Goal: Task Accomplishment & Management: Manage account settings

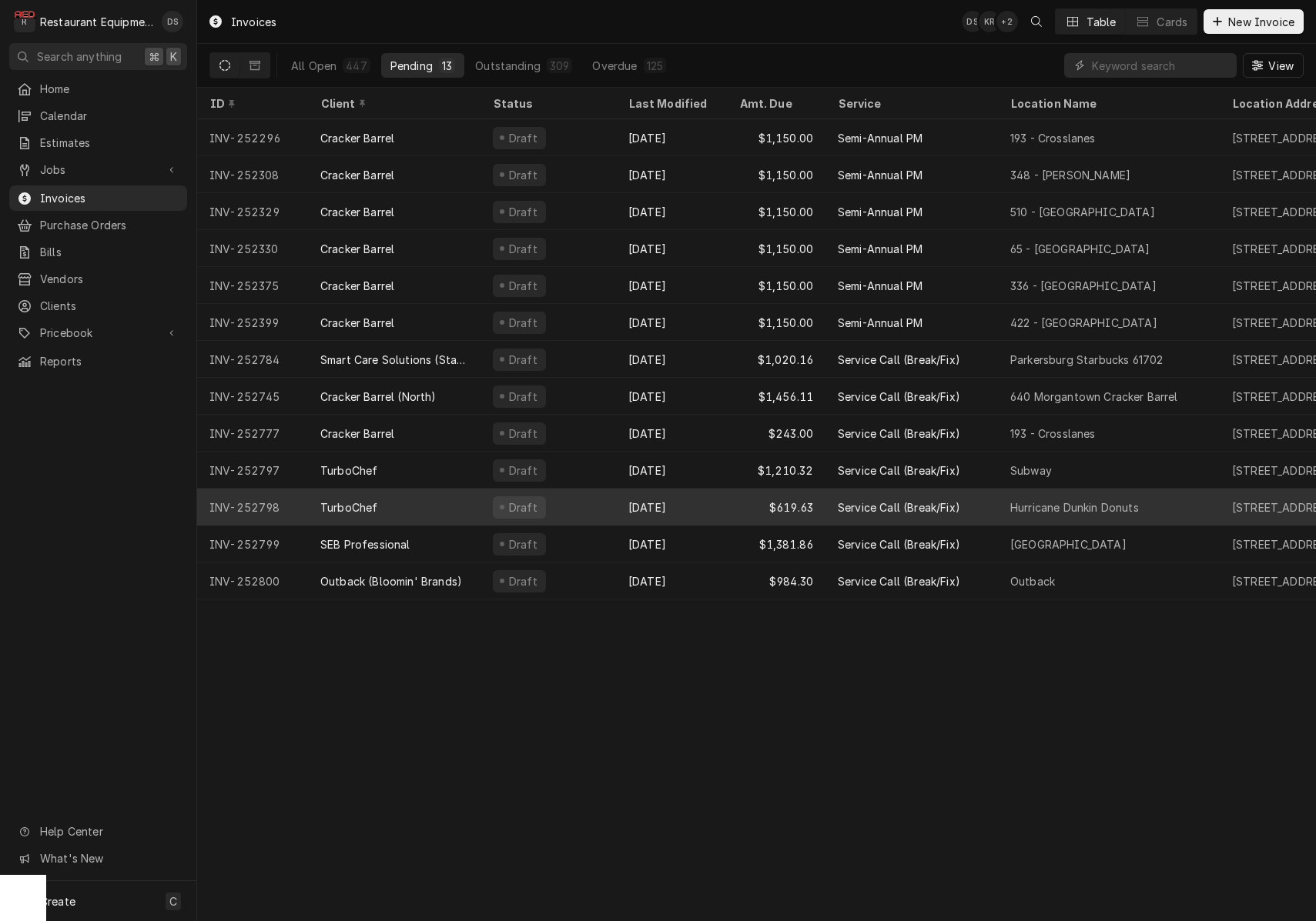
click at [439, 507] on div "TurboChef" at bounding box center [394, 507] width 172 height 37
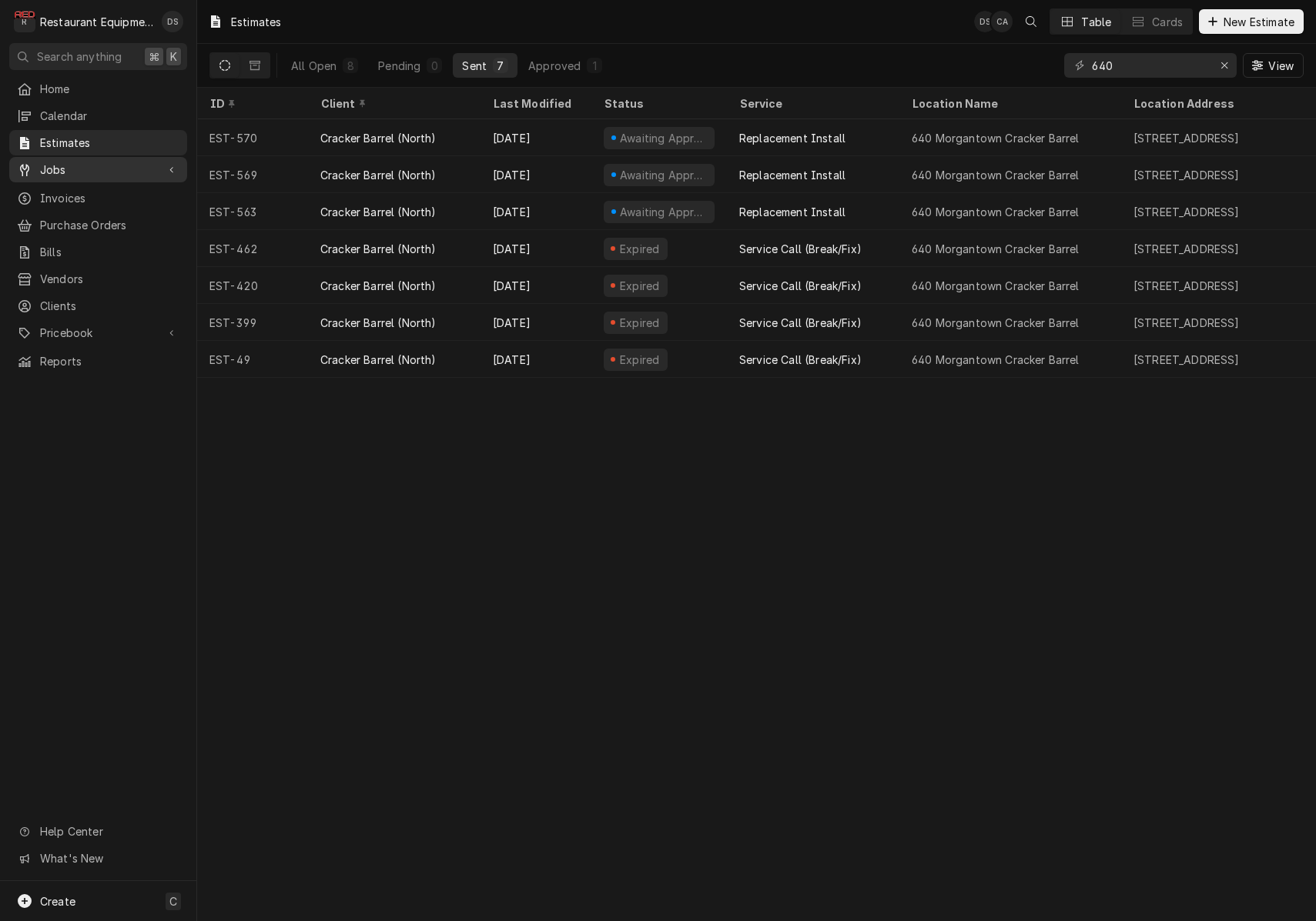
drag, startPoint x: 72, startPoint y: 159, endPoint x: 79, endPoint y: 167, distance: 10.6
click at [72, 161] on span "Jobs" at bounding box center [98, 169] width 116 height 16
click at [93, 188] on span "Jobs" at bounding box center [109, 196] width 139 height 16
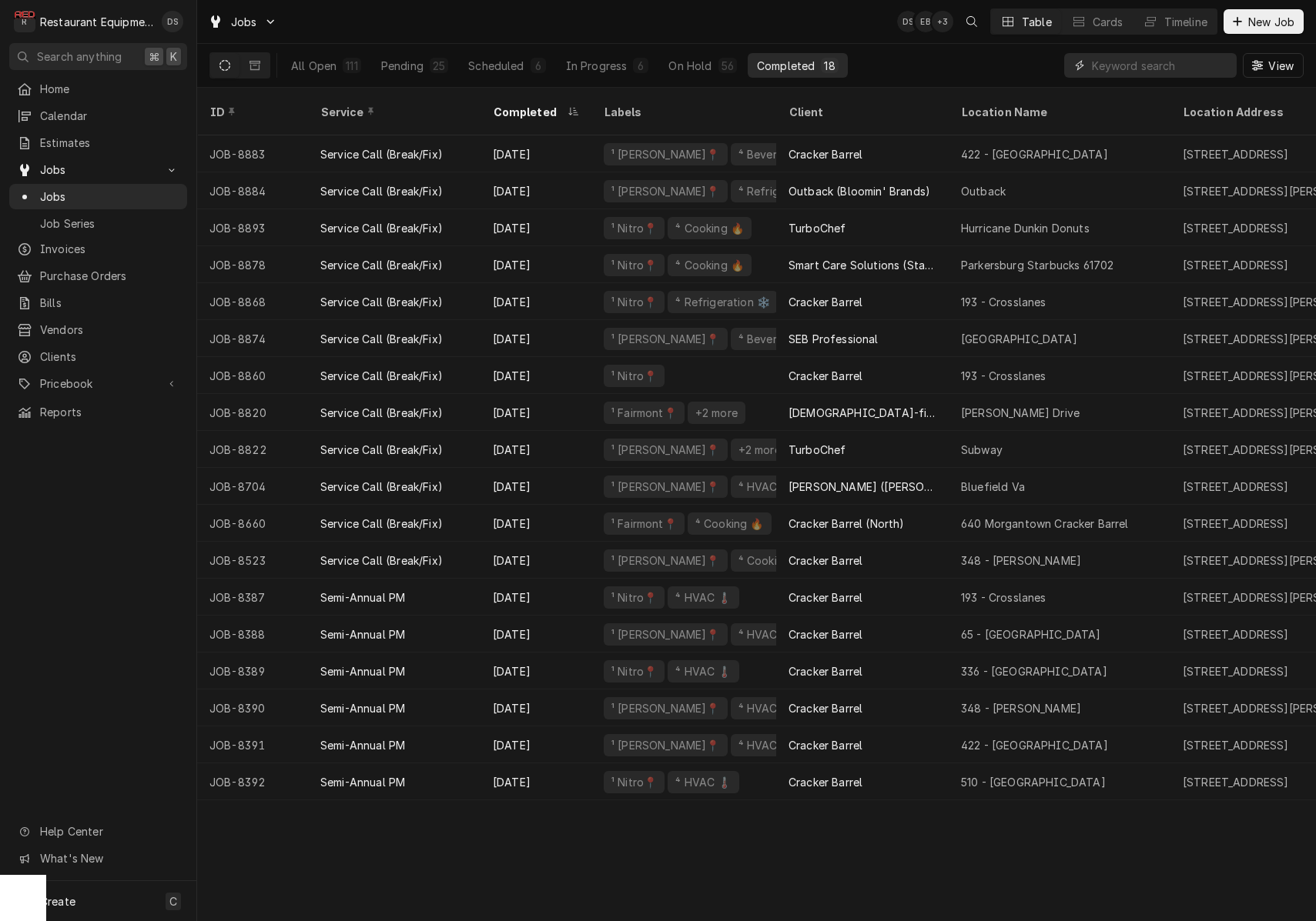
click at [1162, 65] on input "Dynamic Content Wrapper" at bounding box center [1160, 65] width 137 height 24
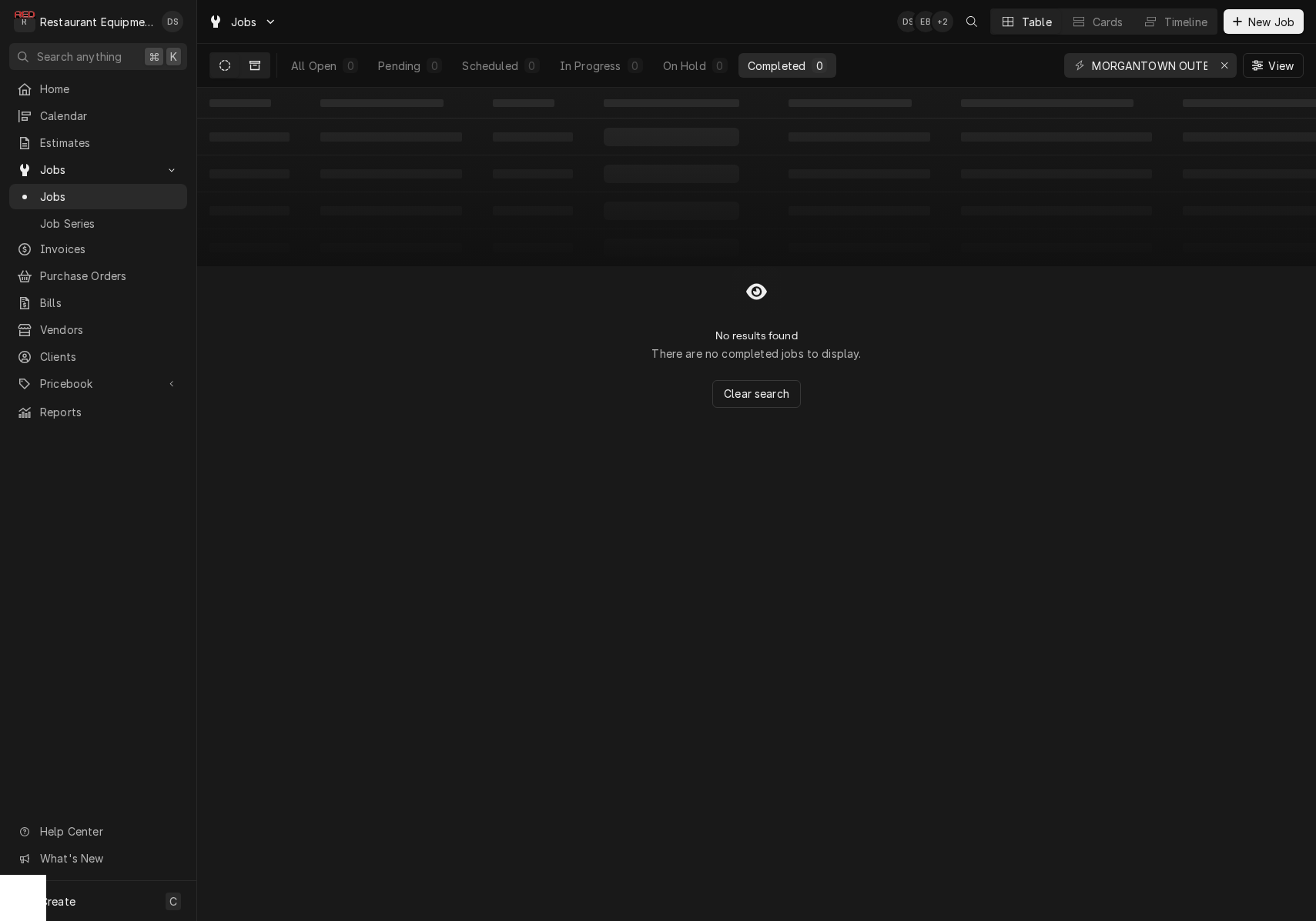
click at [259, 66] on icon "Dynamic Content Wrapper" at bounding box center [254, 66] width 11 height 10
drag, startPoint x: 1176, startPoint y: 63, endPoint x: 1026, endPoint y: 60, distance: 150.0
click at [1027, 60] on div "All Closed 0 Finalized 0 Cancelled 0 MORGANTOWN OUTBACK View" at bounding box center [756, 65] width 1094 height 43
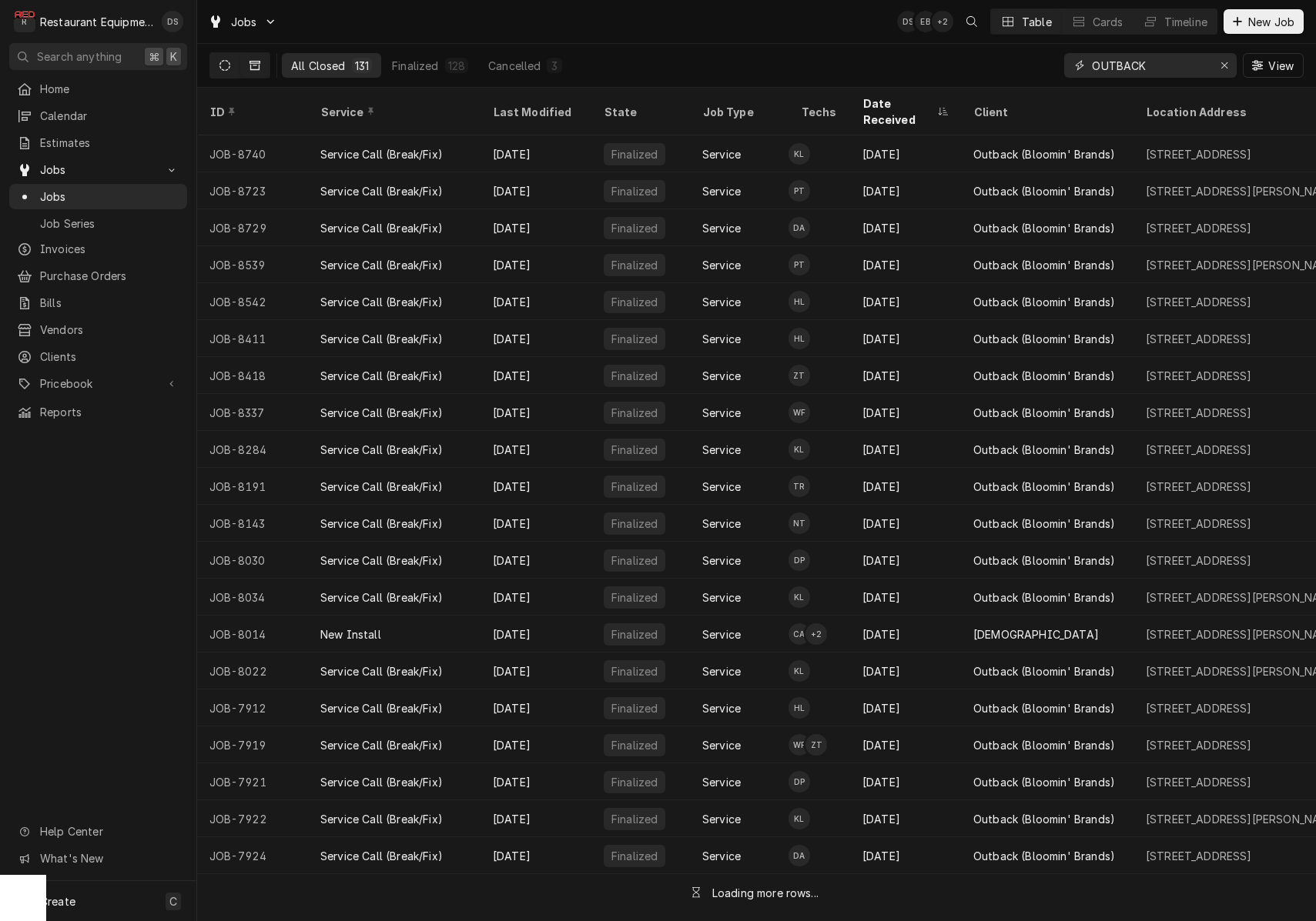
type input "OUTBACK"
click at [220, 63] on icon "Dynamic Content Wrapper" at bounding box center [224, 65] width 11 height 11
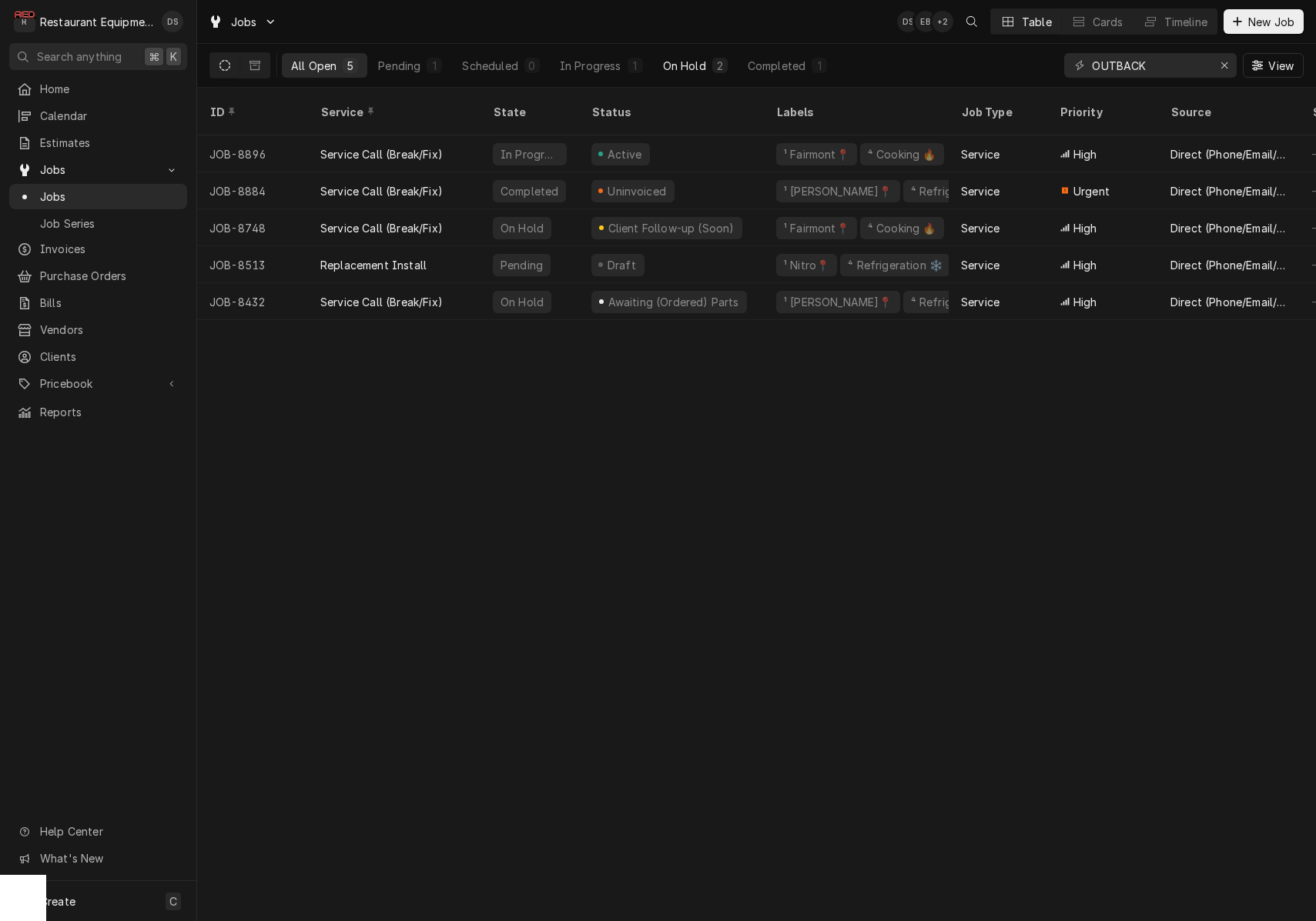
click at [714, 59] on div "2" at bounding box center [719, 66] width 15 height 15
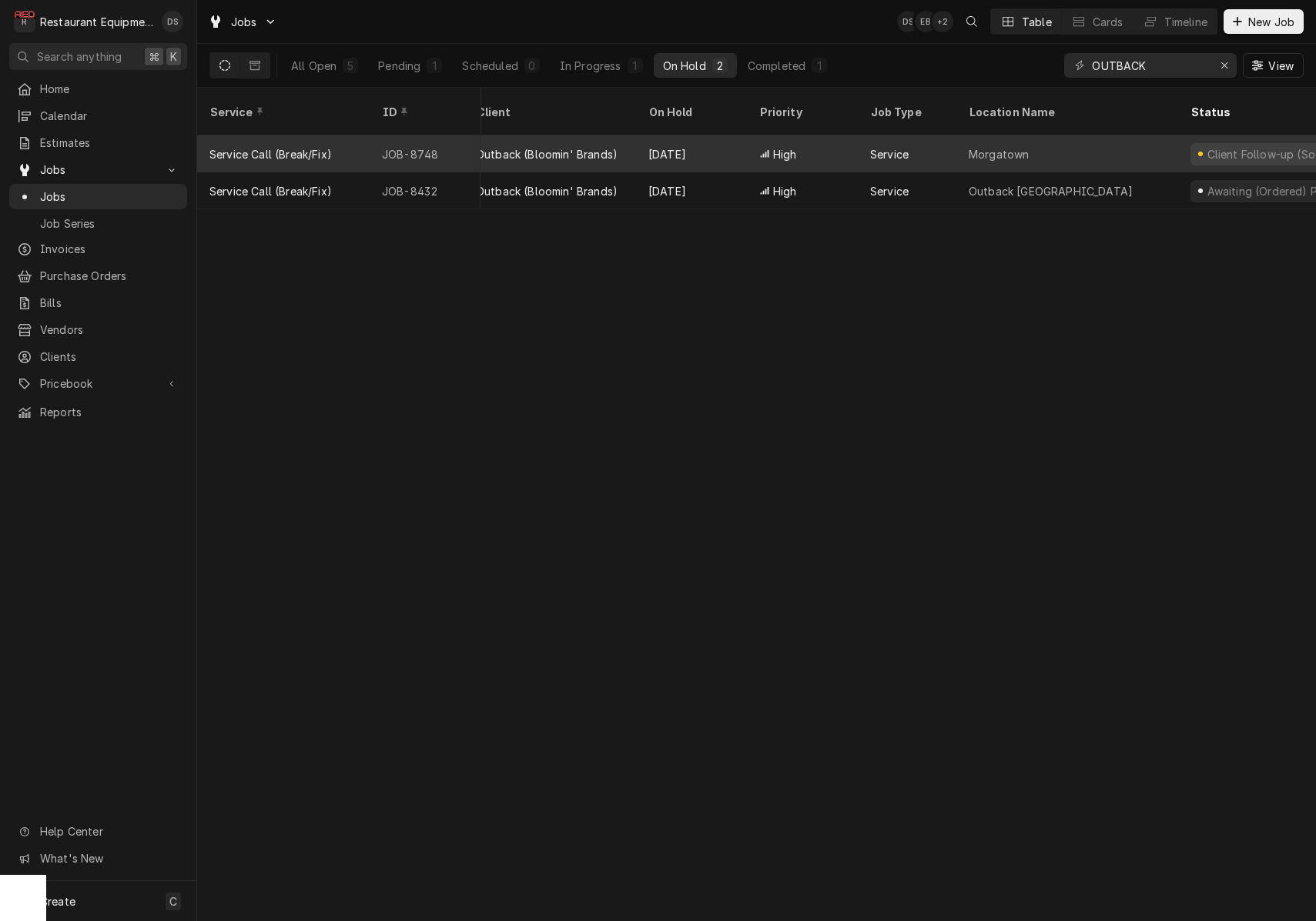
scroll to position [0, 16]
click at [1067, 135] on div "Morgatown" at bounding box center [1067, 154] width 221 height 37
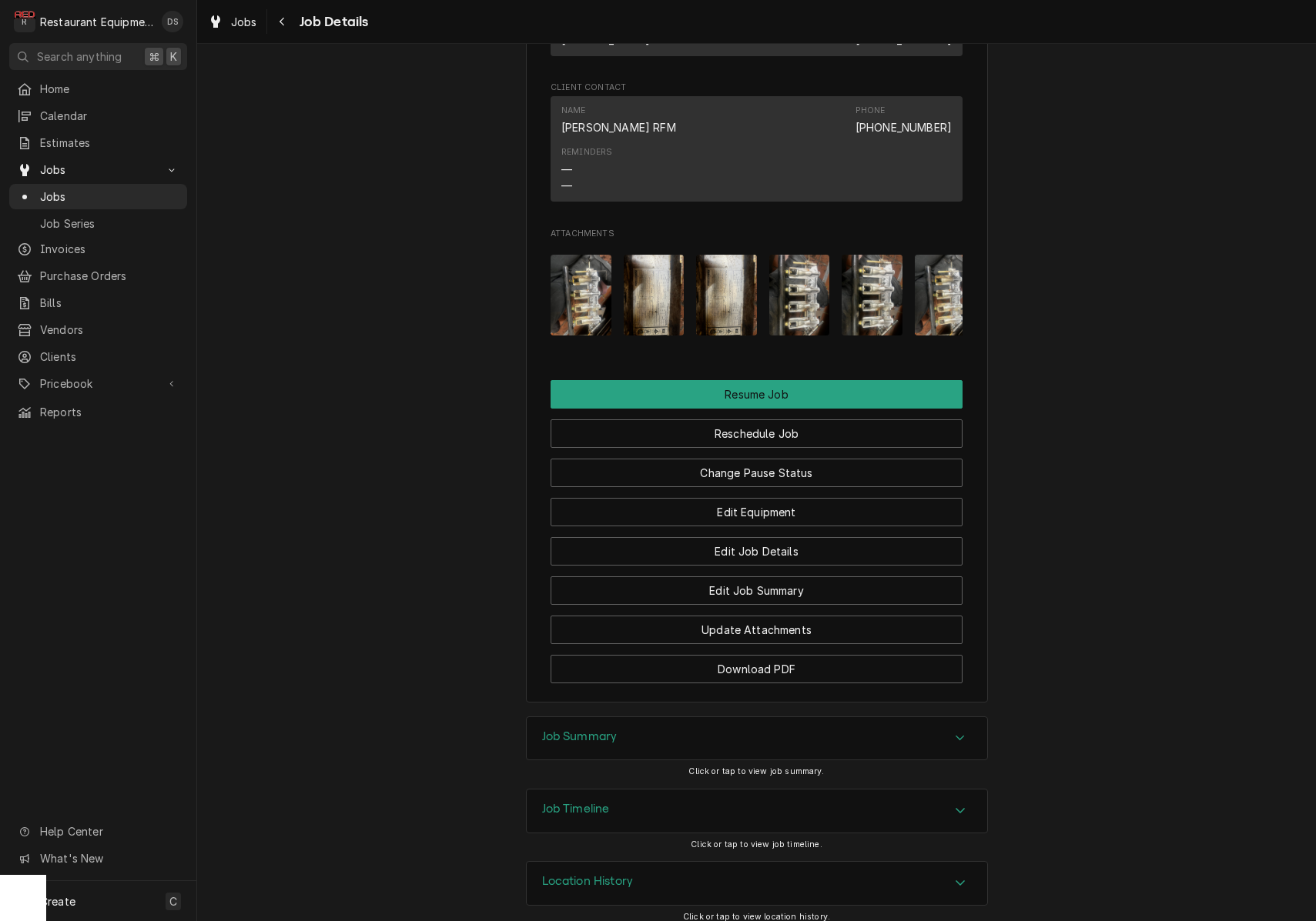
click at [792, 724] on div "Job Summary" at bounding box center [757, 738] width 460 height 43
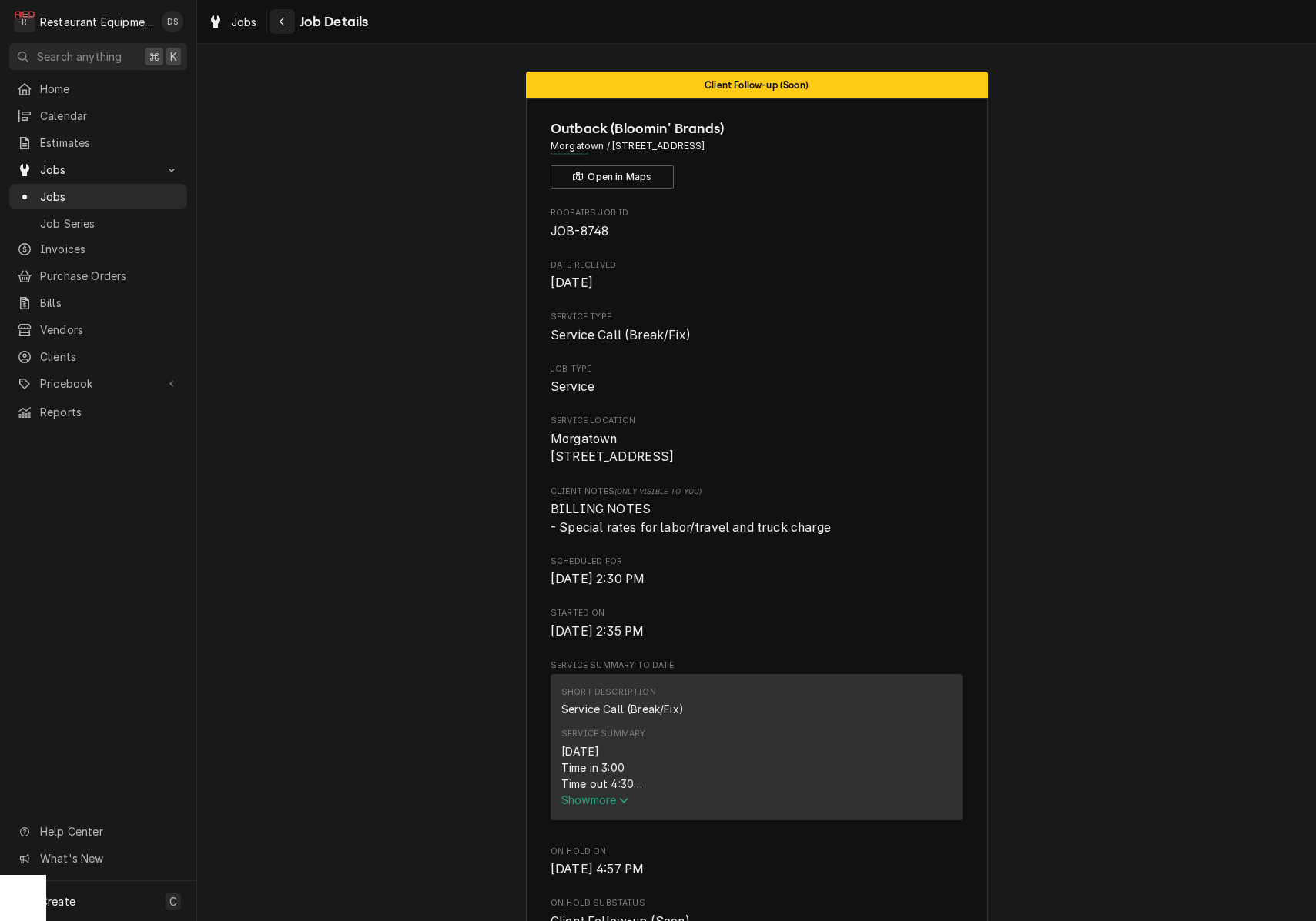
click at [285, 21] on icon "Navigate back" at bounding box center [281, 21] width 7 height 11
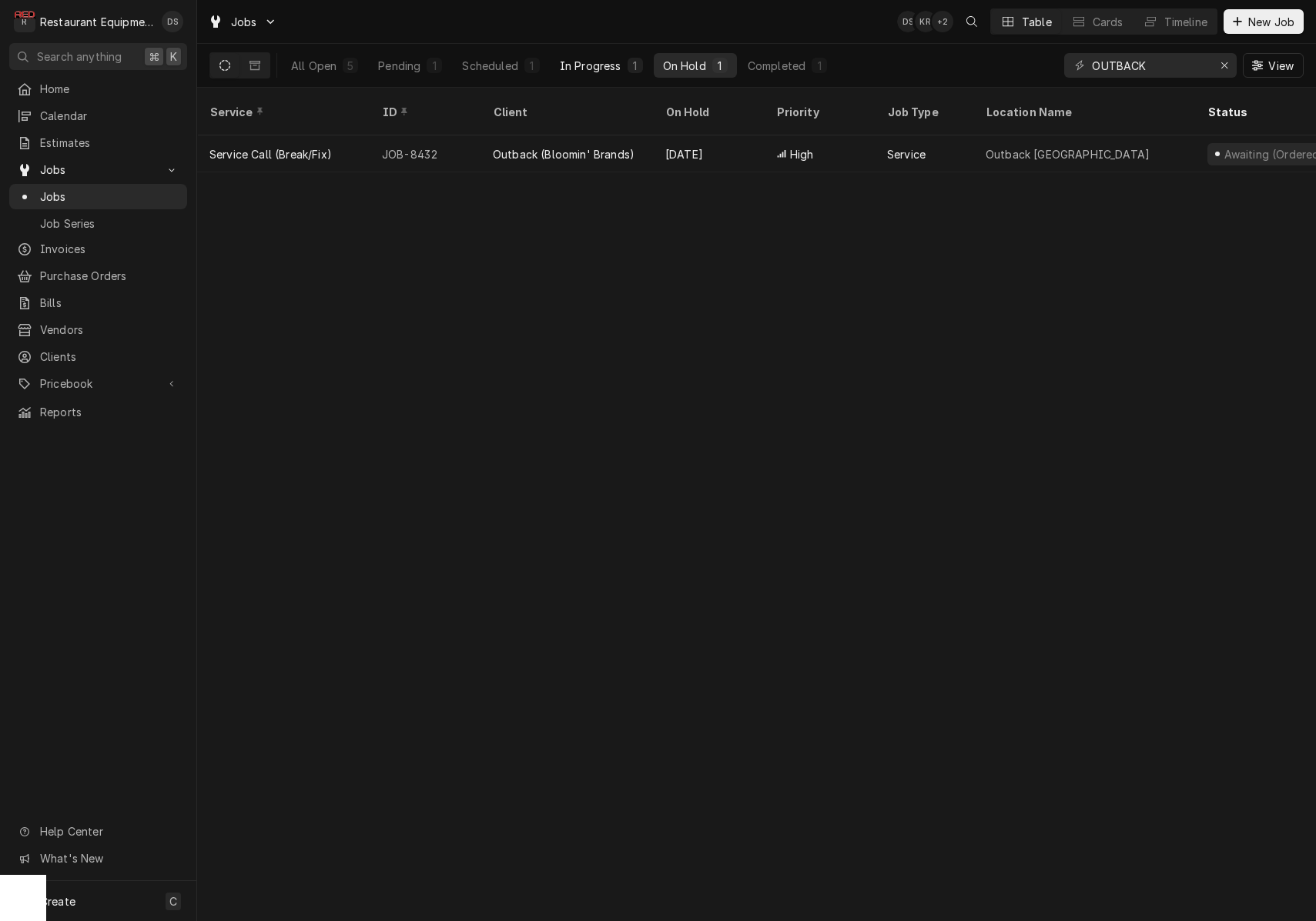
click at [618, 62] on div "In Progress" at bounding box center [591, 66] width 62 height 16
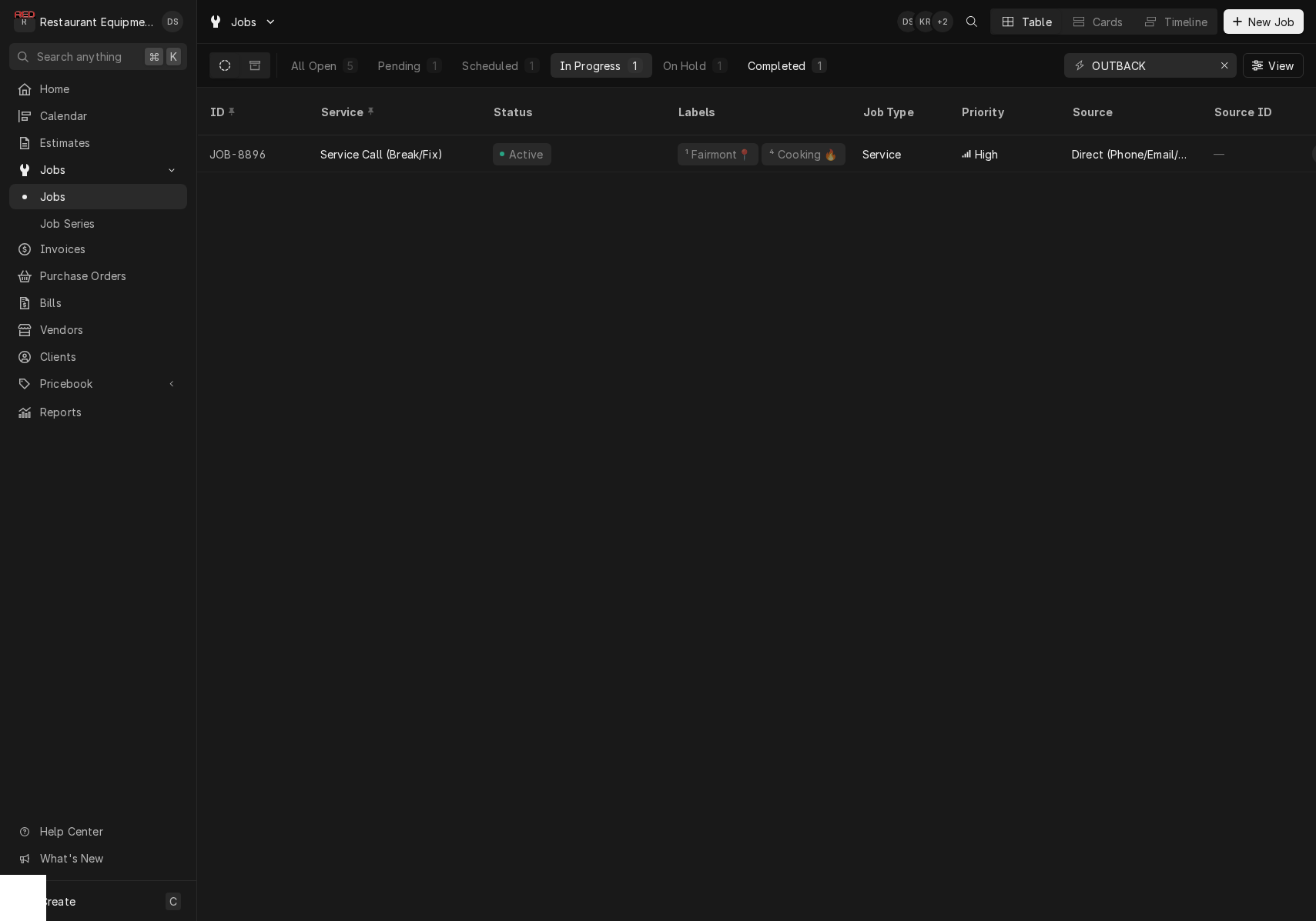
click at [771, 63] on div "Completed" at bounding box center [776, 66] width 58 height 16
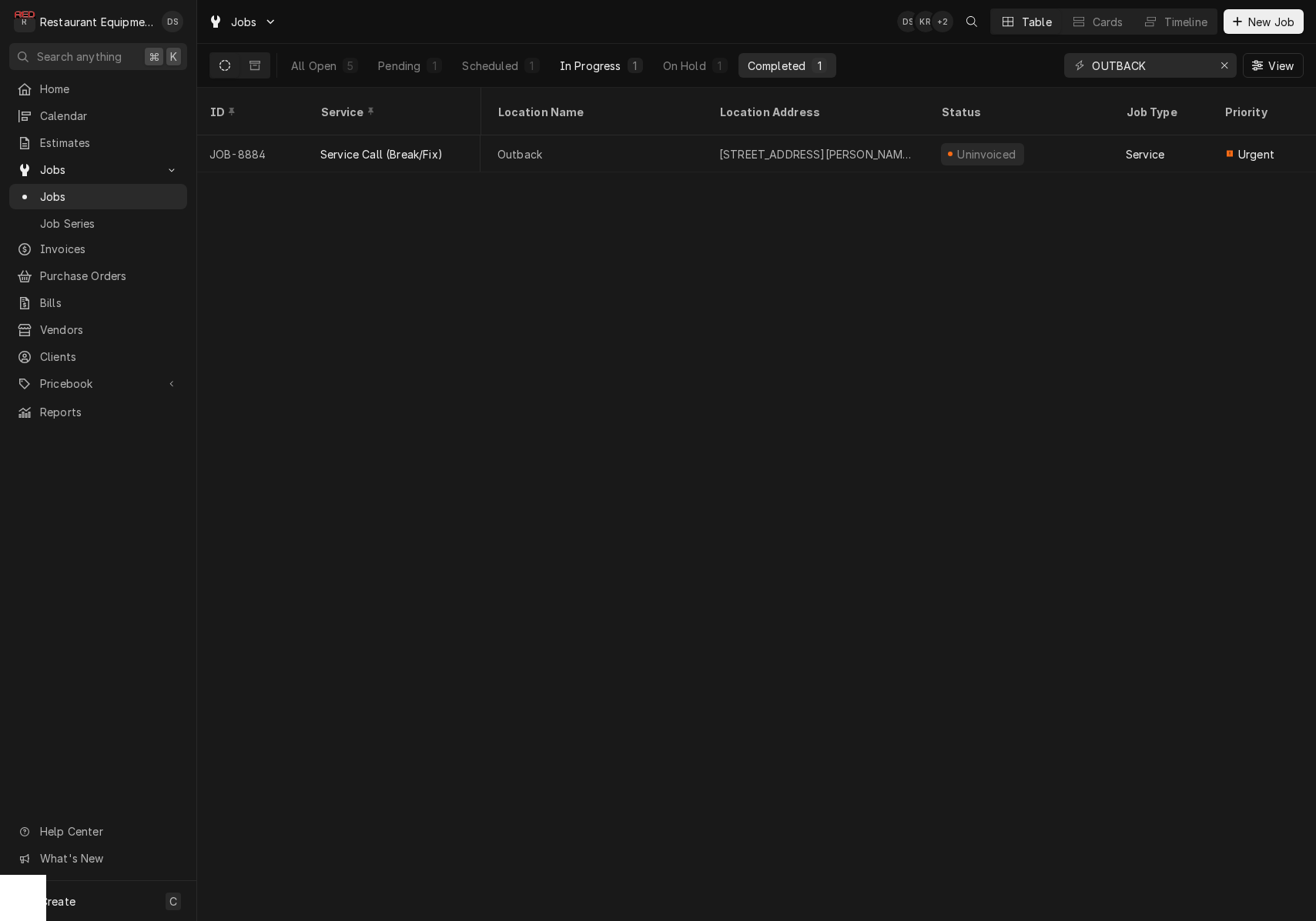
scroll to position [0, 466]
click at [515, 65] on div "Scheduled" at bounding box center [489, 66] width 55 height 16
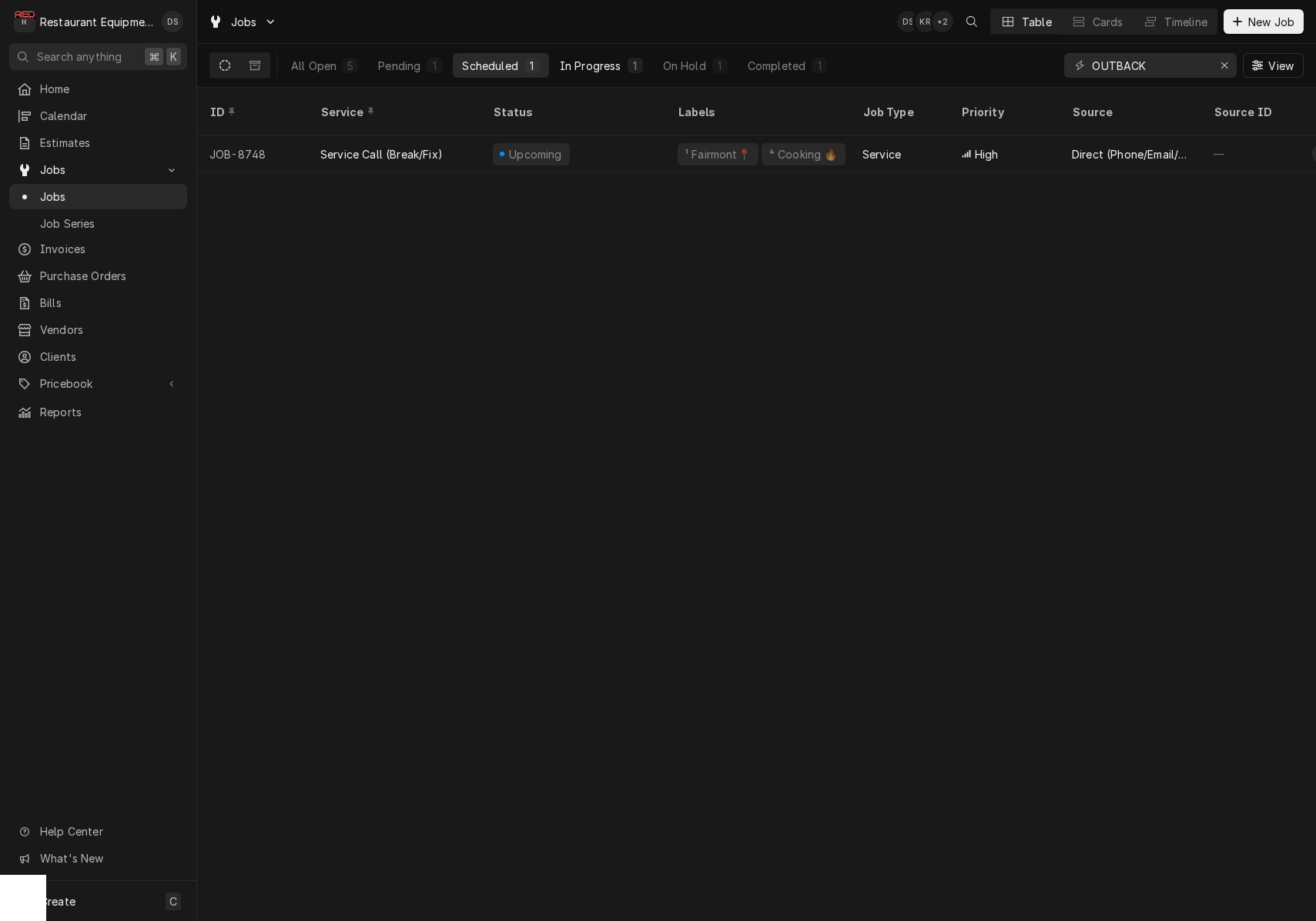
click at [590, 62] on div "In Progress" at bounding box center [591, 66] width 62 height 16
click at [503, 62] on div "Scheduled" at bounding box center [489, 66] width 55 height 16
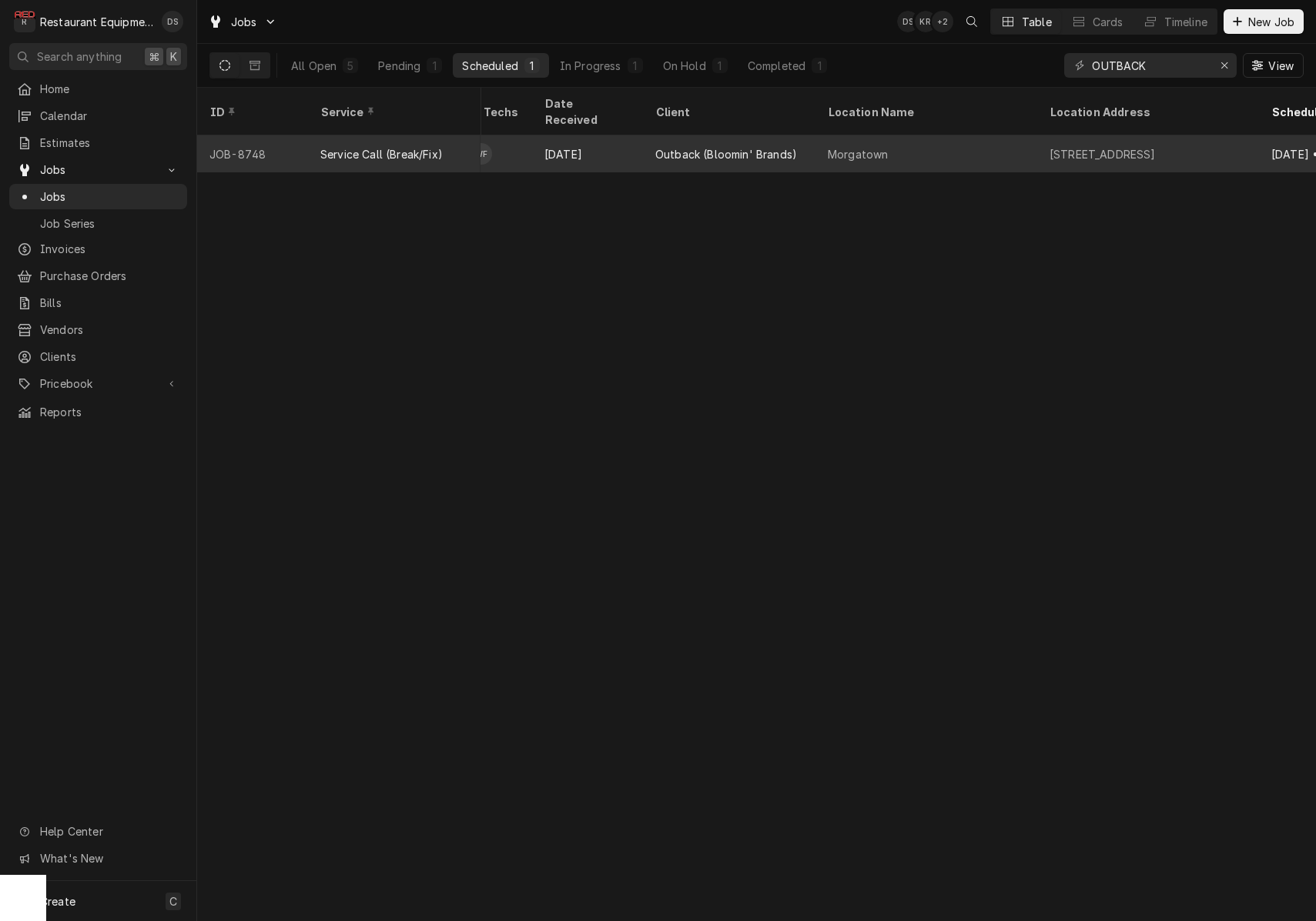
scroll to position [0, 846]
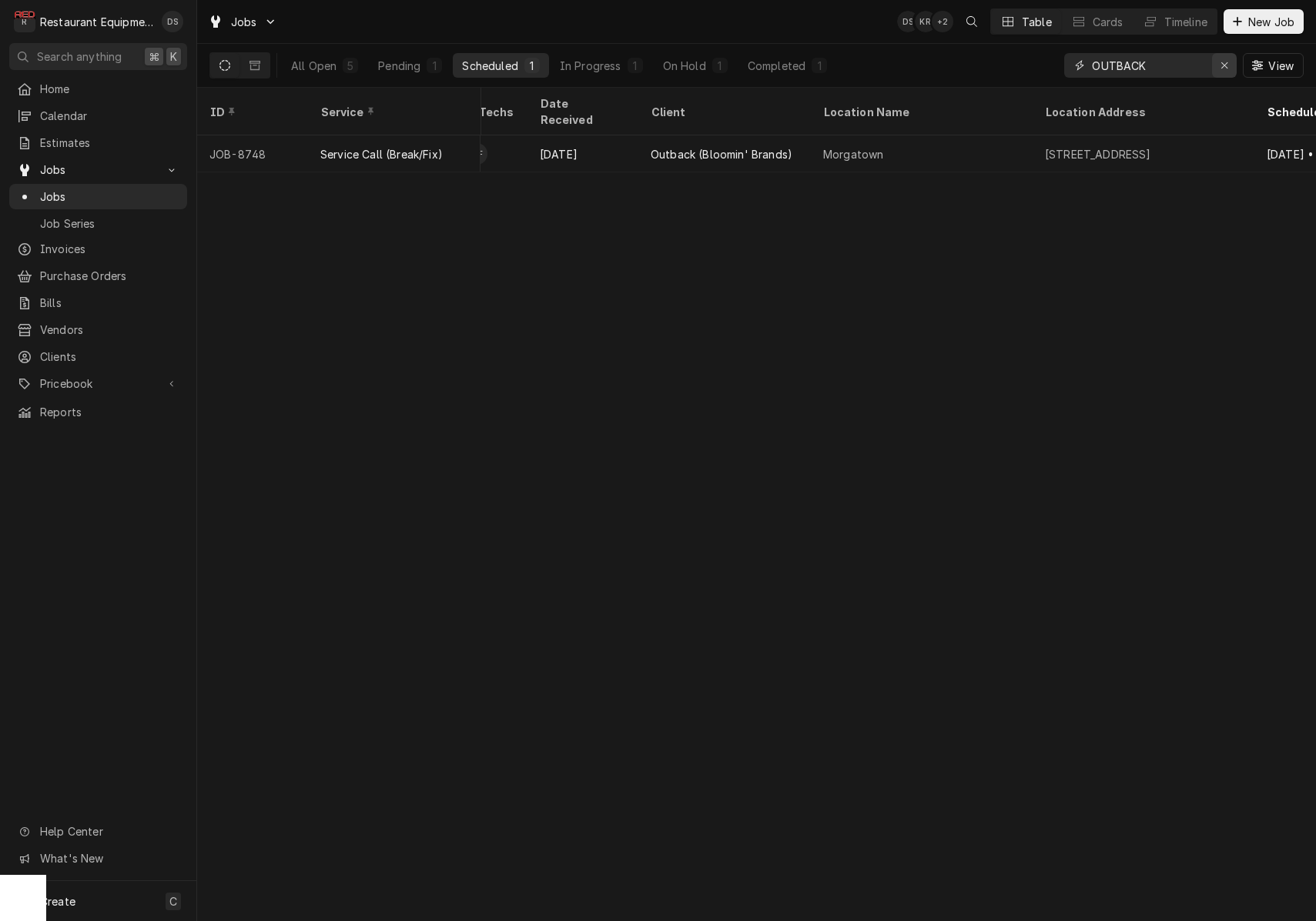
click at [1221, 61] on icon "Erase input" at bounding box center [1224, 65] width 9 height 11
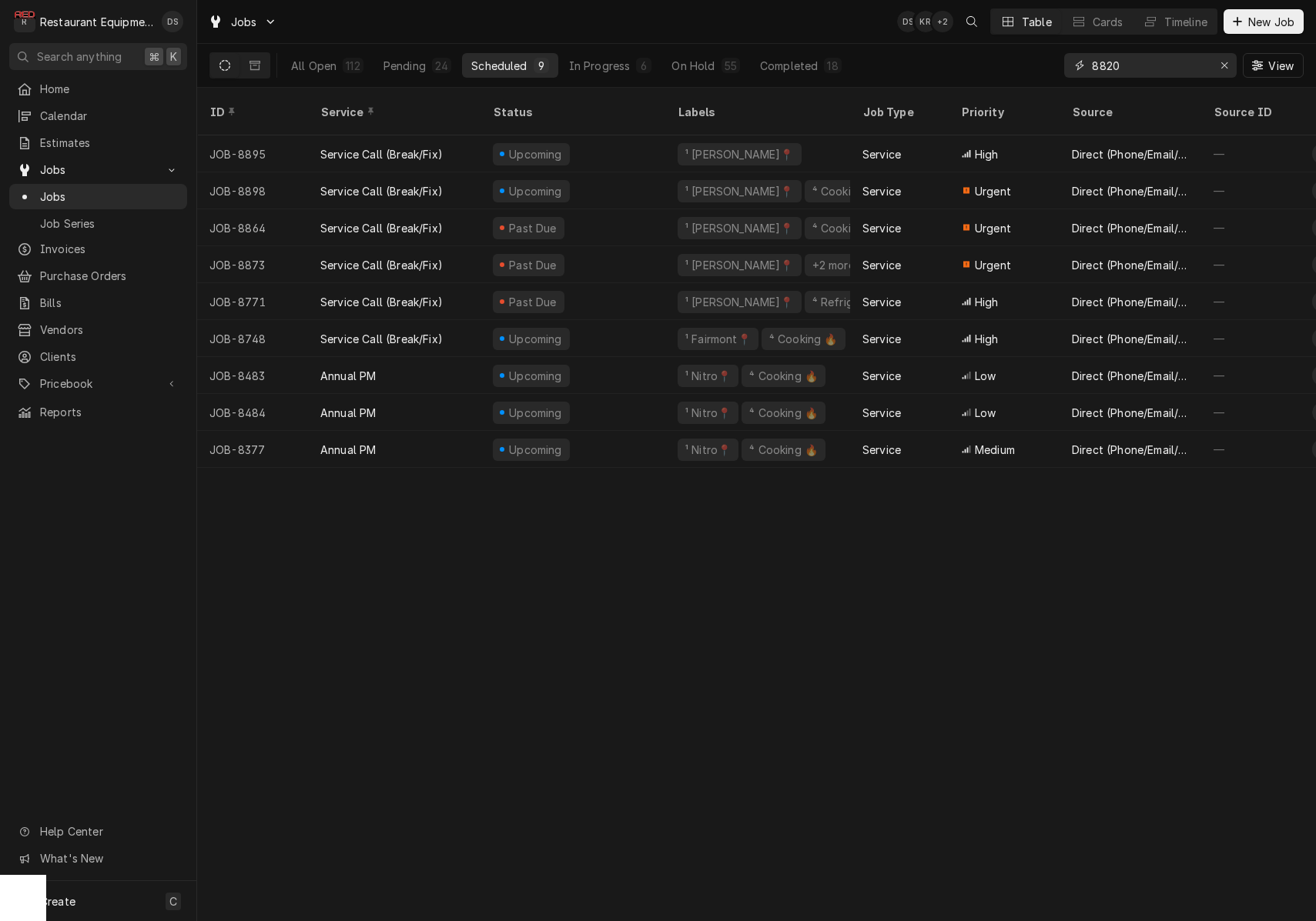
type input "8820"
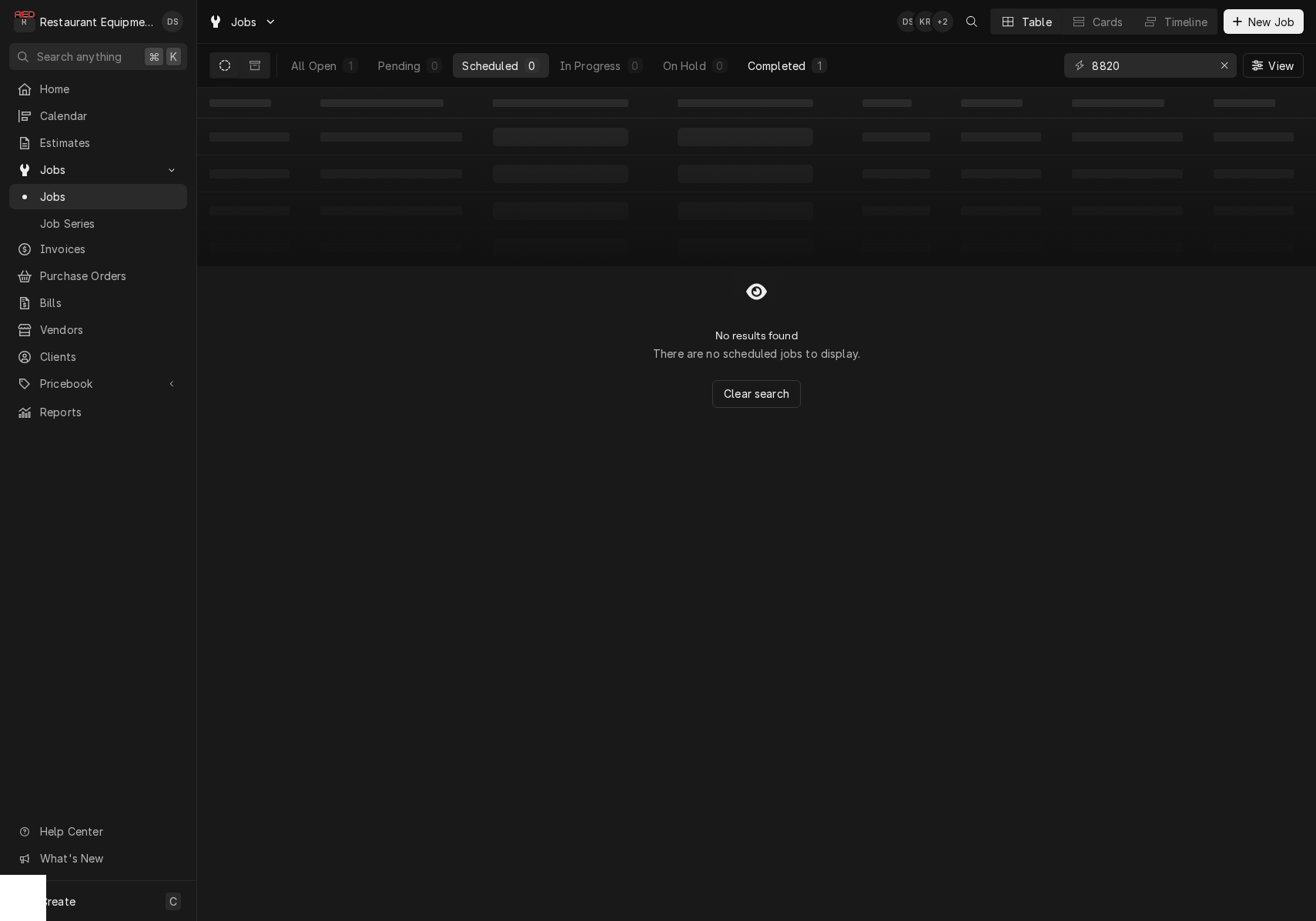
click at [792, 71] on div "Completed" at bounding box center [776, 66] width 58 height 16
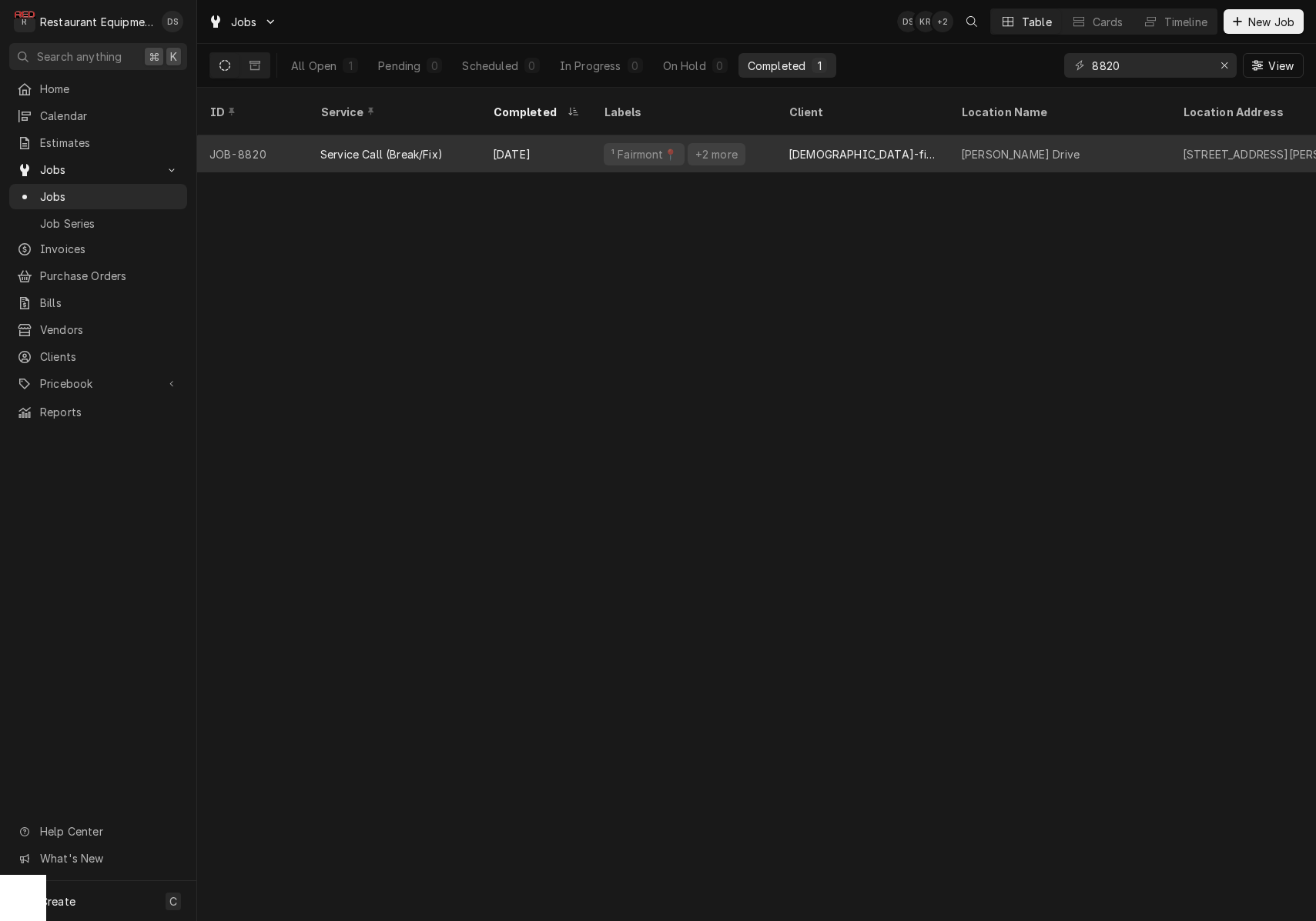
click at [769, 137] on div "¹ Fairmont📍 +2 more" at bounding box center [683, 154] width 185 height 37
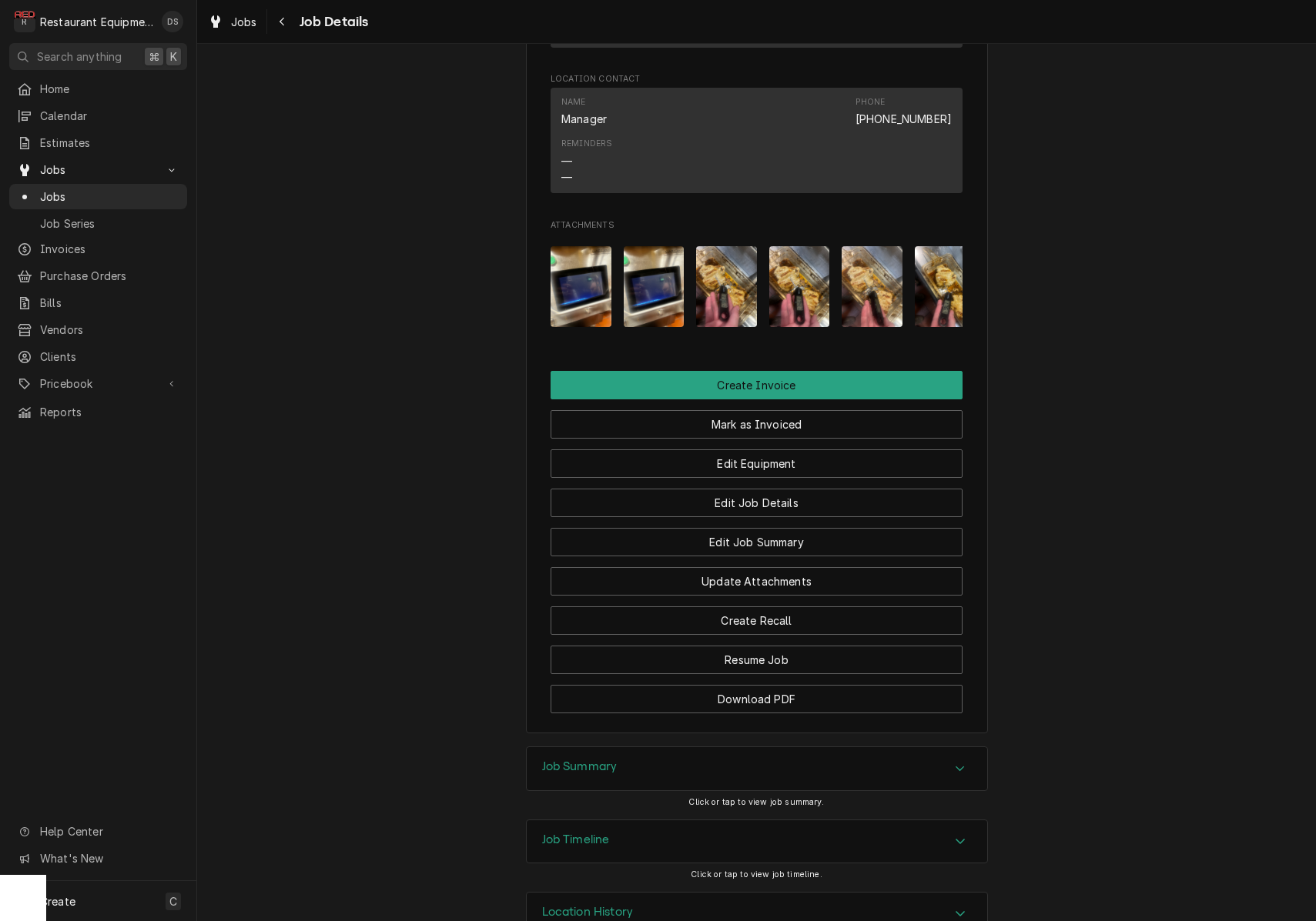
click at [718, 747] on div "Job Summary" at bounding box center [757, 768] width 460 height 43
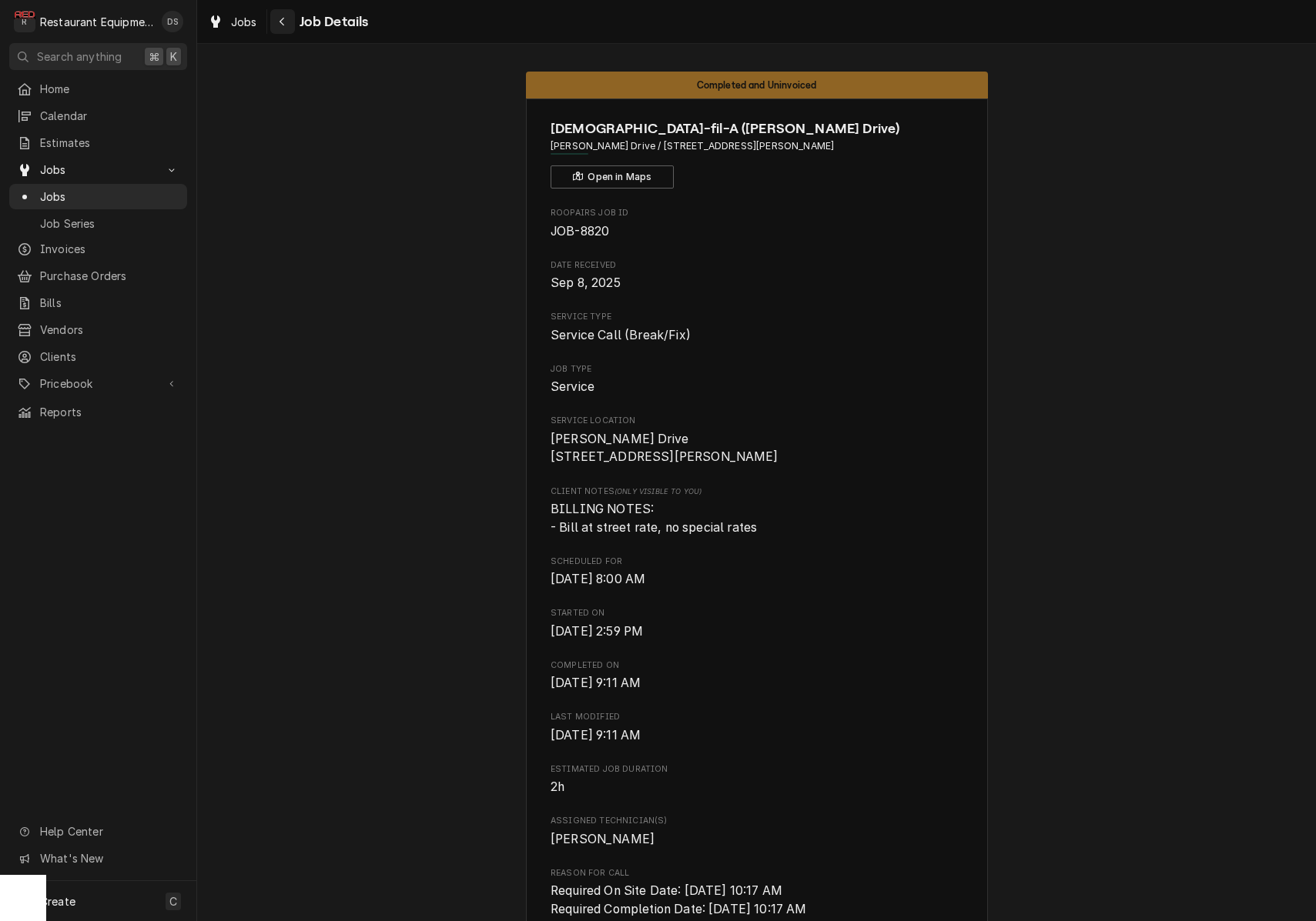
click at [285, 24] on icon "Navigate back" at bounding box center [281, 21] width 7 height 11
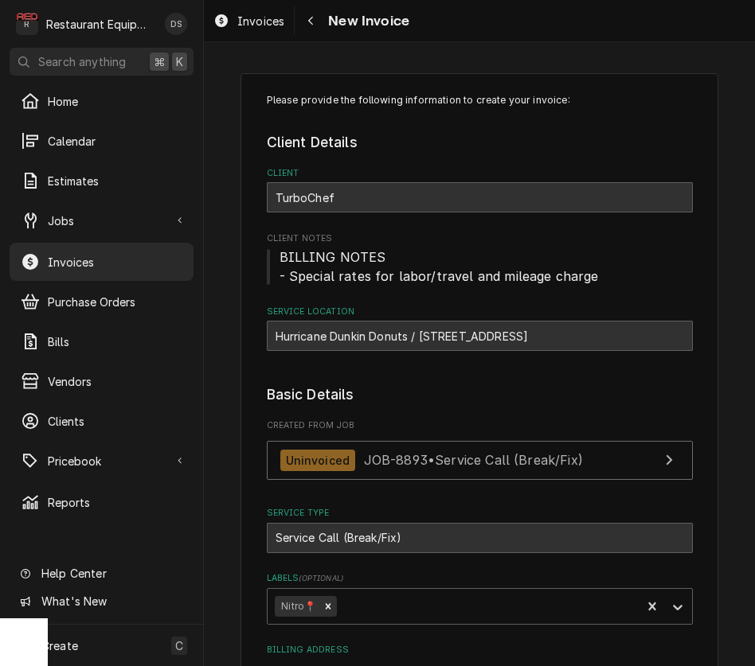
type textarea "x"
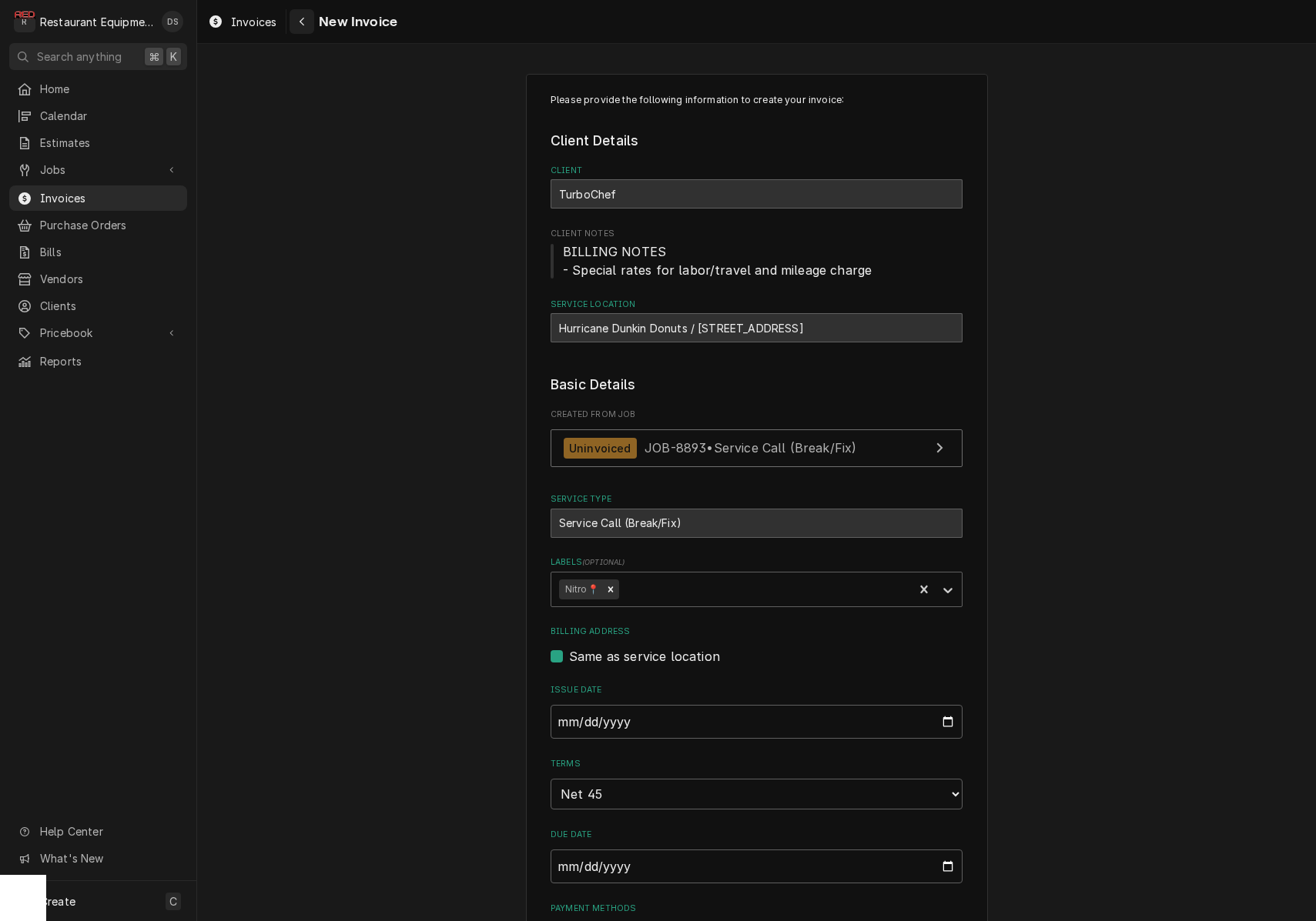
click at [310, 26] on button "Navigate back" at bounding box center [301, 21] width 24 height 24
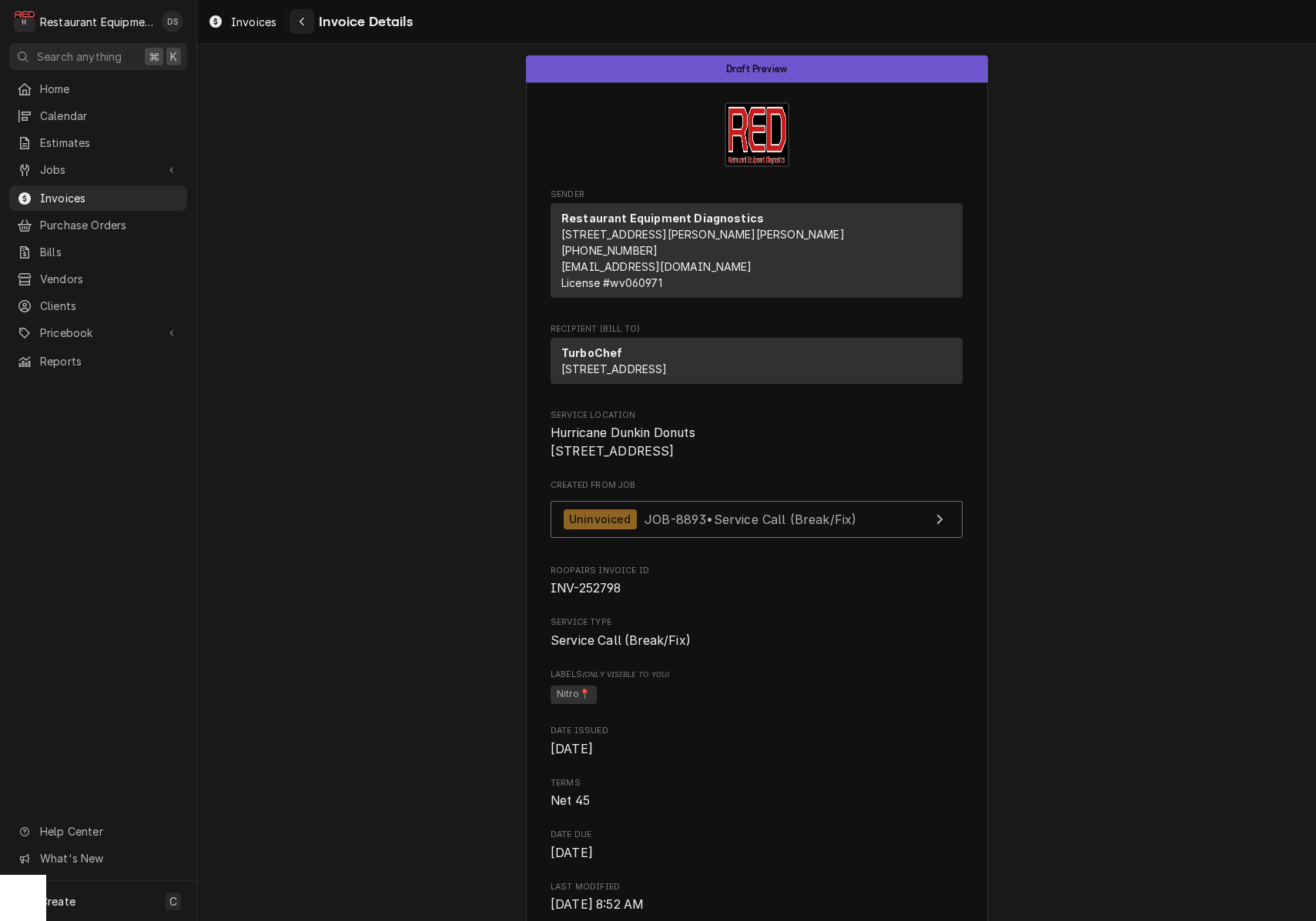
click at [309, 27] on div "Navigate back" at bounding box center [302, 21] width 15 height 15
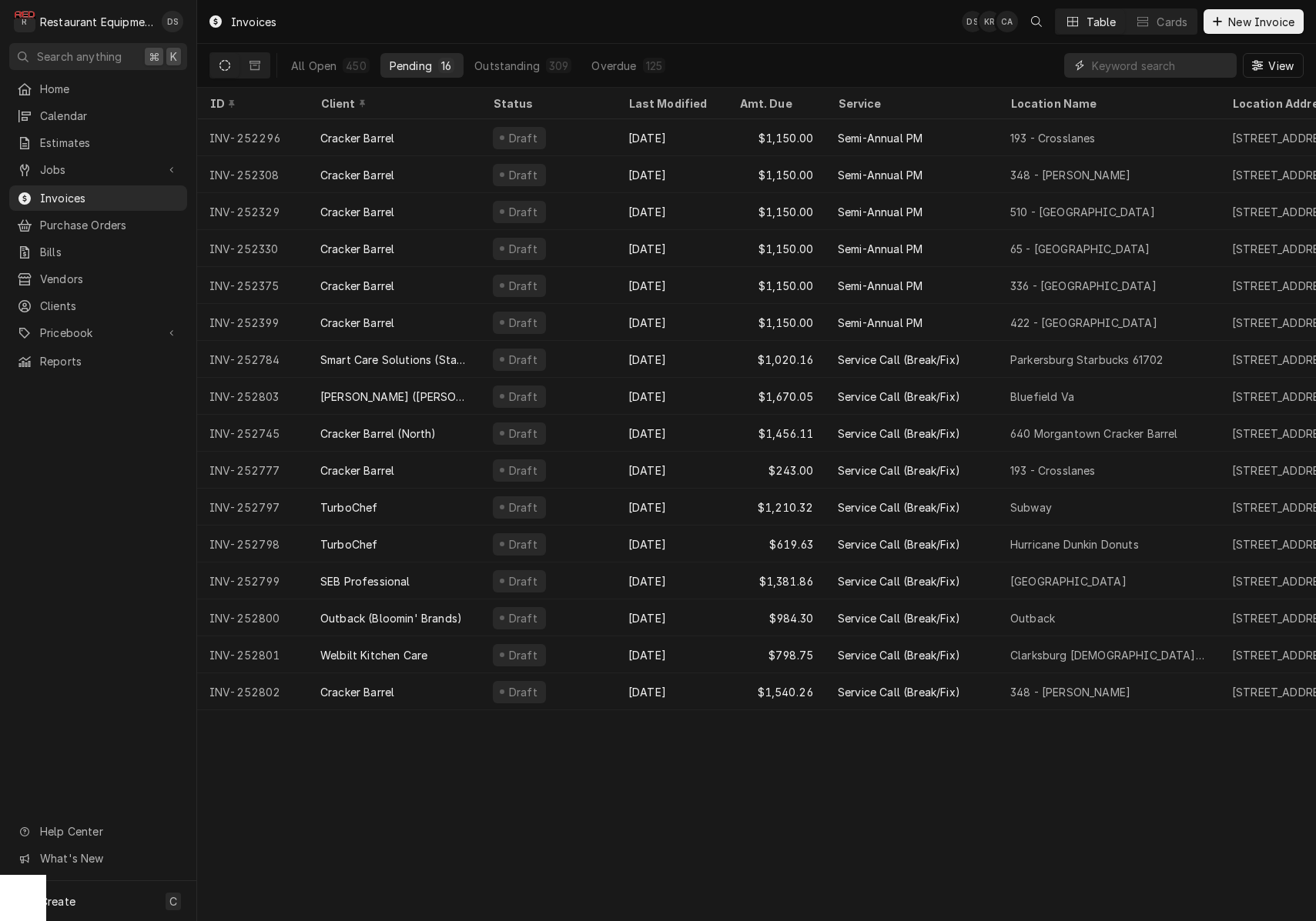
click at [1142, 65] on input "Dynamic Content Wrapper" at bounding box center [1160, 65] width 137 height 24
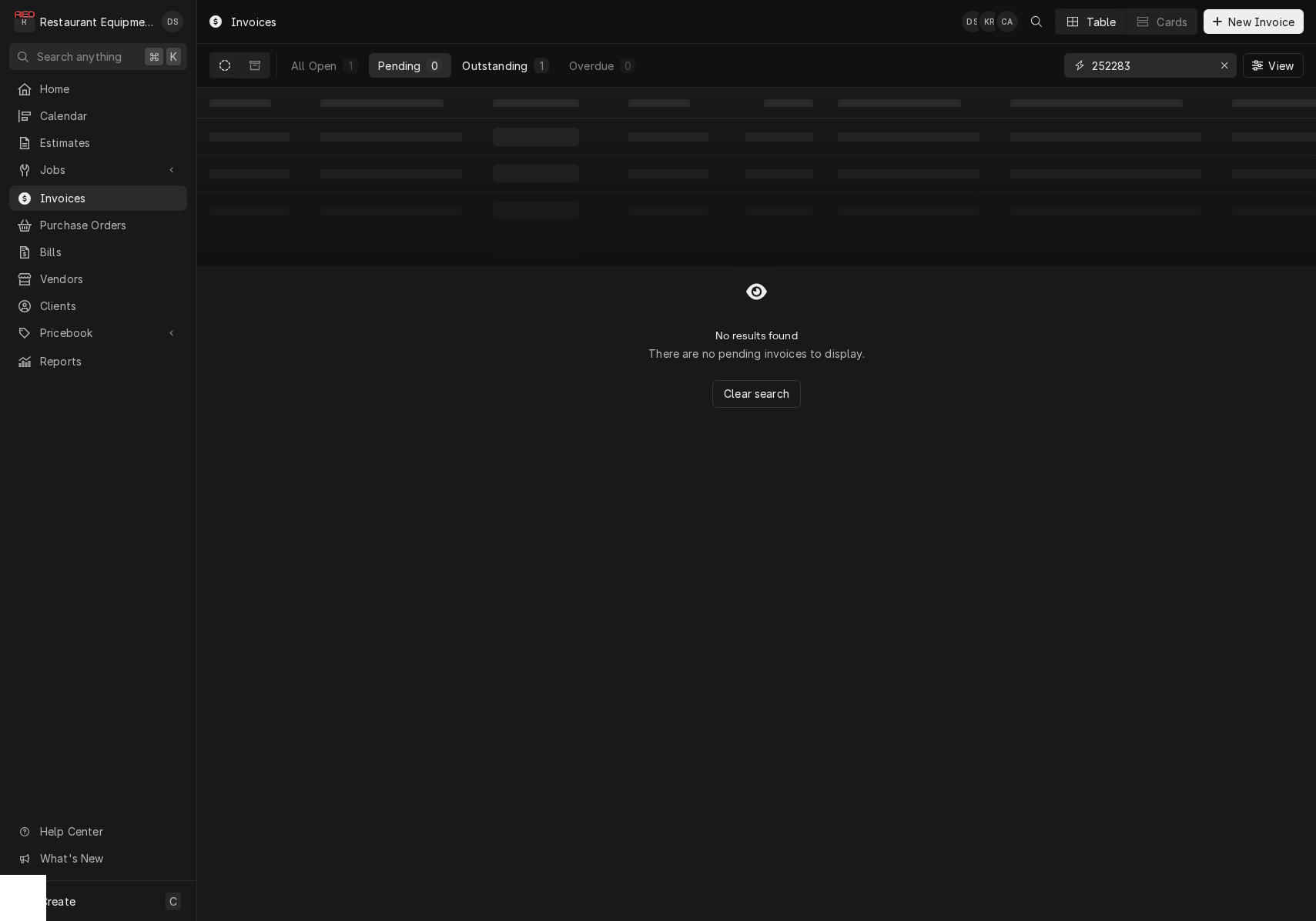
type input "252283"
click at [502, 59] on div "Outstanding" at bounding box center [495, 66] width 66 height 16
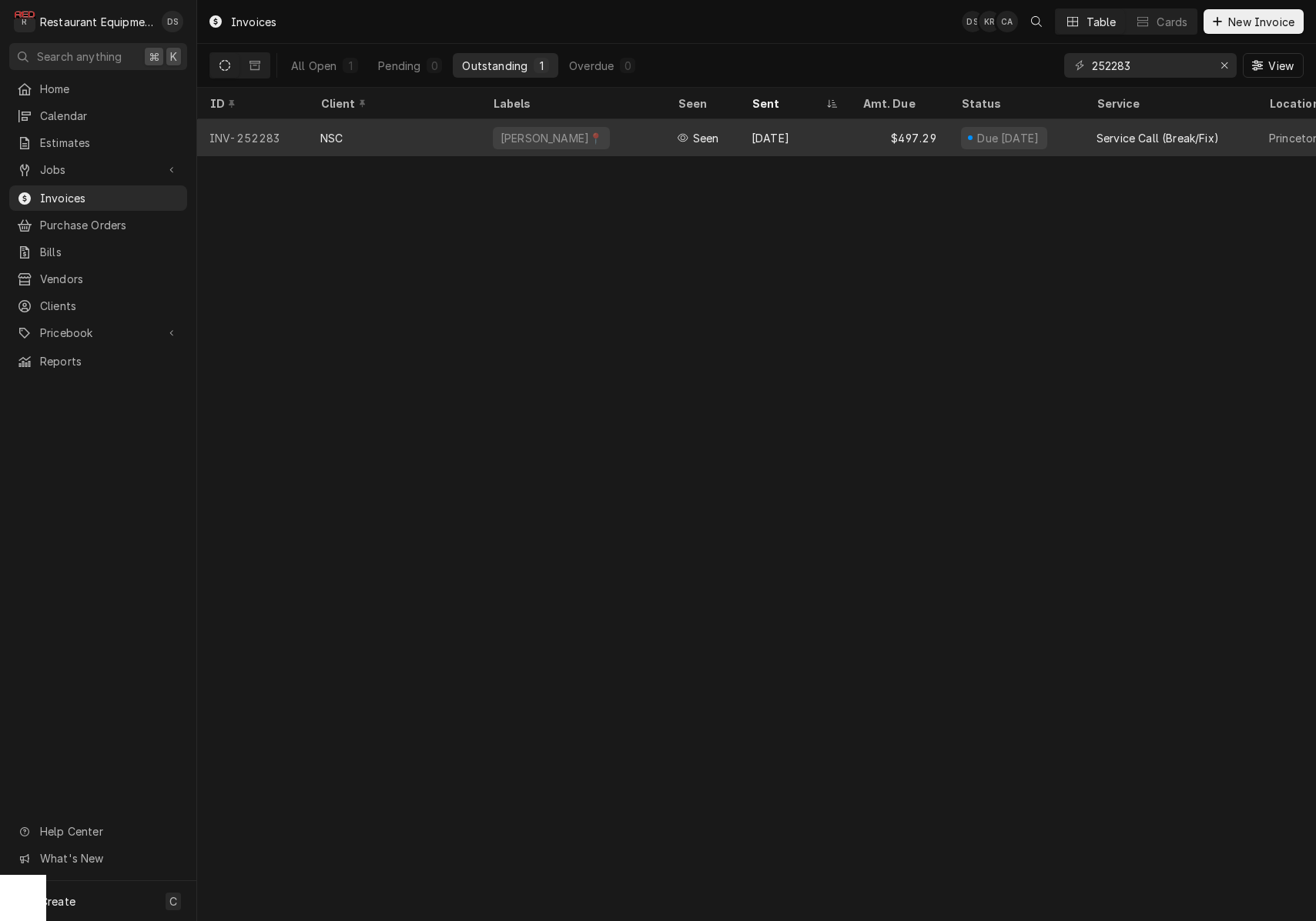
click at [648, 135] on div "[PERSON_NAME]📍" at bounding box center [572, 137] width 185 height 37
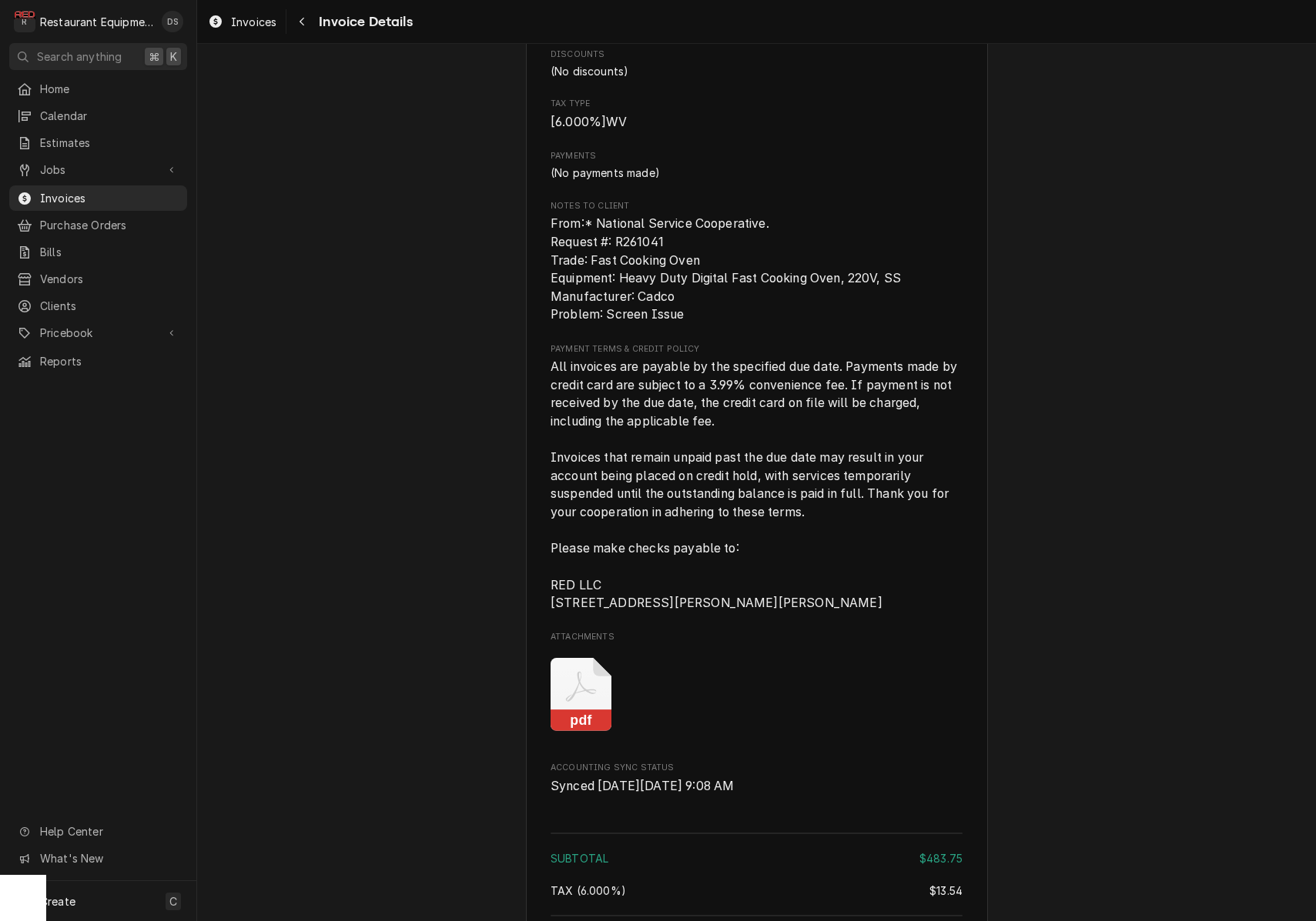
scroll to position [2088, 0]
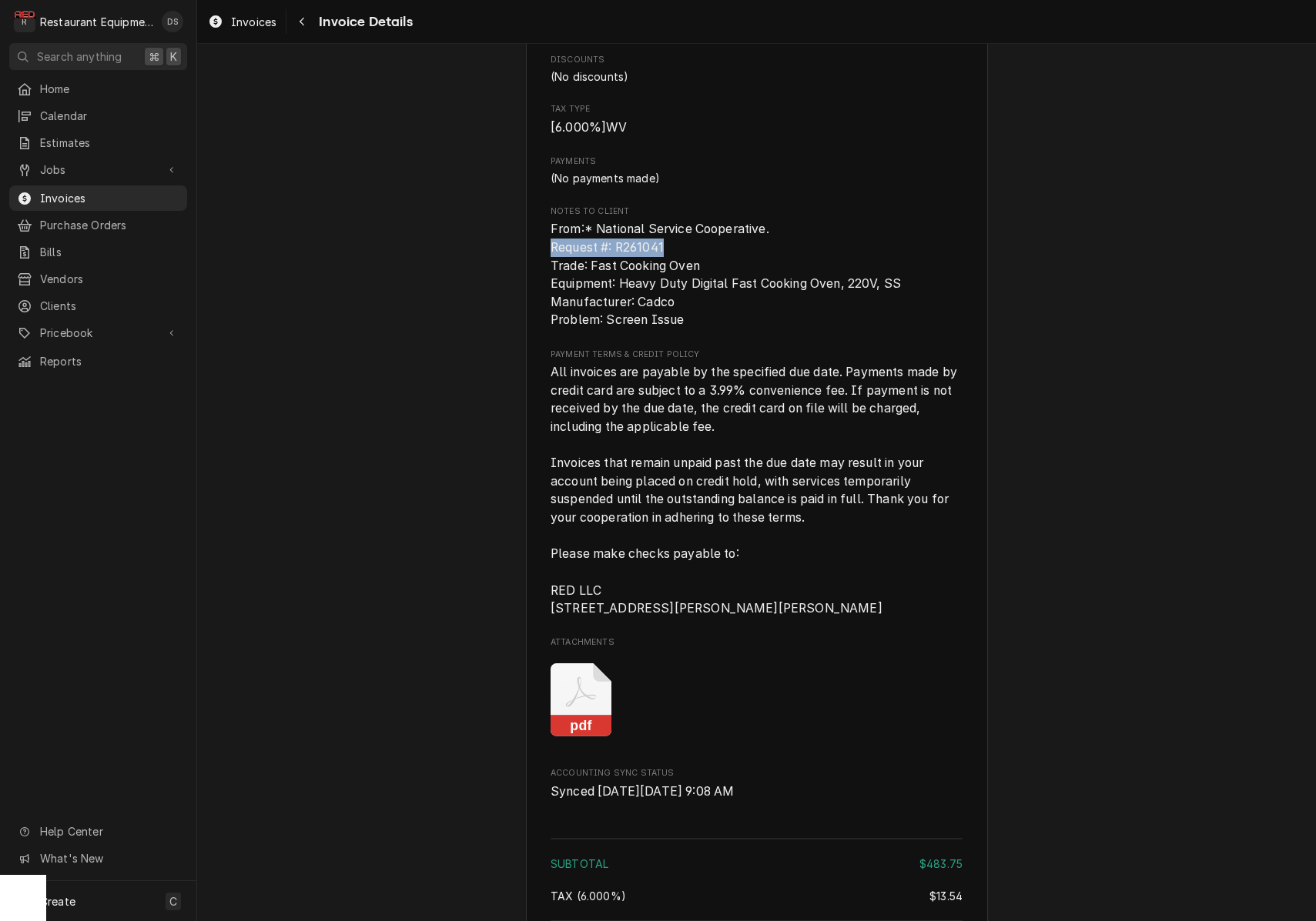
drag, startPoint x: 554, startPoint y: 270, endPoint x: 652, endPoint y: 270, distance: 98.0
click at [671, 270] on span "From:* National Service Cooperative. Request #: R261041 Trade: Fast Cooking Ove…" at bounding box center [756, 274] width 412 height 109
copy span "Request #: R261041"
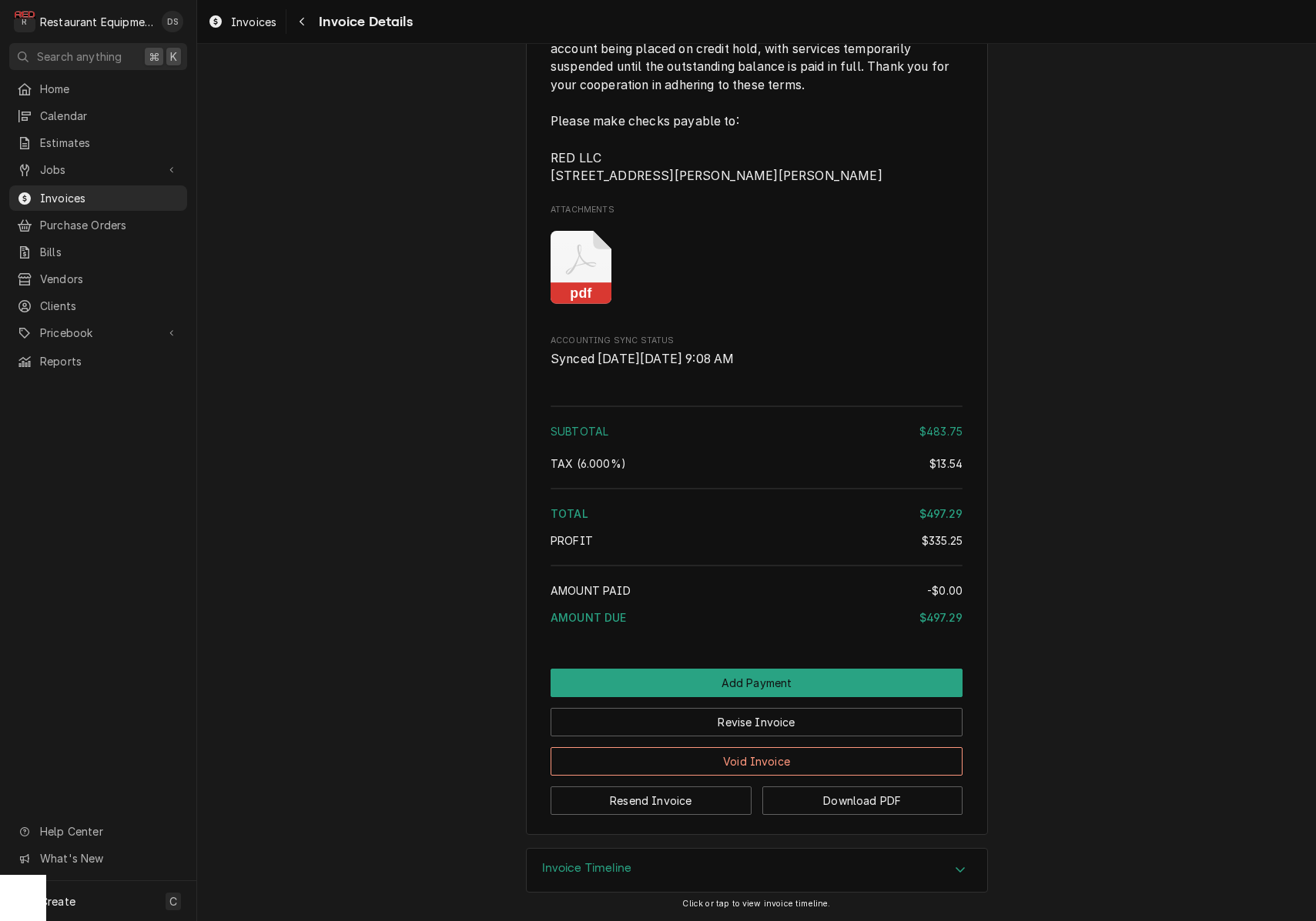
scroll to position [2548, 0]
click at [768, 724] on button "Revise Invoice" at bounding box center [756, 721] width 412 height 28
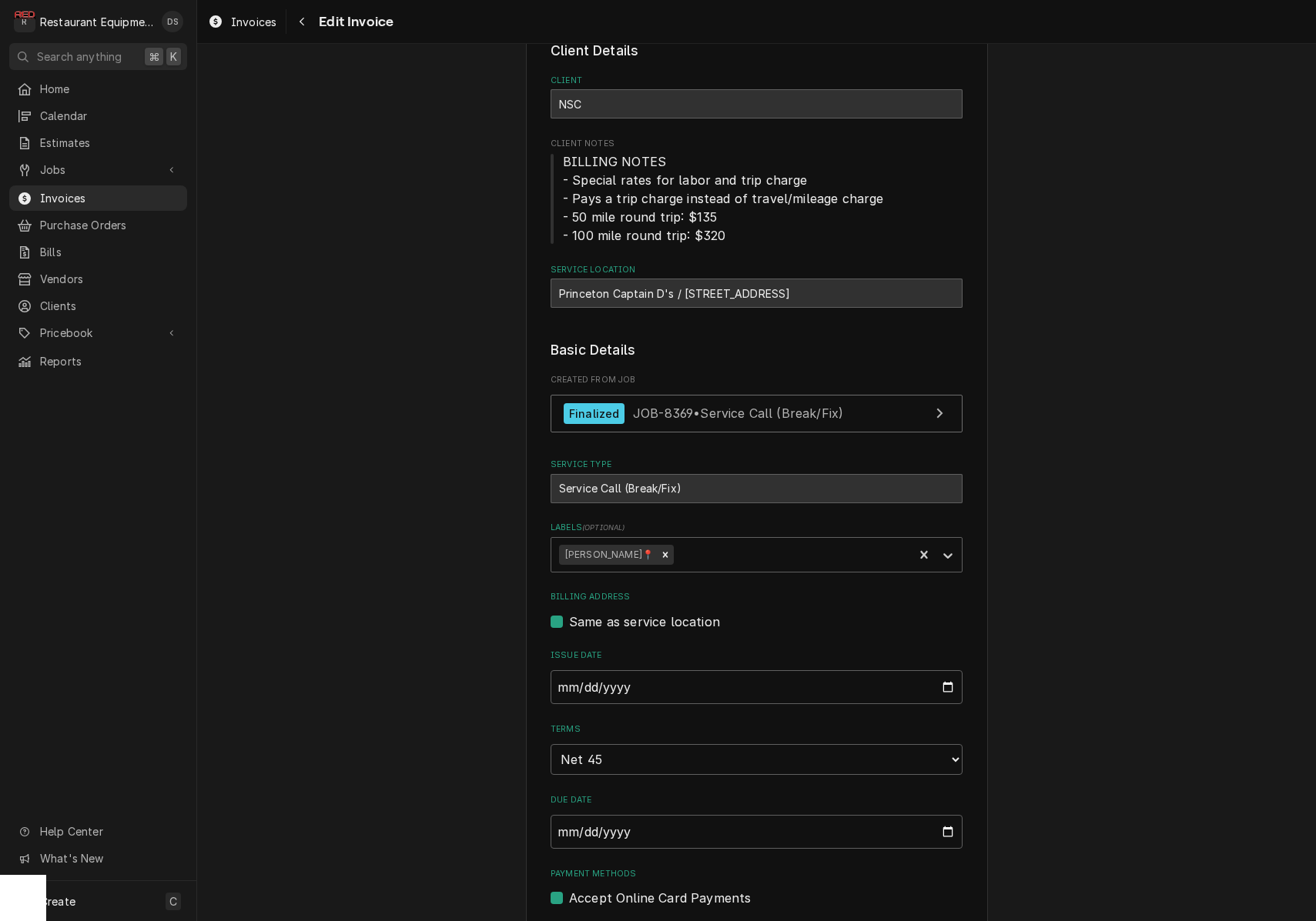
scroll to position [85, 0]
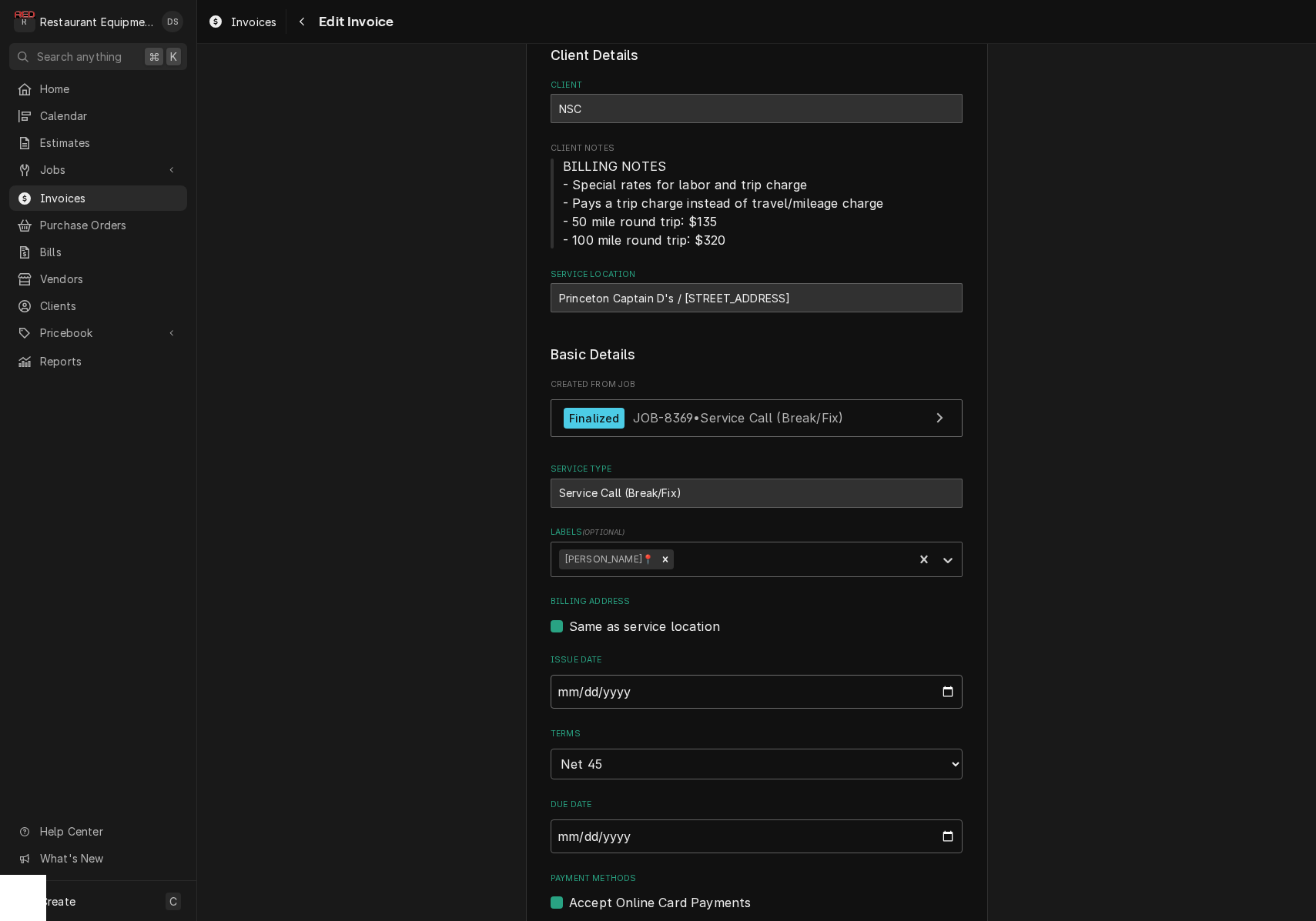
click at [644, 702] on input "2025-08-04" at bounding box center [756, 691] width 412 height 34
type input "2025-09-16"
type textarea "x"
type input "2025-09-17"
type textarea "x"
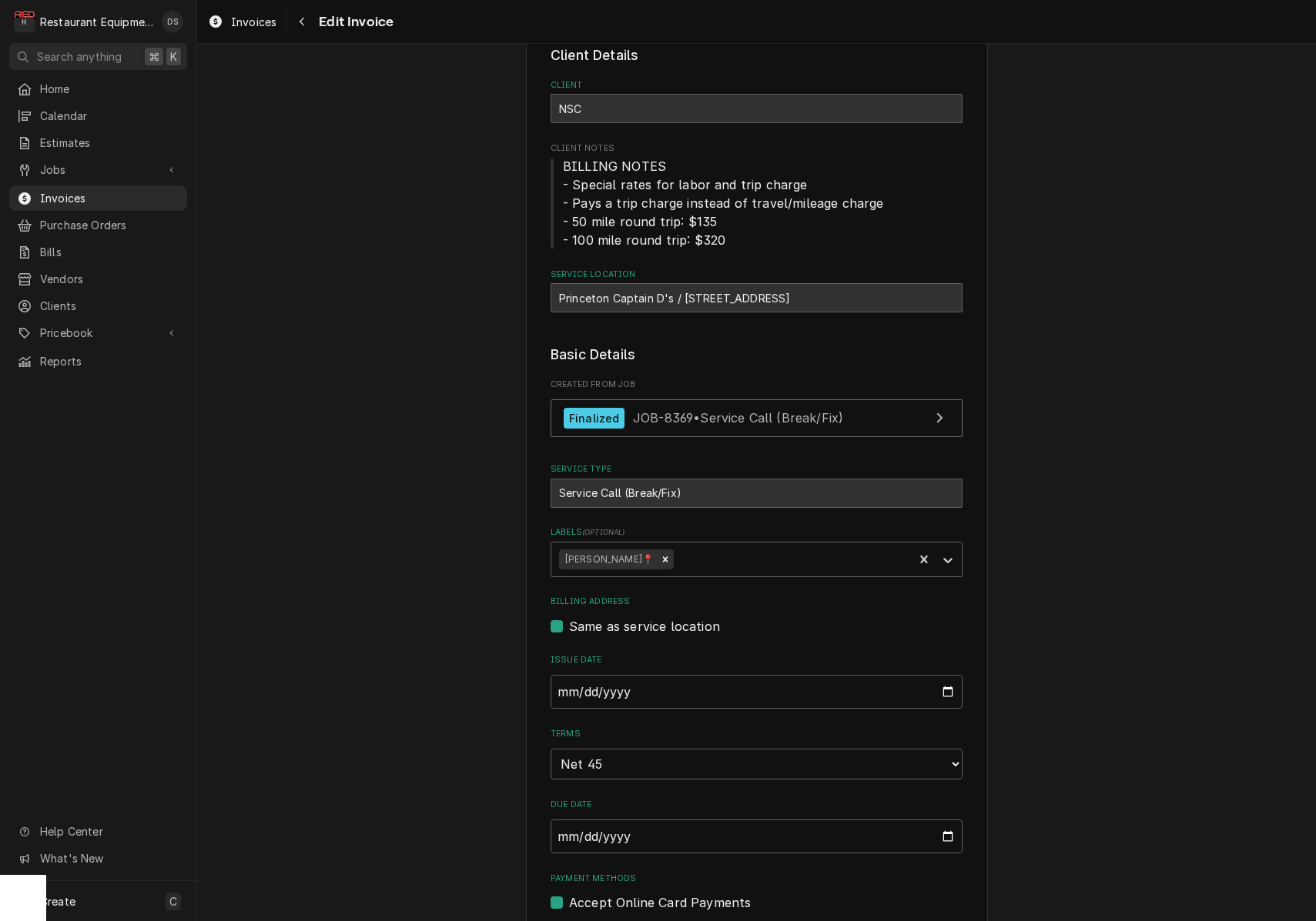
click at [674, 683] on input "2025-09-17" at bounding box center [756, 691] width 412 height 34
type input "2025-09-15"
drag, startPoint x: 1087, startPoint y: 663, endPoint x: 1070, endPoint y: 663, distance: 17.0
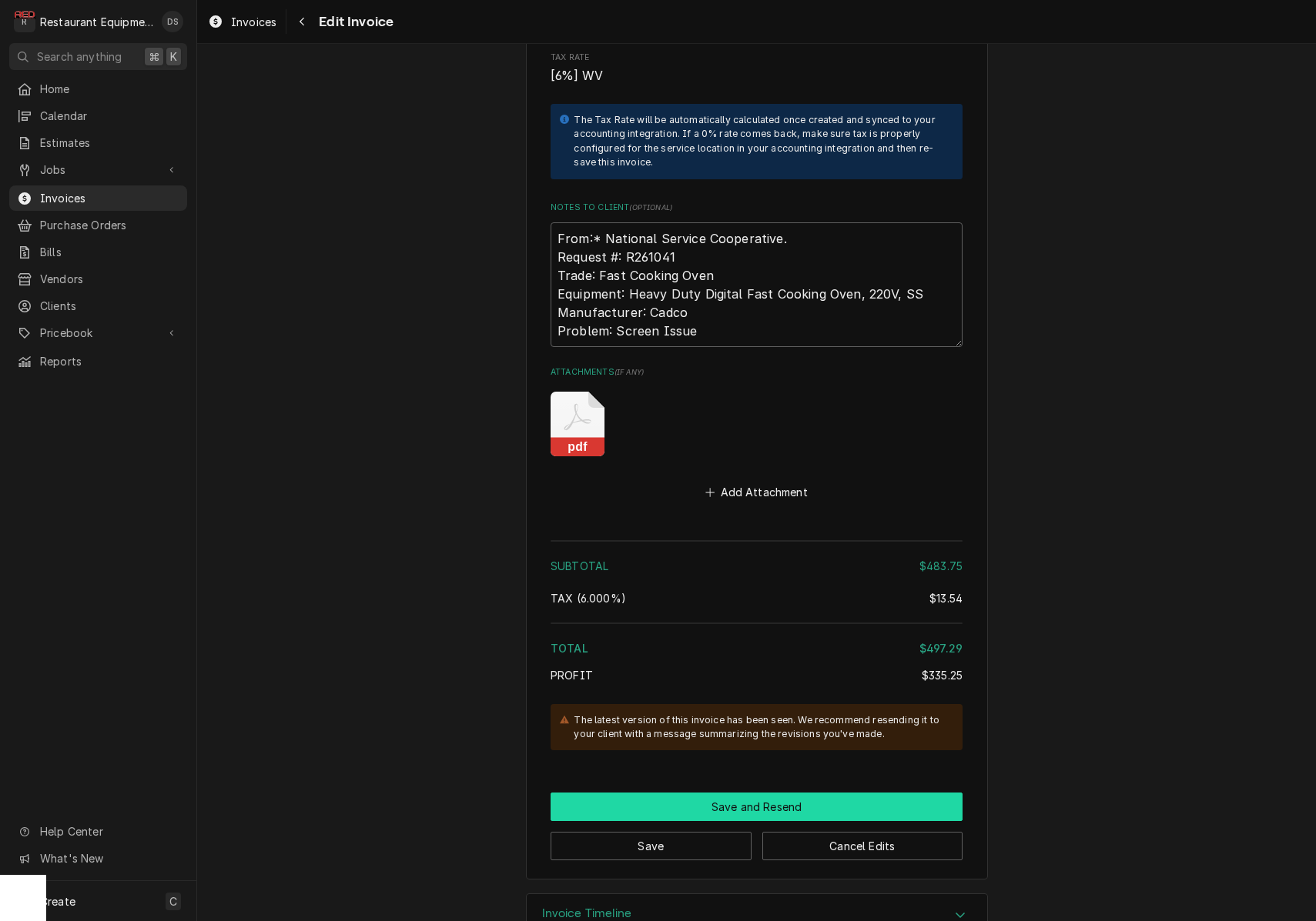
click at [749, 792] on button "Save and Resend" at bounding box center [756, 806] width 412 height 28
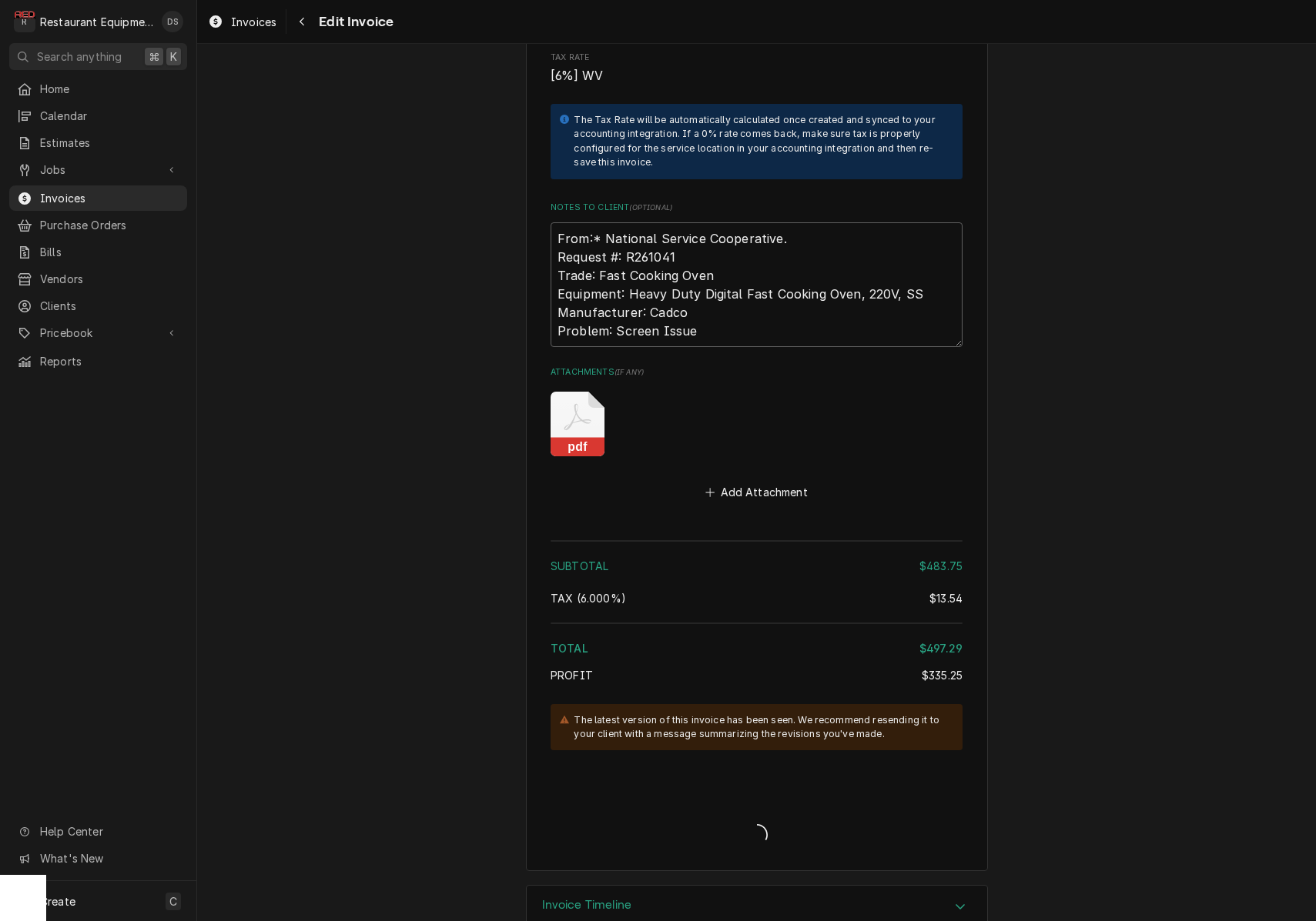
scroll to position [2447, 0]
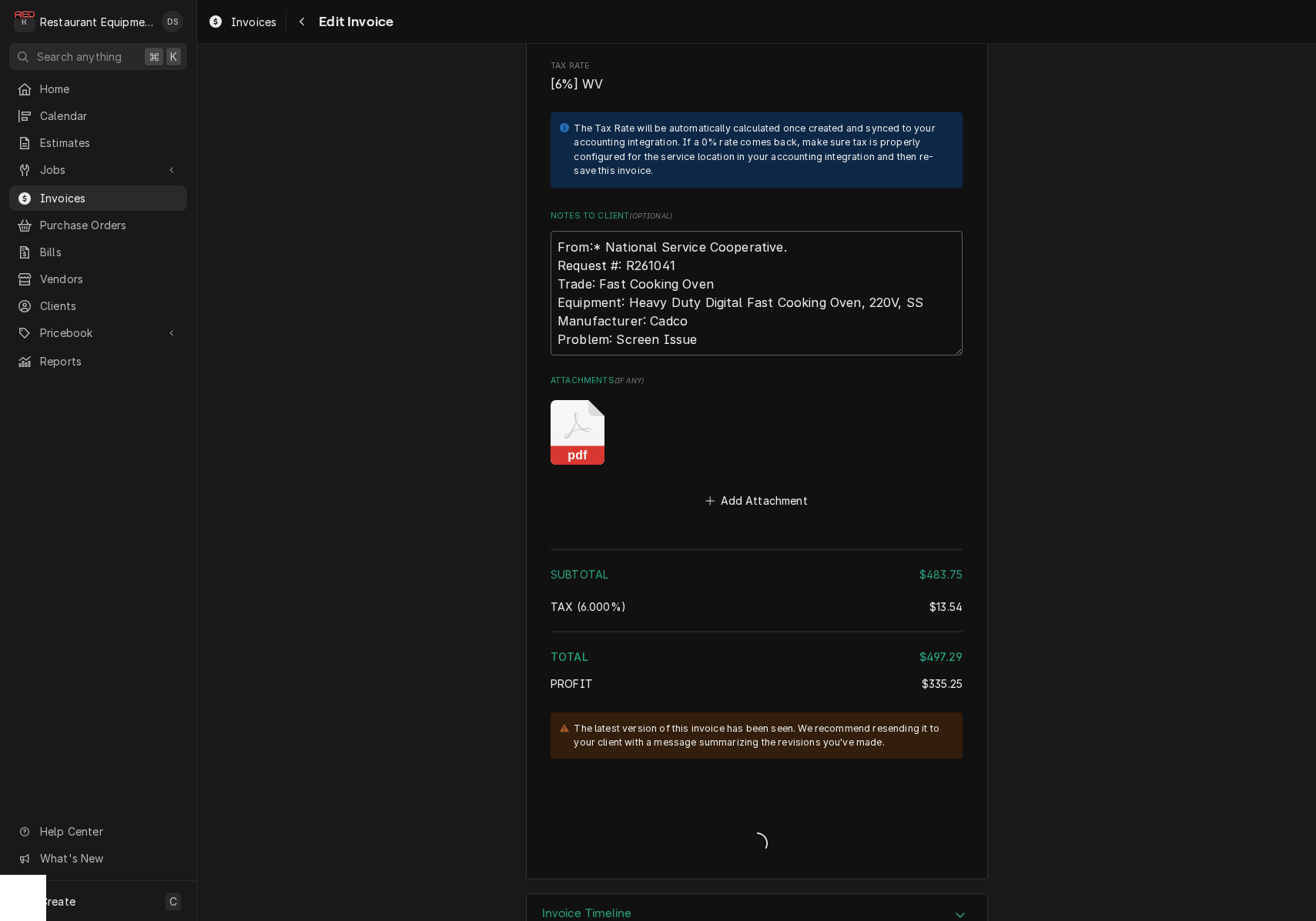
type textarea "x"
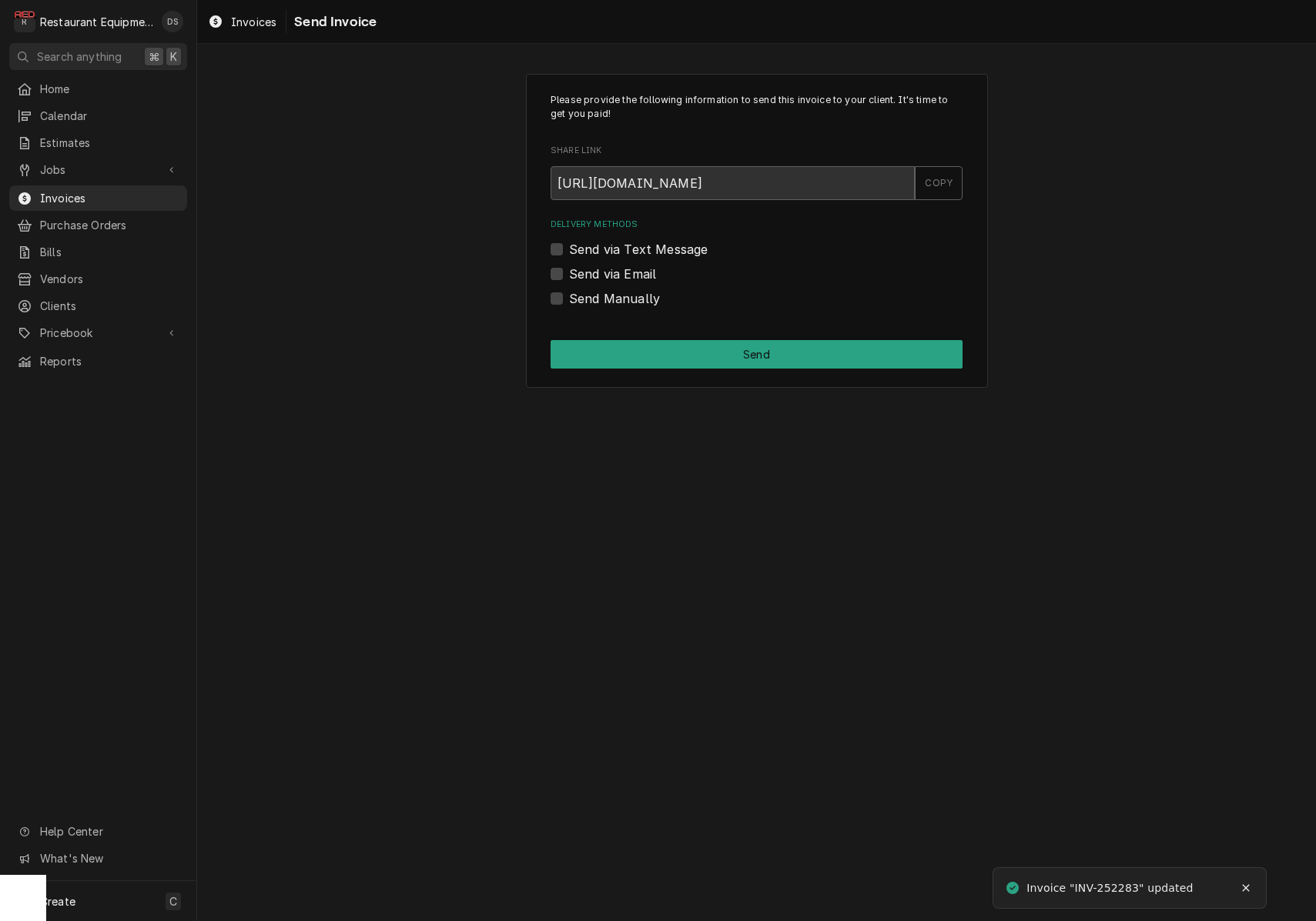
click at [569, 272] on label "Send via Email" at bounding box center [612, 273] width 87 height 18
click at [569, 272] on input "Send via Email" at bounding box center [775, 281] width 412 height 34
checkbox input "true"
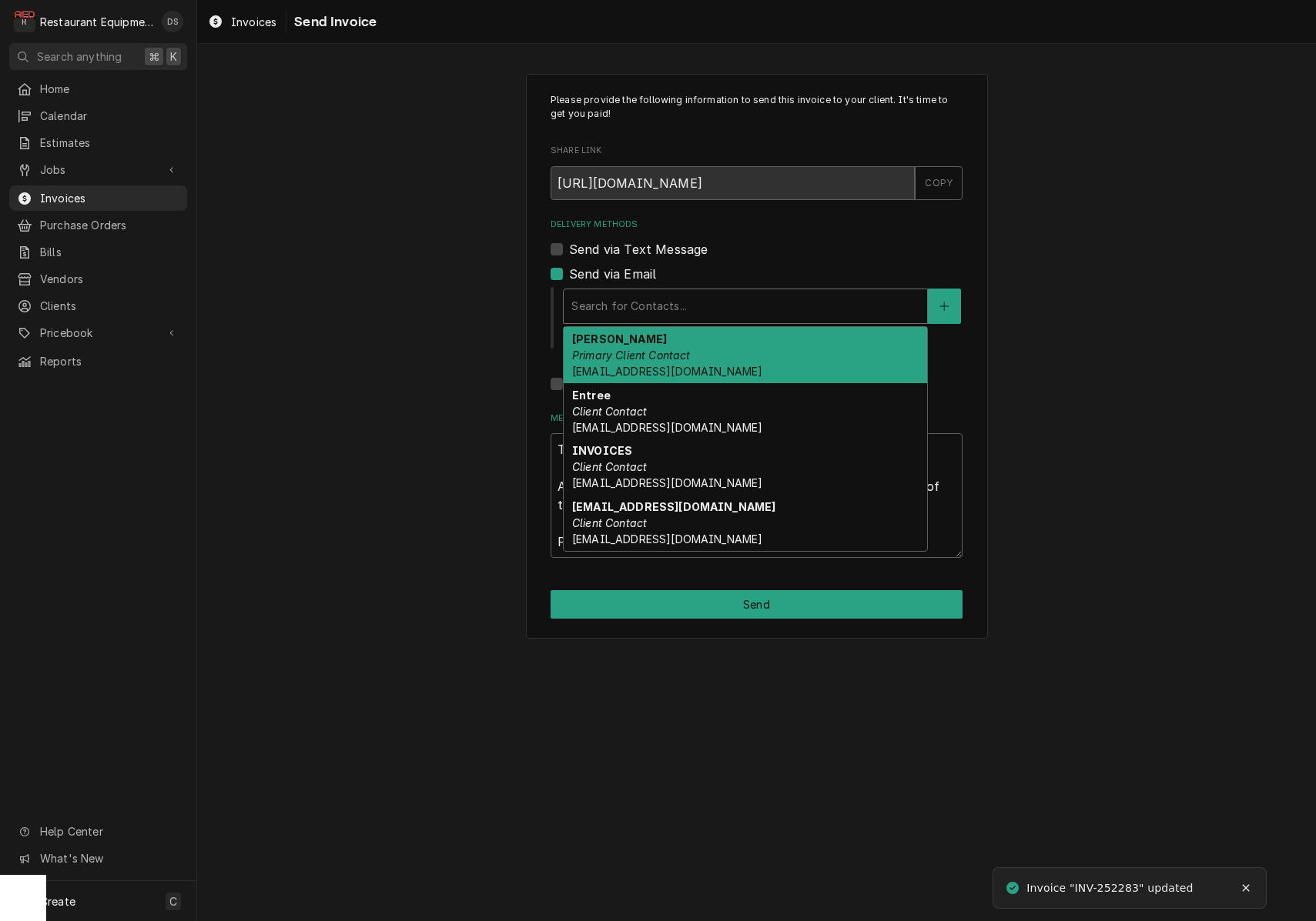
click at [687, 300] on div "Delivery Methods" at bounding box center [746, 306] width 348 height 28
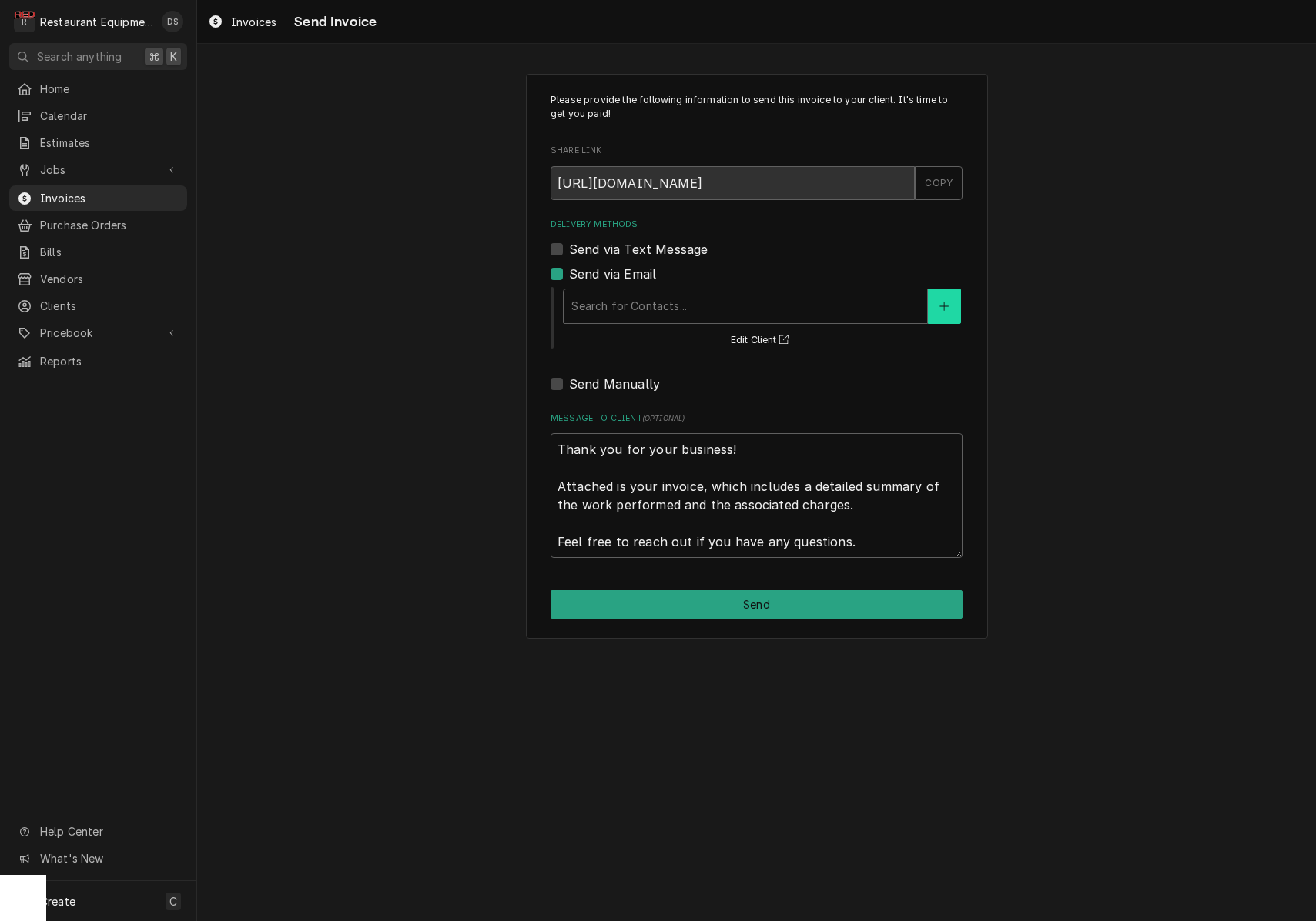
click at [946, 301] on icon "Create New Contact" at bounding box center [944, 305] width 10 height 11
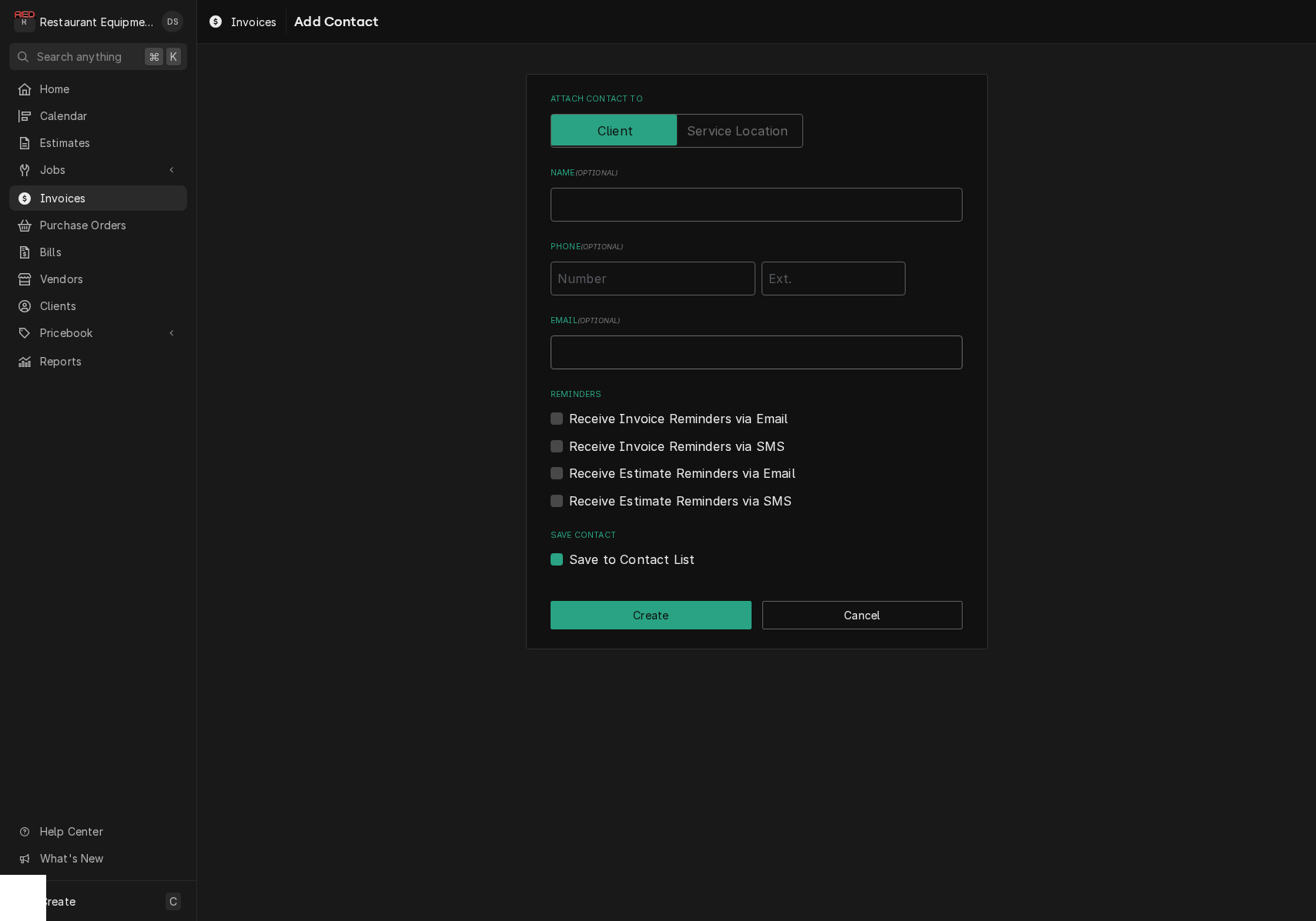
paste input "alisa@cadco-ltd.com"
type input "alisa@cadco-ltd.com"
click at [569, 416] on label "Receive Invoice Reminders via Email" at bounding box center [678, 418] width 219 height 18
click at [569, 416] on input "Reminders" at bounding box center [775, 426] width 412 height 34
checkbox input "true"
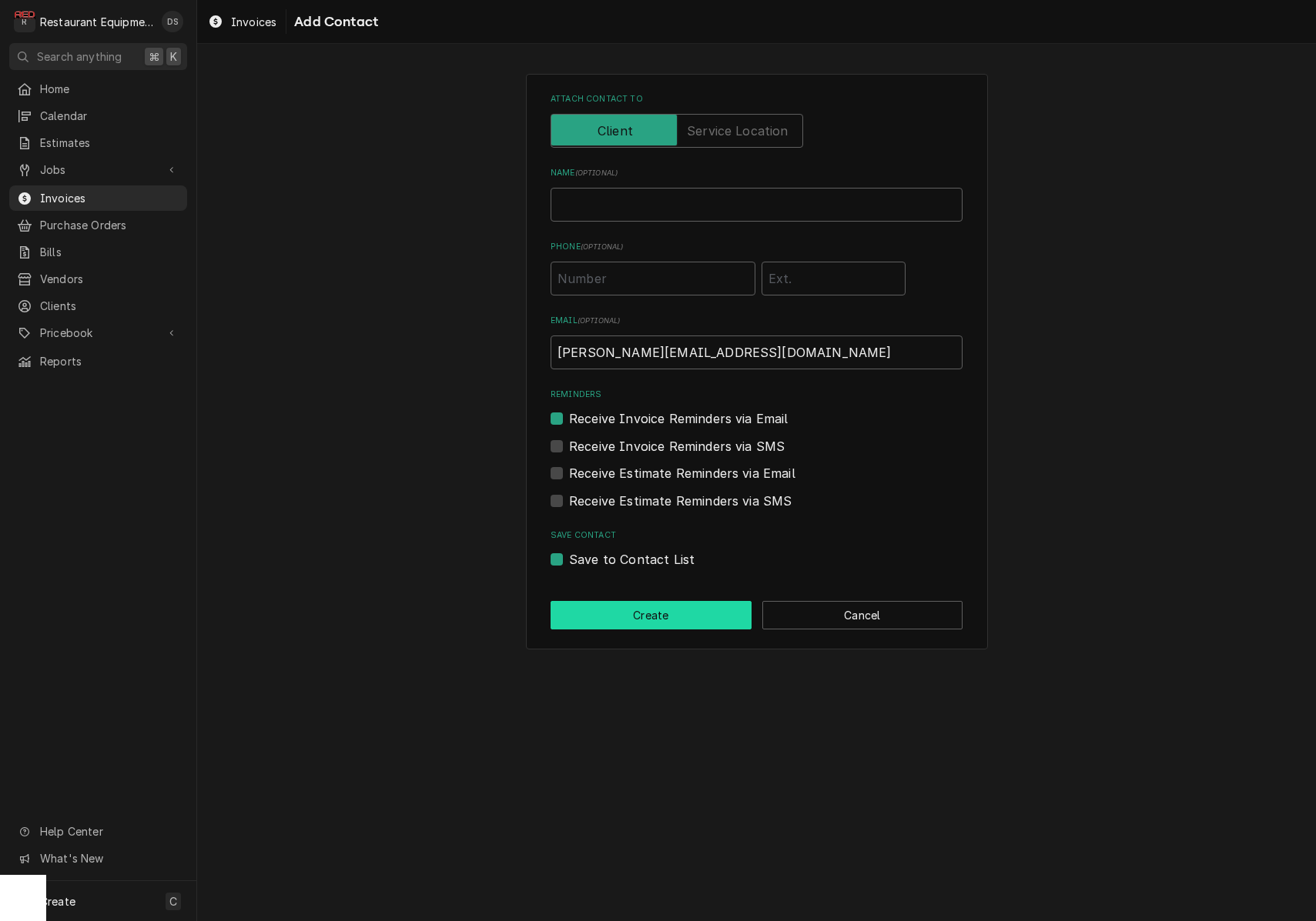
click at [678, 609] on button "Create" at bounding box center [651, 615] width 201 height 28
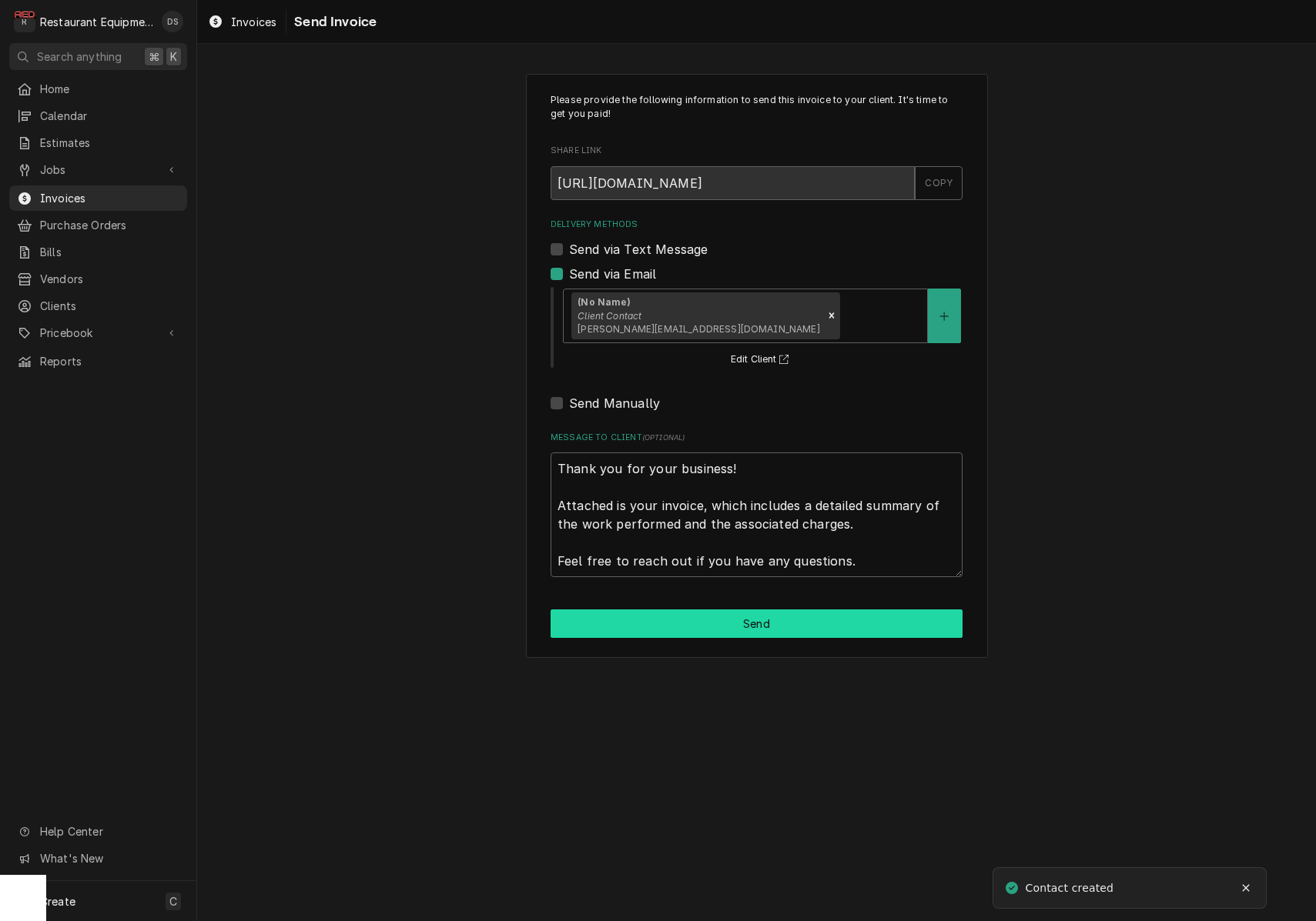
click at [741, 620] on button "Send" at bounding box center [756, 623] width 412 height 28
type textarea "x"
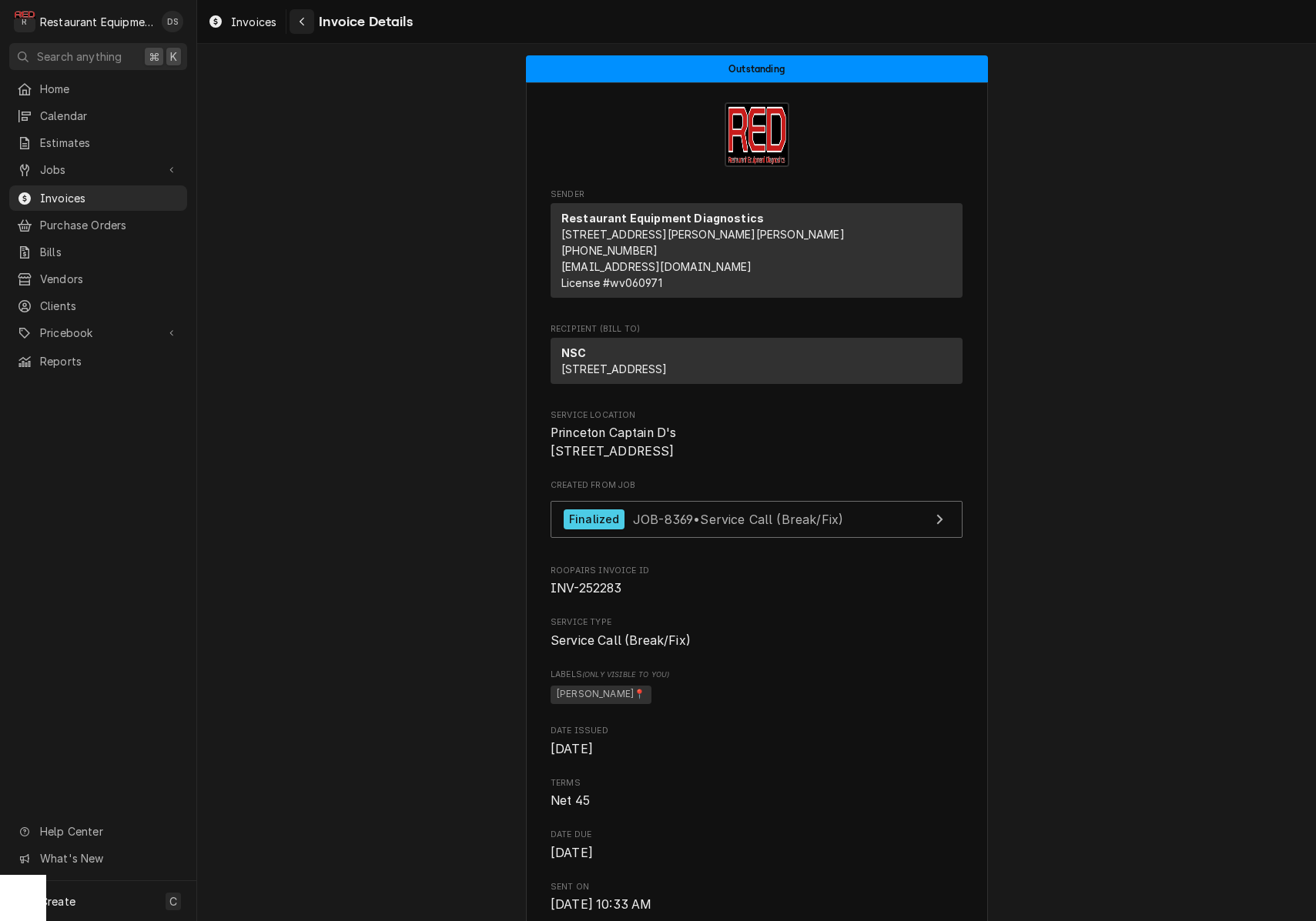
click at [299, 23] on icon "Navigate back" at bounding box center [302, 21] width 7 height 11
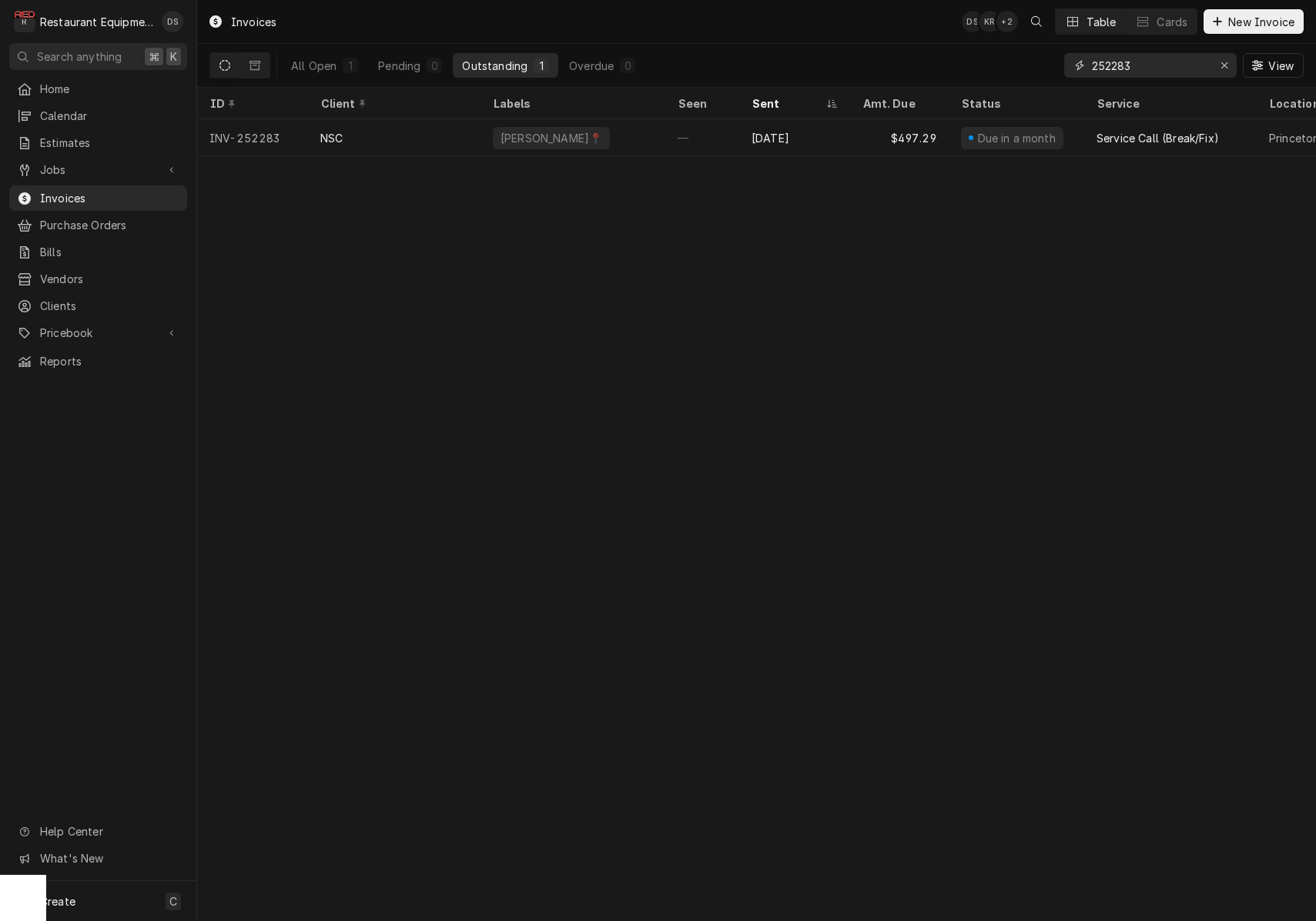
drag, startPoint x: 1224, startPoint y: 66, endPoint x: 1211, endPoint y: 67, distance: 13.0
click at [1224, 66] on icon "Erase input" at bounding box center [1224, 65] width 6 height 6
click at [1150, 66] on input "Dynamic Content Wrapper" at bounding box center [1164, 65] width 145 height 24
drag, startPoint x: 1150, startPoint y: 66, endPoint x: 591, endPoint y: 69, distance: 559.0
click at [592, 69] on div "Overdue" at bounding box center [591, 66] width 44 height 16
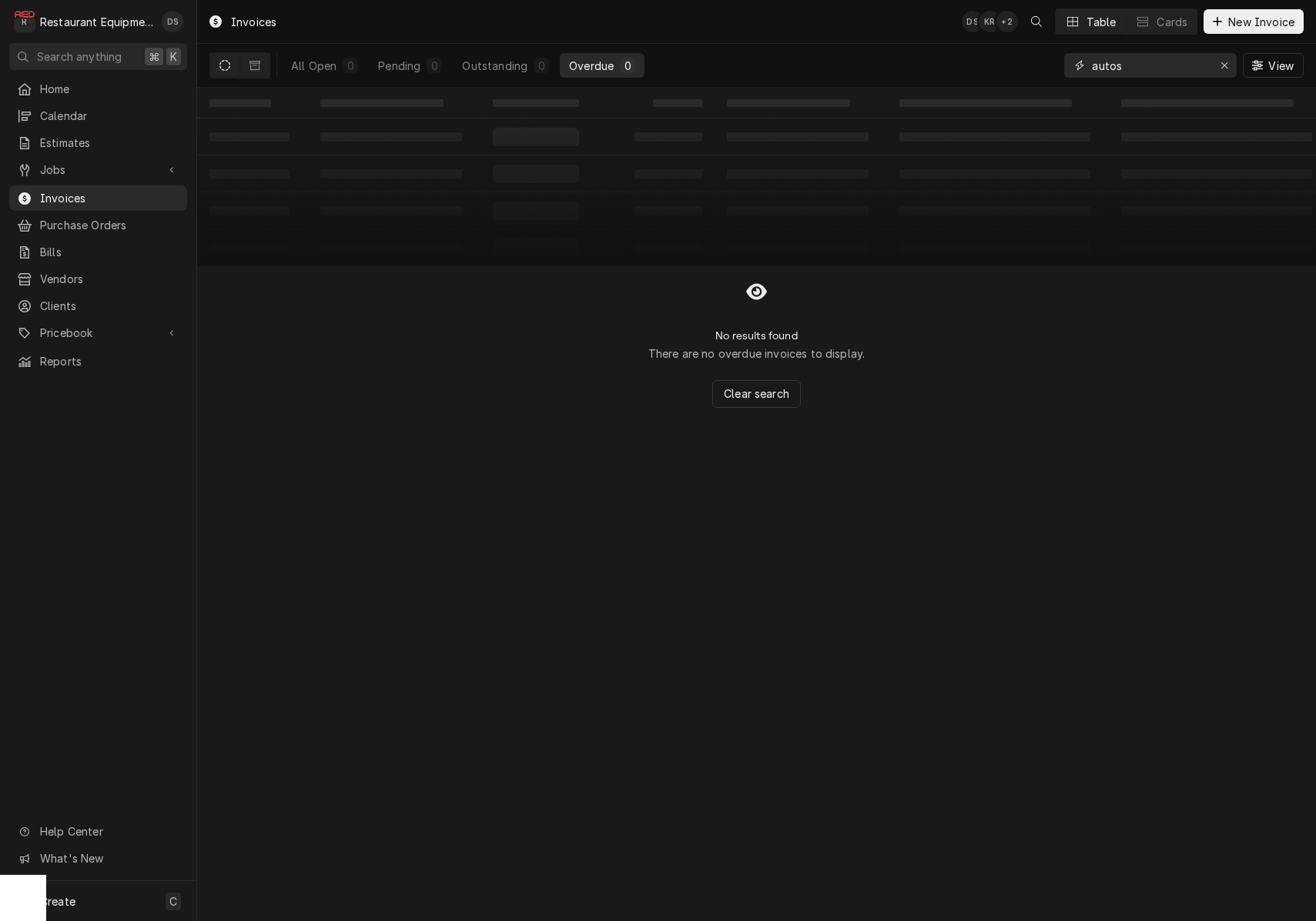
click at [1143, 66] on input "autos" at bounding box center [1149, 65] width 115 height 24
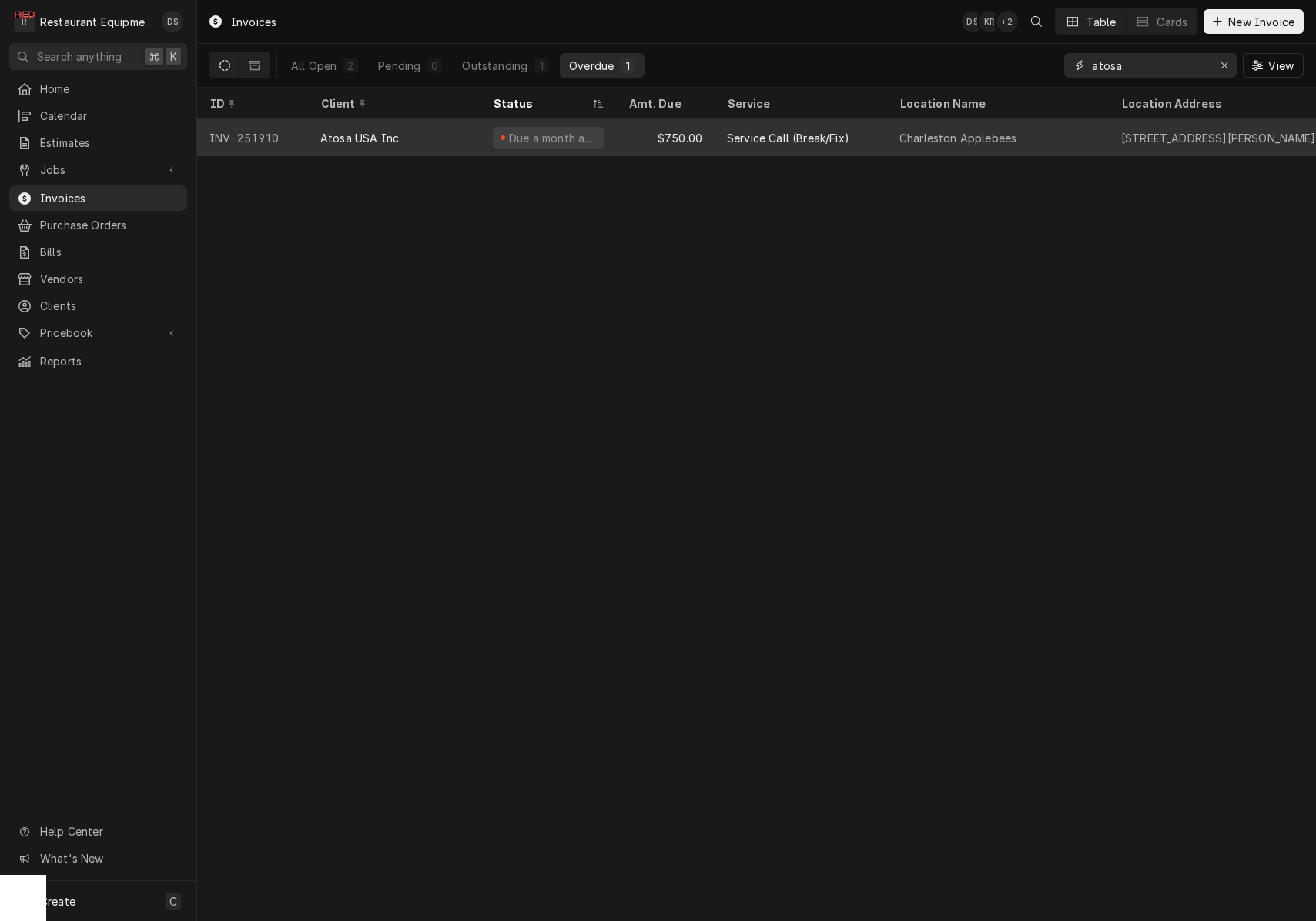
type input "atosa"
click at [869, 141] on div "Service Call (Break/Fix)" at bounding box center [801, 137] width 172 height 37
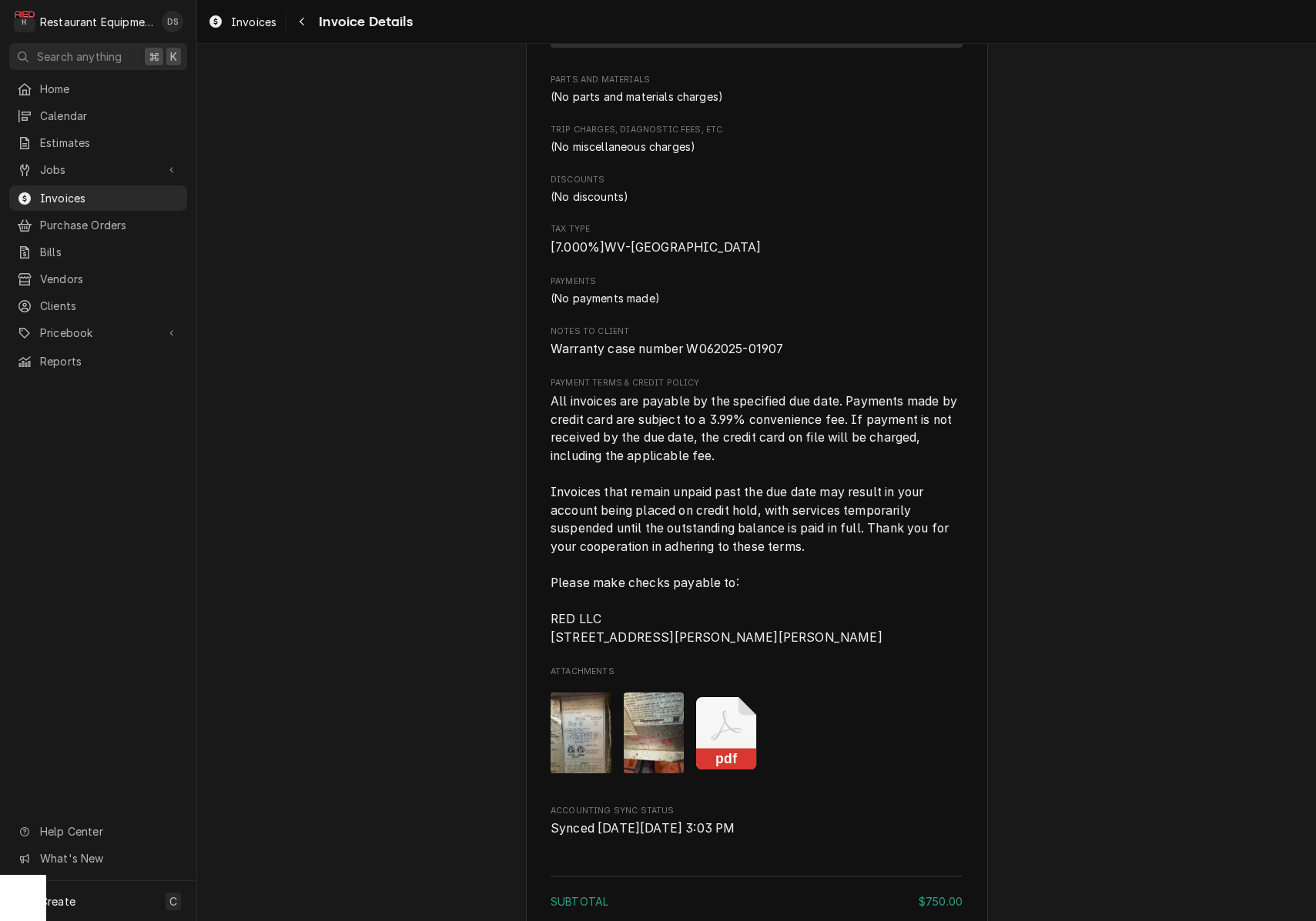
scroll to position [2395, 0]
drag, startPoint x: 687, startPoint y: 356, endPoint x: 798, endPoint y: 359, distance: 111.0
click at [800, 357] on span "Warranty case number W062025-01907" at bounding box center [756, 347] width 412 height 18
copy span "W062025-01907"
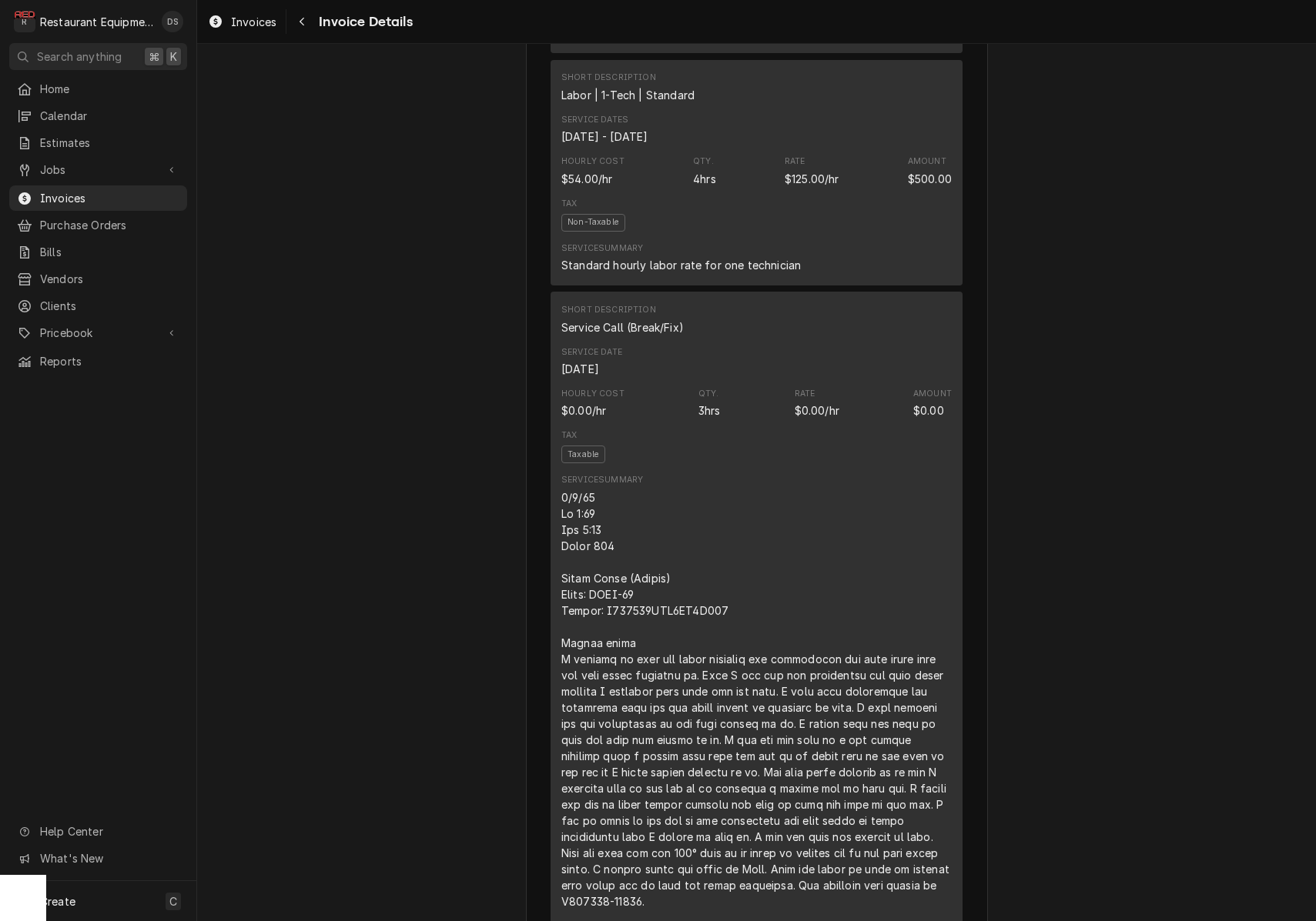
scroll to position [1136, 0]
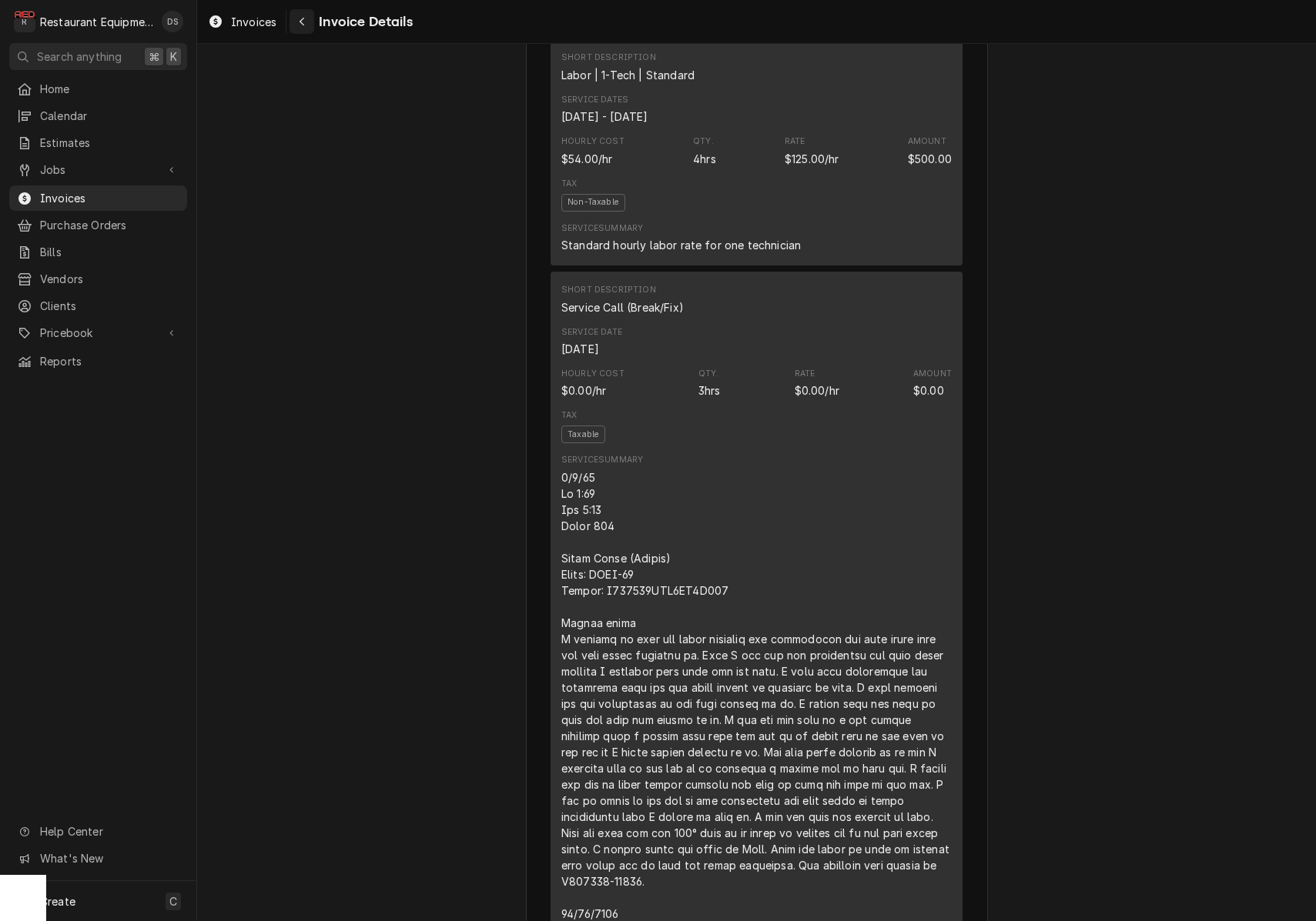
click at [304, 21] on icon "Navigate back" at bounding box center [302, 21] width 7 height 11
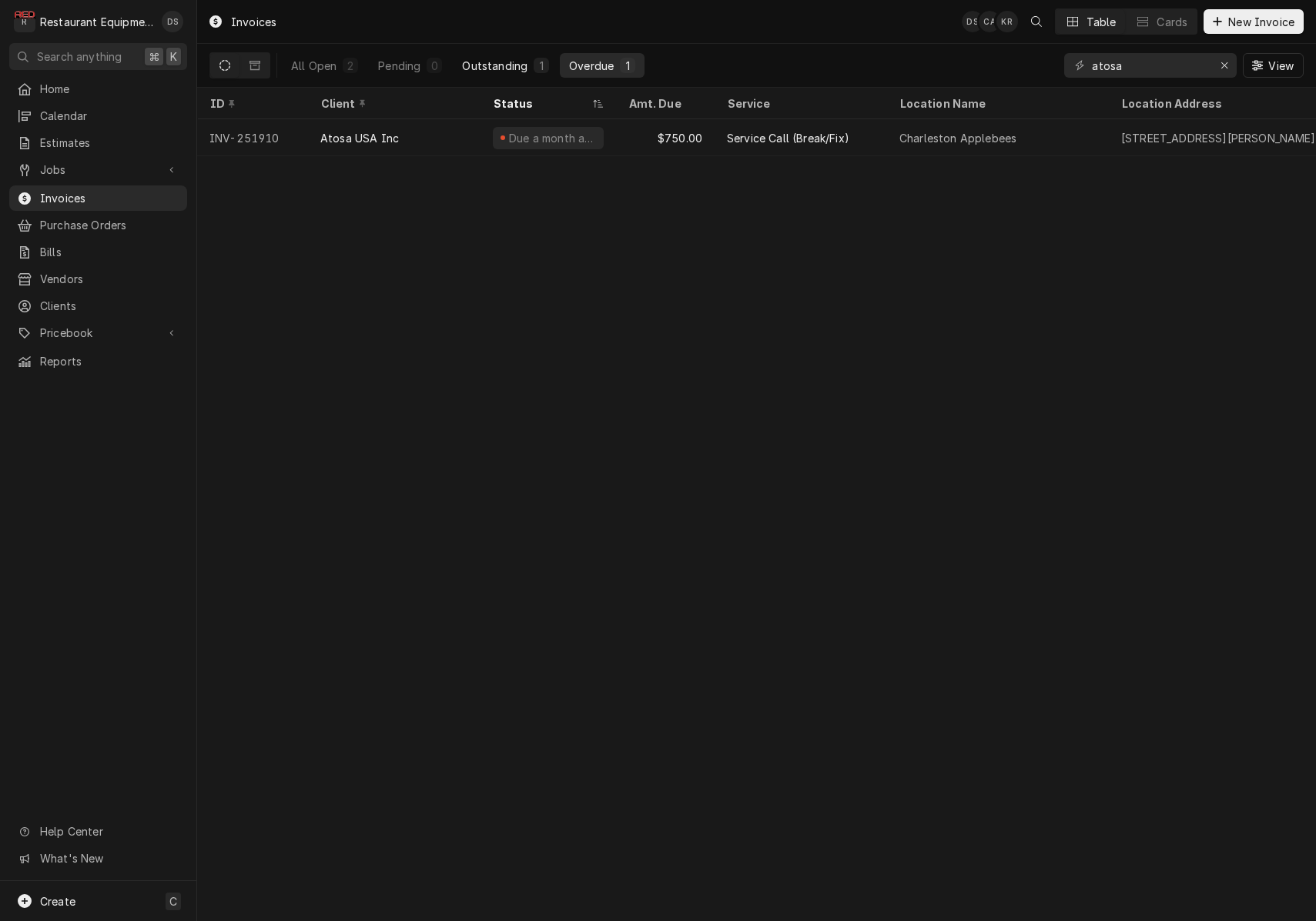
click at [498, 64] on div "Outstanding" at bounding box center [495, 66] width 66 height 16
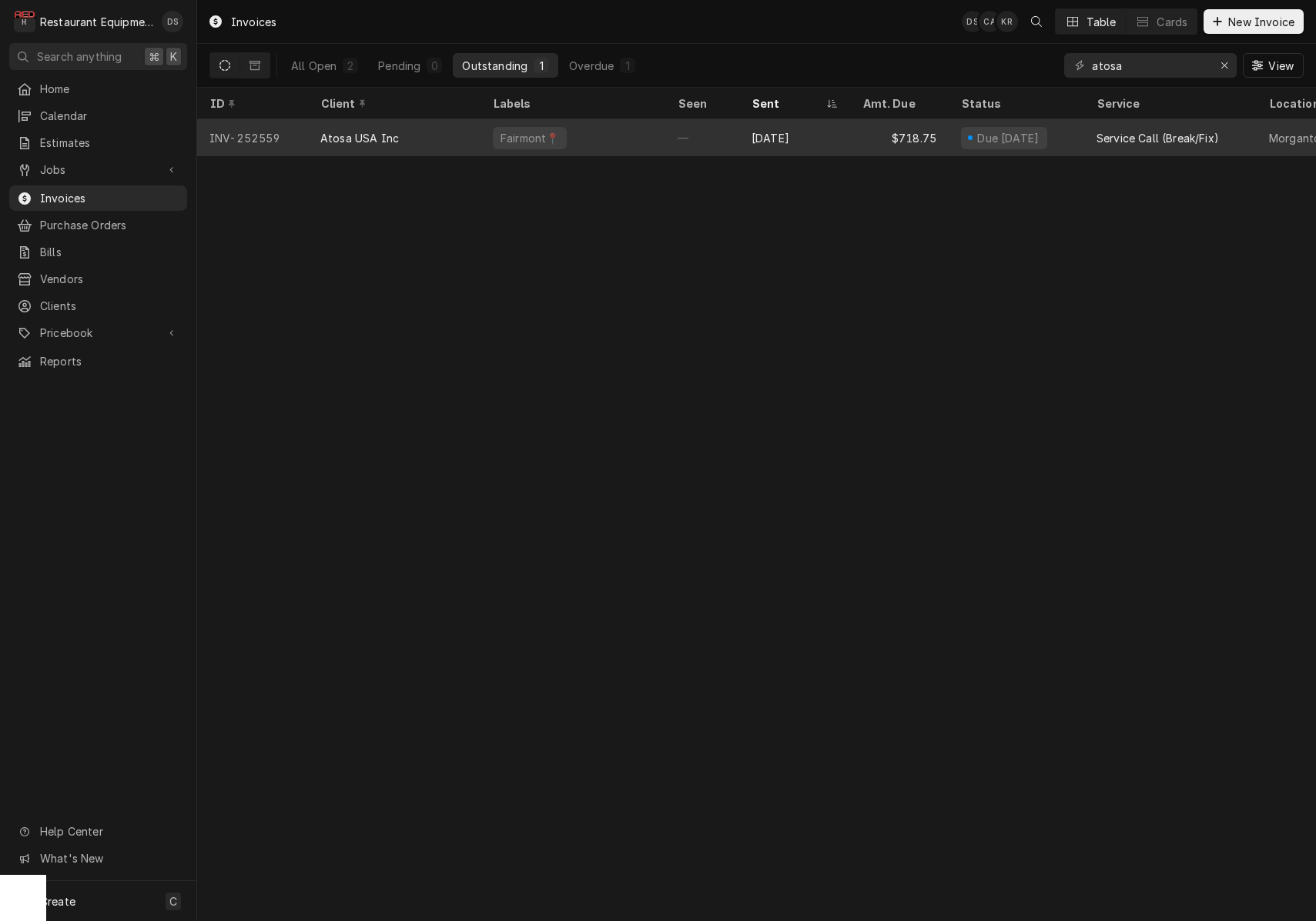
click at [852, 132] on div "$718.75" at bounding box center [899, 137] width 99 height 37
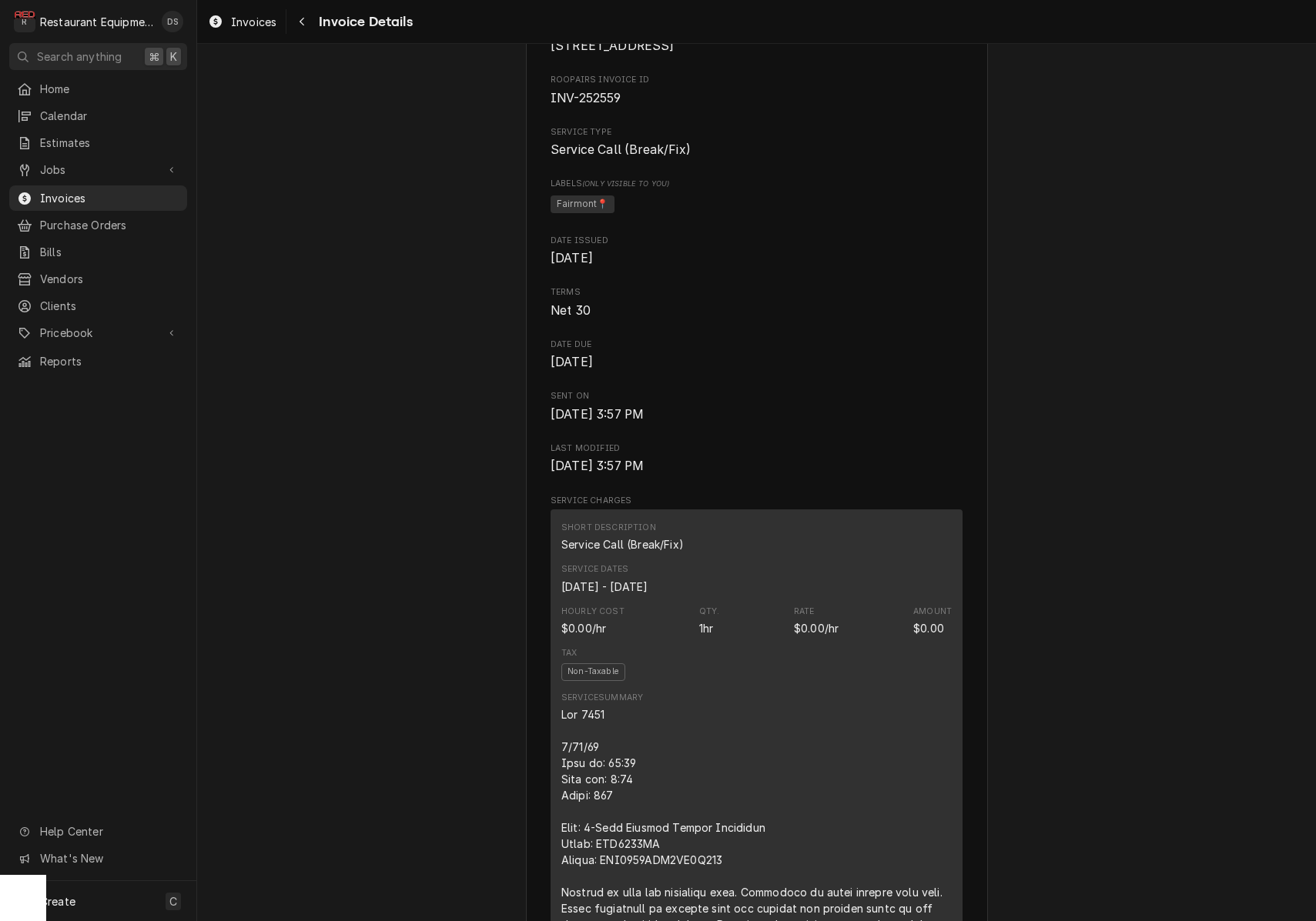
scroll to position [398, 0]
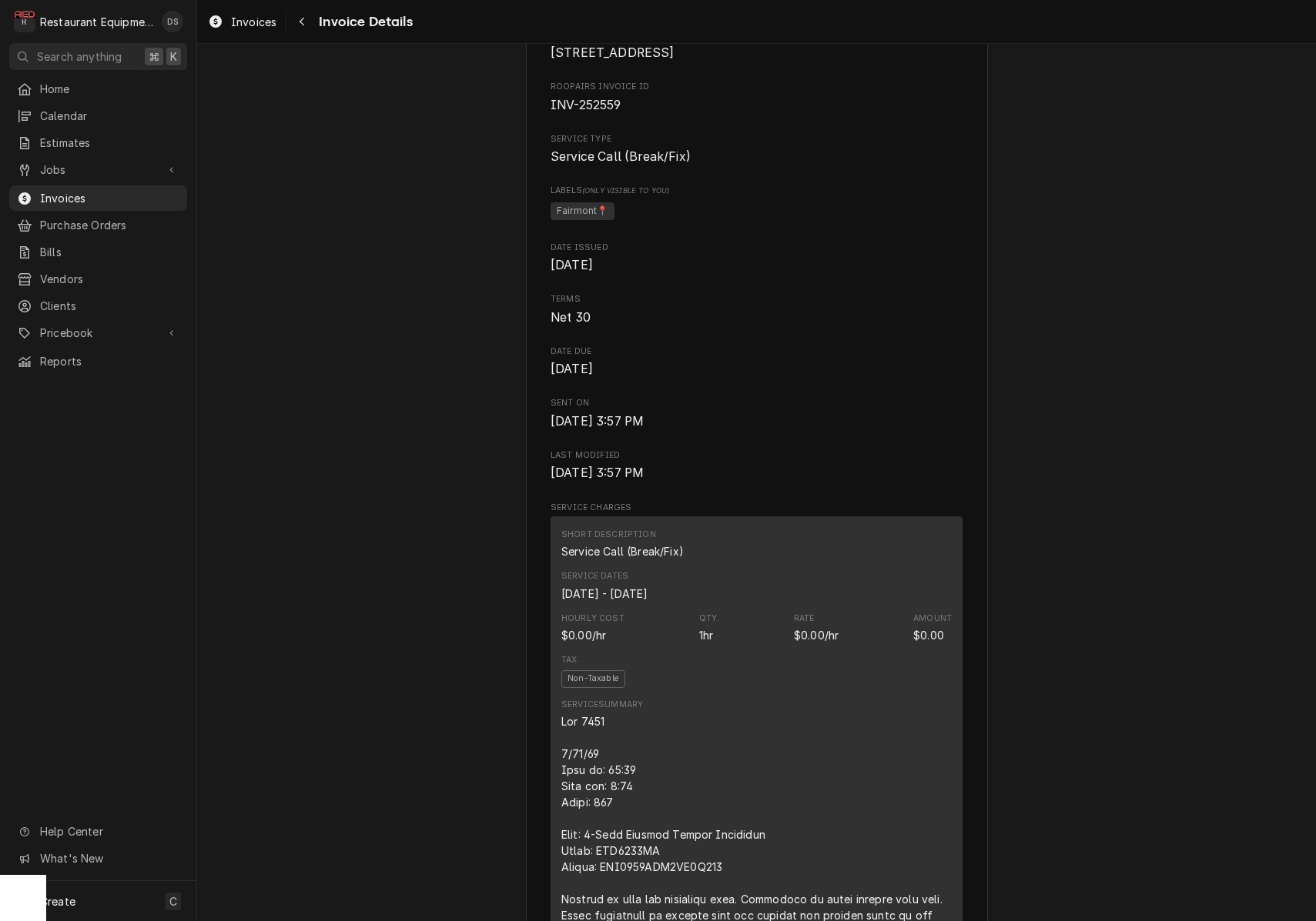
click at [307, 30] on button "Navigate back" at bounding box center [301, 21] width 24 height 24
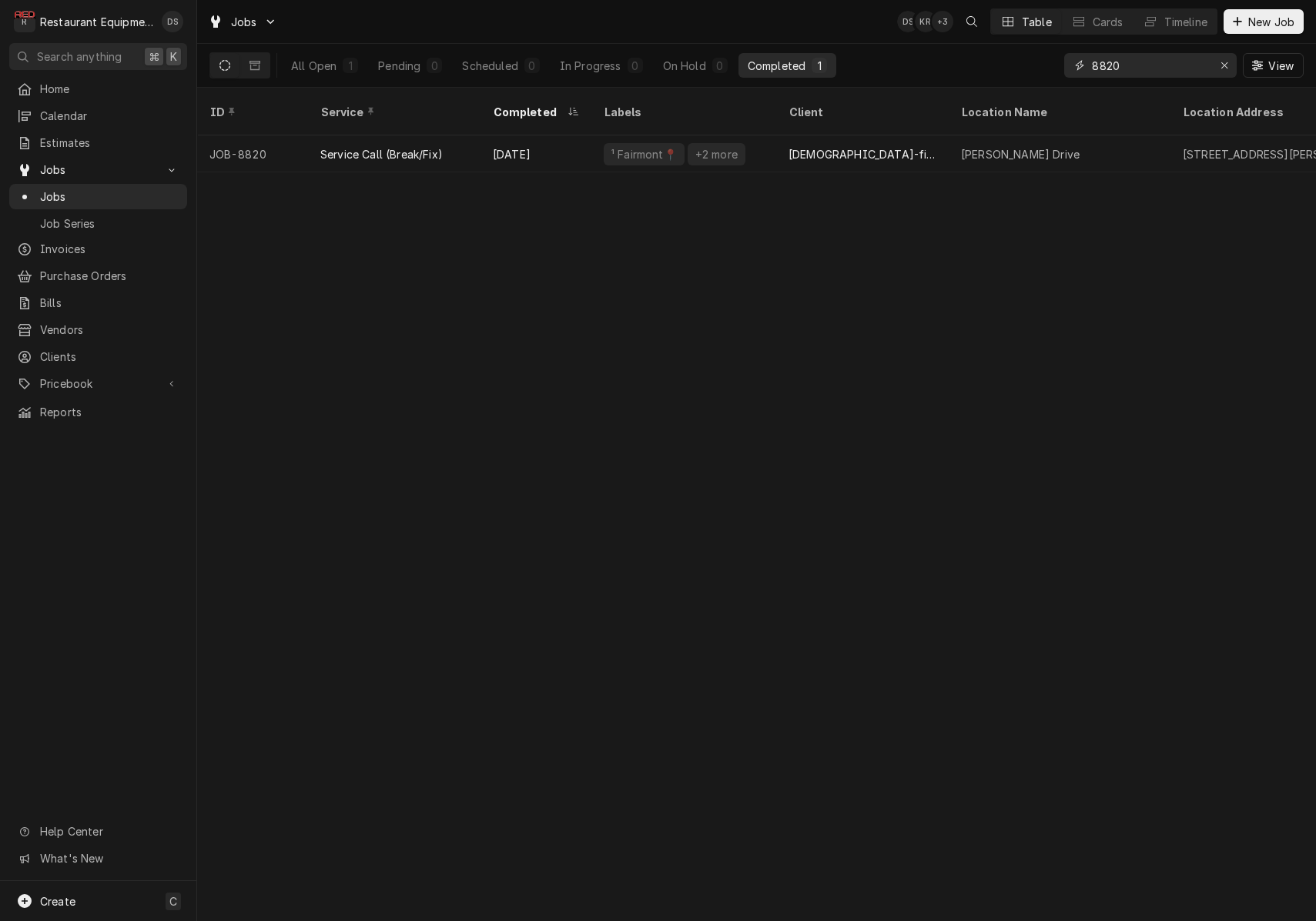
click at [1139, 75] on input "8820" at bounding box center [1149, 65] width 115 height 24
click at [1139, 74] on input "8820" at bounding box center [1149, 65] width 115 height 24
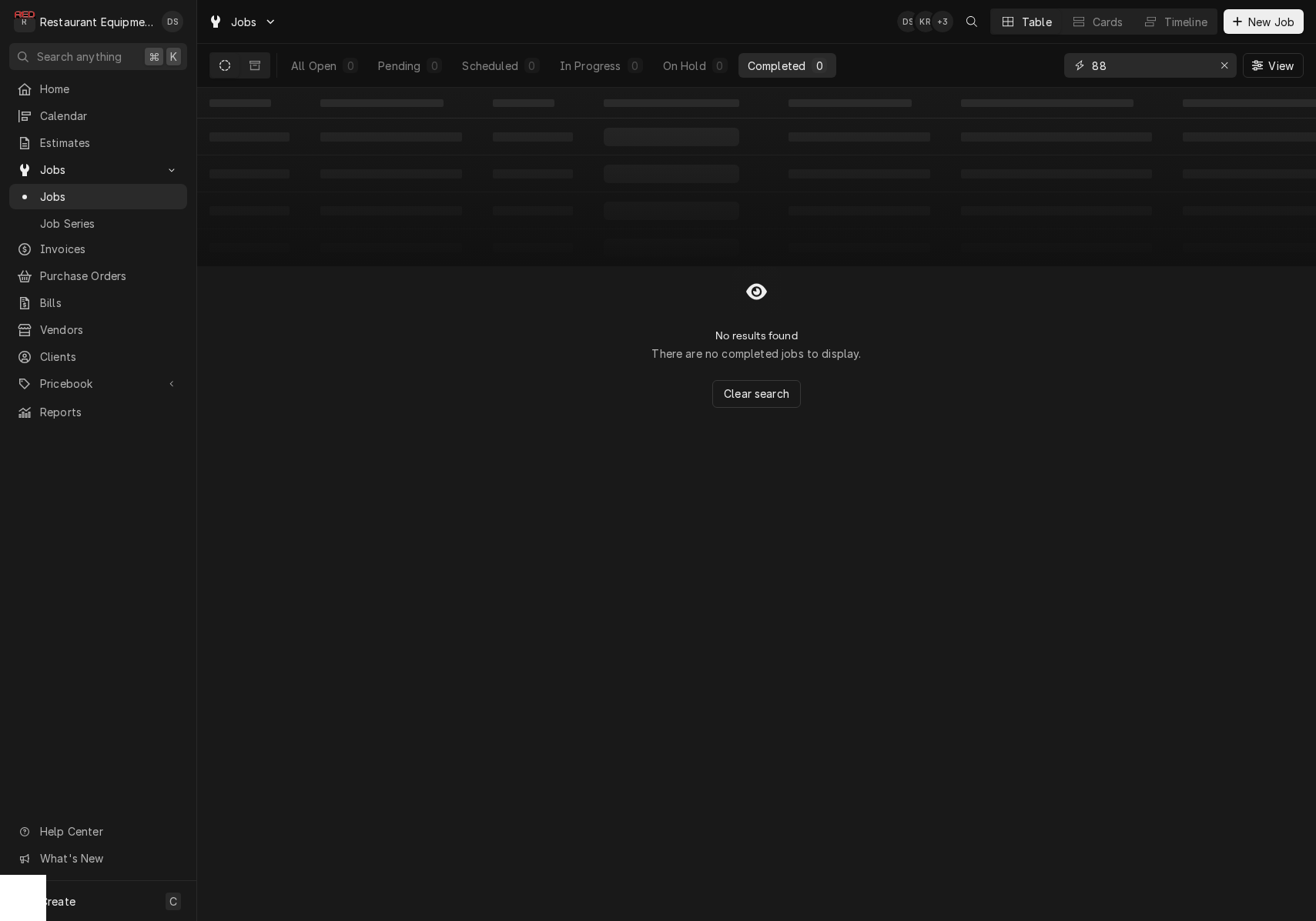
type input "8"
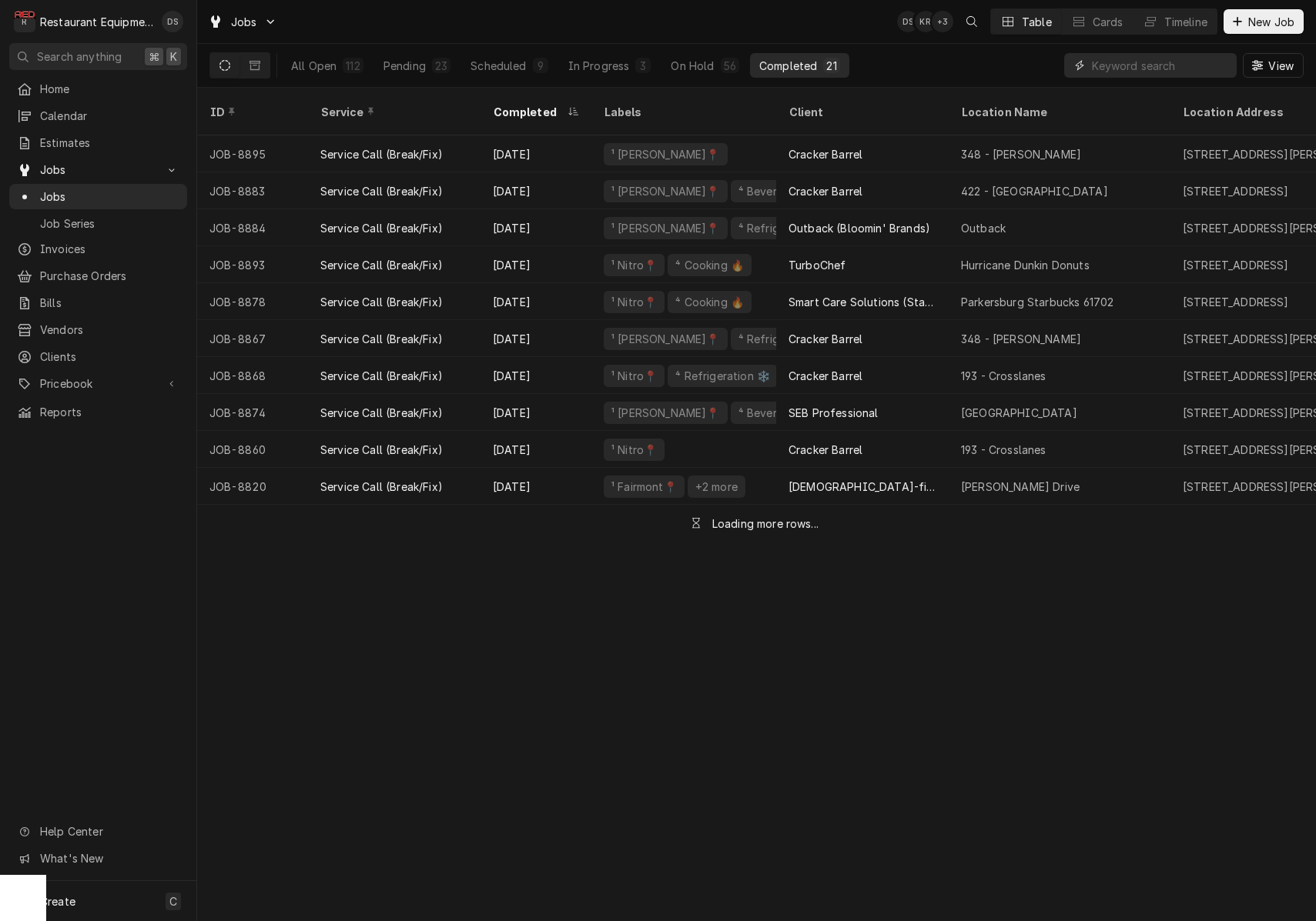
type input "6"
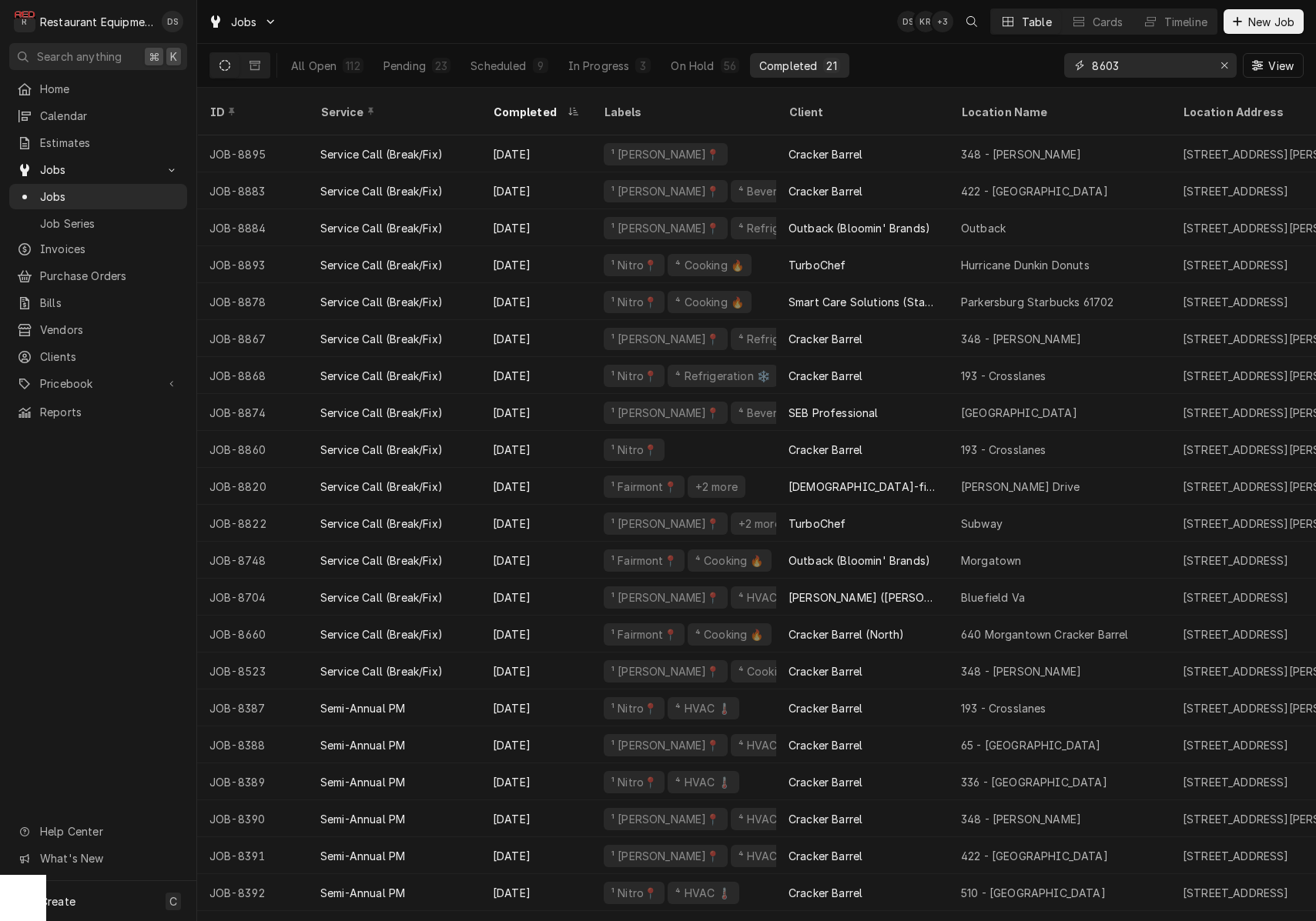
type input "8603"
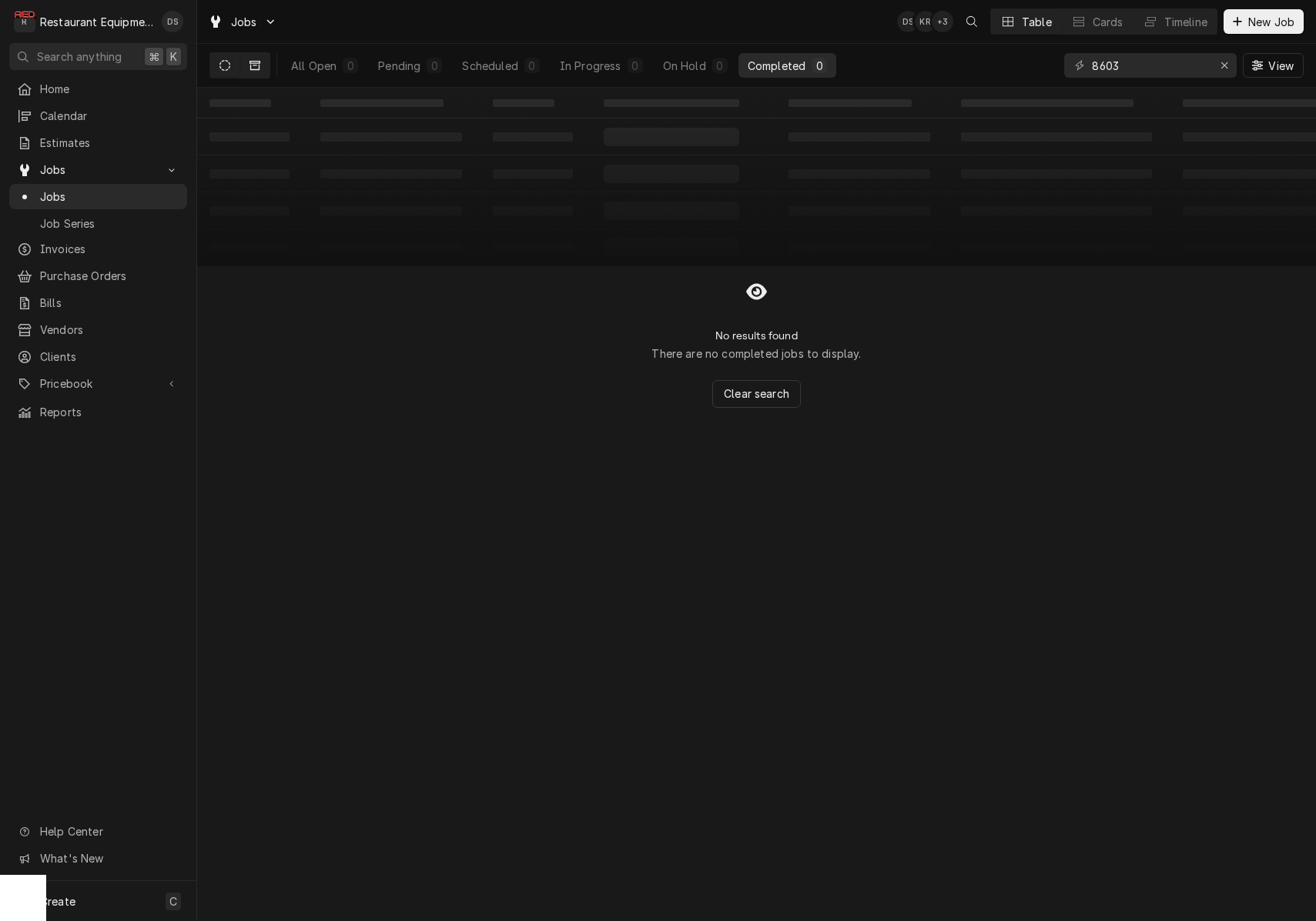
click at [261, 72] on button "Dynamic Content Wrapper" at bounding box center [254, 65] width 29 height 24
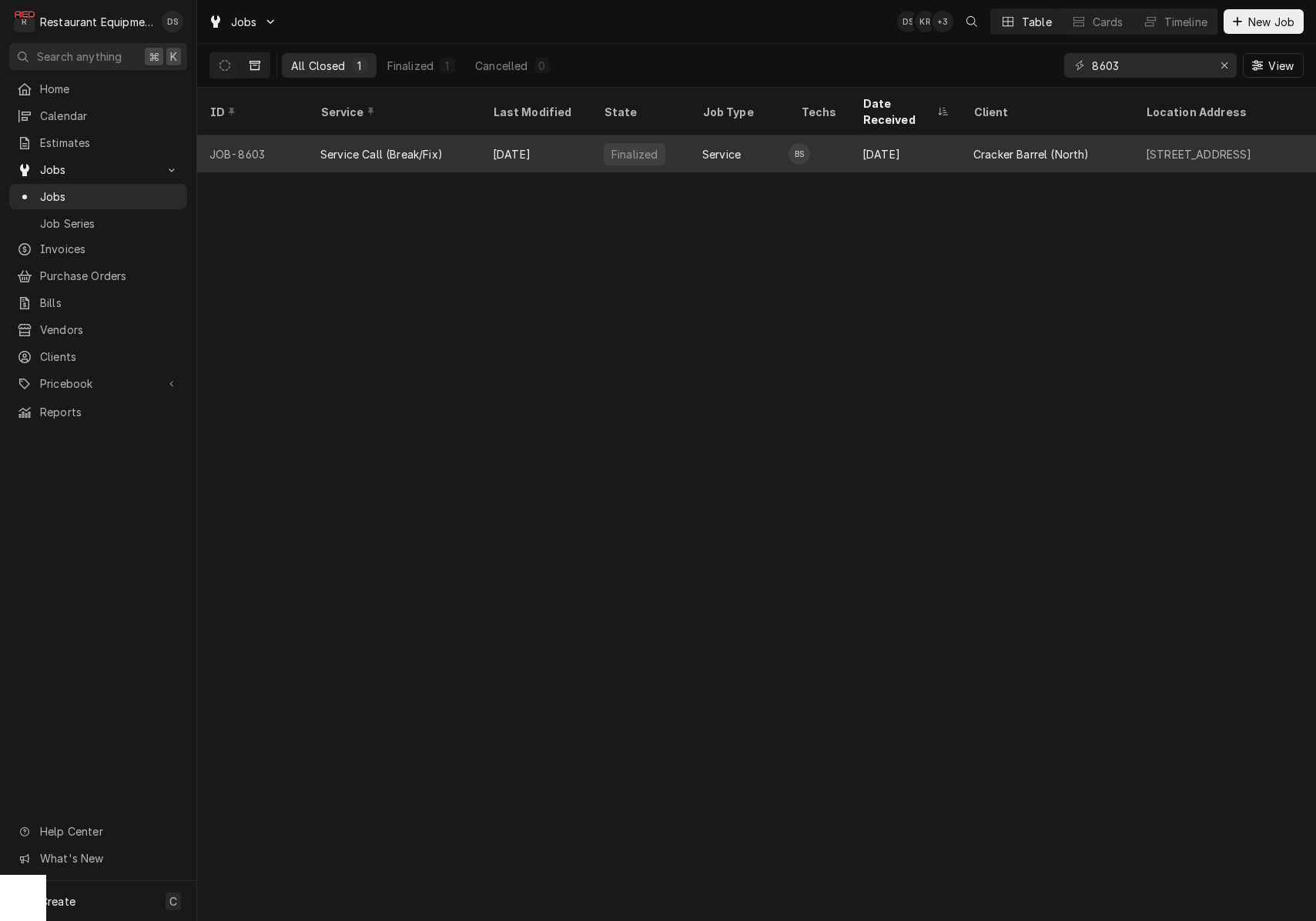
click at [690, 135] on div "Service" at bounding box center [739, 154] width 99 height 37
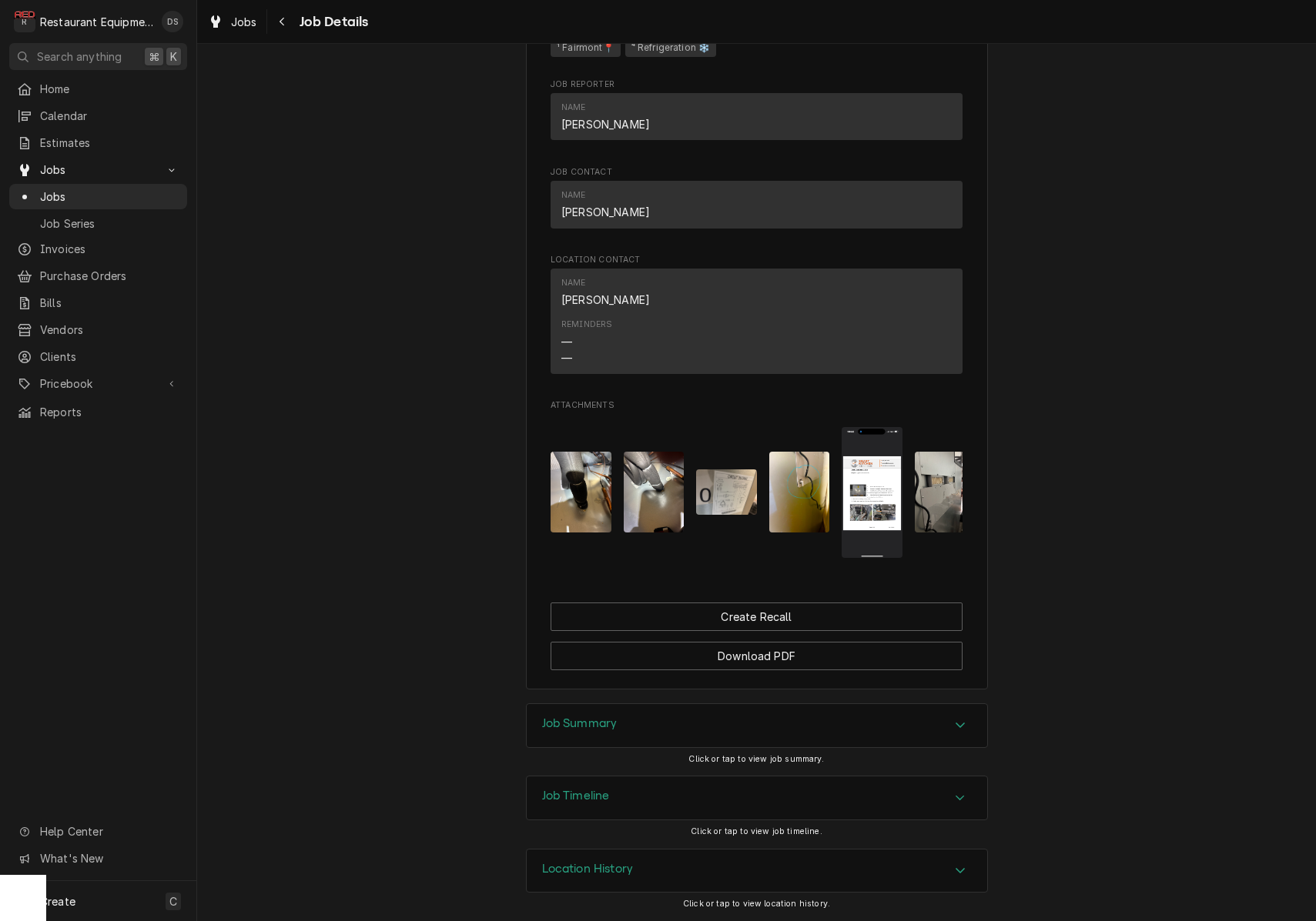
click at [683, 738] on div "Job Summary" at bounding box center [757, 725] width 460 height 43
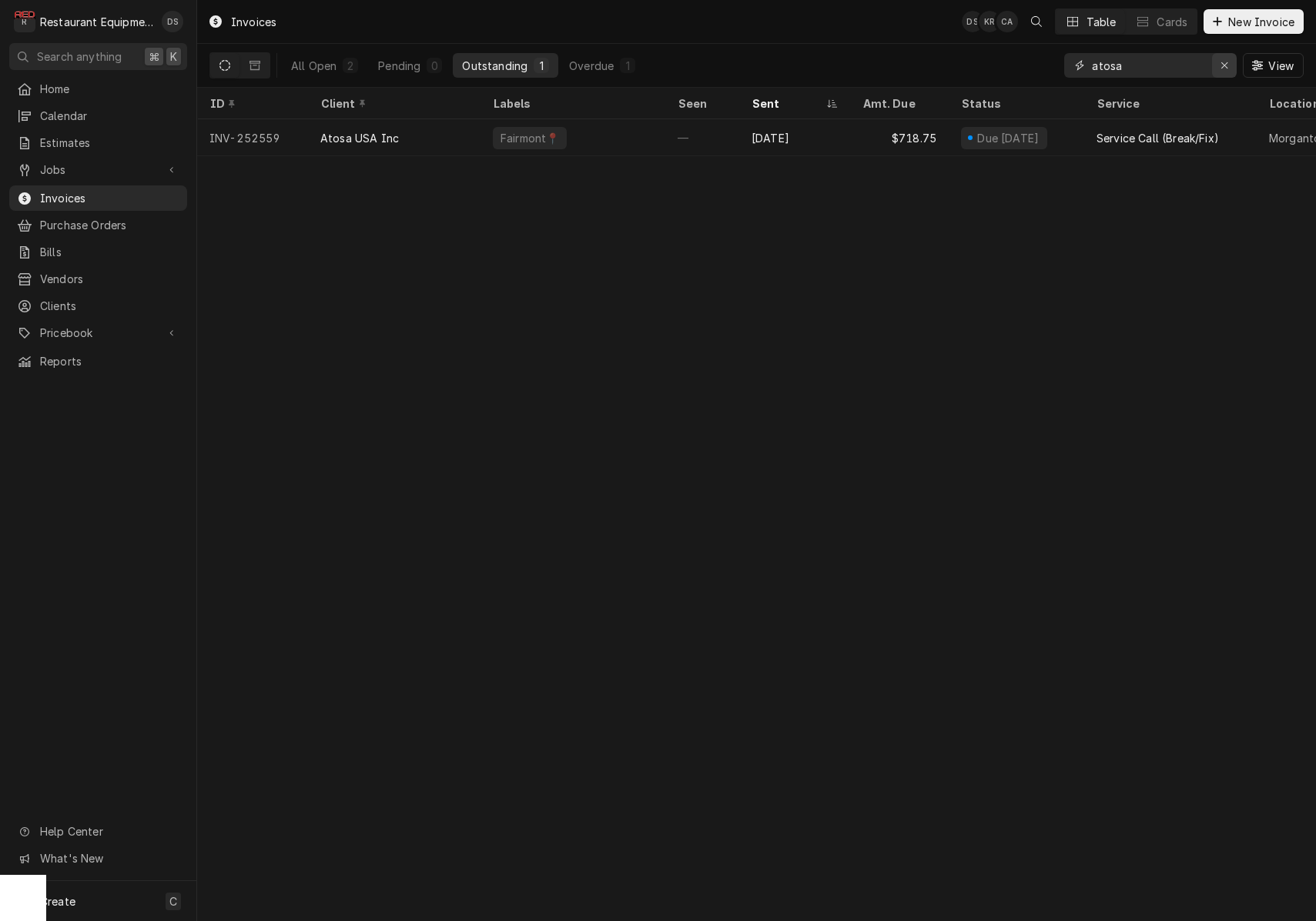
click at [1225, 64] on icon "Erase input" at bounding box center [1224, 65] width 6 height 6
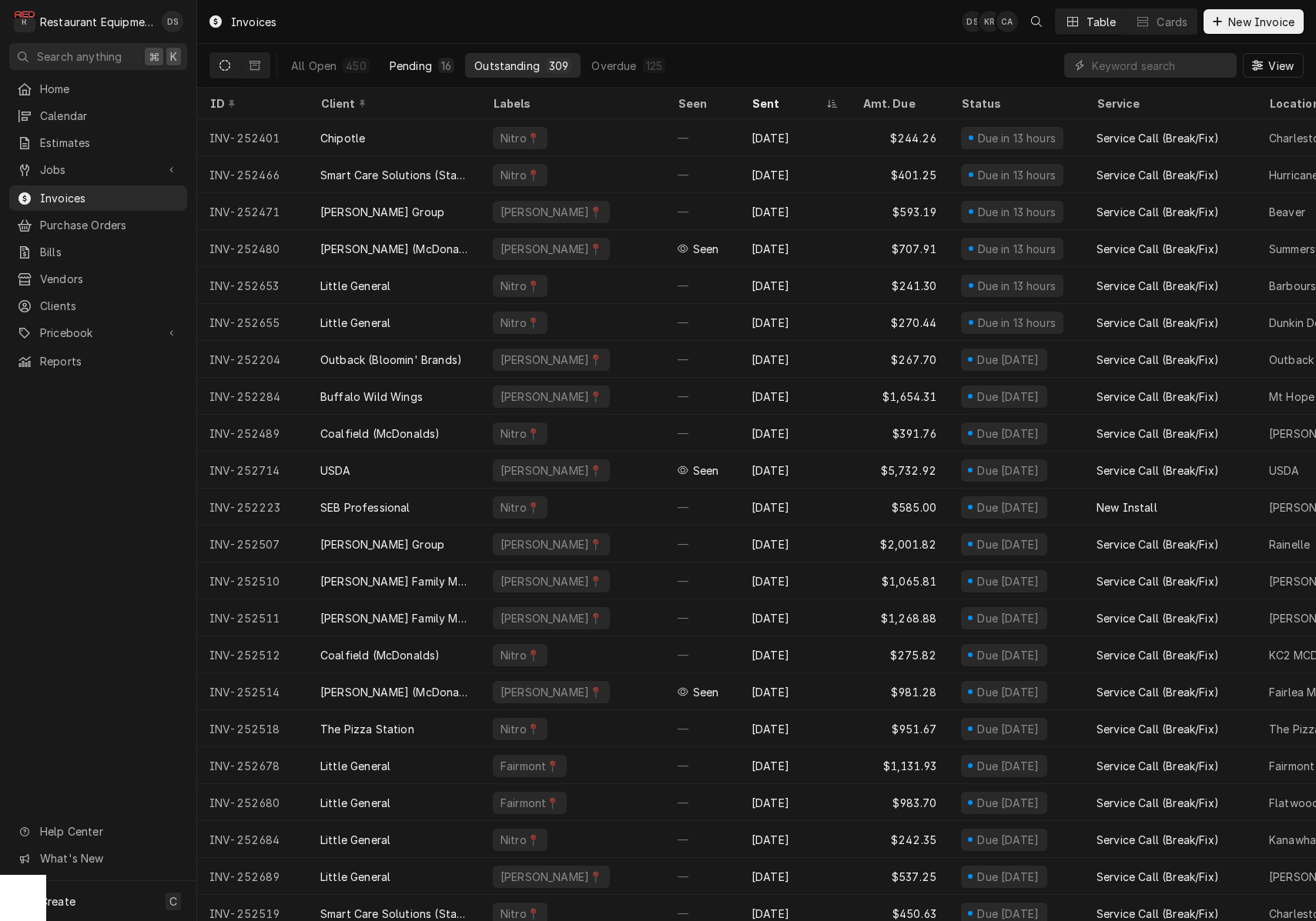
click at [425, 68] on div "Pending" at bounding box center [411, 66] width 43 height 16
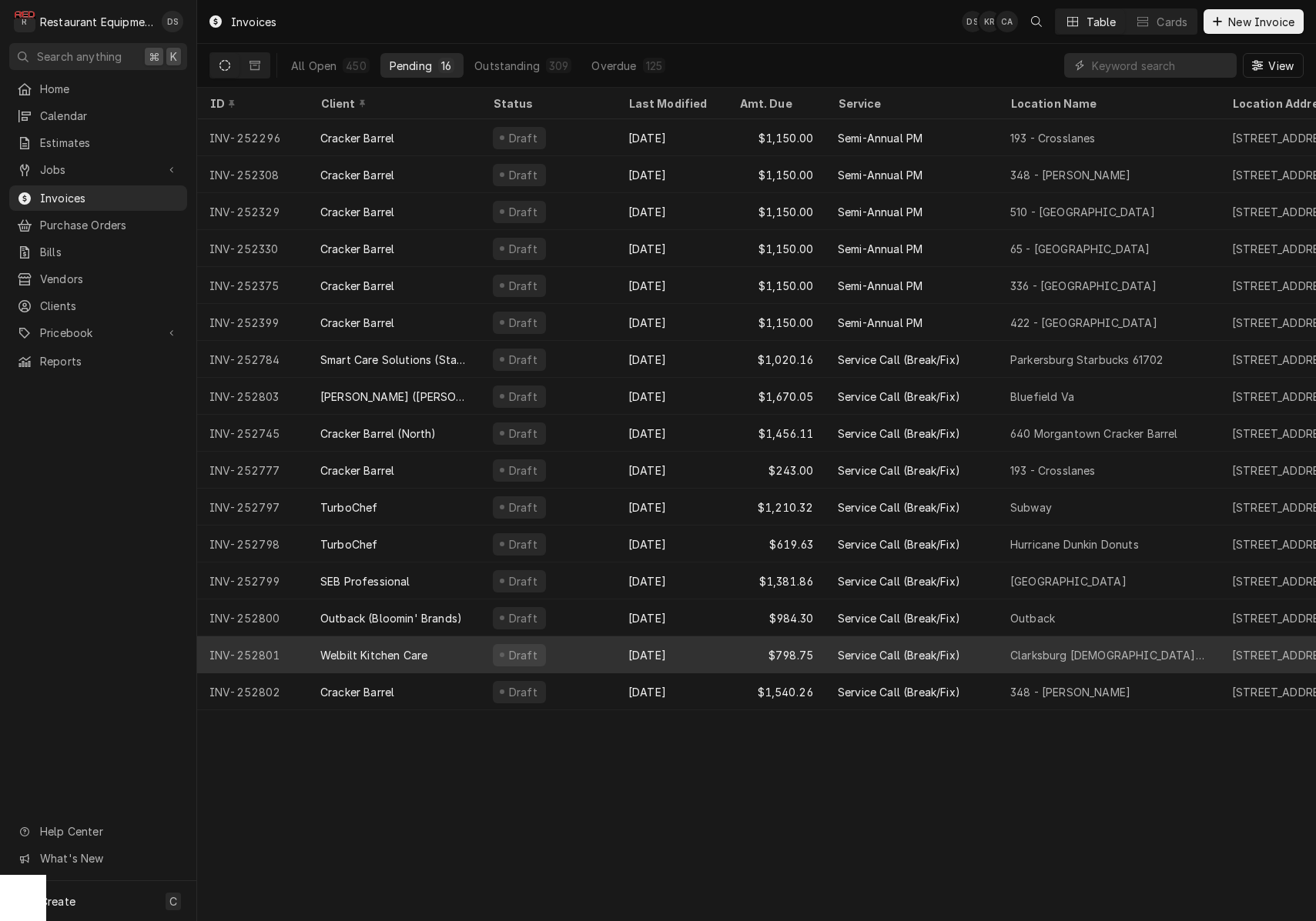
click at [814, 644] on div "$798.75" at bounding box center [776, 654] width 99 height 37
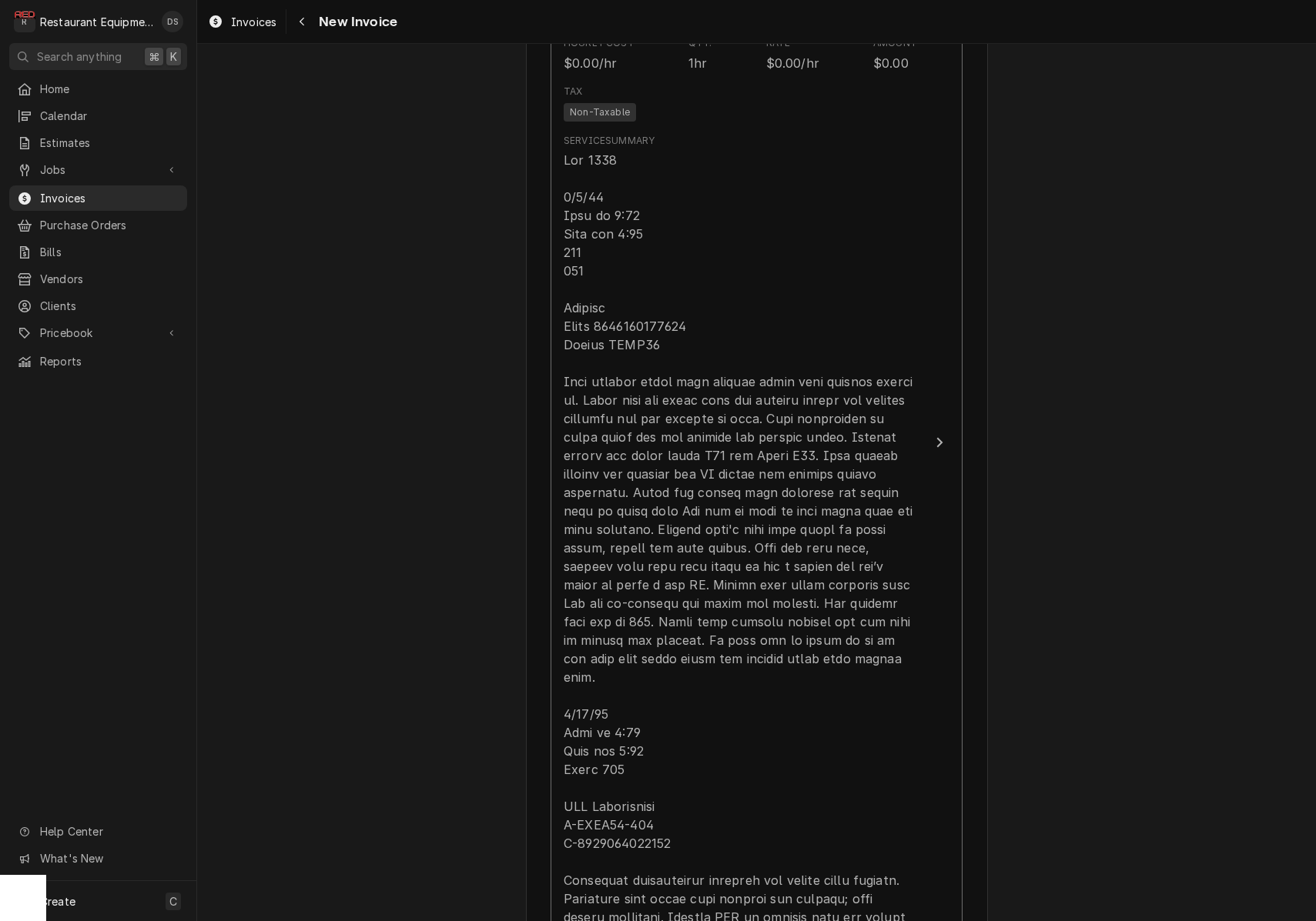
scroll to position [1139, 0]
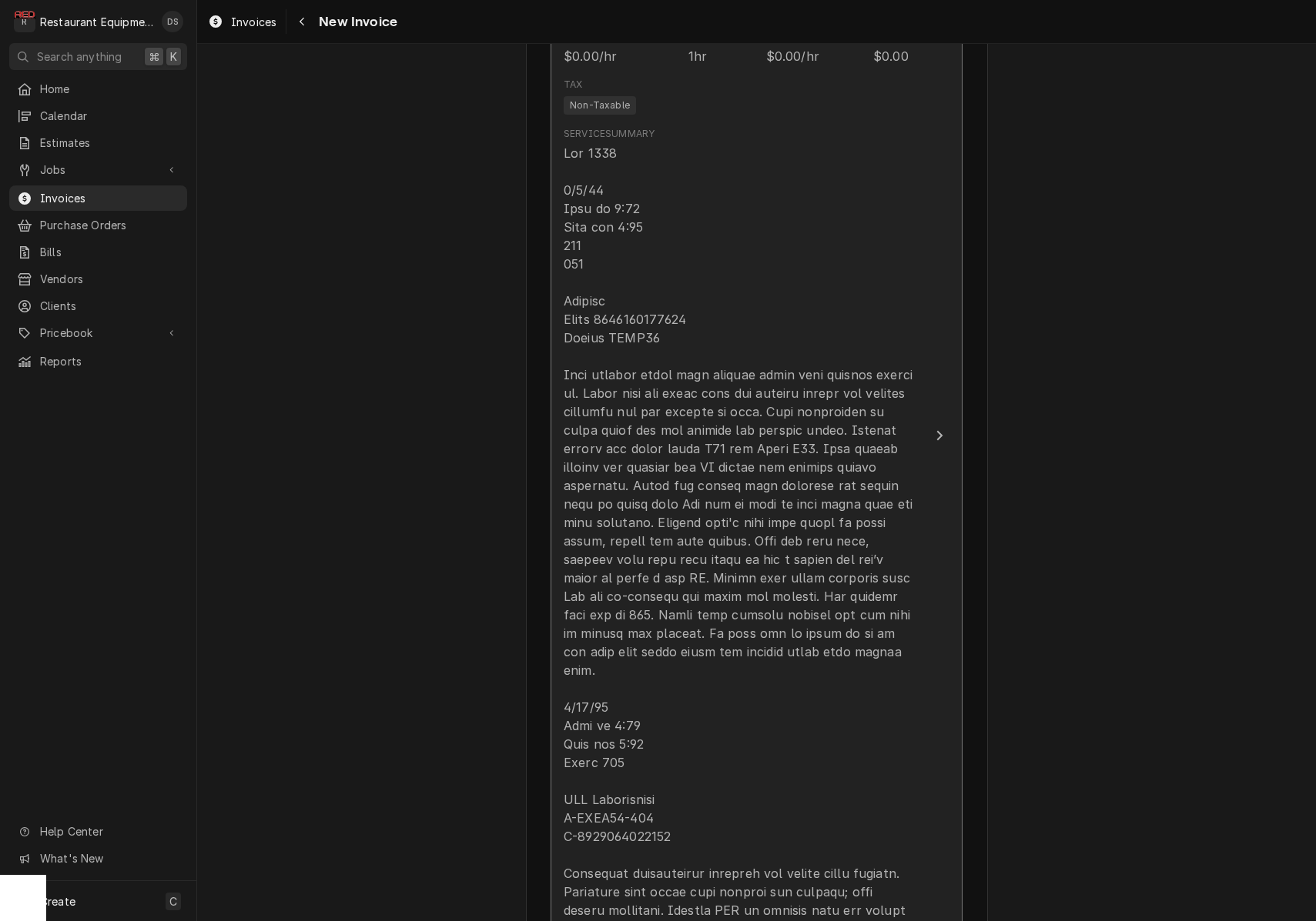
click at [690, 321] on div "Update Line Item" at bounding box center [740, 541] width 353 height 794
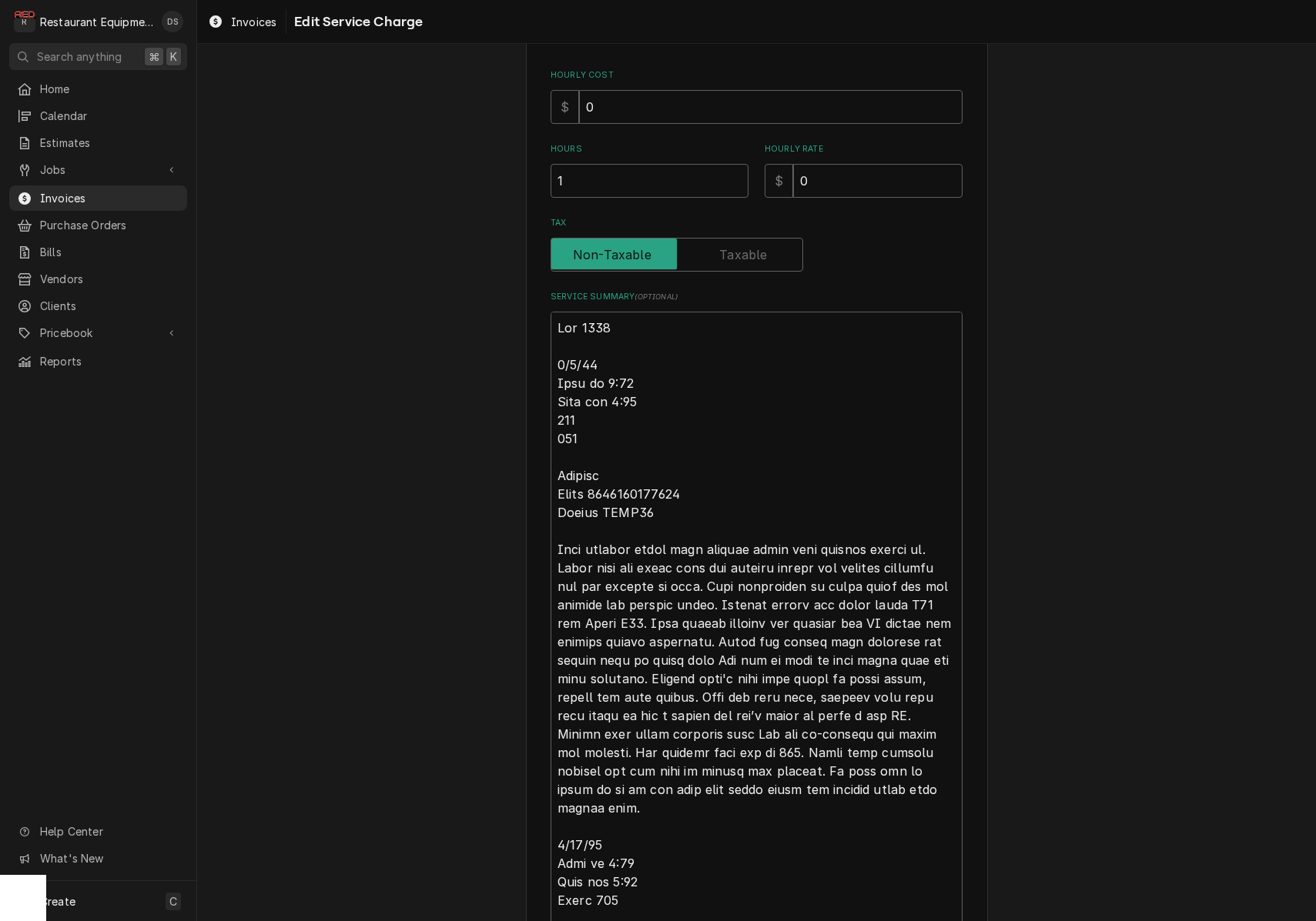
scroll to position [331, 0]
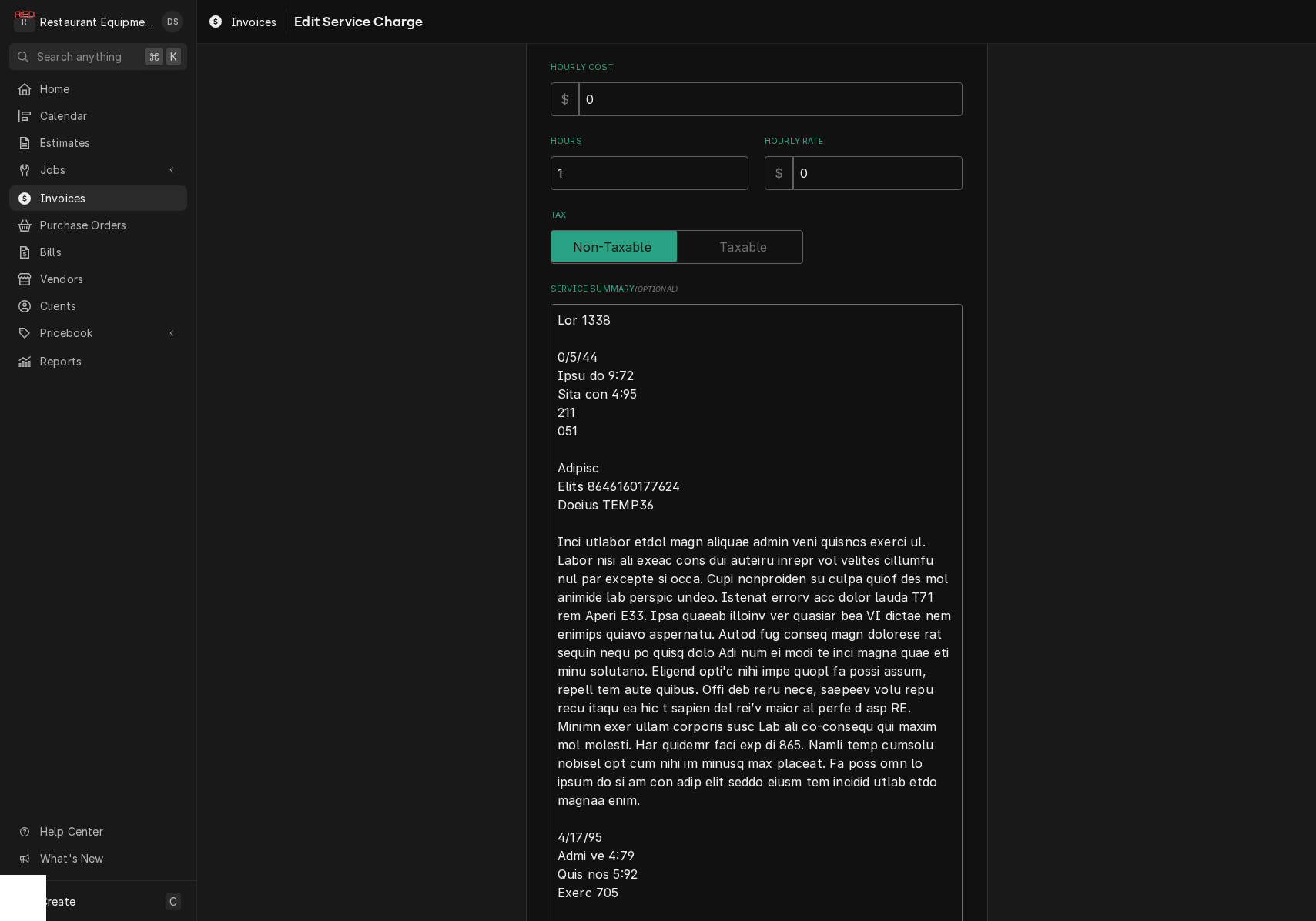
drag, startPoint x: 600, startPoint y: 481, endPoint x: 705, endPoint y: 490, distance: 105.4
click at [705, 490] on textarea "Service Summary ( optional )" at bounding box center [756, 671] width 412 height 734
click at [705, 489] on textarea "Service Summary ( optional )" at bounding box center [756, 671] width 412 height 734
drag, startPoint x: 697, startPoint y: 482, endPoint x: 599, endPoint y: 482, distance: 98.0
click at [599, 482] on textarea "Service Summary ( optional )" at bounding box center [756, 671] width 412 height 734
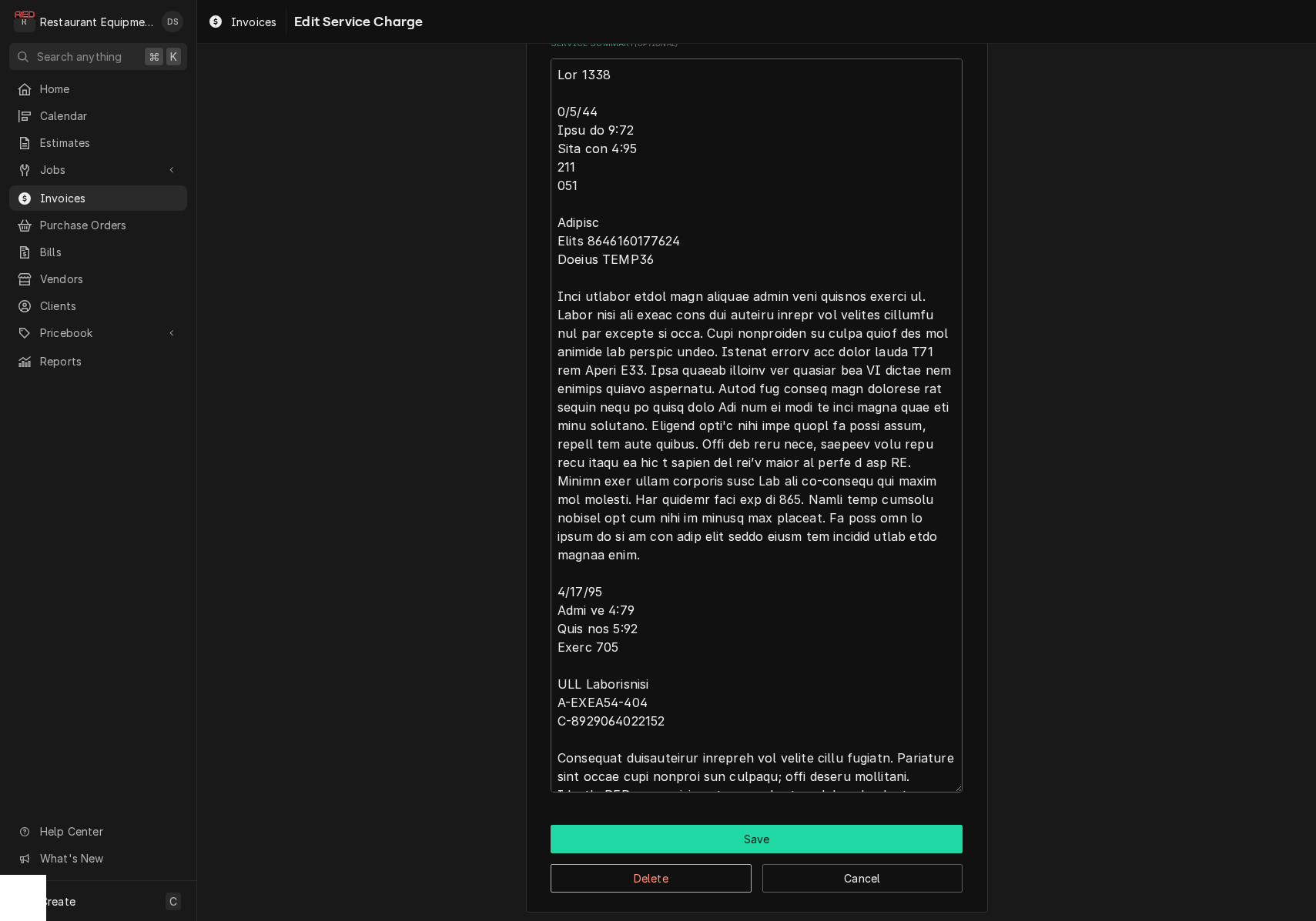
click at [747, 840] on button "Save" at bounding box center [756, 838] width 412 height 28
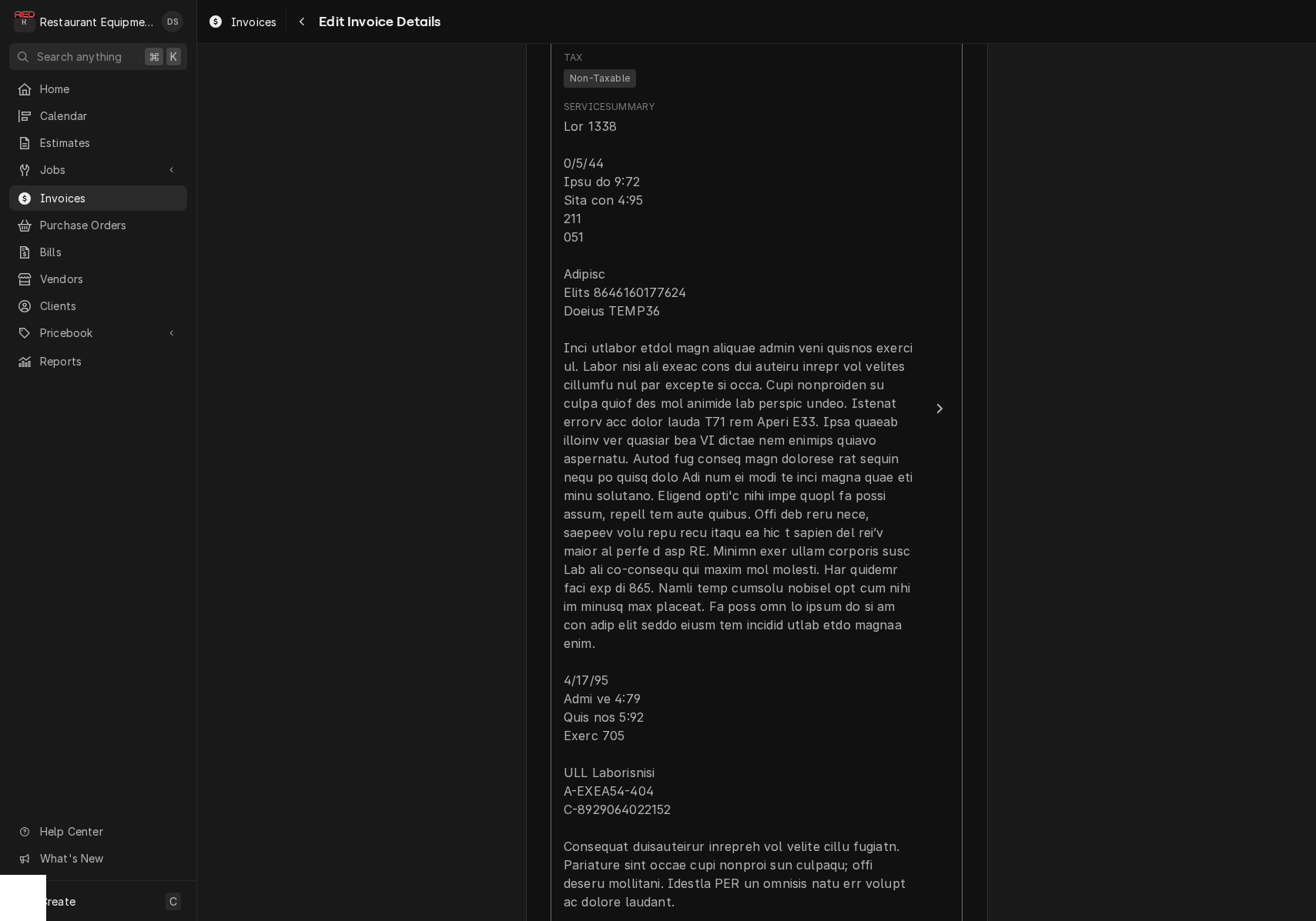
scroll to position [1157, 0]
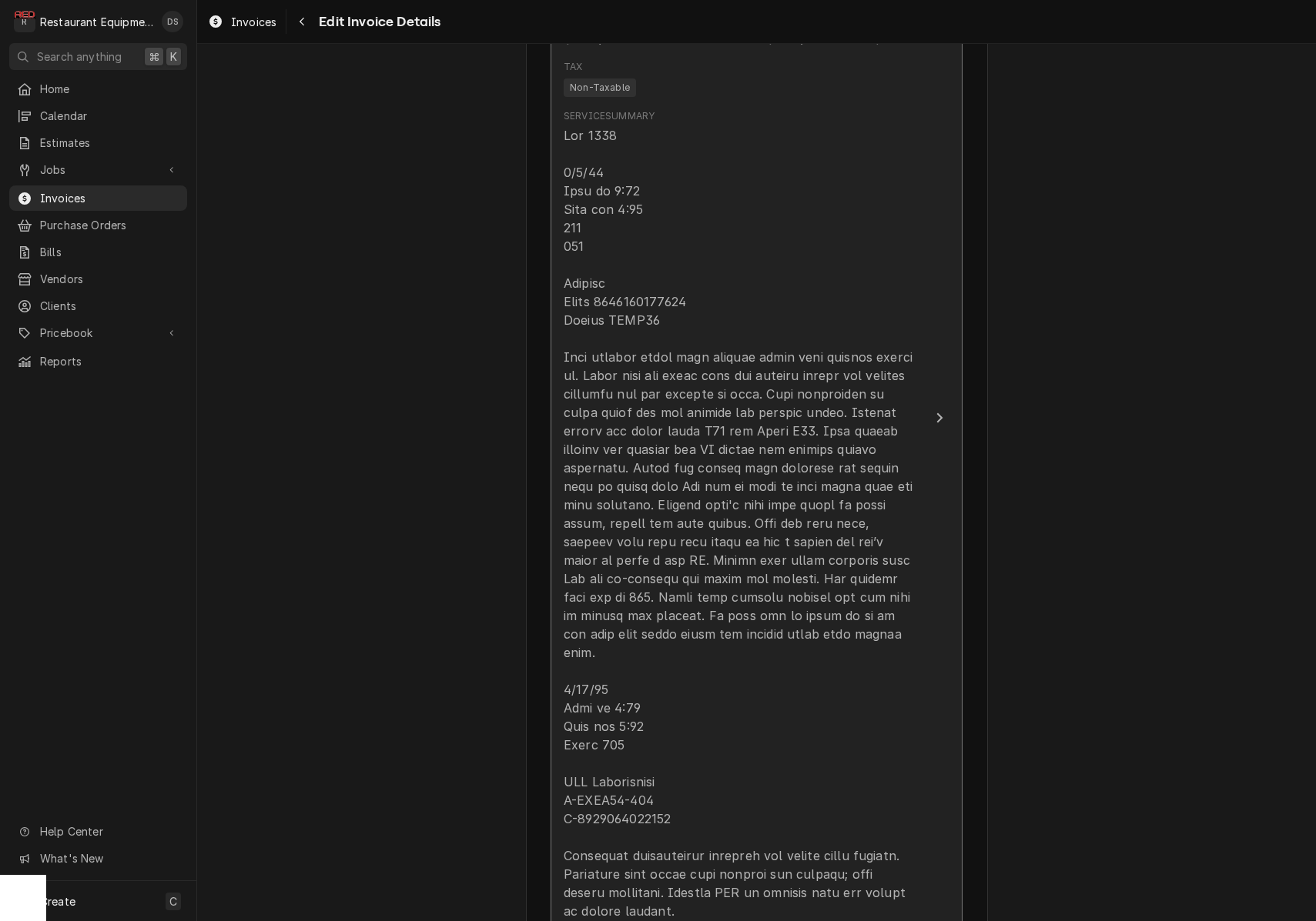
click at [805, 376] on div "Update Line Item" at bounding box center [740, 524] width 353 height 794
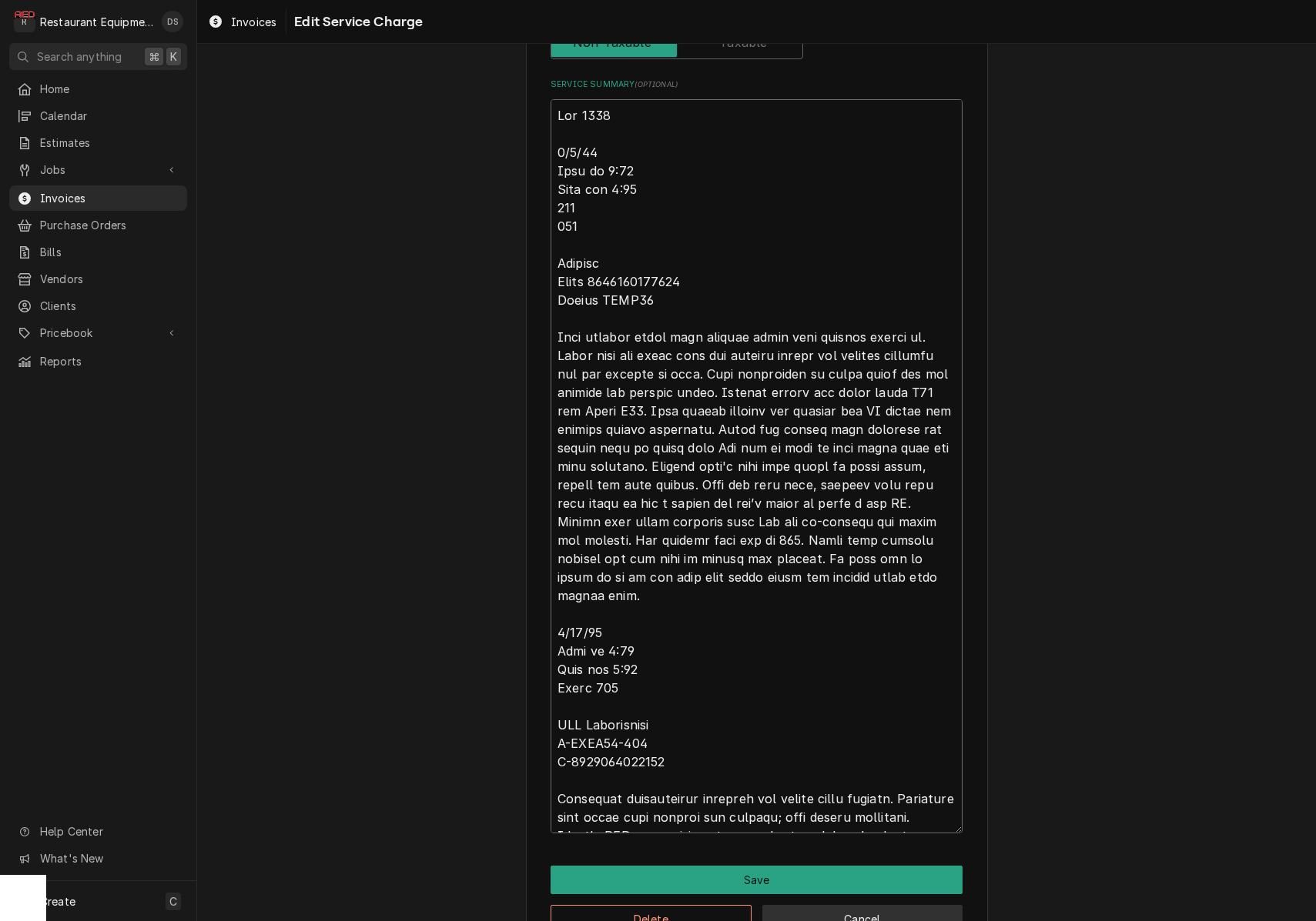
scroll to position [576, 0]
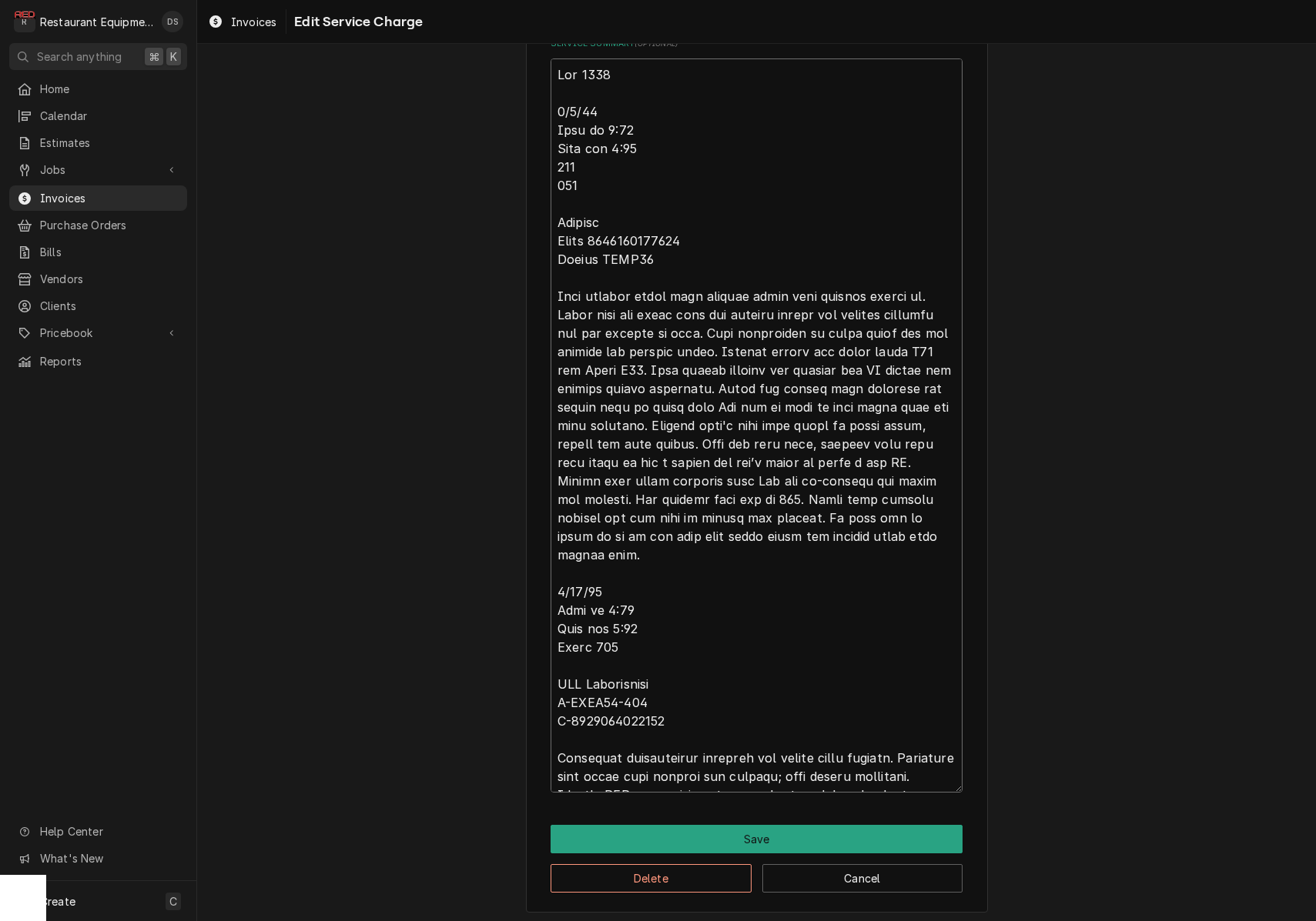
drag, startPoint x: 553, startPoint y: 244, endPoint x: 965, endPoint y: 772, distance: 669.7
click at [965, 772] on div "Use the fields below to edit this service charge Short Description Service Call…" at bounding box center [757, 205] width 462 height 1415
click at [771, 824] on button "Save" at bounding box center [756, 838] width 412 height 28
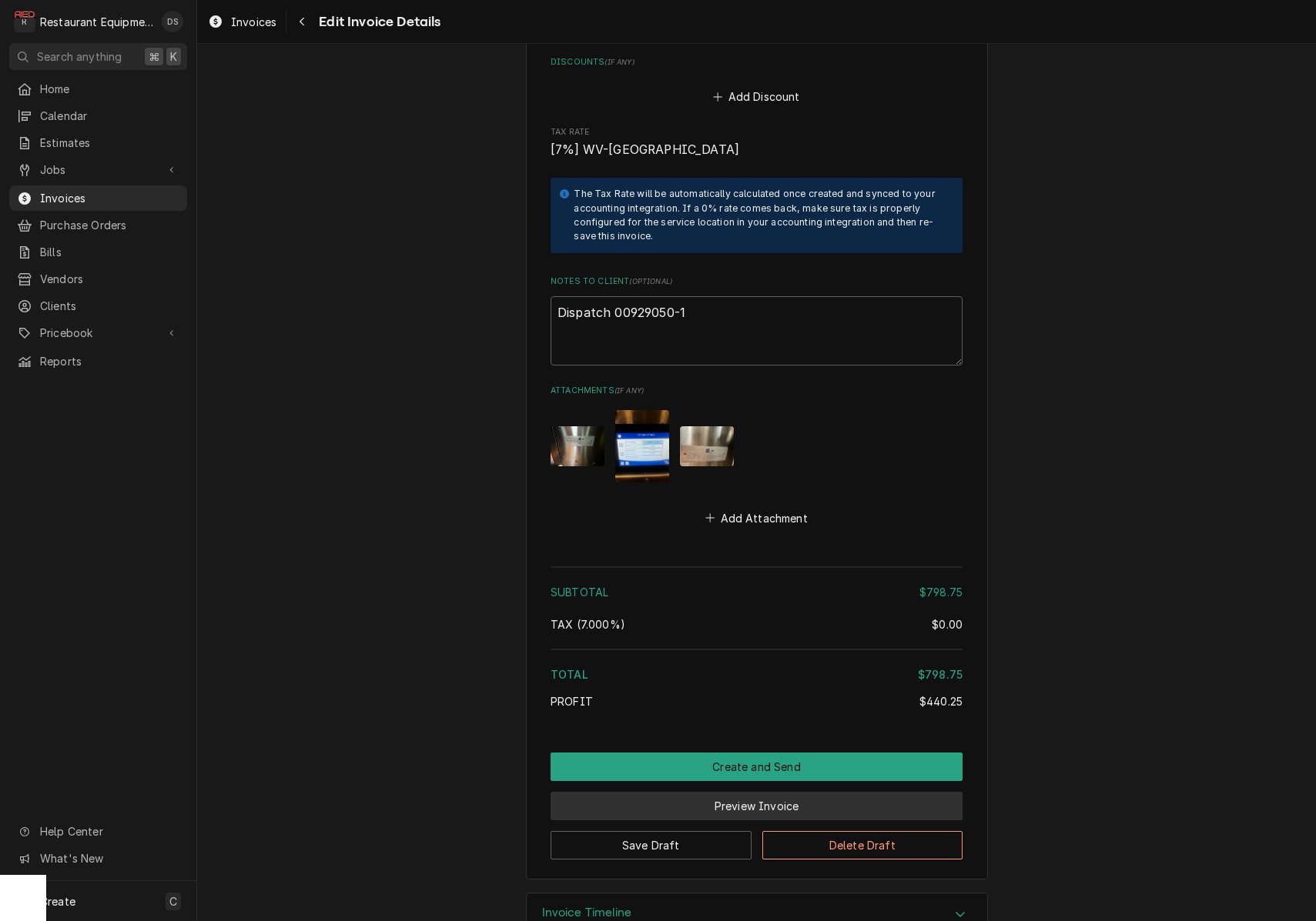
click at [733, 791] on button "Preview Invoice" at bounding box center [756, 805] width 412 height 28
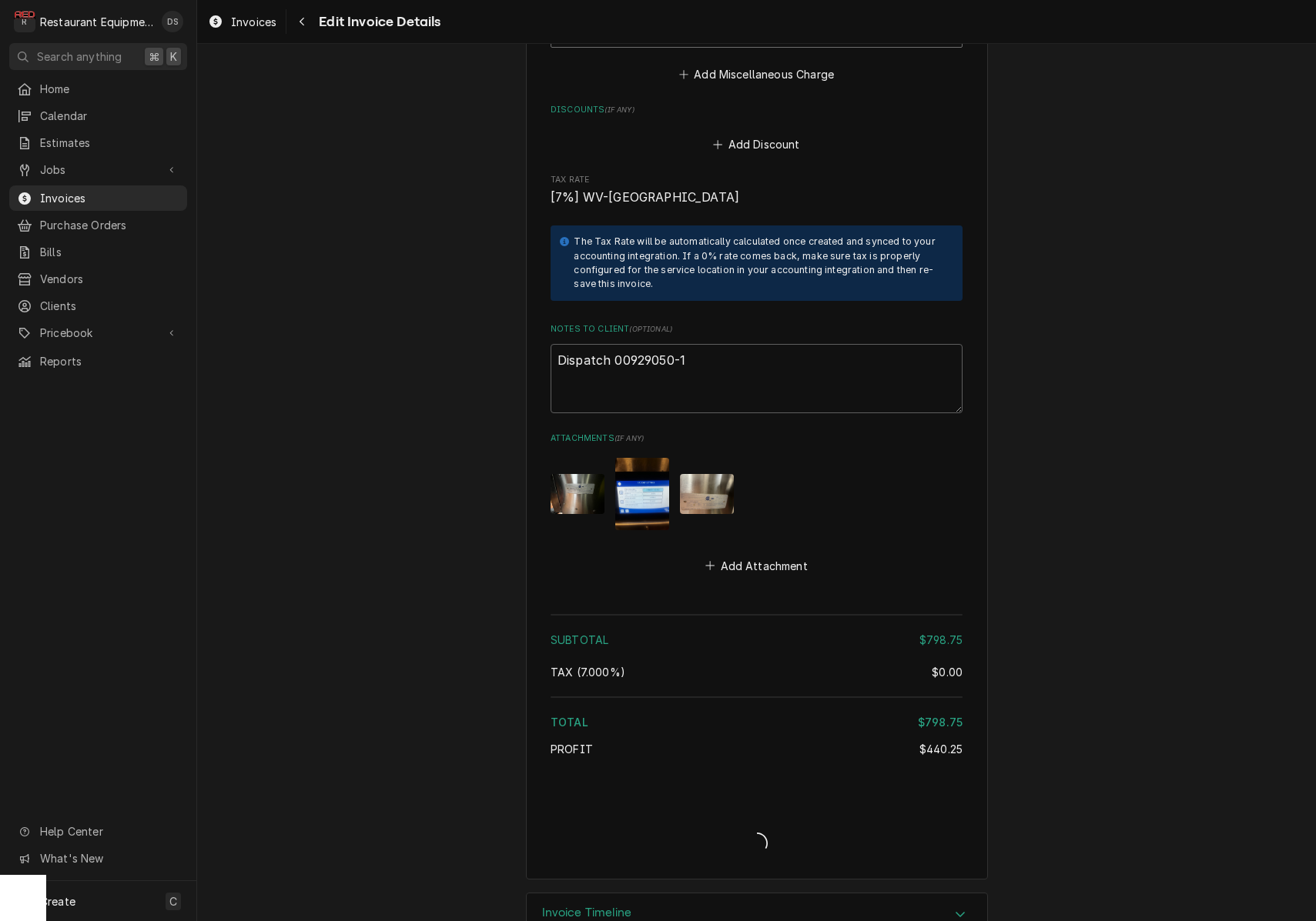
type textarea "x"
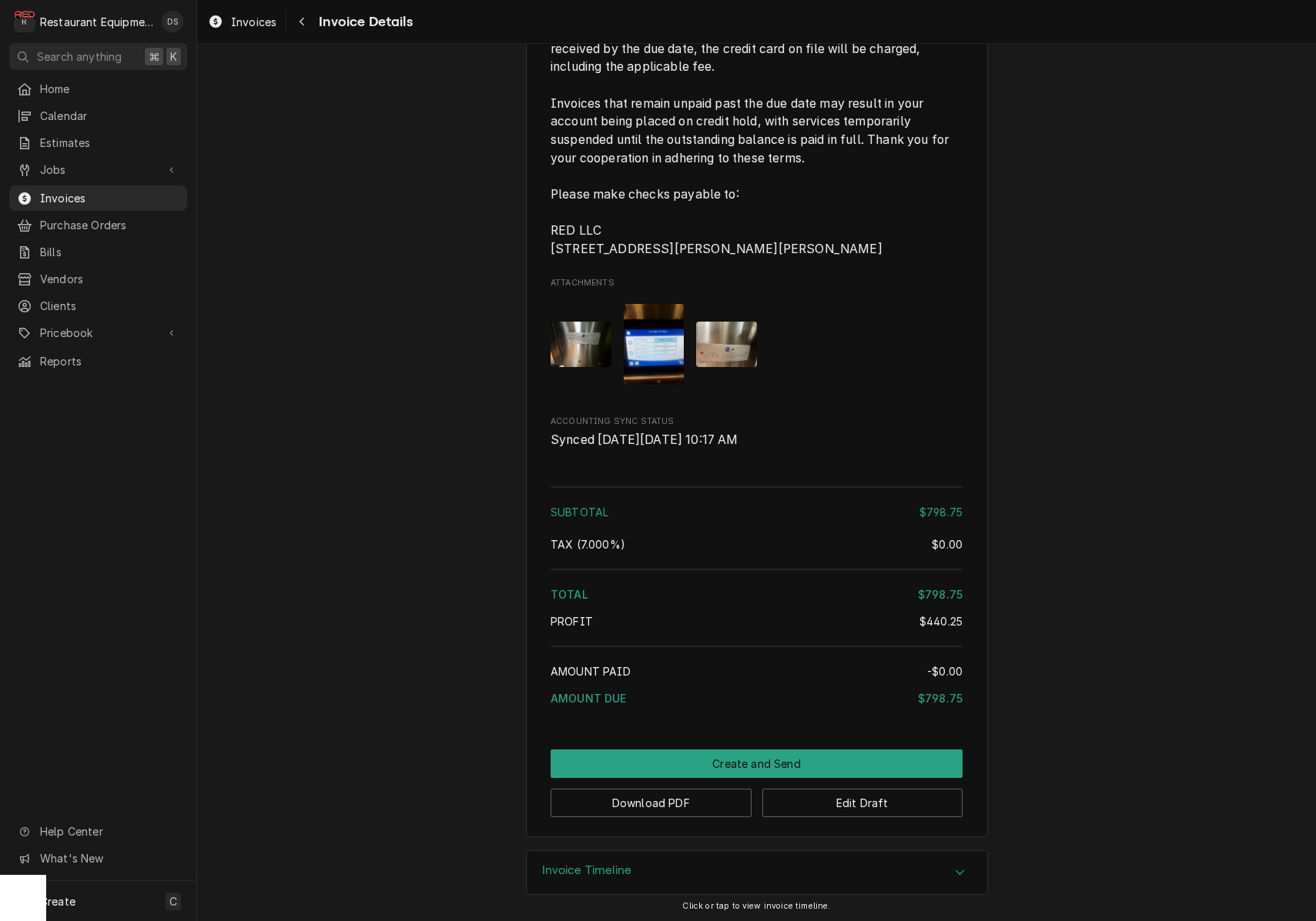
scroll to position [2664, 0]
click at [890, 799] on button "Edit Draft" at bounding box center [863, 803] width 201 height 28
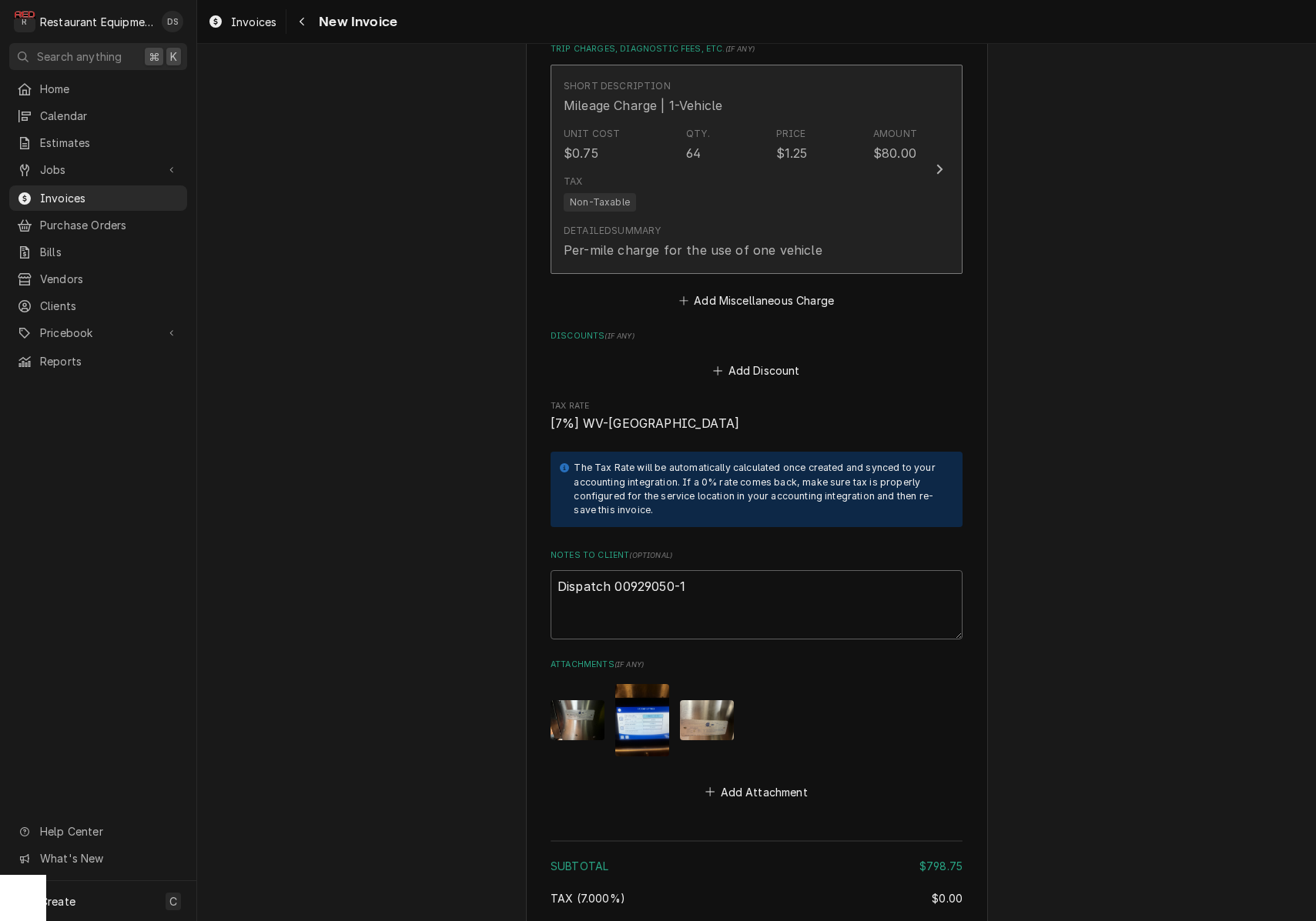
scroll to position [2740, 0]
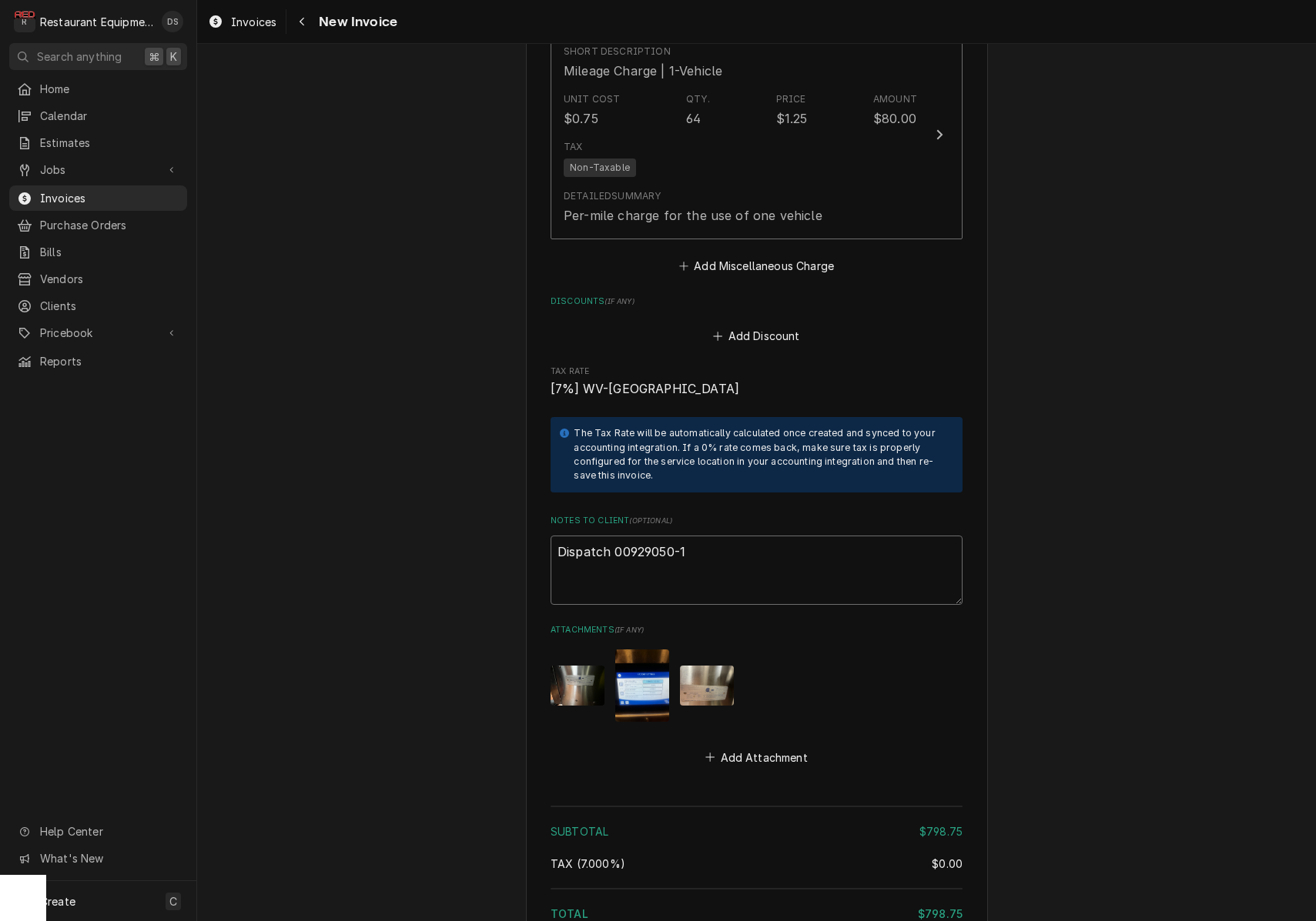
click at [725, 535] on textarea "Dispatch 00929050-1" at bounding box center [756, 570] width 412 height 70
click at [722, 535] on textarea "Dispatch 00929050-1" at bounding box center [756, 570] width 412 height 70
type textarea "x"
type textarea "Dispatch 00929050-1"
type textarea "x"
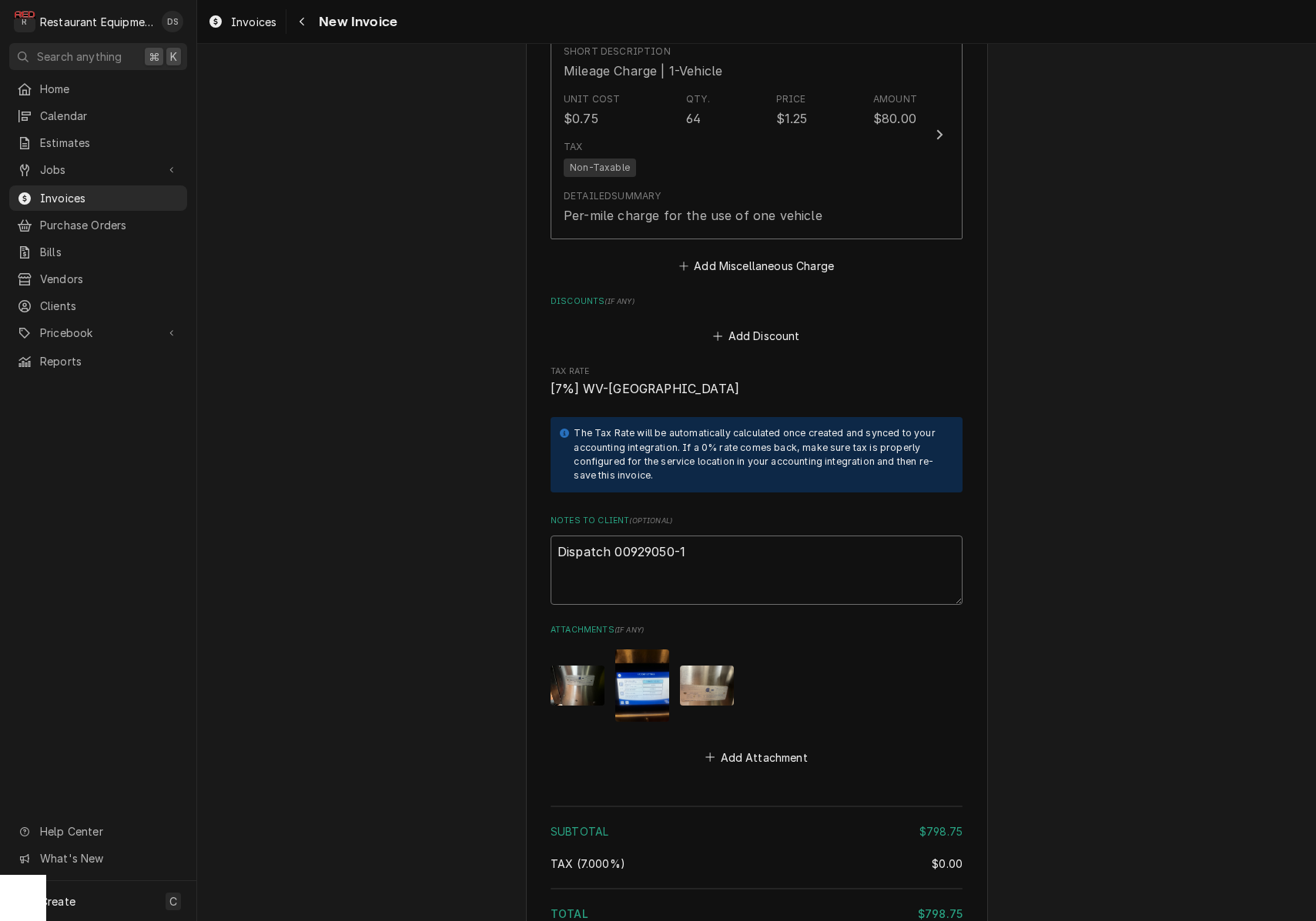
type textarea "Dispatch 00929050-1"
type textarea "x"
type textarea "Dispatch 00929050-1"
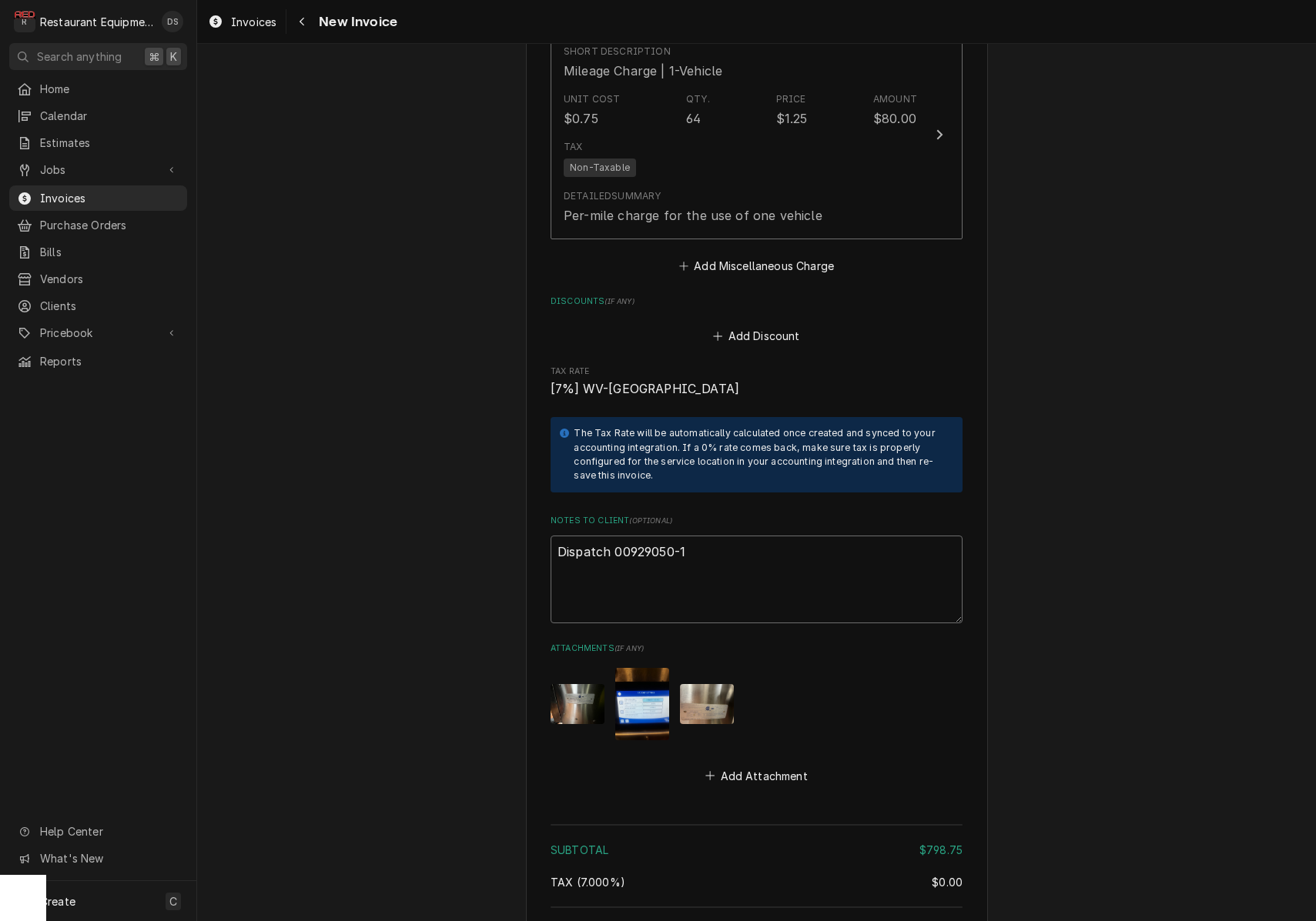
paste textarea "Claim KC-1029469"
type textarea "x"
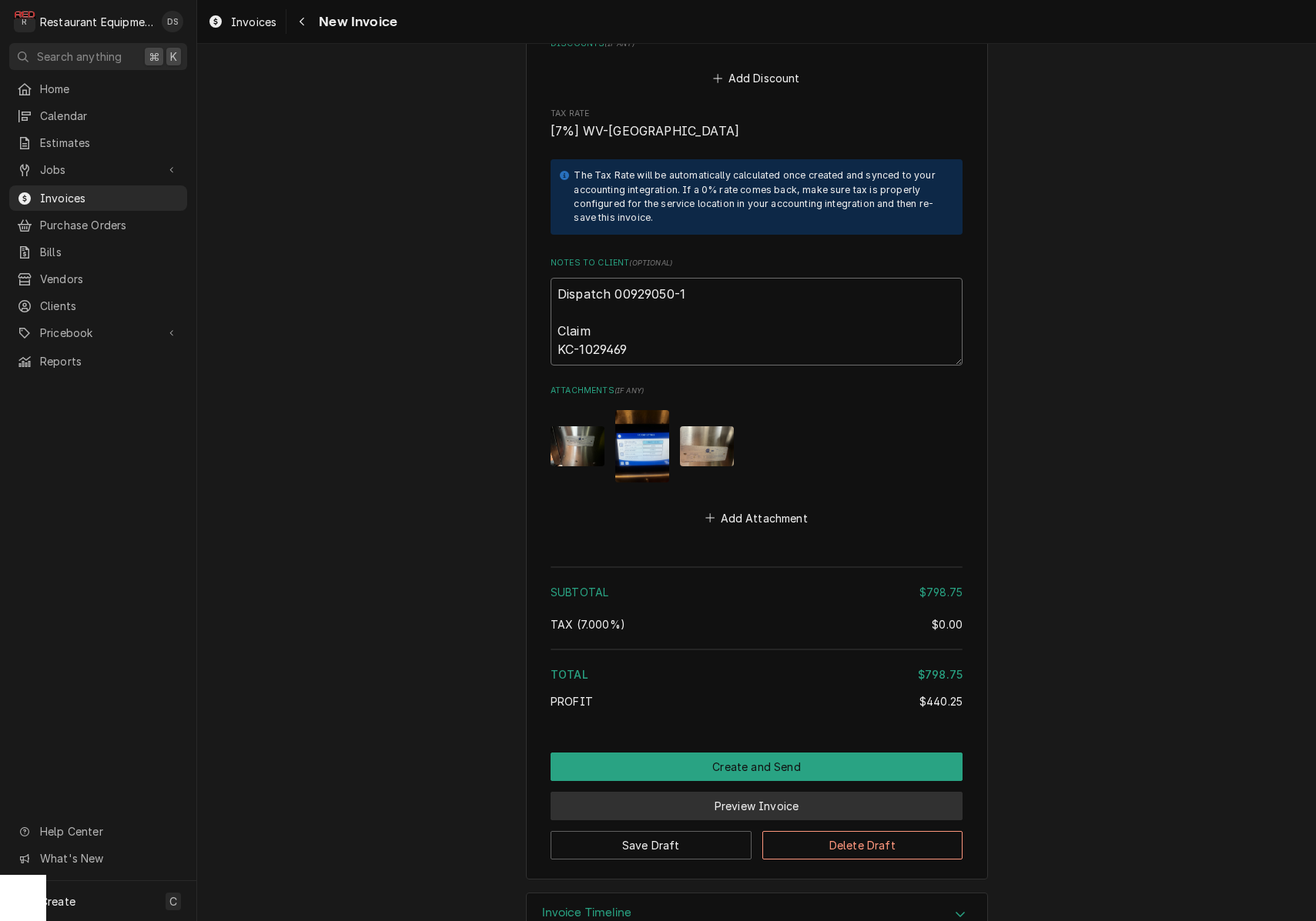
type textarea "Dispatch 00929050-1 Claim KC-1029469"
click at [693, 791] on button "Preview Invoice" at bounding box center [756, 805] width 412 height 28
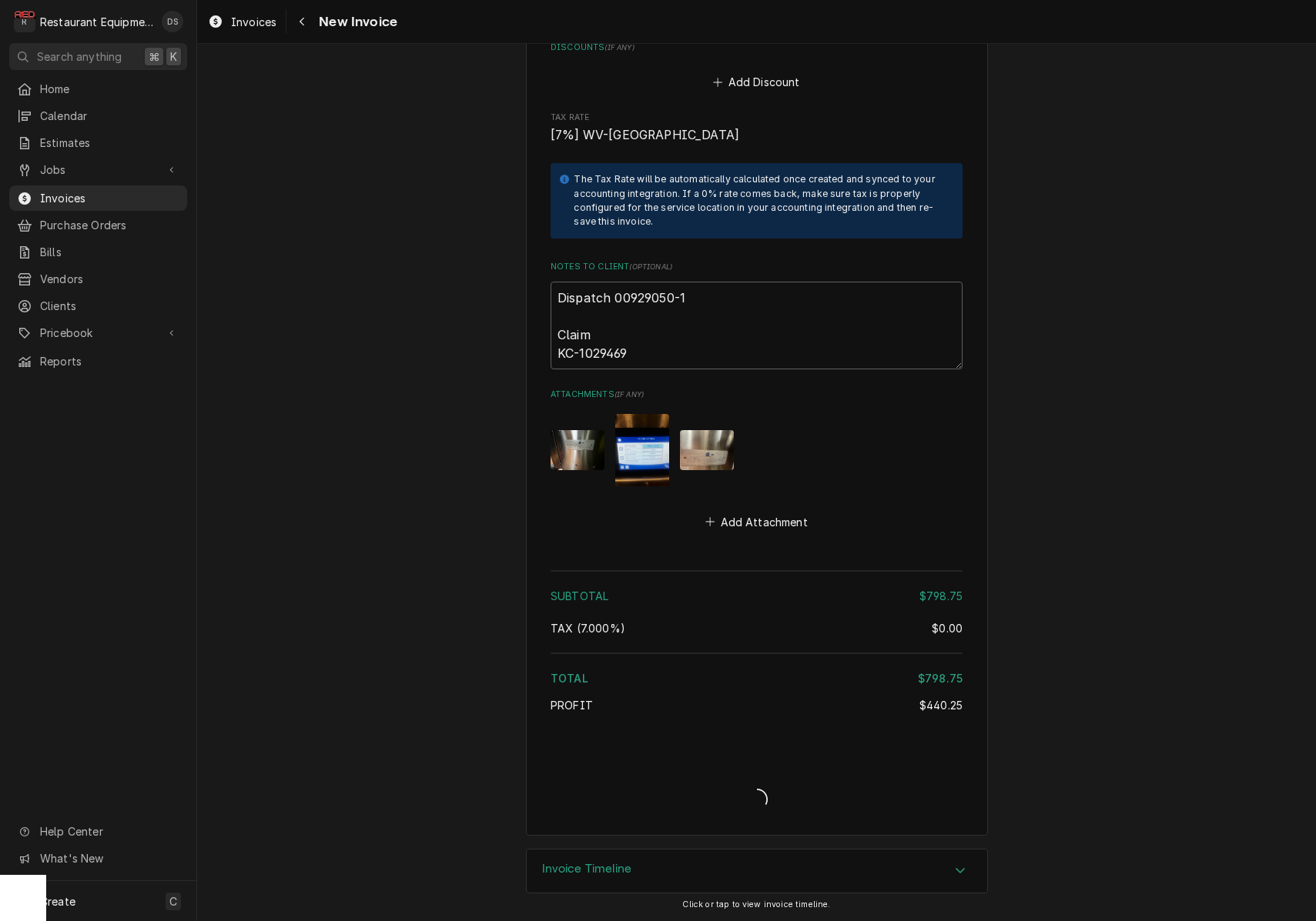
scroll to position [2950, 0]
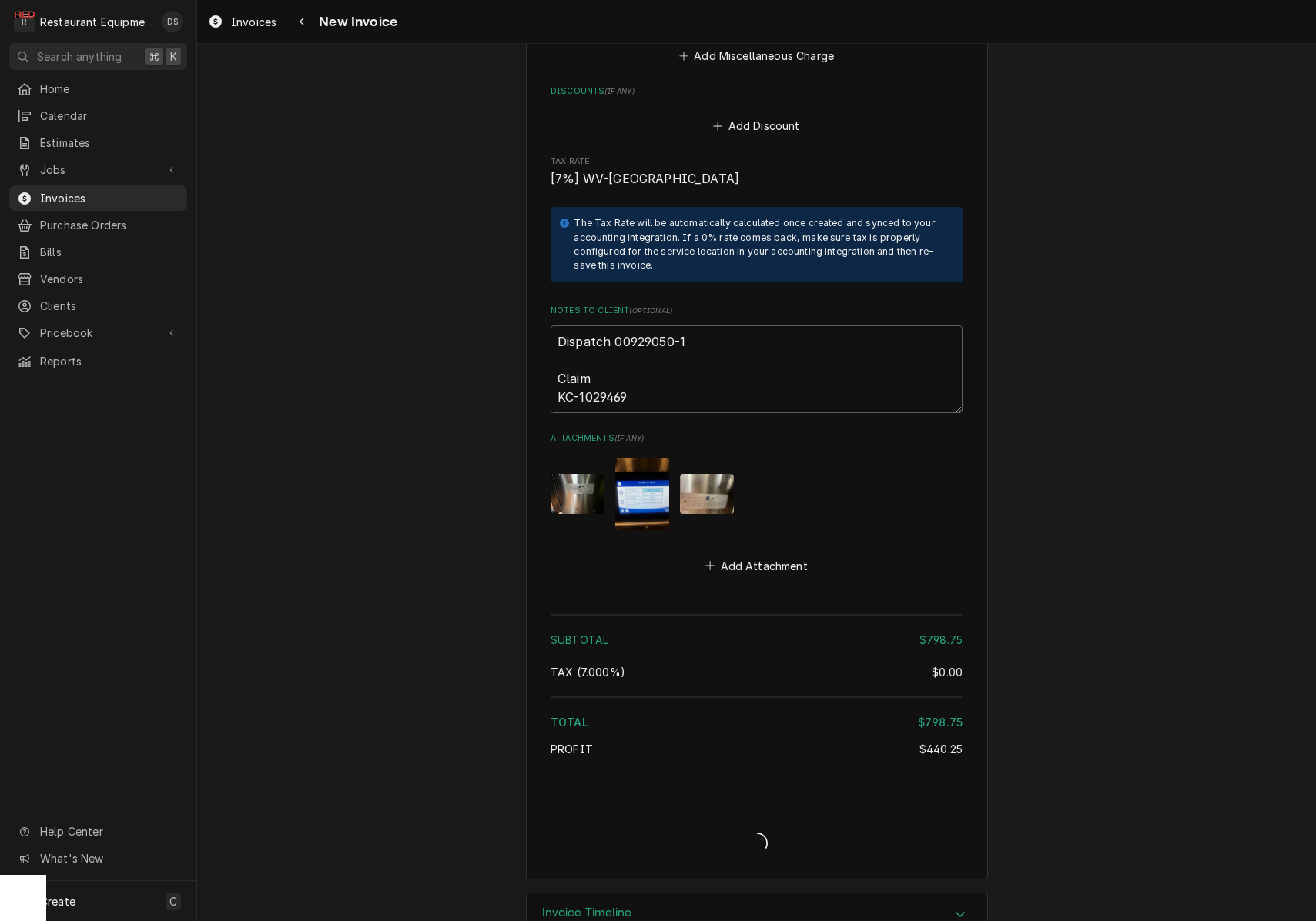
click at [693, 800] on div "Invoice Create/Update" at bounding box center [756, 829] width 412 height 59
type textarea "x"
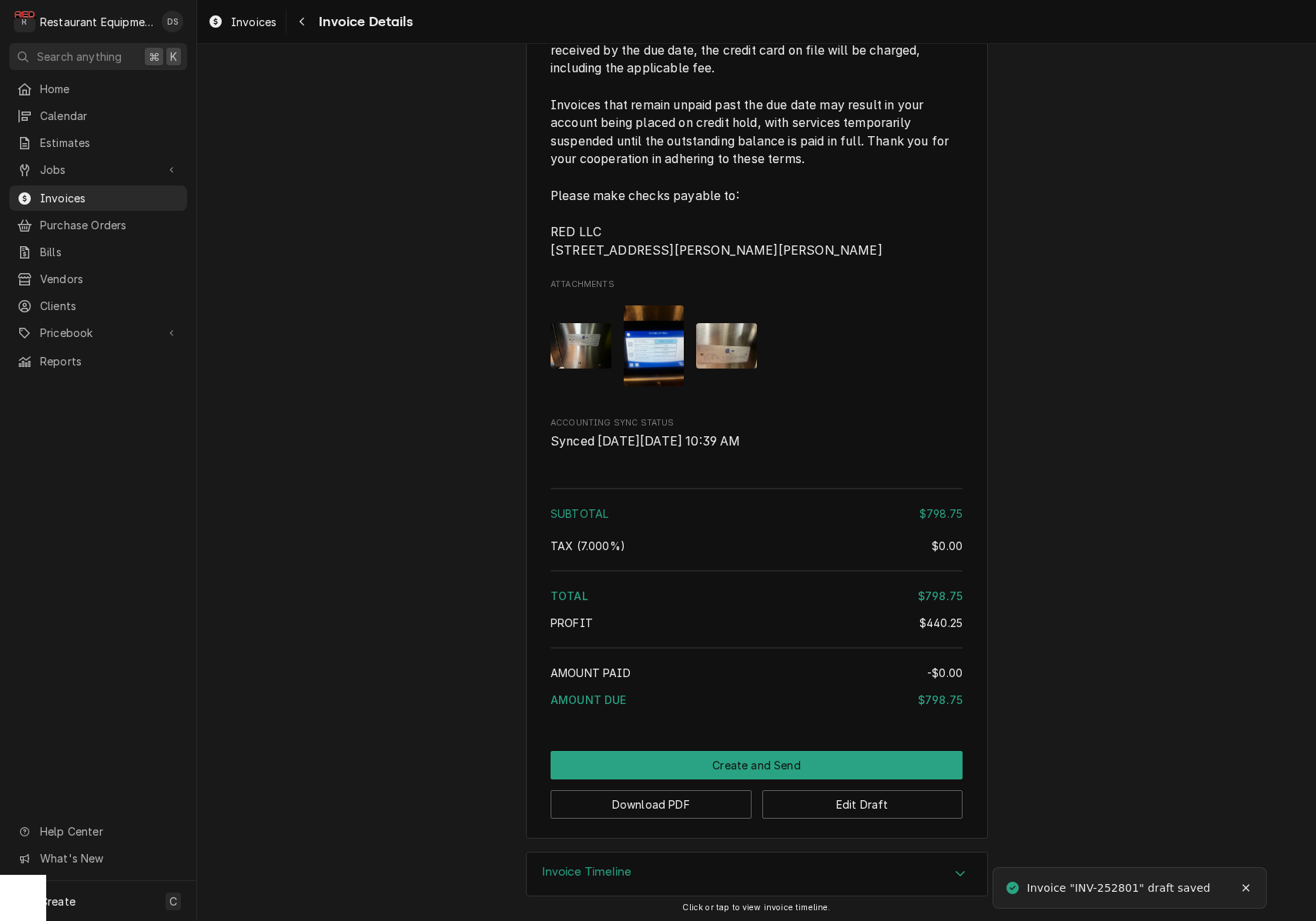
scroll to position [2718, 0]
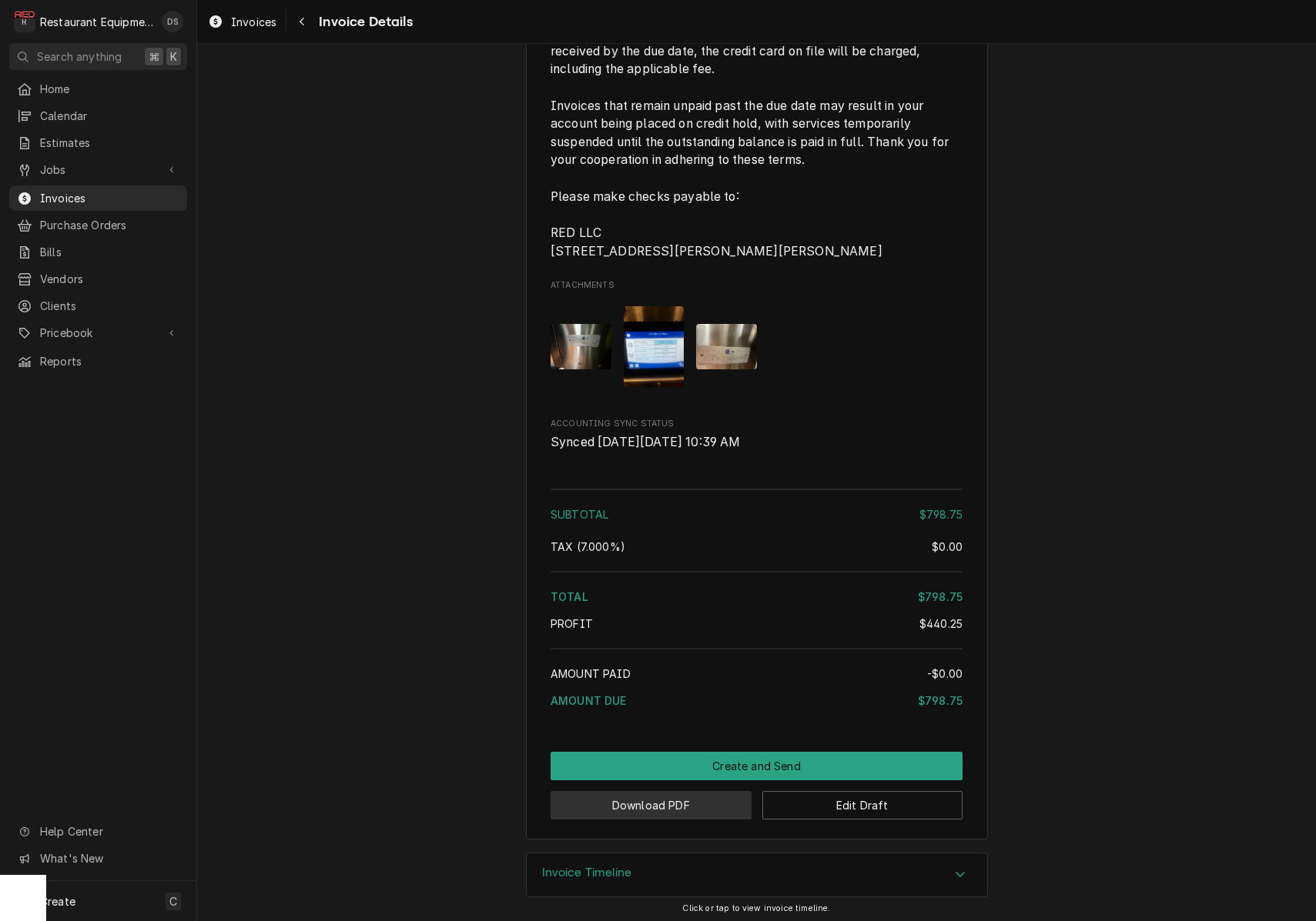
click at [692, 810] on button "Download PDF" at bounding box center [651, 804] width 201 height 28
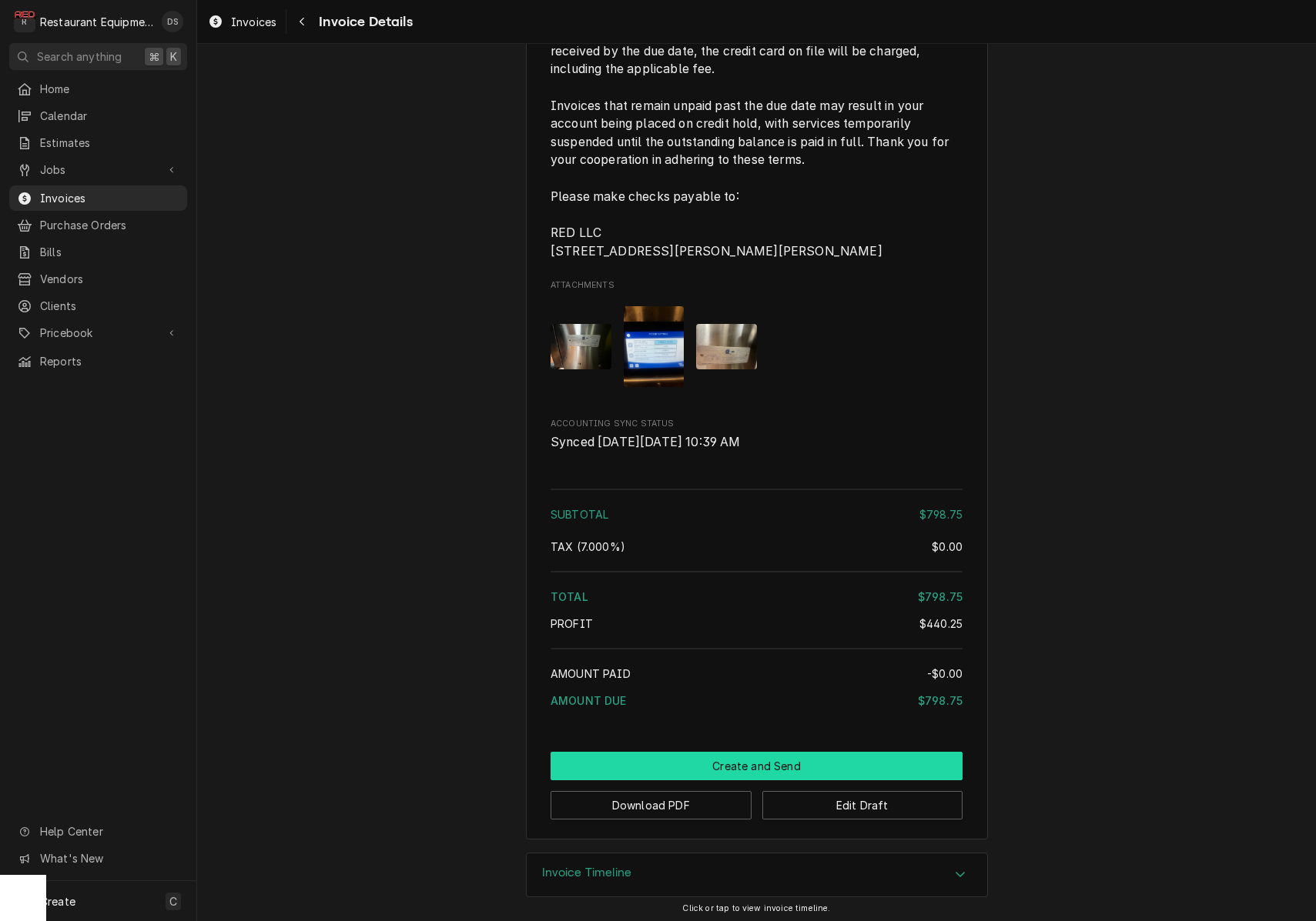
click at [731, 753] on button "Create and Send" at bounding box center [756, 765] width 412 height 28
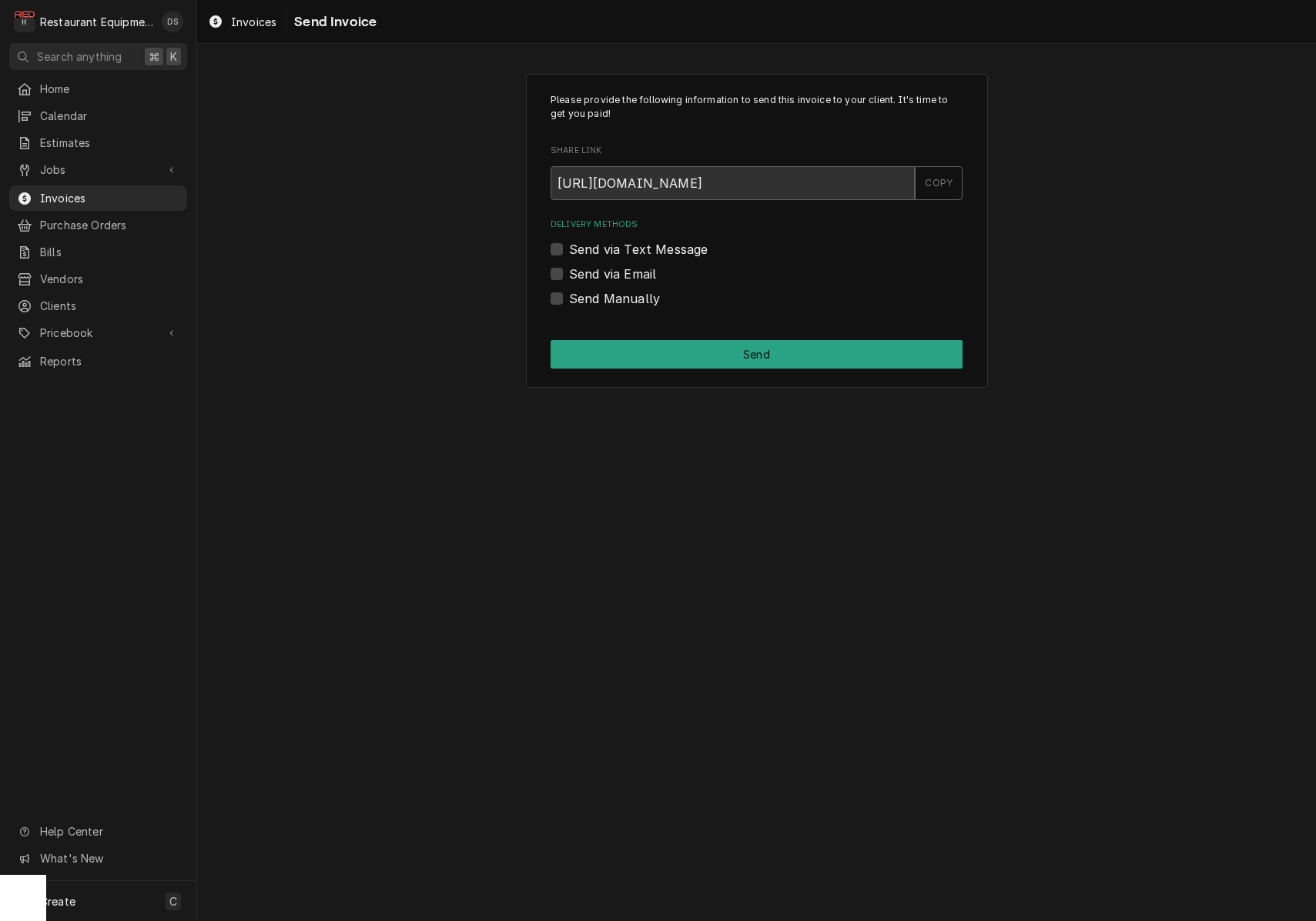
click at [569, 295] on label "Send Manually" at bounding box center [614, 298] width 91 height 18
click at [569, 295] on input "Send Manually" at bounding box center [775, 305] width 412 height 34
checkbox input "true"
click at [711, 349] on button "Send" at bounding box center [756, 354] width 412 height 28
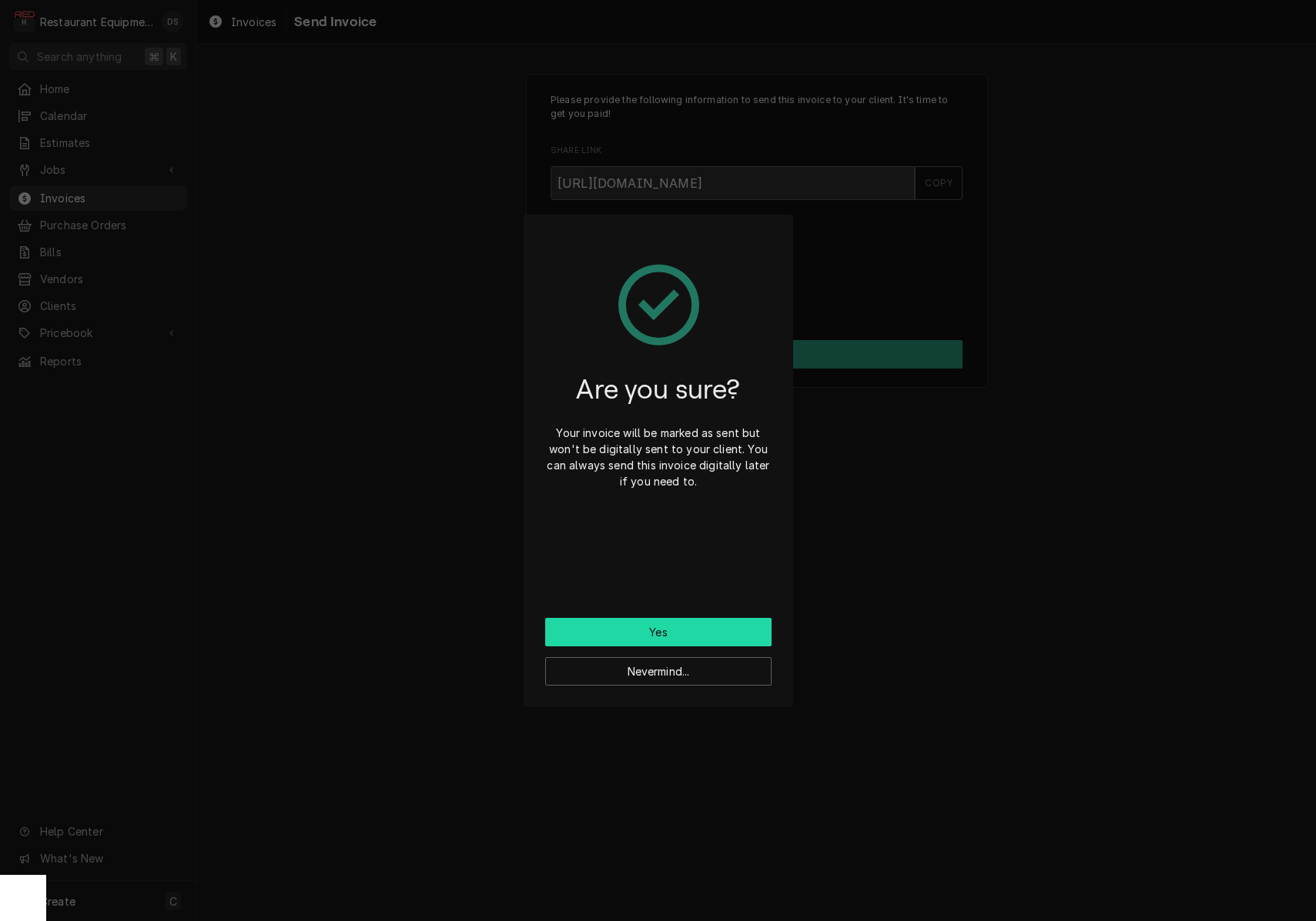
click at [717, 629] on button "Yes" at bounding box center [658, 631] width 226 height 28
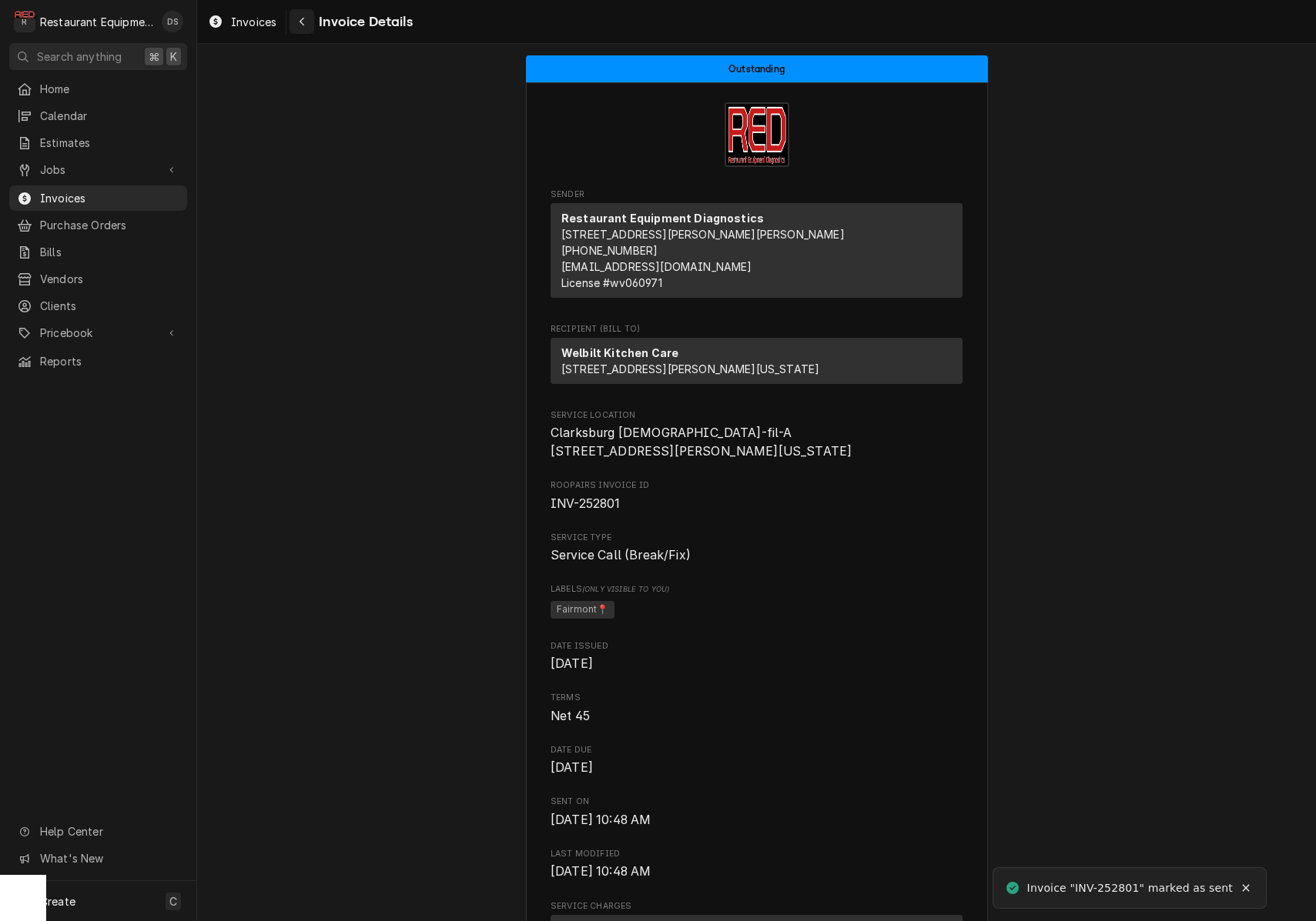
click at [298, 23] on div "Navigate back" at bounding box center [302, 21] width 15 height 15
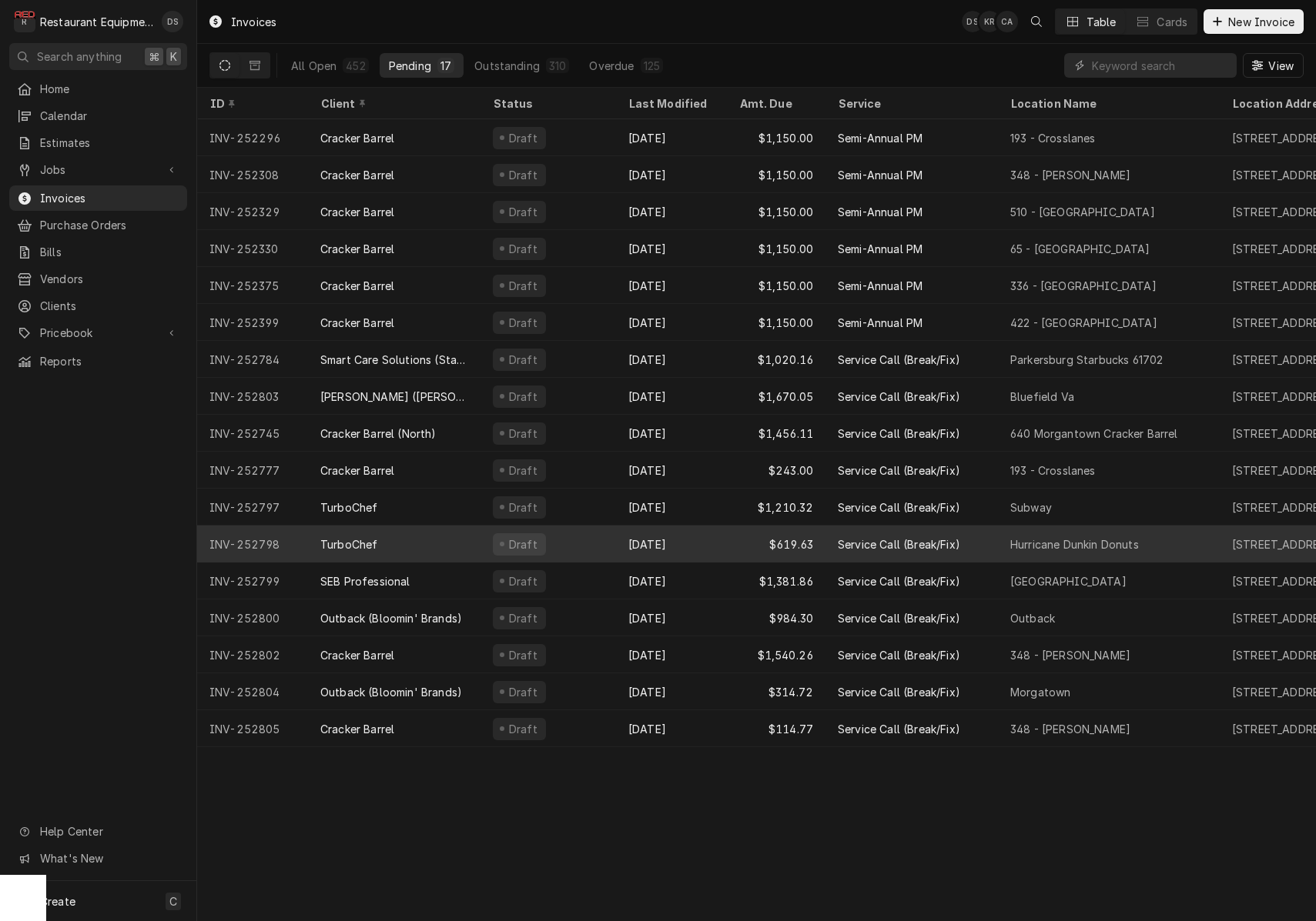
click at [693, 537] on div "[DATE]" at bounding box center [671, 544] width 111 height 37
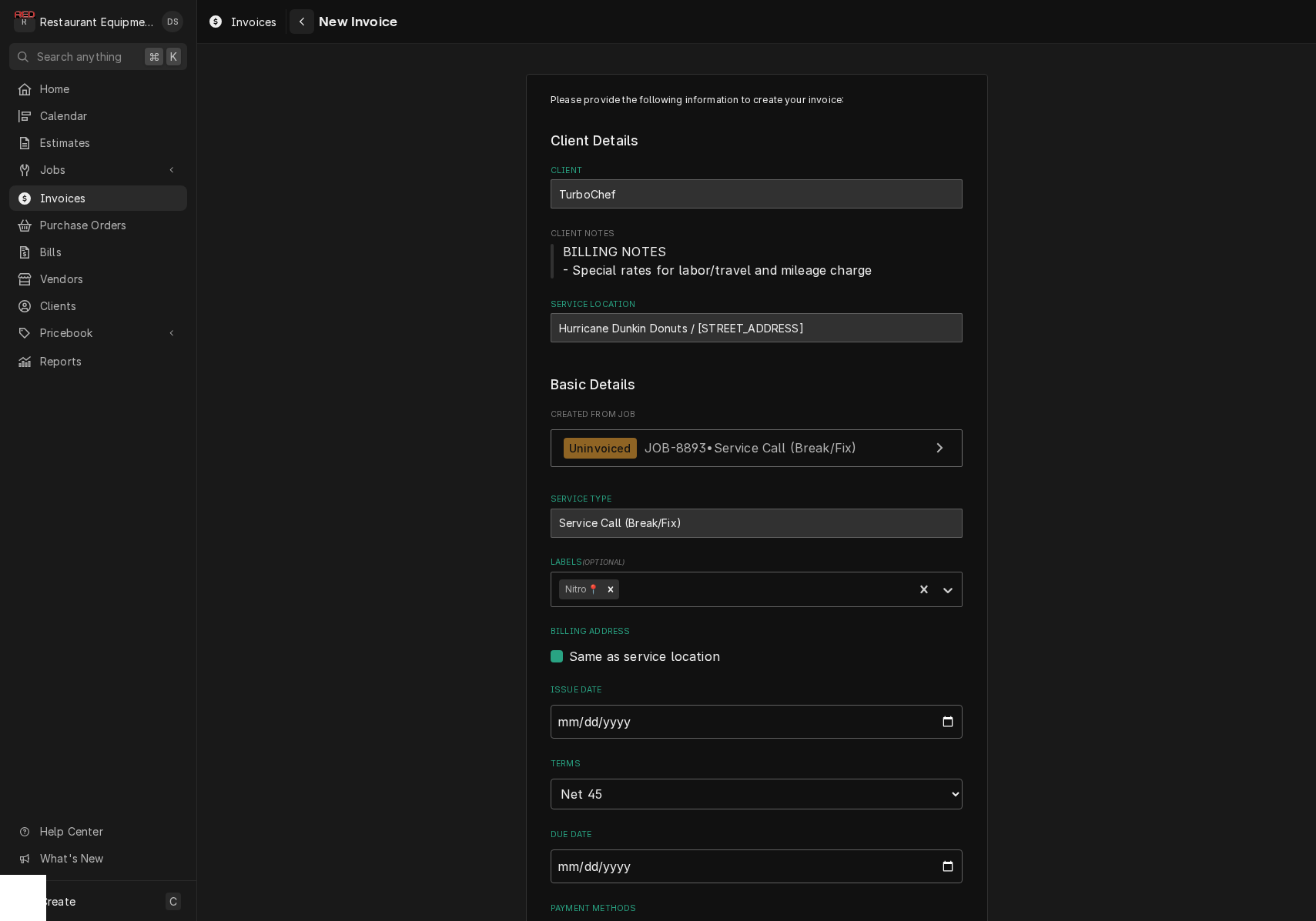
click at [300, 26] on icon "Navigate back" at bounding box center [302, 21] width 7 height 11
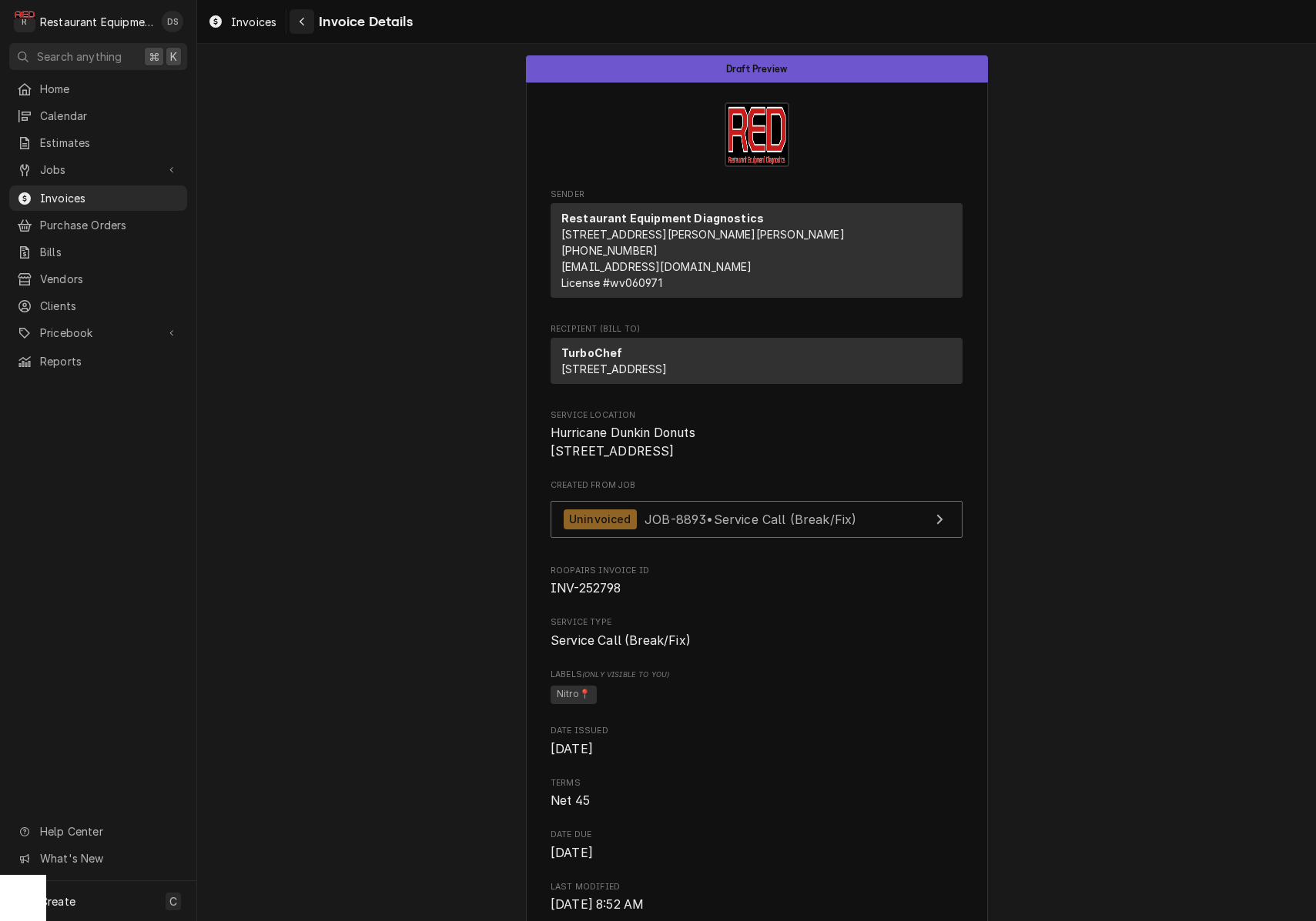
click at [295, 31] on button "Navigate back" at bounding box center [301, 21] width 24 height 24
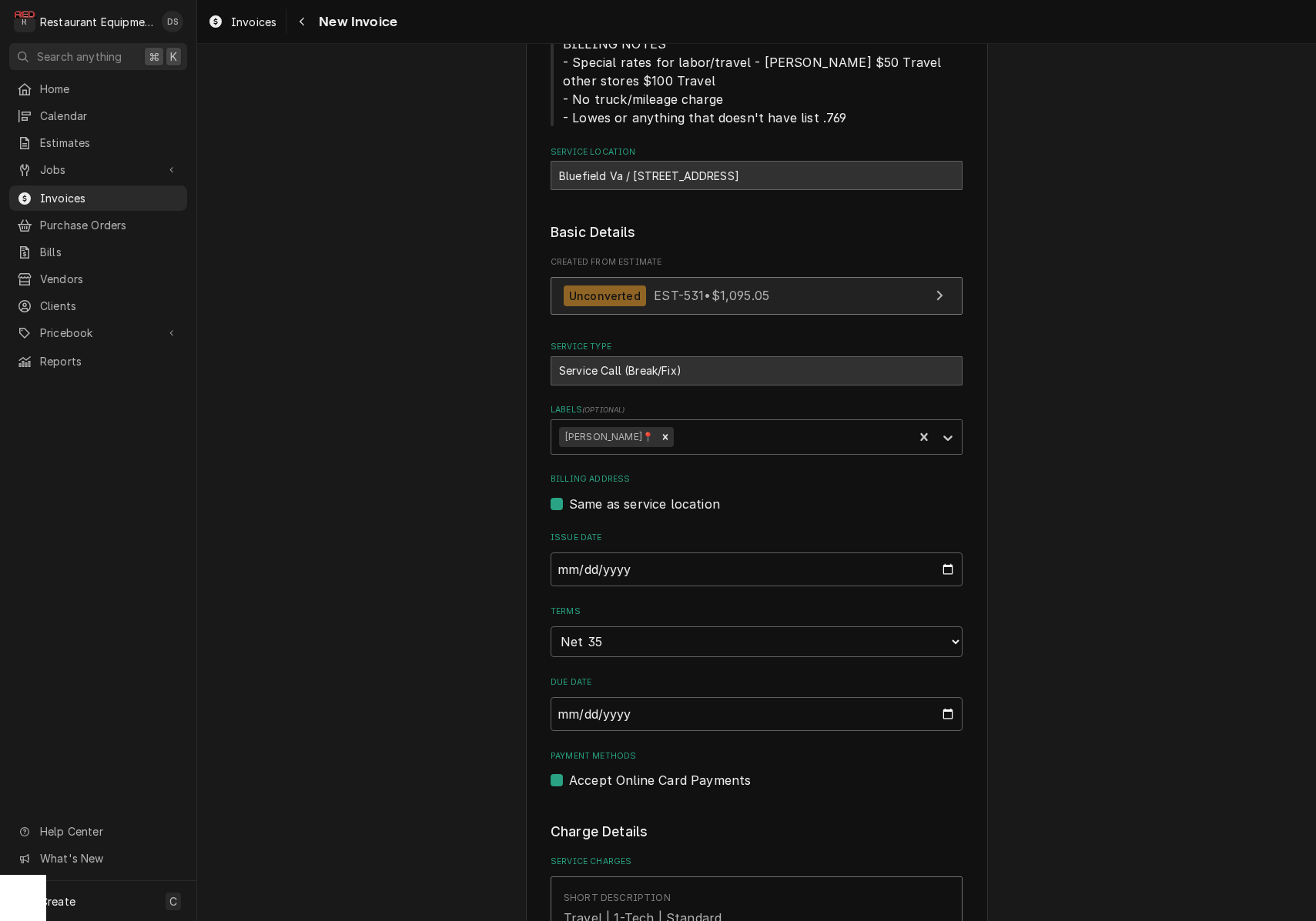
scroll to position [202, 0]
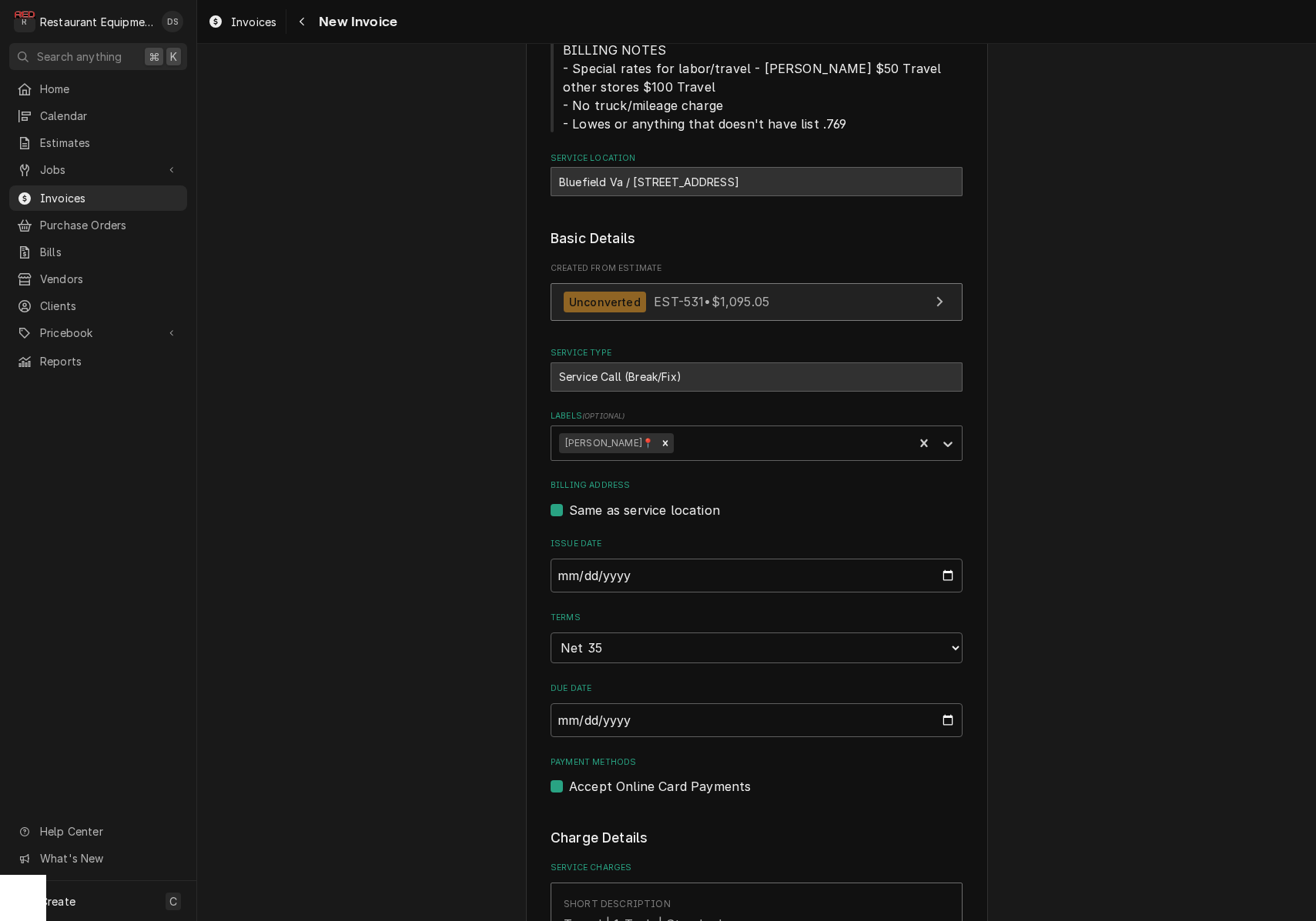
click at [755, 301] on span "EST-531 • $1,095.05" at bounding box center [711, 302] width 115 height 15
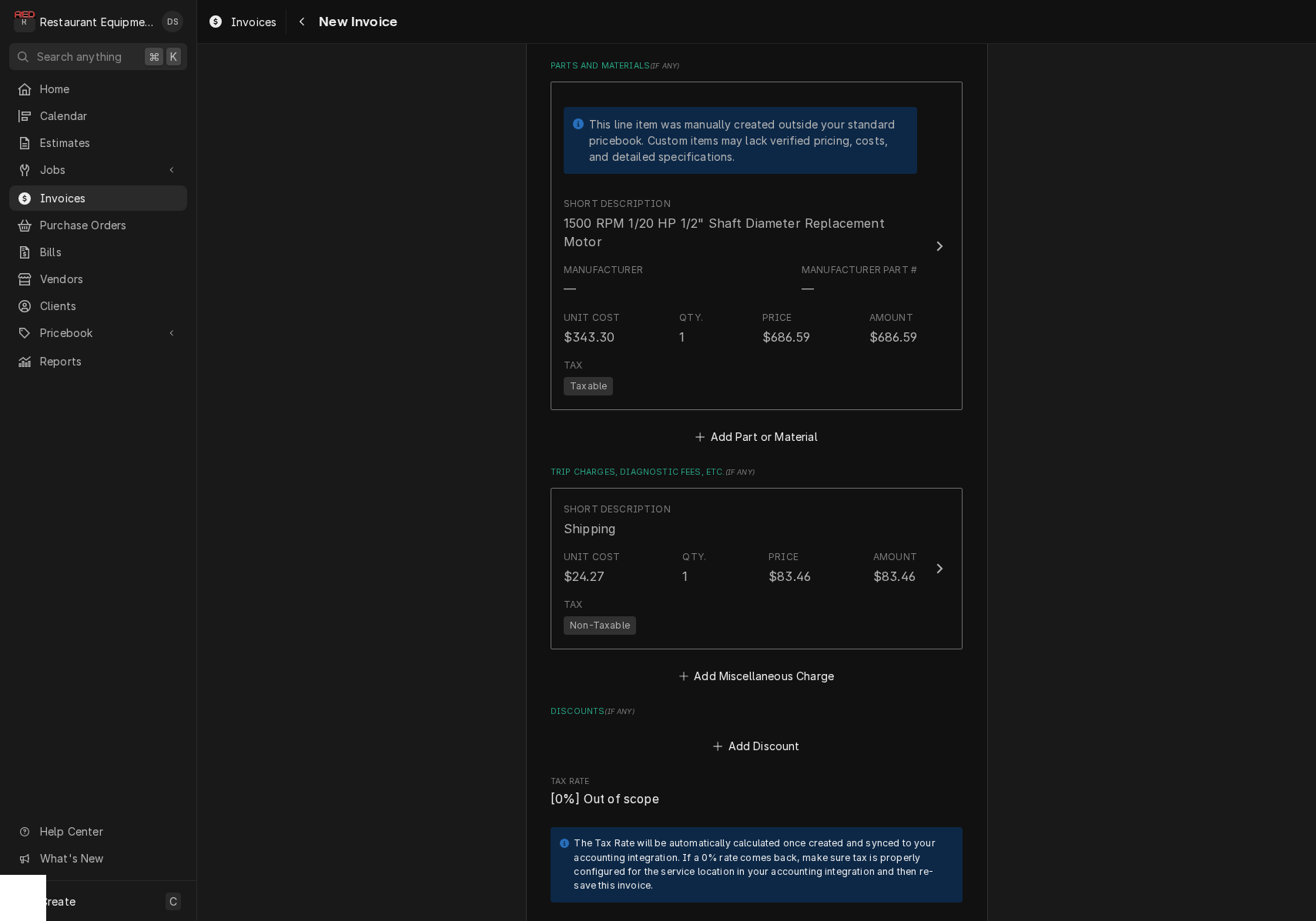
scroll to position [3457, 0]
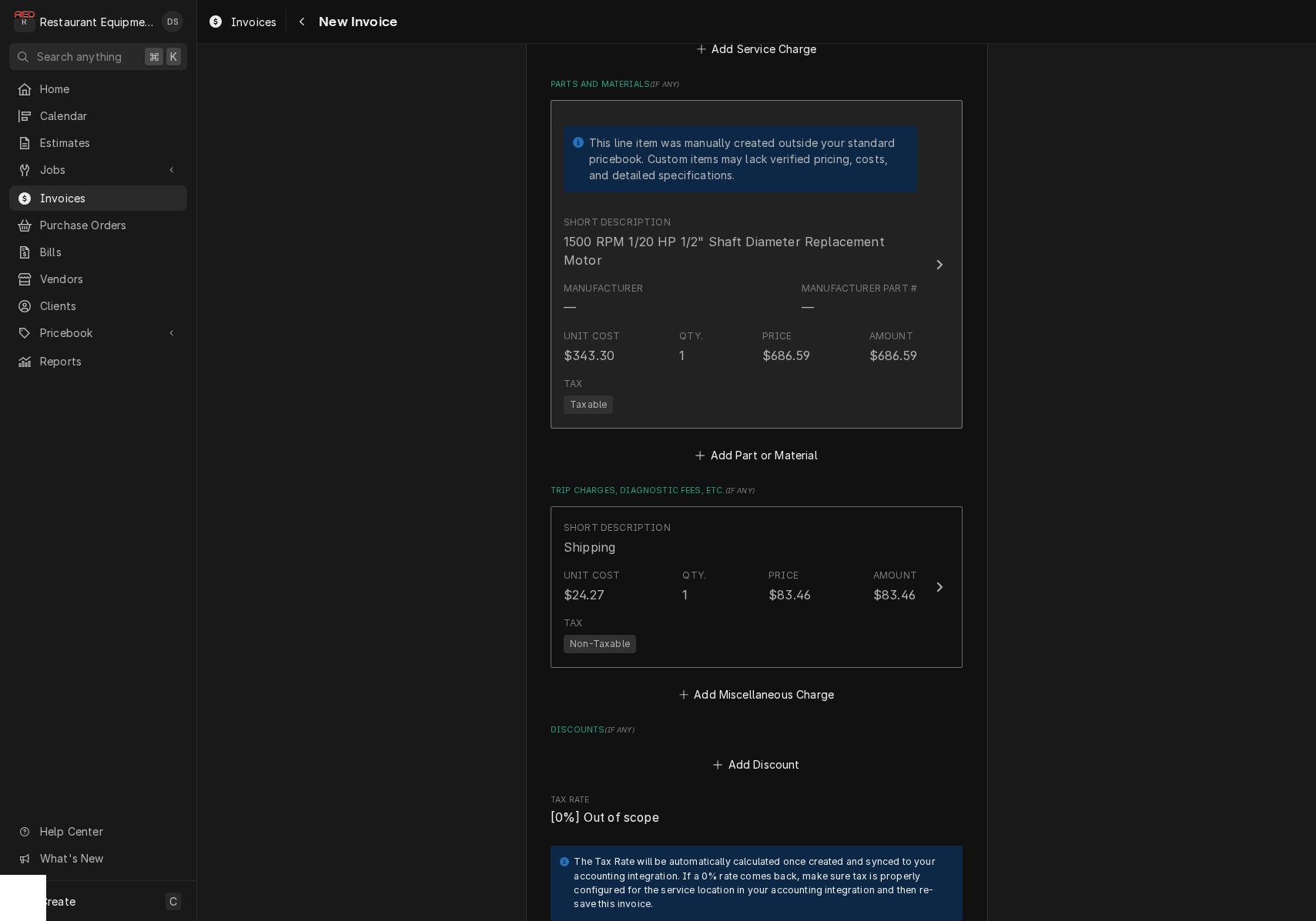
click at [853, 371] on div "Tax Taxable" at bounding box center [740, 395] width 353 height 49
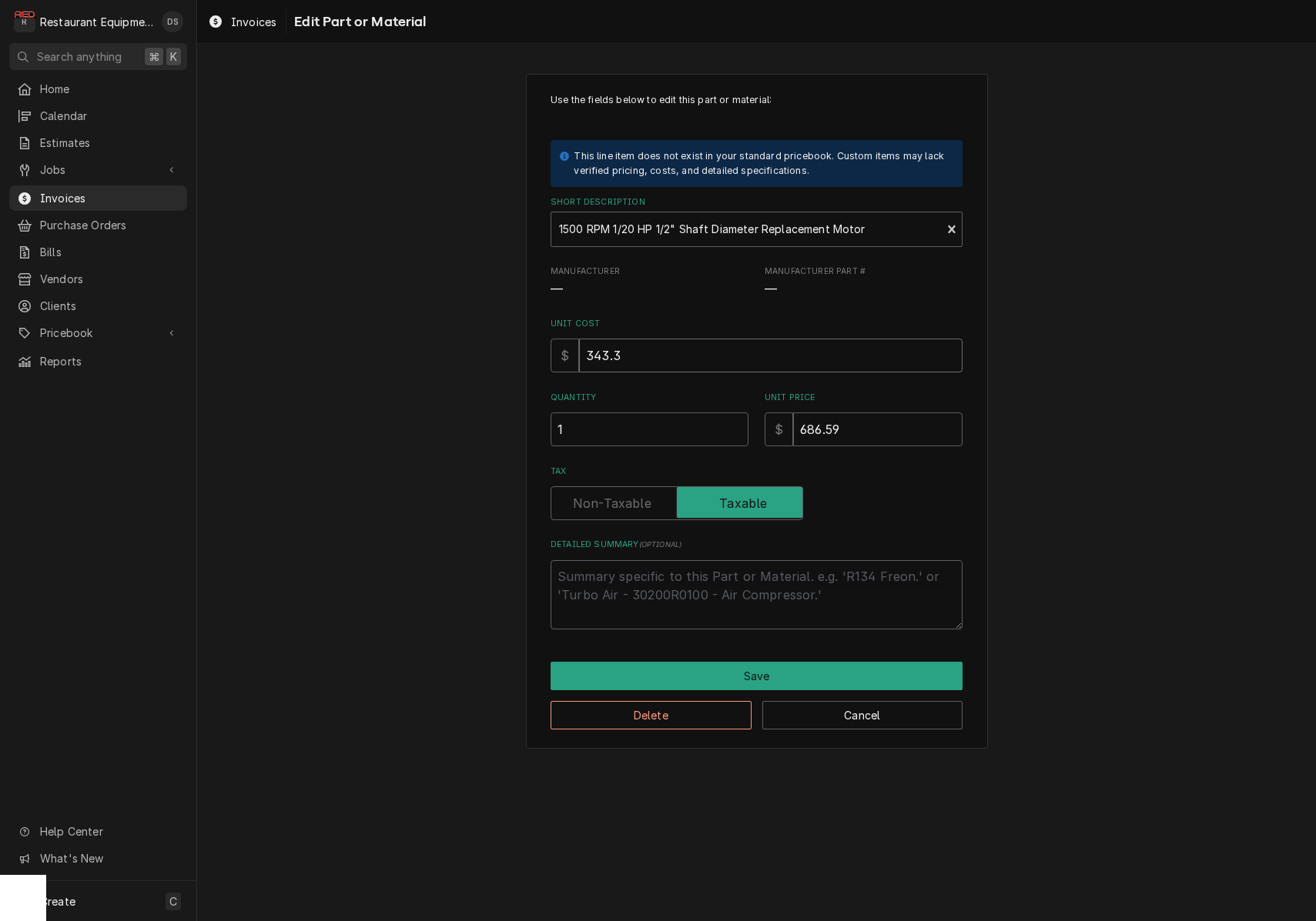
drag, startPoint x: 647, startPoint y: 360, endPoint x: 531, endPoint y: 345, distance: 117.0
click at [531, 345] on div "Use the fields below to edit this part or material: This line item does not exi…" at bounding box center [757, 411] width 462 height 676
type textarea "x"
type input "3"
type textarea "x"
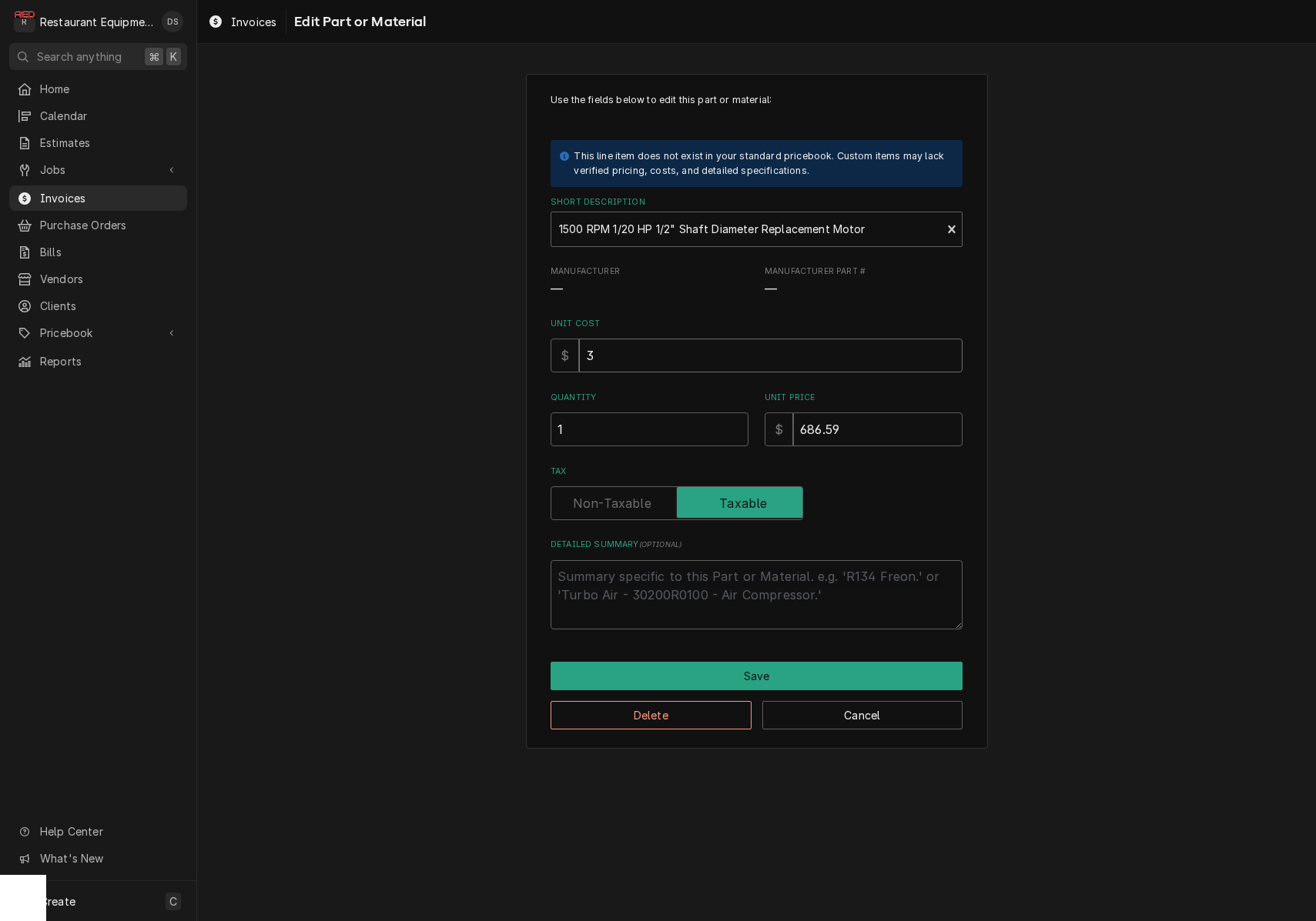
type input "38"
type textarea "x"
type input "380"
type textarea "x"
type input "380.0"
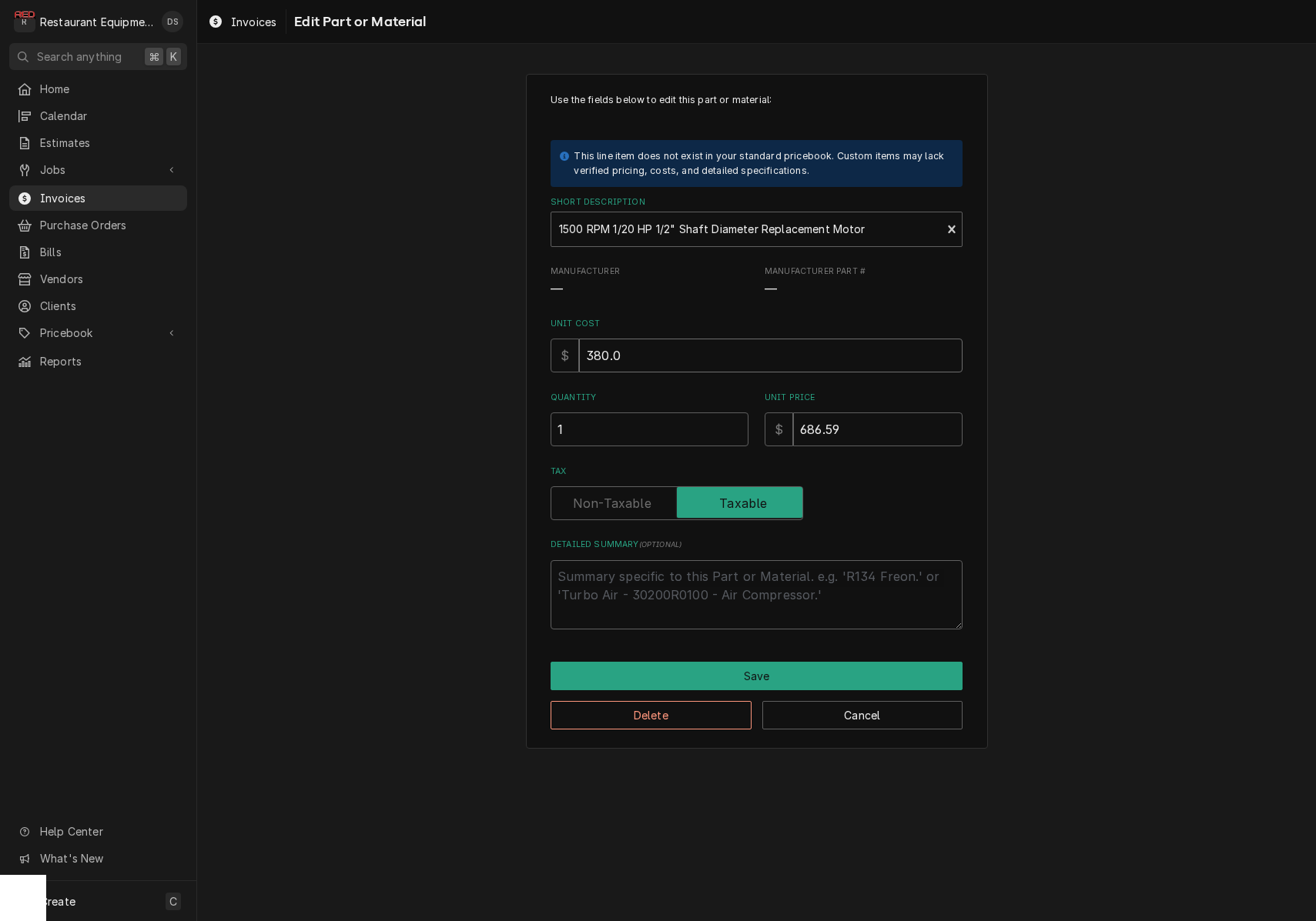
type textarea "x"
type input "380.02"
click at [616, 504] on label "Tax" at bounding box center [676, 503] width 252 height 34
click at [616, 504] on input "Tax" at bounding box center [676, 503] width 239 height 34
checkbox input "false"
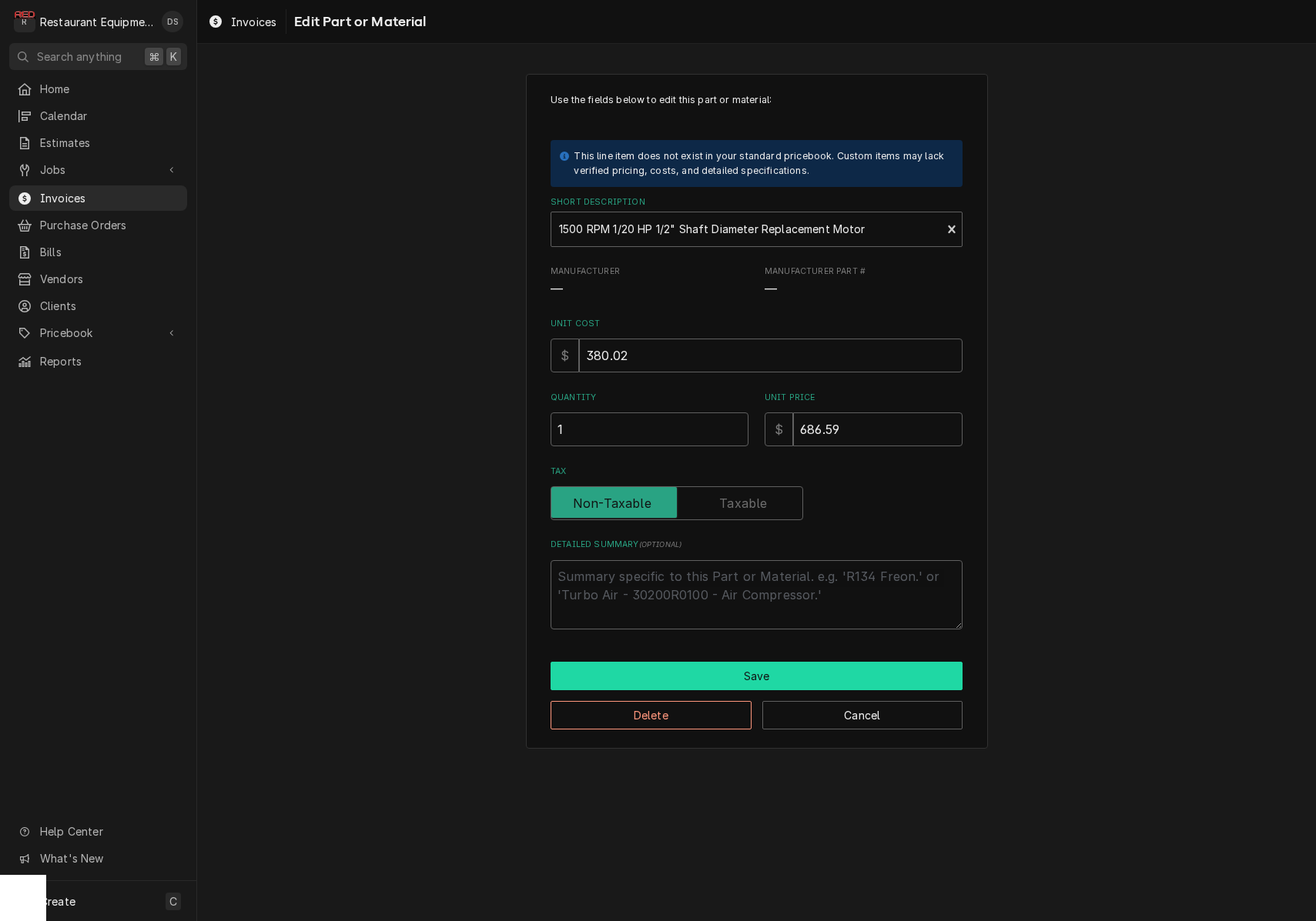
click at [731, 673] on button "Save" at bounding box center [756, 676] width 412 height 28
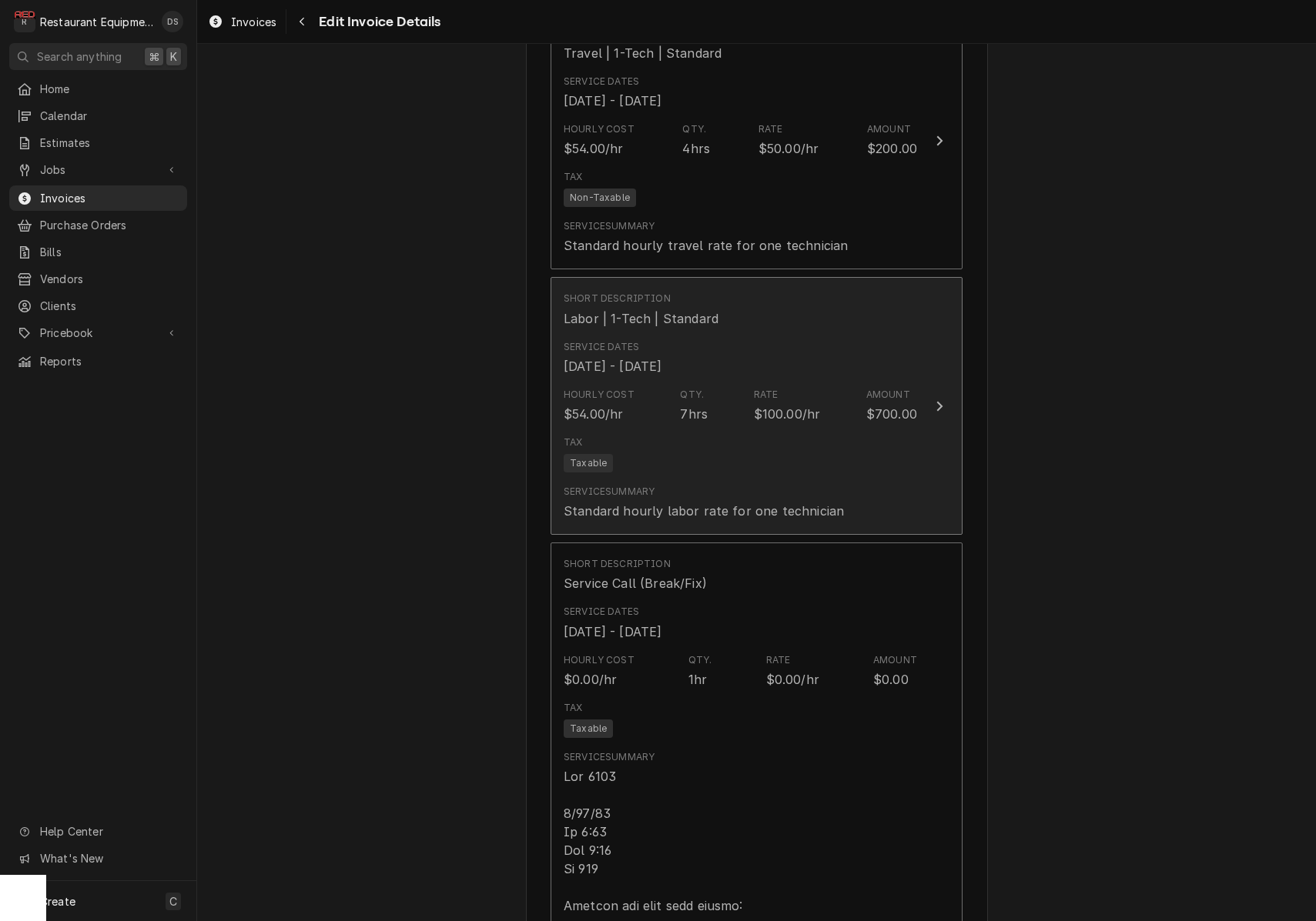
scroll to position [1070, 0]
click at [724, 452] on div "Tax Taxable" at bounding box center [740, 456] width 353 height 49
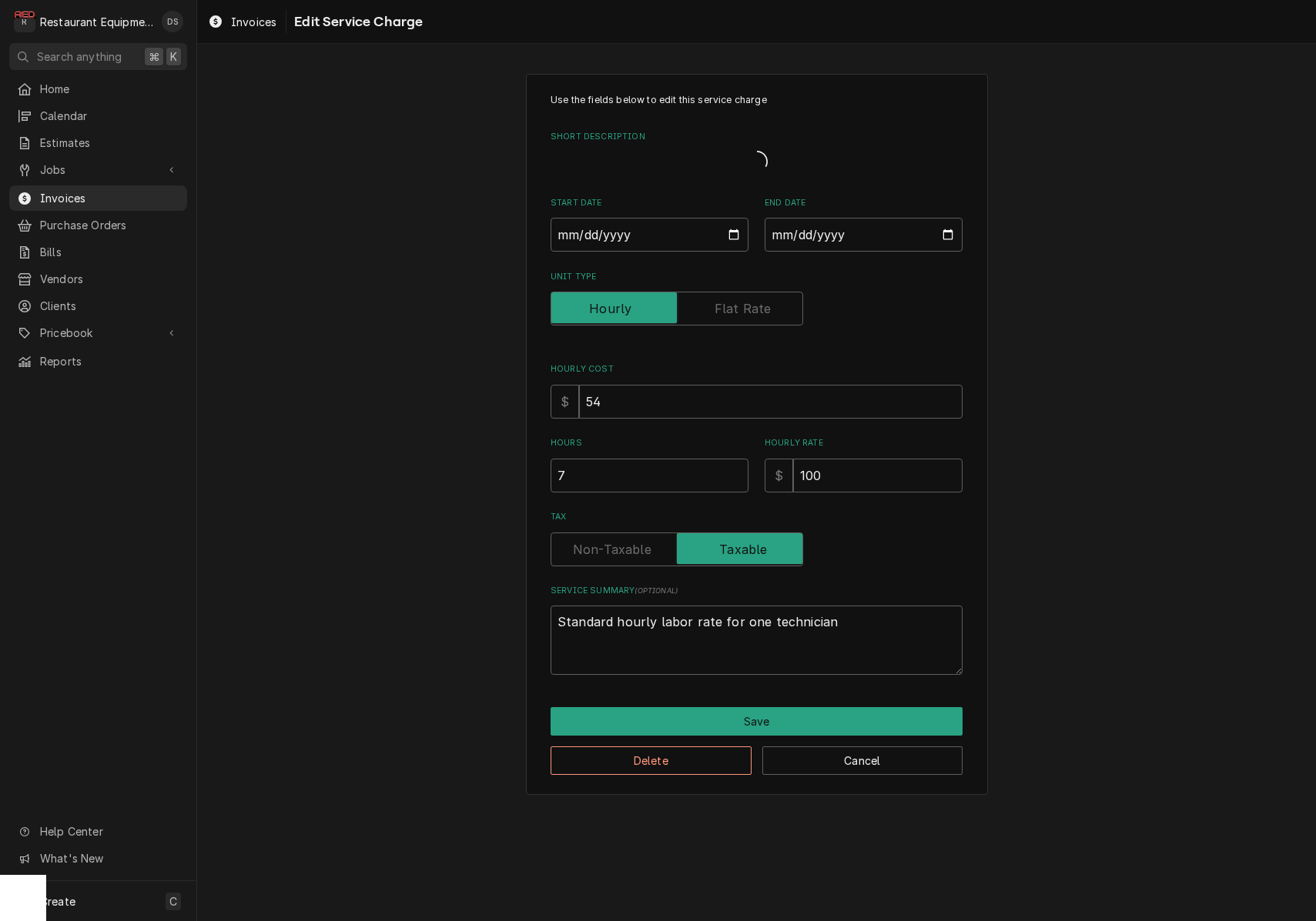
type textarea "x"
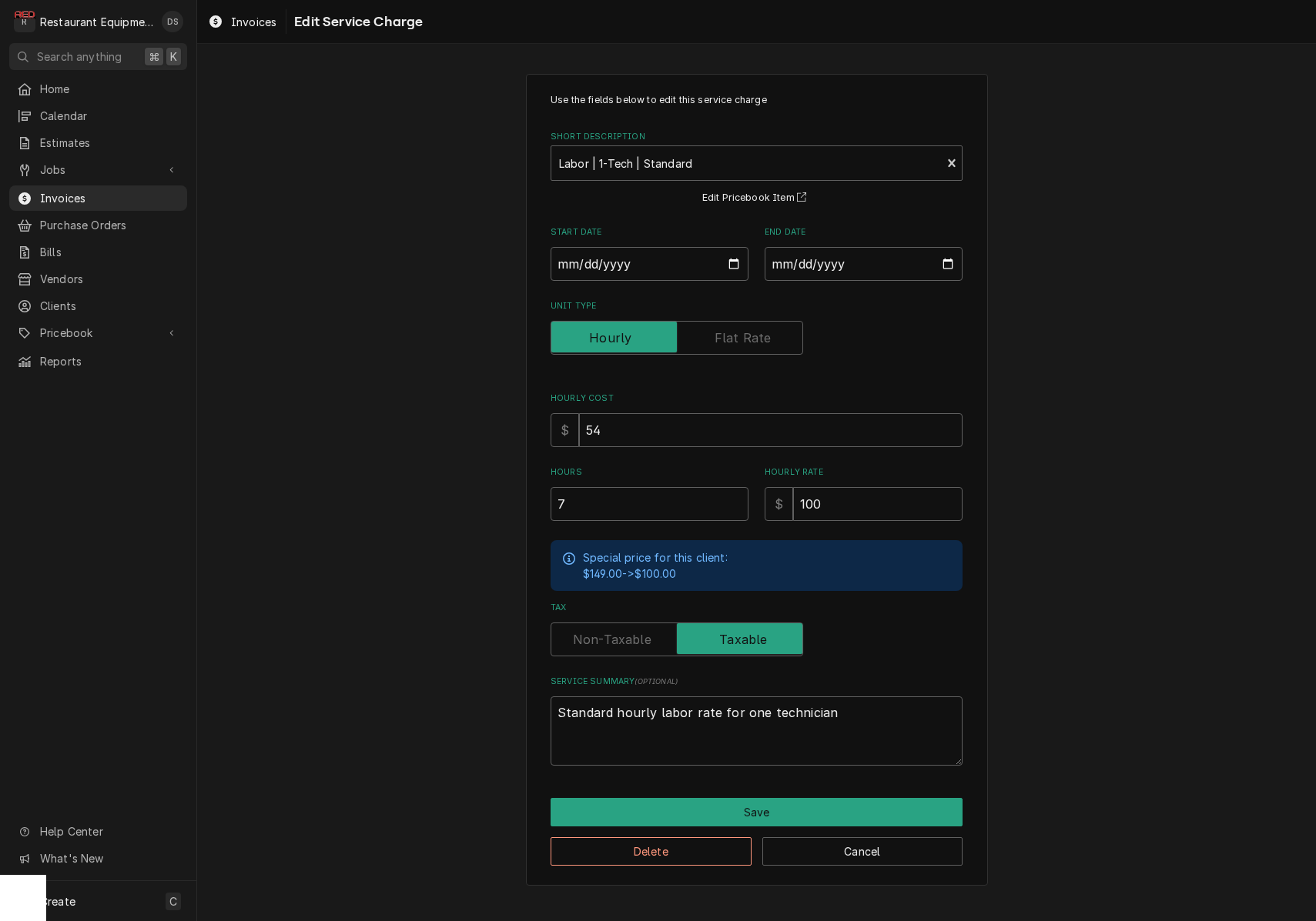
click at [625, 635] on label "Tax" at bounding box center [676, 639] width 252 height 34
click at [625, 635] on input "Tax" at bounding box center [676, 639] width 239 height 34
checkbox input "false"
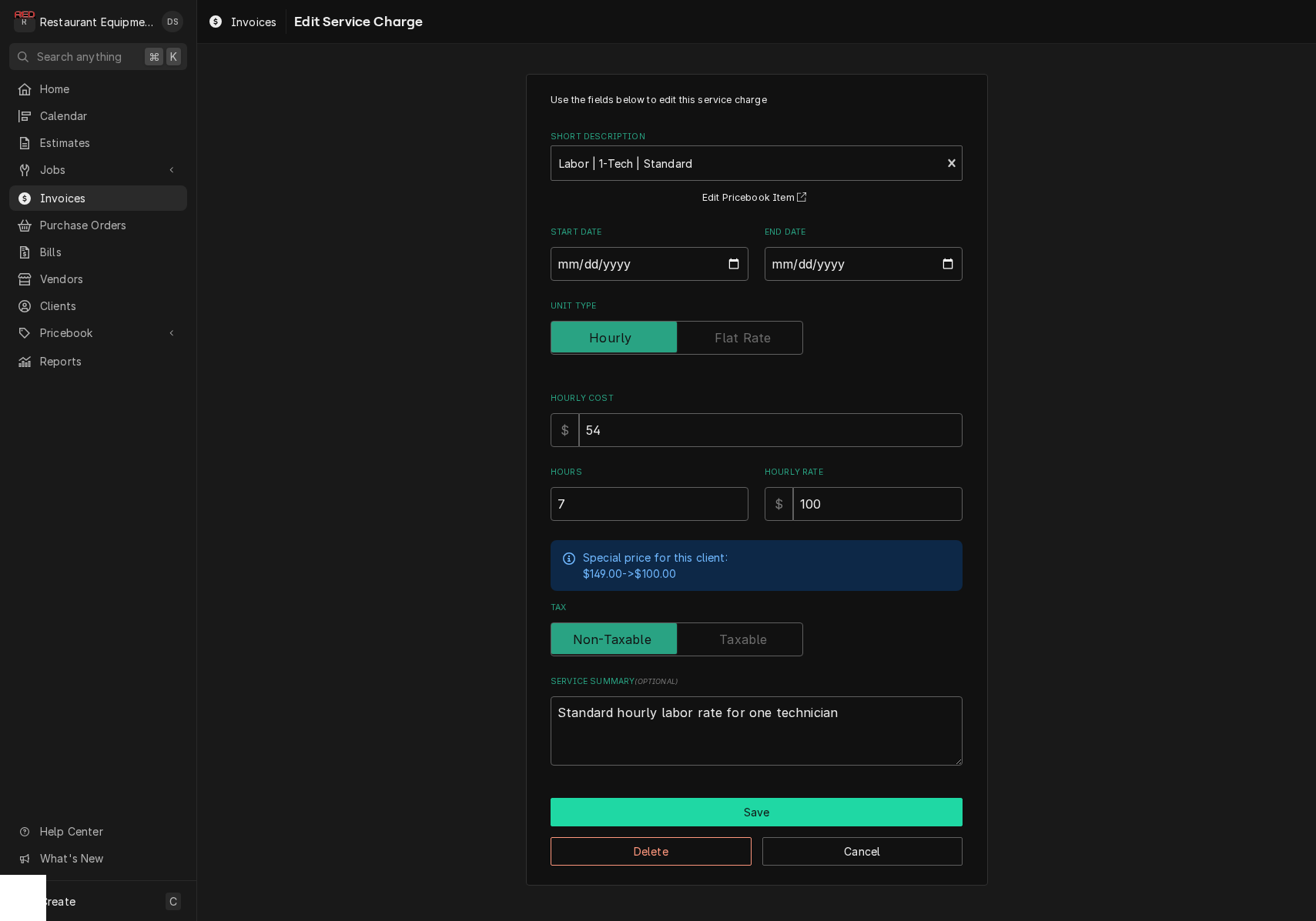
click at [776, 806] on button "Save" at bounding box center [756, 812] width 412 height 28
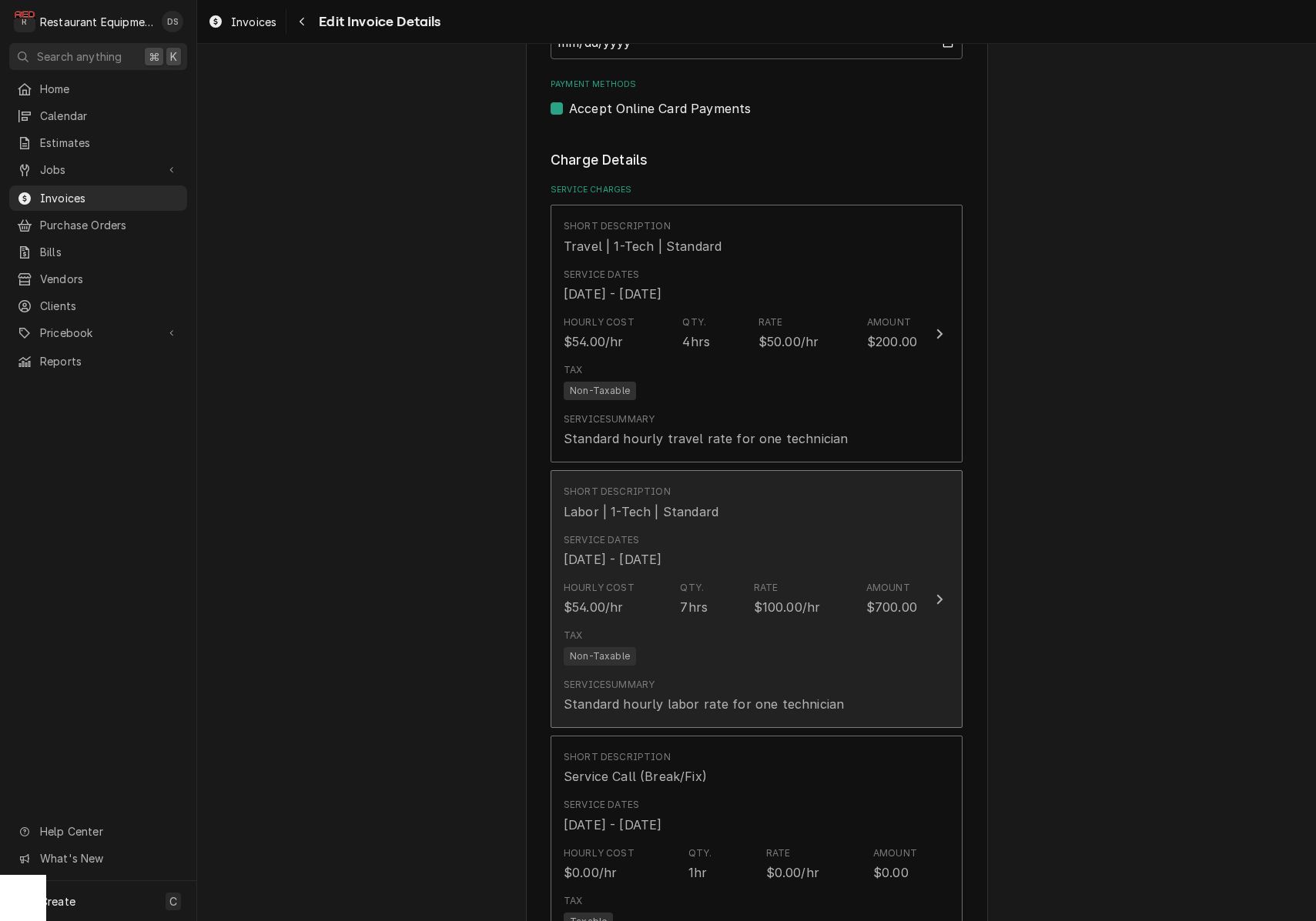
scroll to position [852, 0]
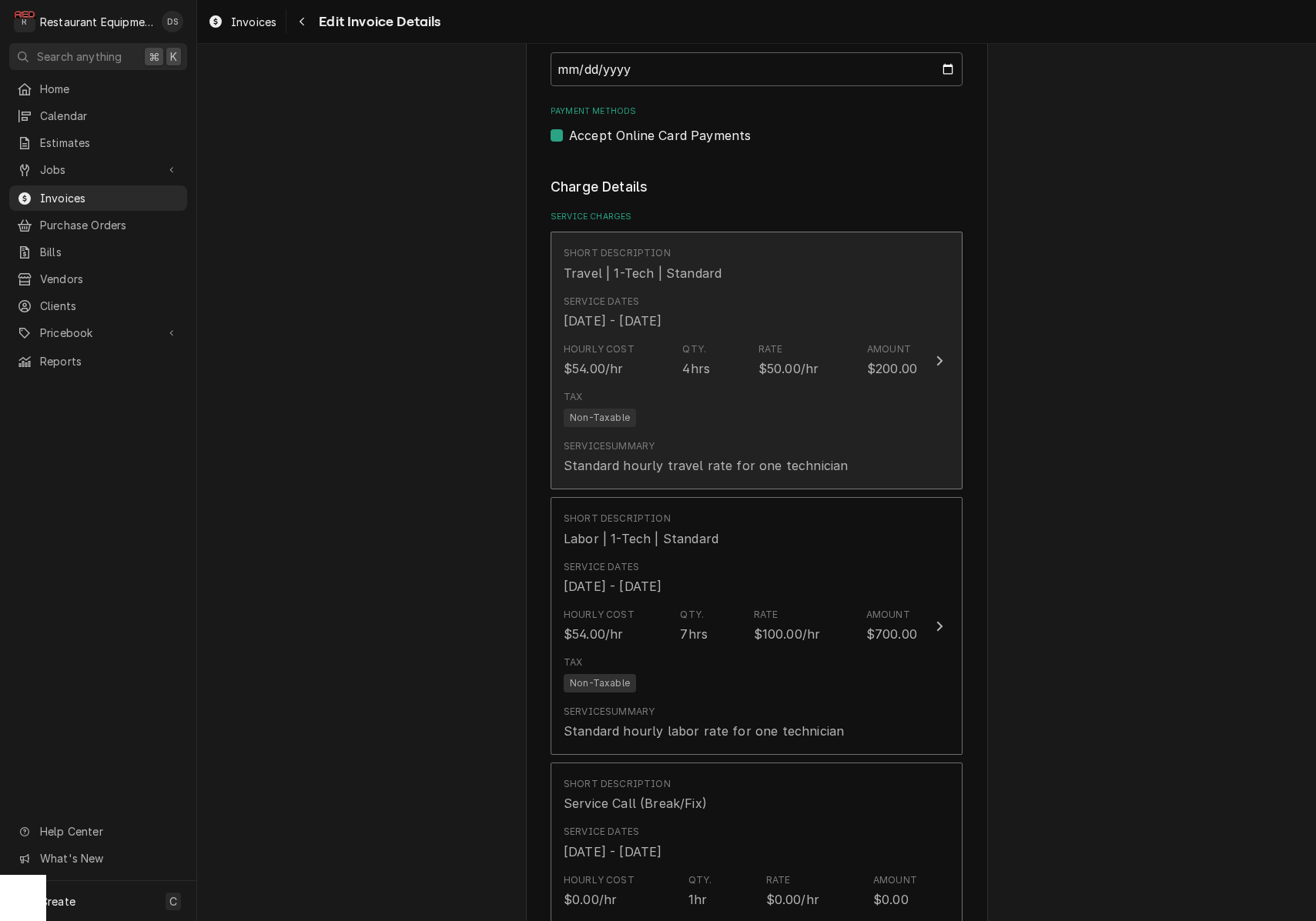
click at [706, 402] on div "Tax Non-Taxable" at bounding box center [740, 408] width 353 height 49
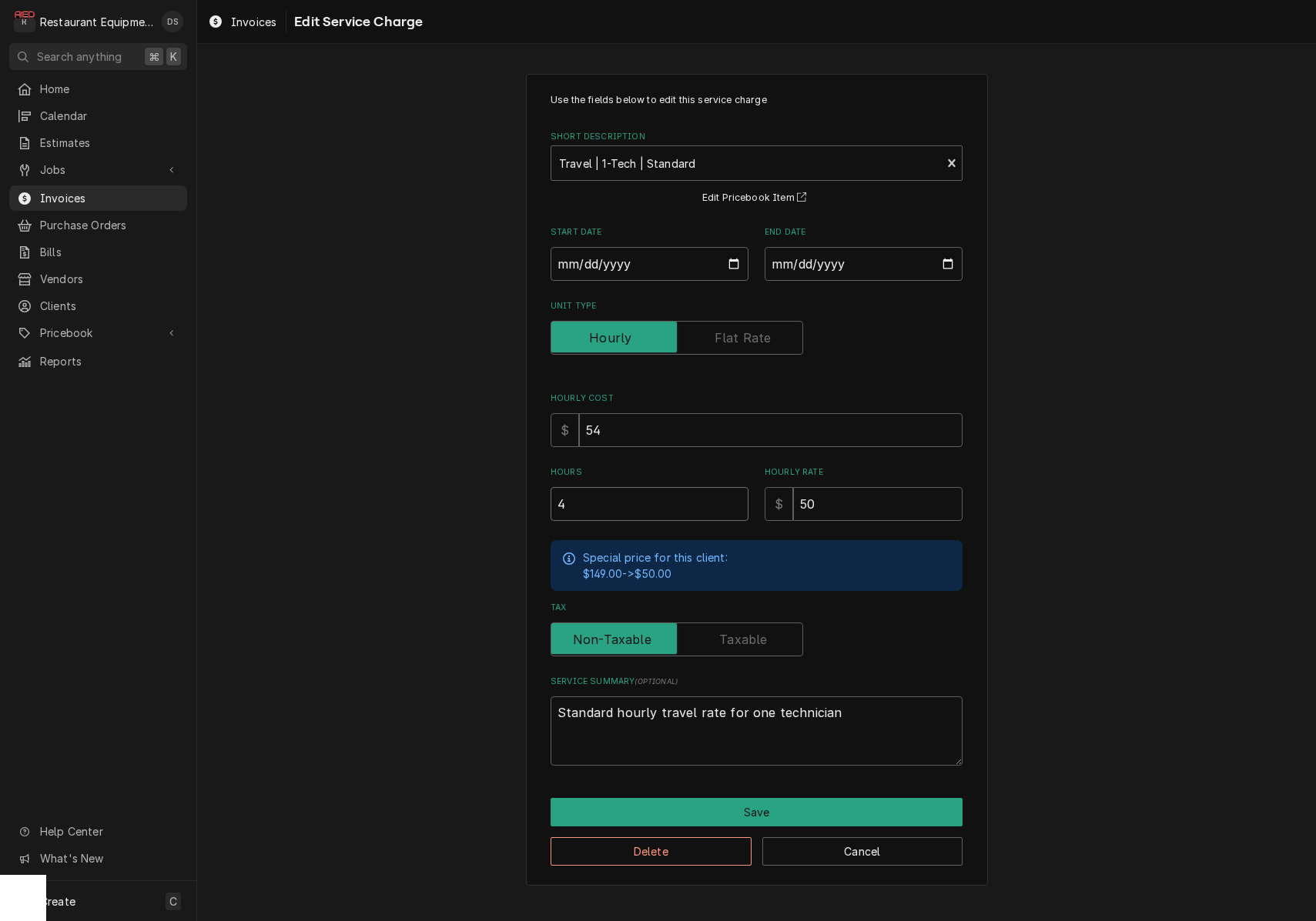
drag, startPoint x: 527, startPoint y: 494, endPoint x: 476, endPoint y: 493, distance: 51.0
click at [479, 493] on div "Use the fields below to edit this service charge Short Description Travel | 1-T…" at bounding box center [756, 479] width 1119 height 839
type textarea "x"
type input "2"
click at [745, 798] on button "Save" at bounding box center [756, 812] width 412 height 28
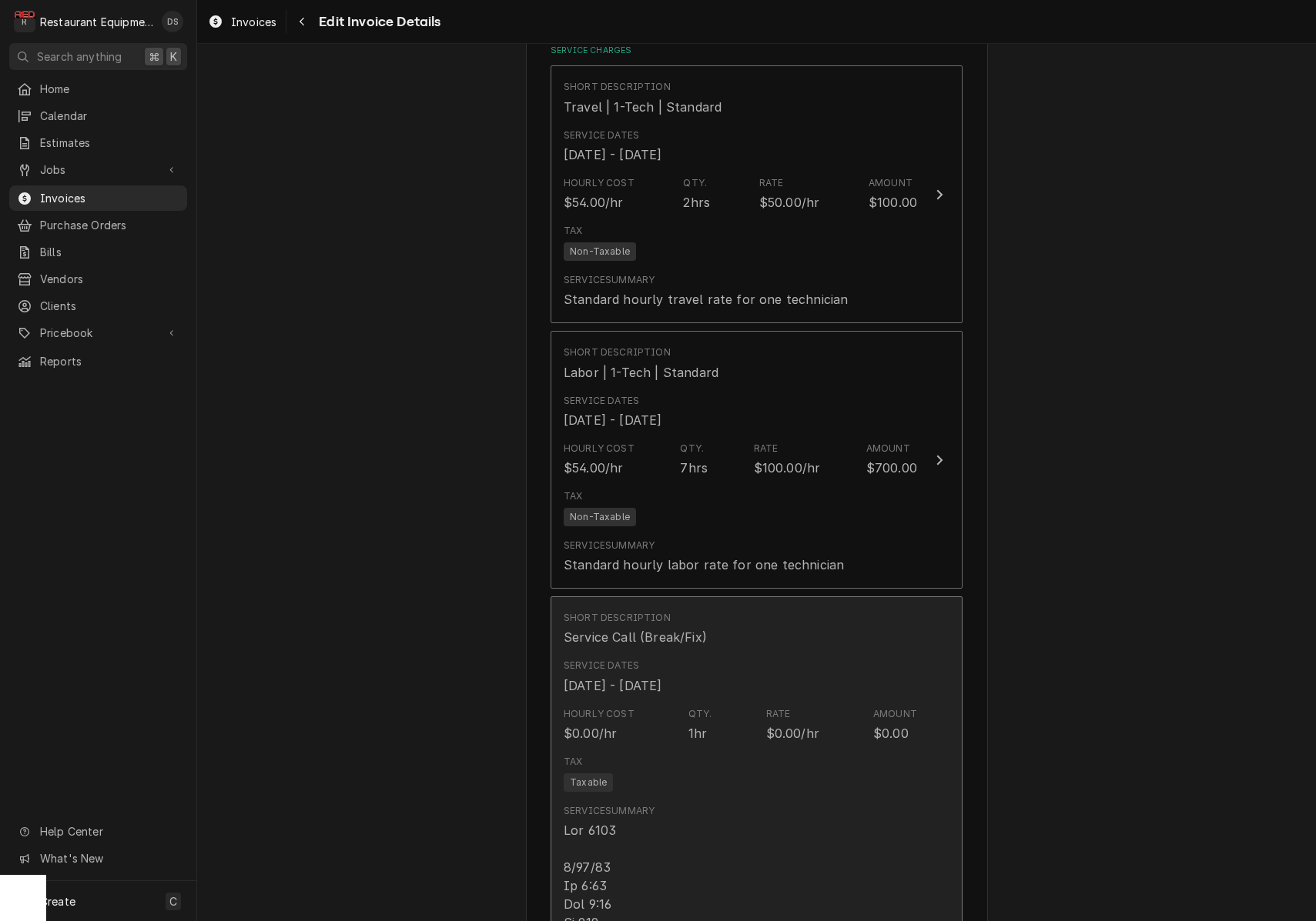
scroll to position [1011, 0]
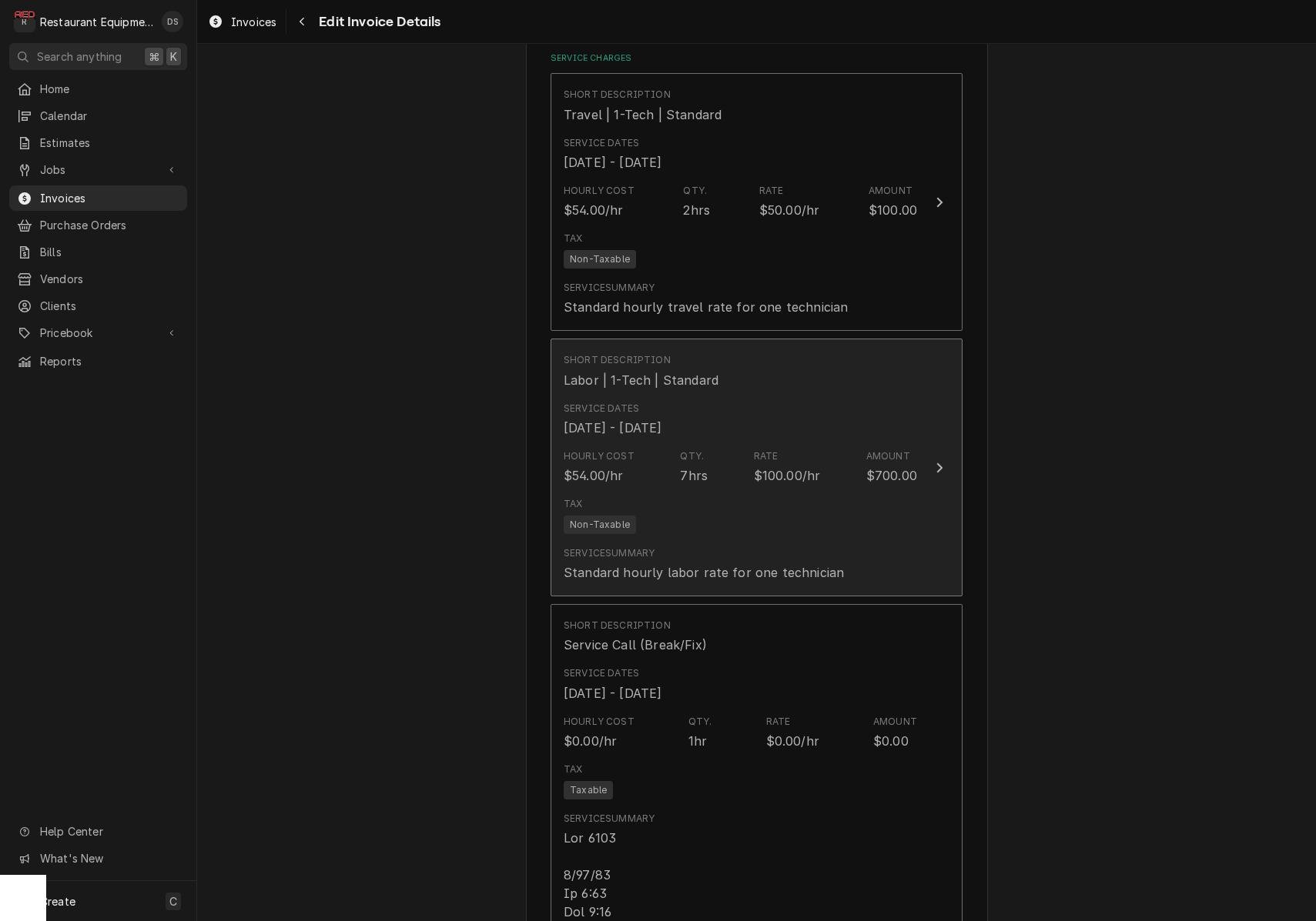
click at [749, 444] on div "Hourly Cost $54.00/hr Qty. 7hrs Rate $100.00/hr Amount $700.00" at bounding box center [740, 467] width 353 height 47
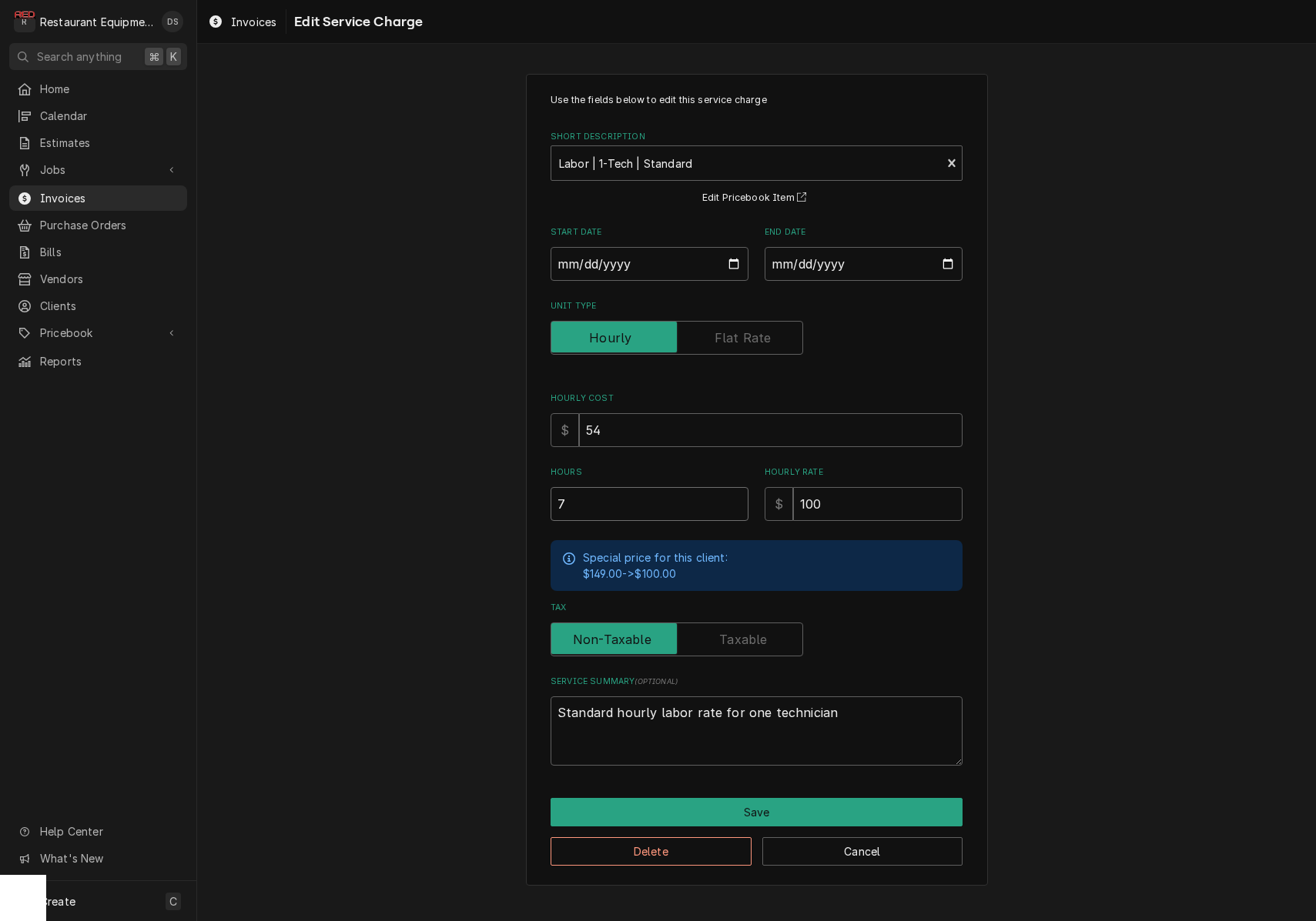
drag, startPoint x: 606, startPoint y: 499, endPoint x: 478, endPoint y: 493, distance: 128.1
click at [498, 495] on div "Use the fields below to edit this service charge Short Description Labor | 1-Te…" at bounding box center [756, 479] width 1119 height 839
type textarea "x"
type input "4"
click at [770, 799] on button "Save" at bounding box center [756, 812] width 412 height 28
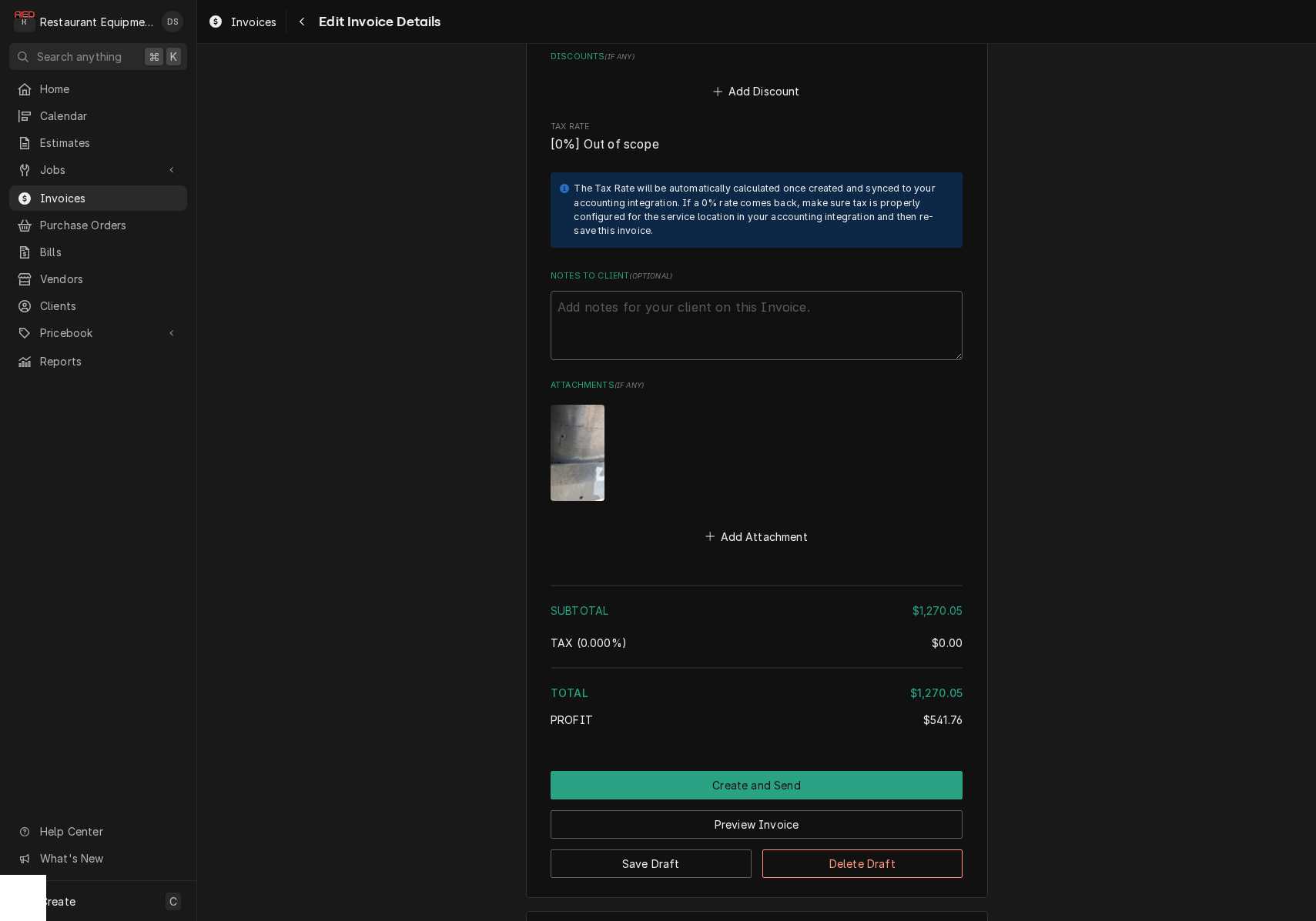
scroll to position [4124, 0]
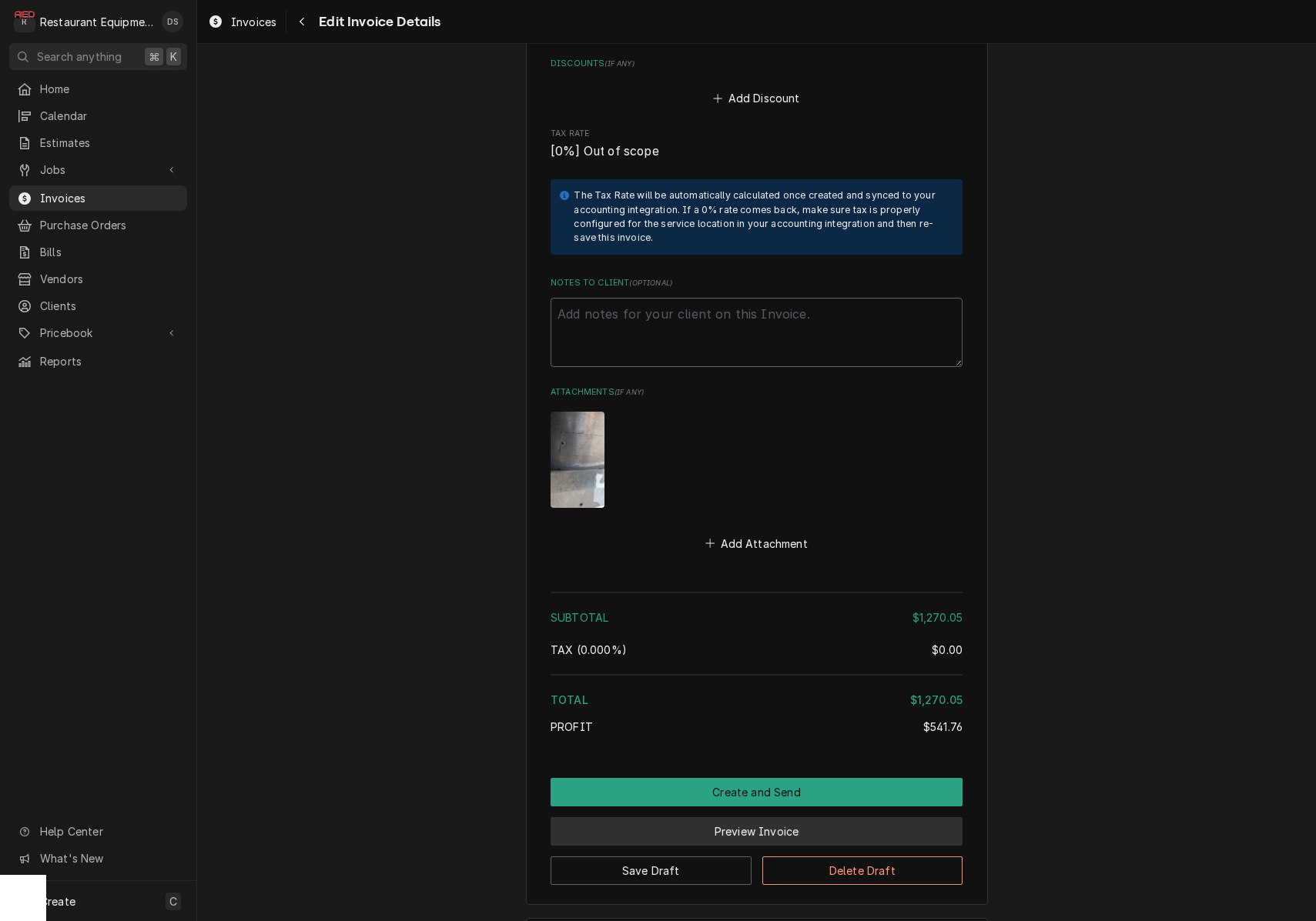
click at [741, 818] on button "Preview Invoice" at bounding box center [756, 831] width 412 height 28
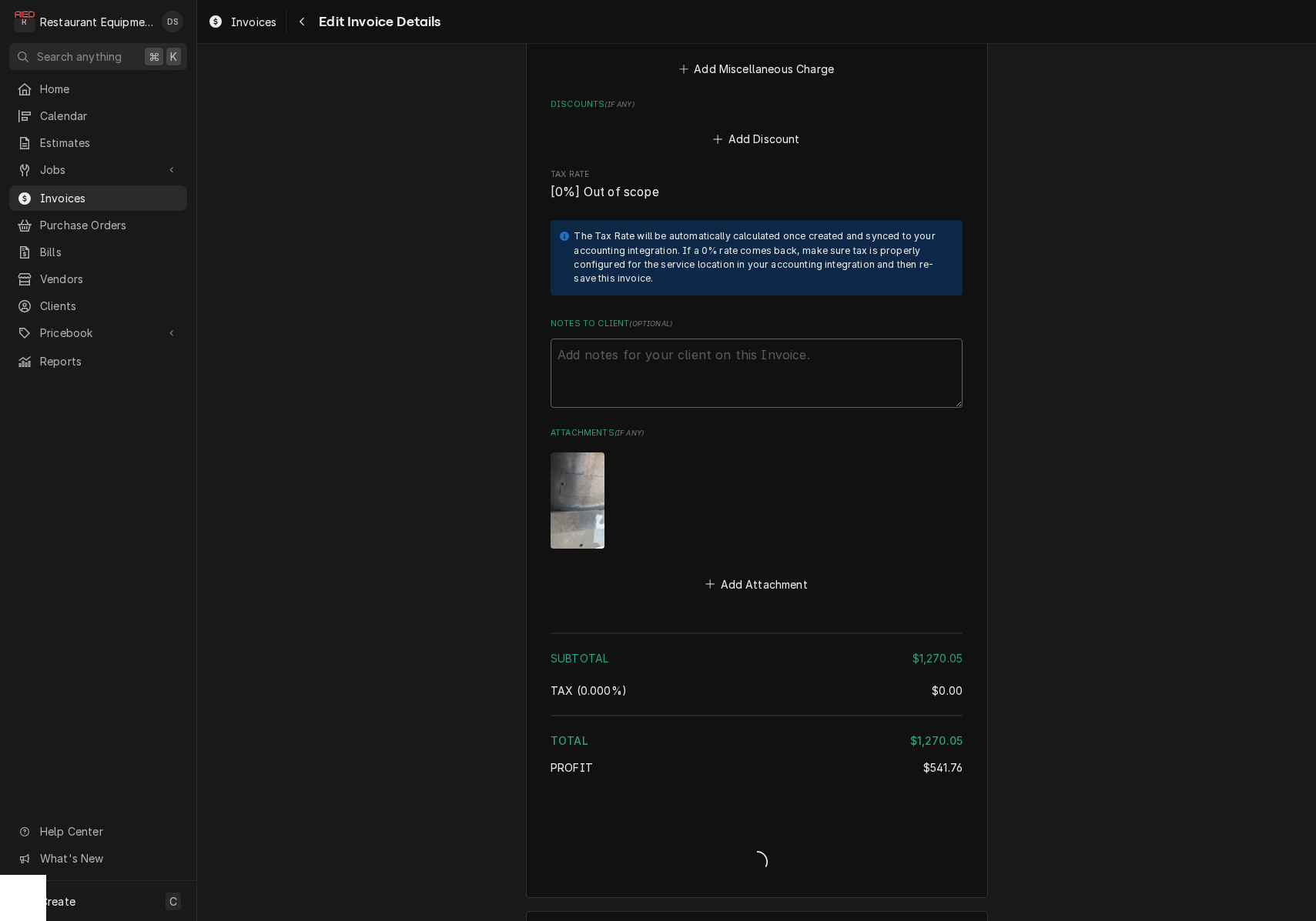
type textarea "x"
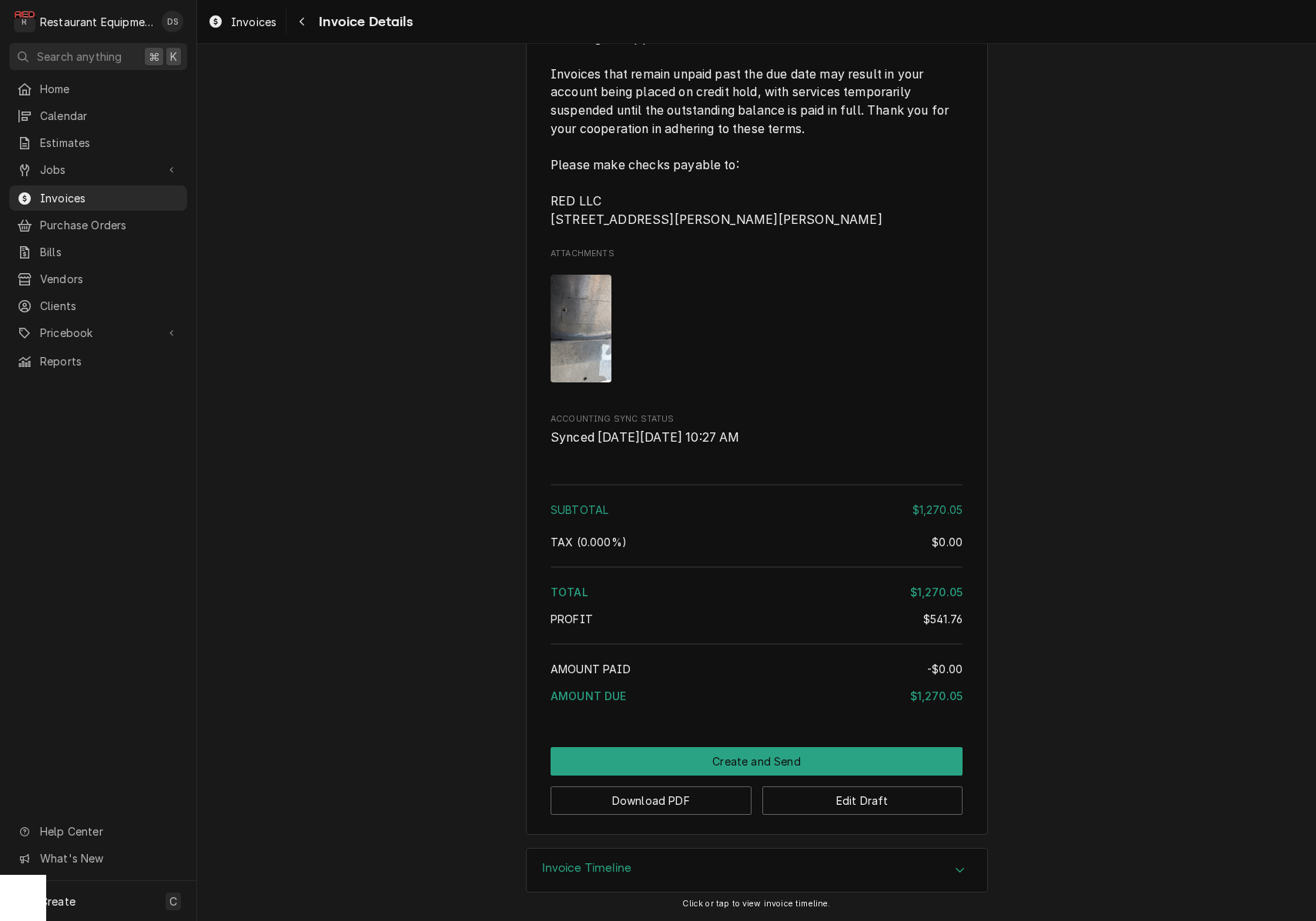
scroll to position [3569, 0]
click at [658, 808] on button "Download PDF" at bounding box center [651, 800] width 201 height 28
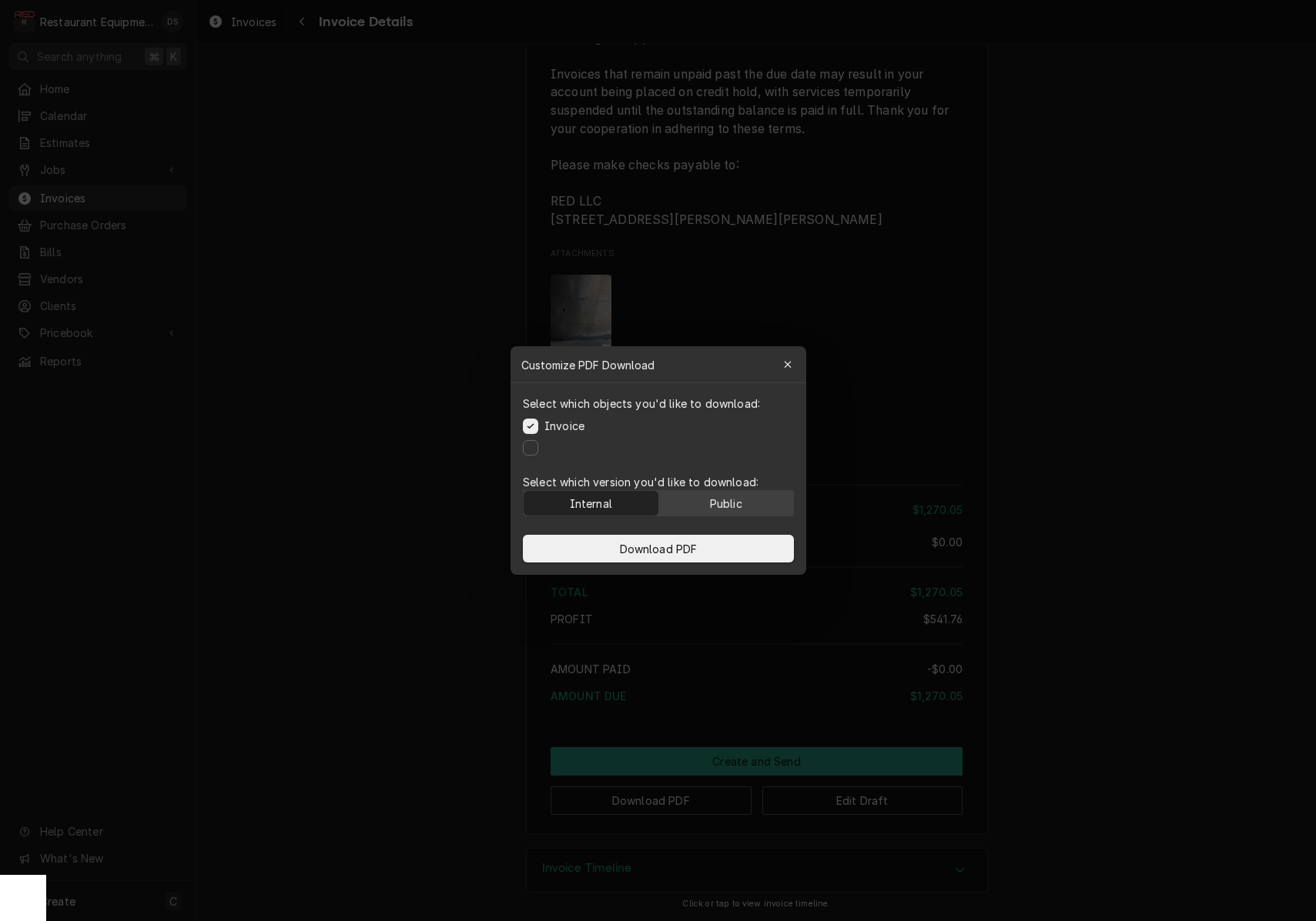
click at [702, 513] on button "Public" at bounding box center [725, 503] width 134 height 24
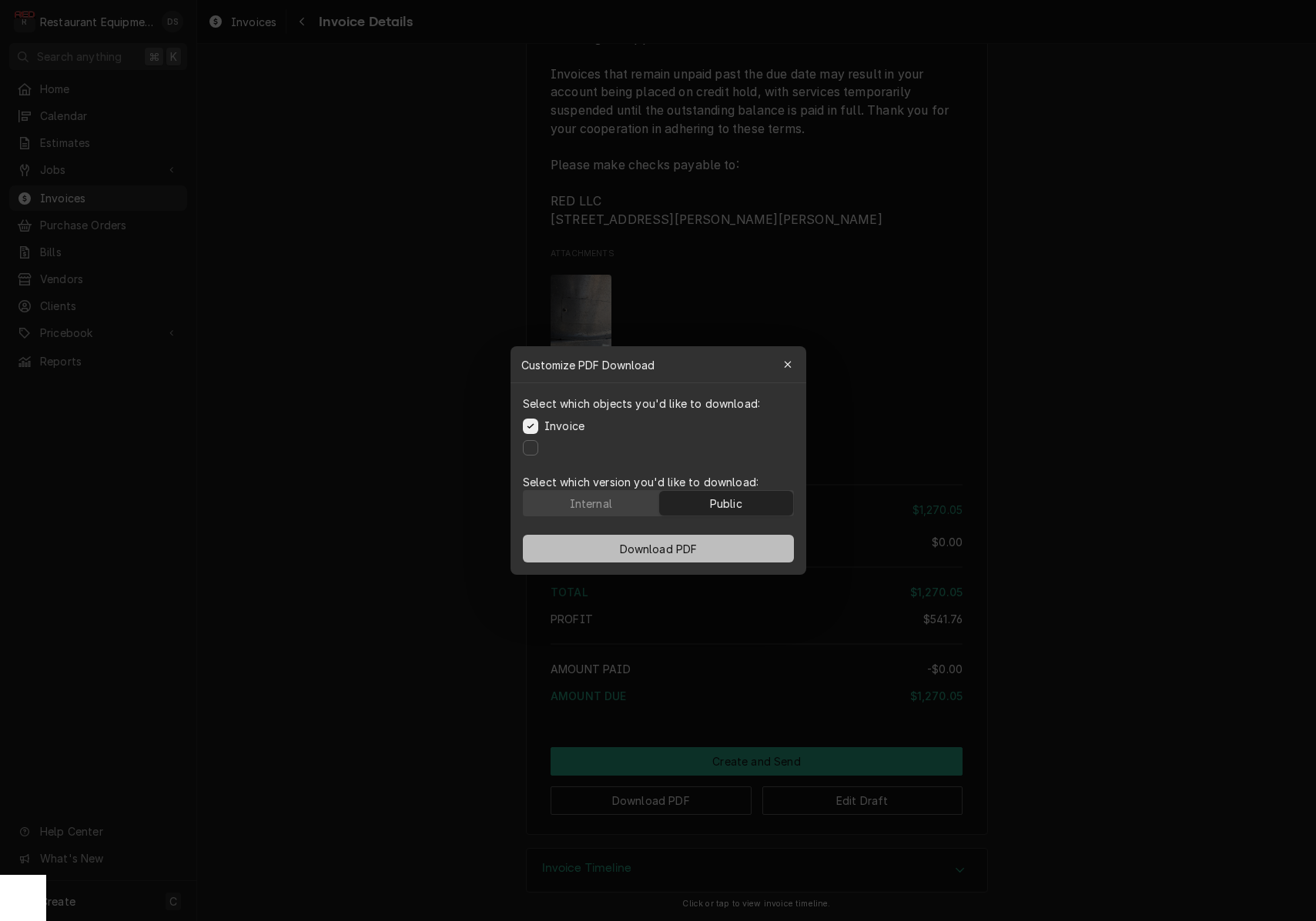
click at [705, 545] on button "Download PDF" at bounding box center [658, 548] width 271 height 28
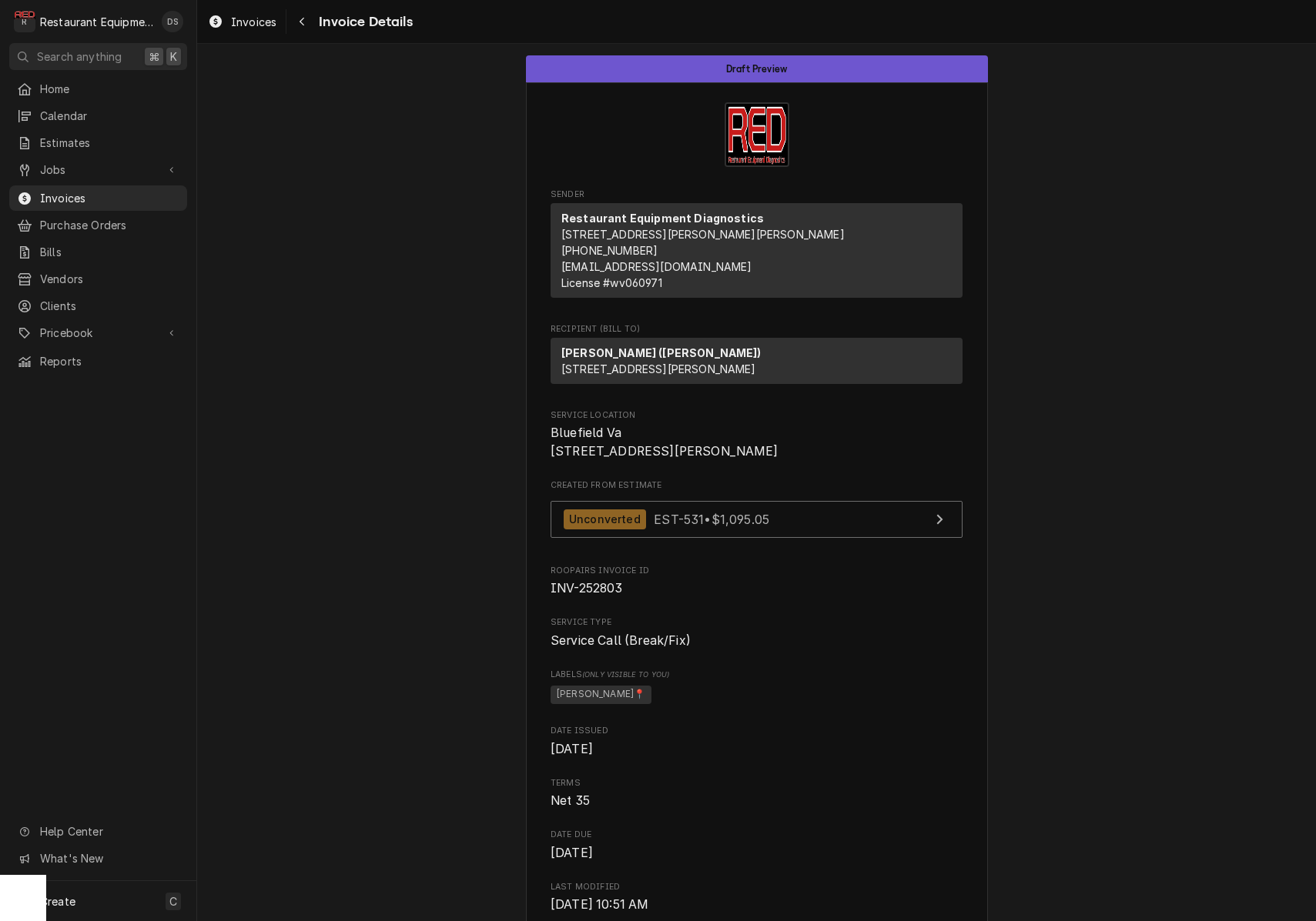
scroll to position [0, 0]
drag, startPoint x: 549, startPoint y: 460, endPoint x: 661, endPoint y: 480, distance: 113.8
copy span "Bluefield Va 510 Commerce Dr"
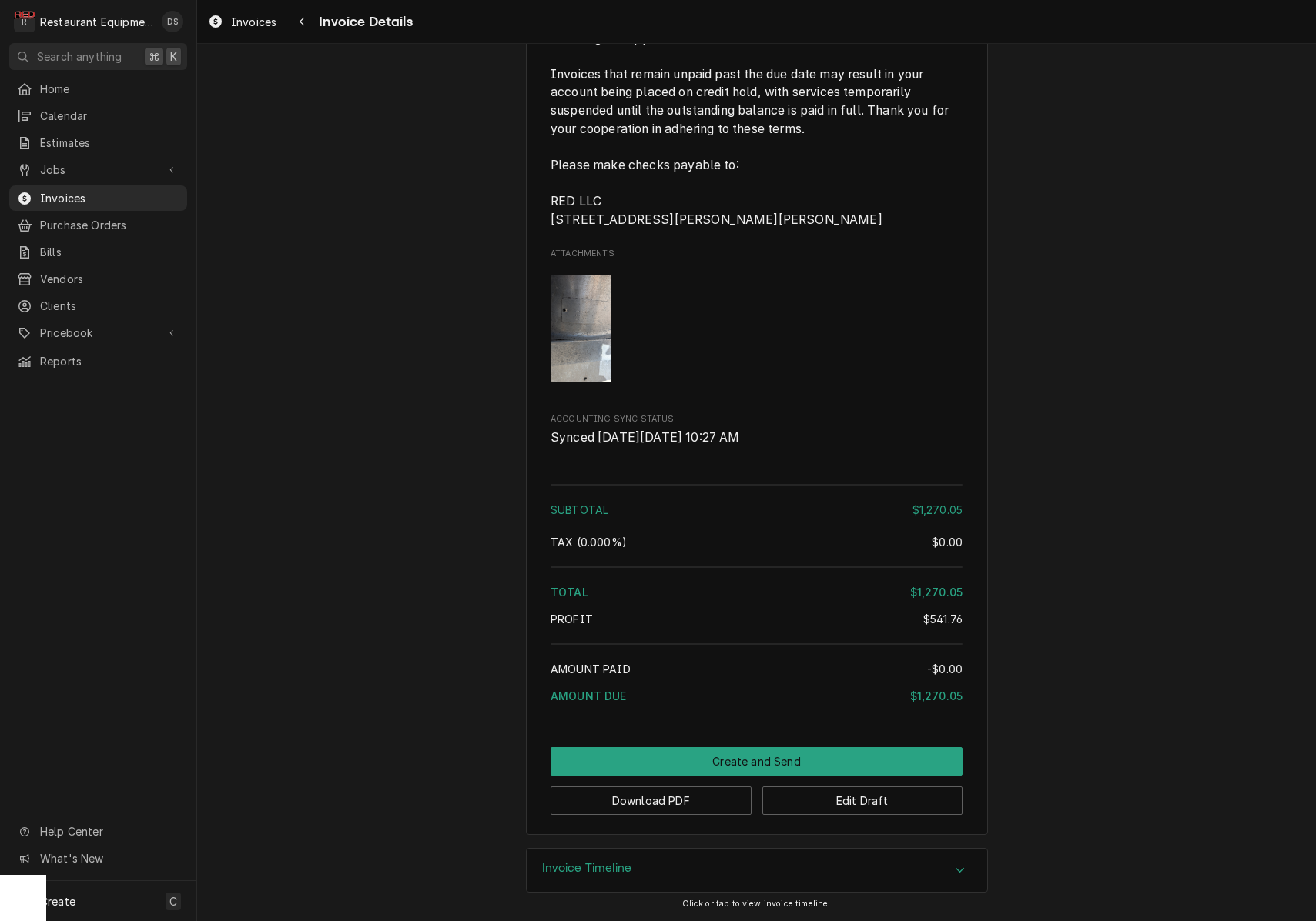
scroll to position [3569, 0]
click at [668, 802] on button "Download PDF" at bounding box center [651, 800] width 201 height 28
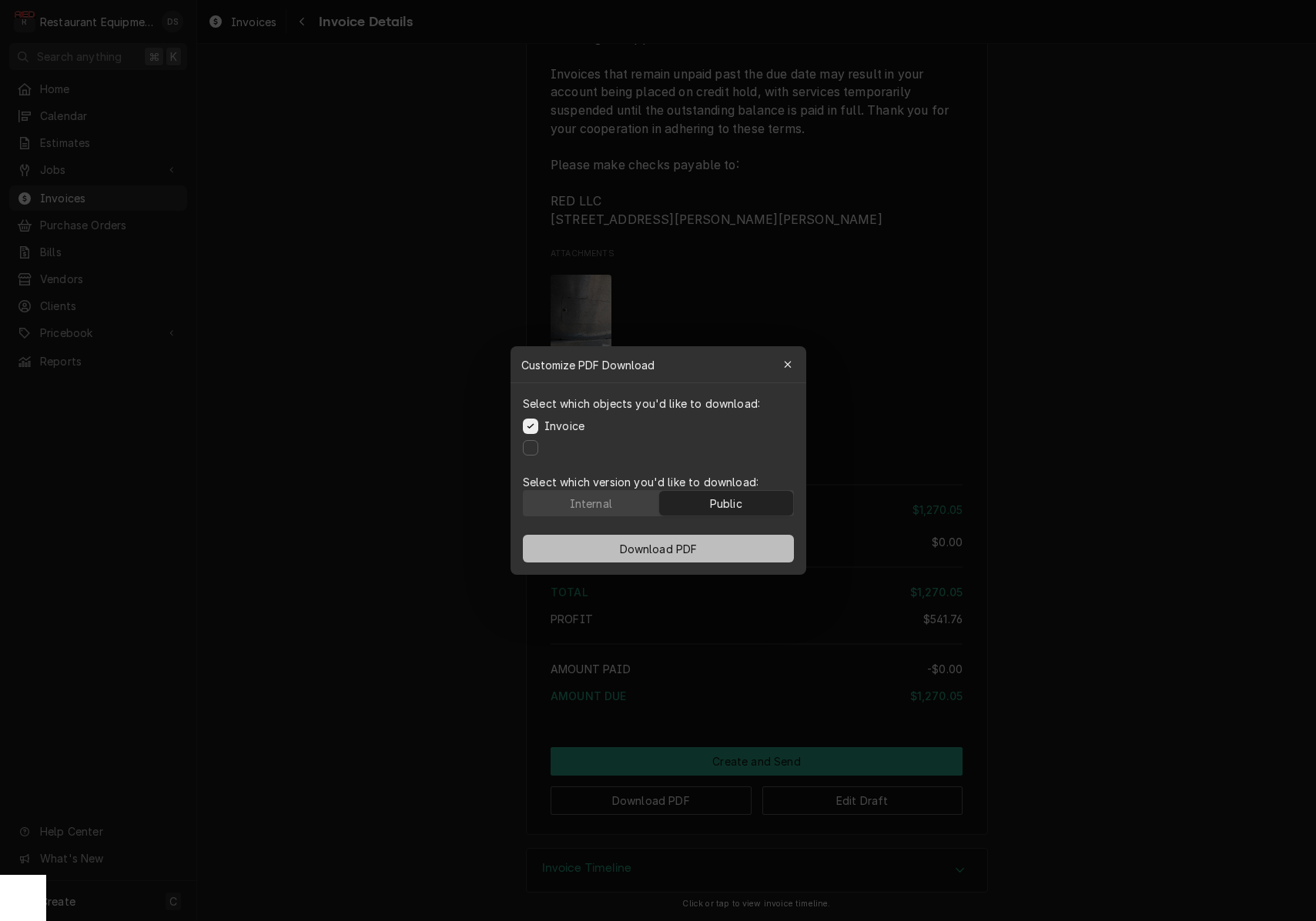
click at [746, 541] on button "Download PDF" at bounding box center [658, 548] width 271 height 28
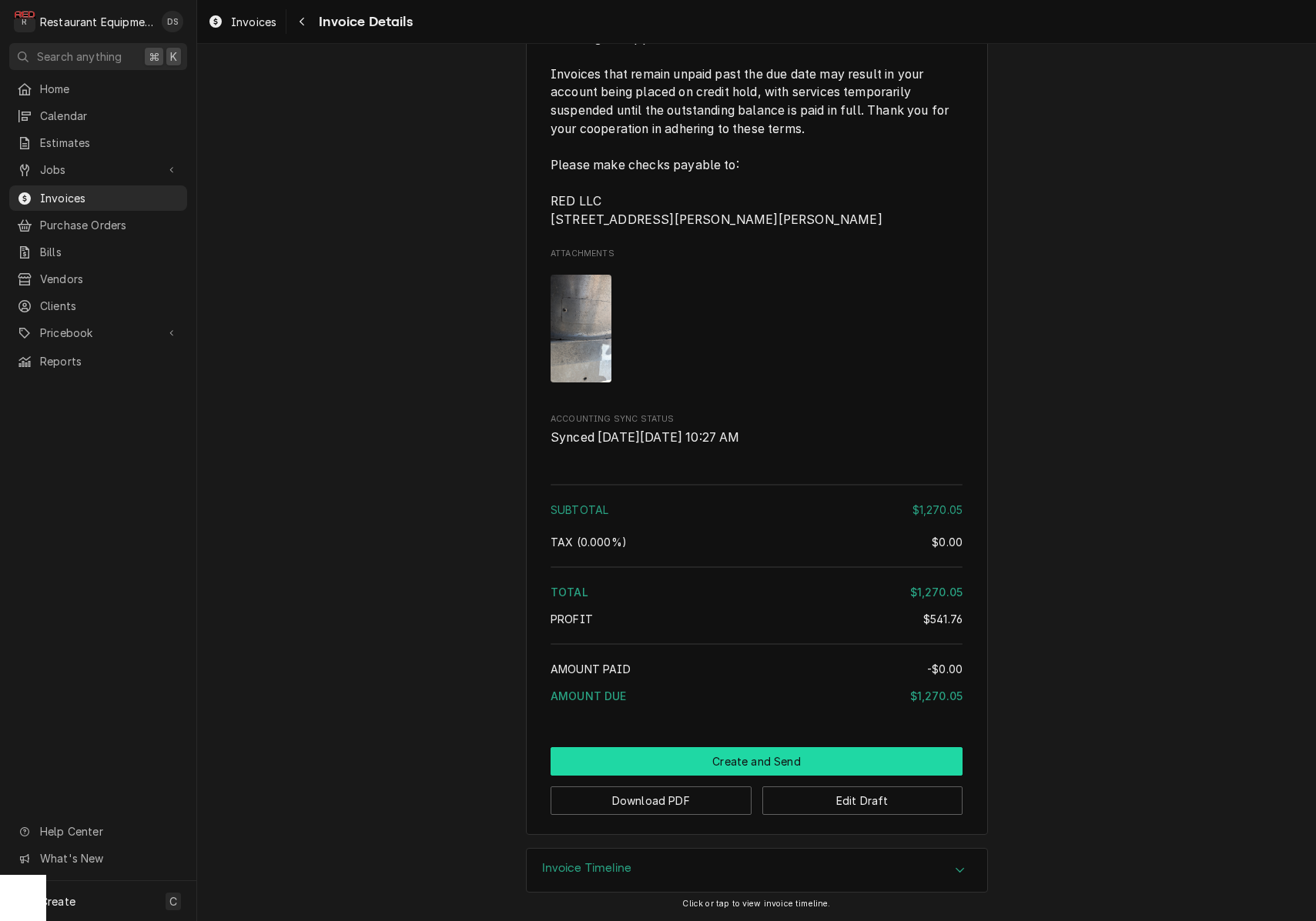
click at [744, 759] on button "Create and Send" at bounding box center [756, 761] width 412 height 28
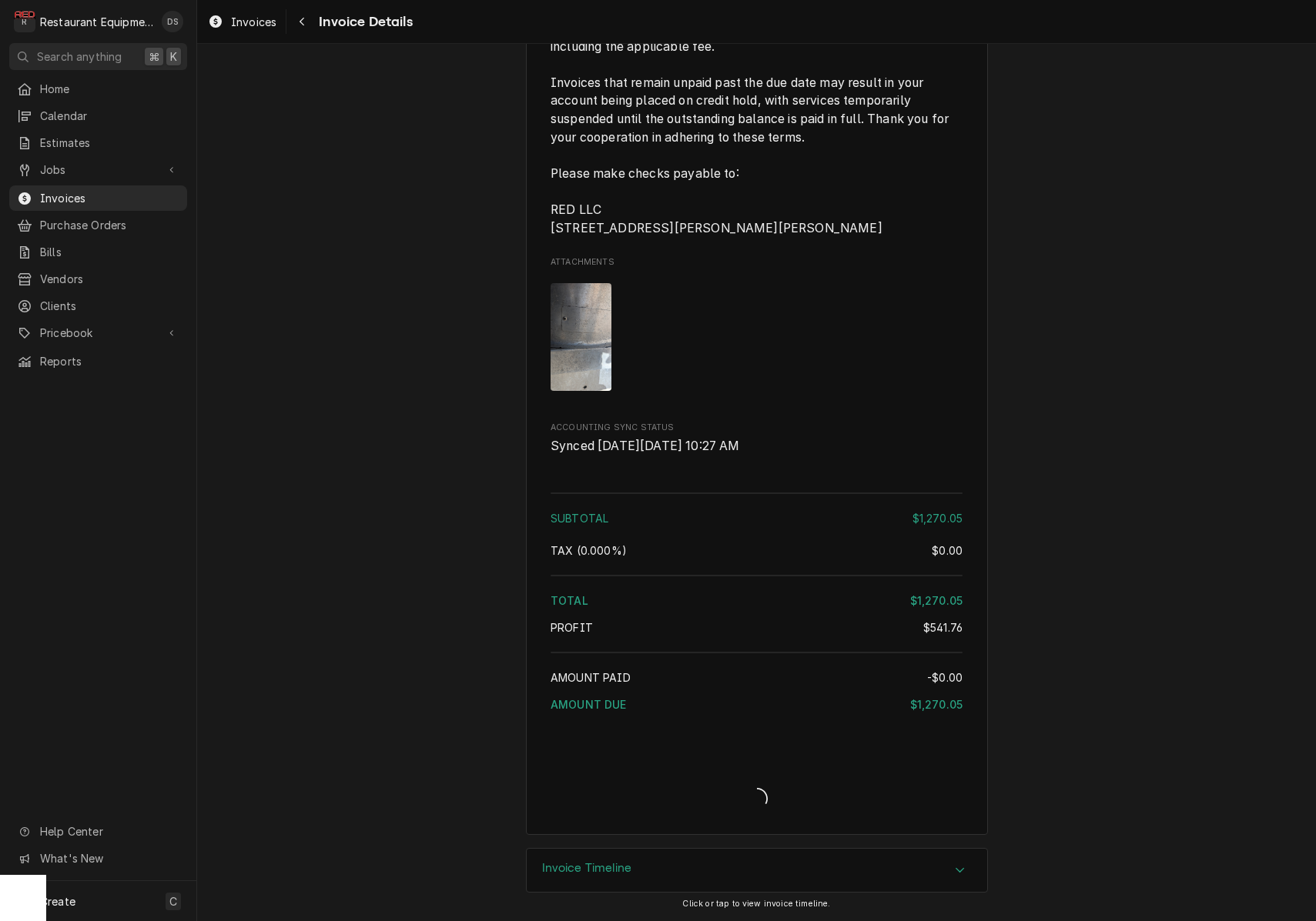
scroll to position [3560, 0]
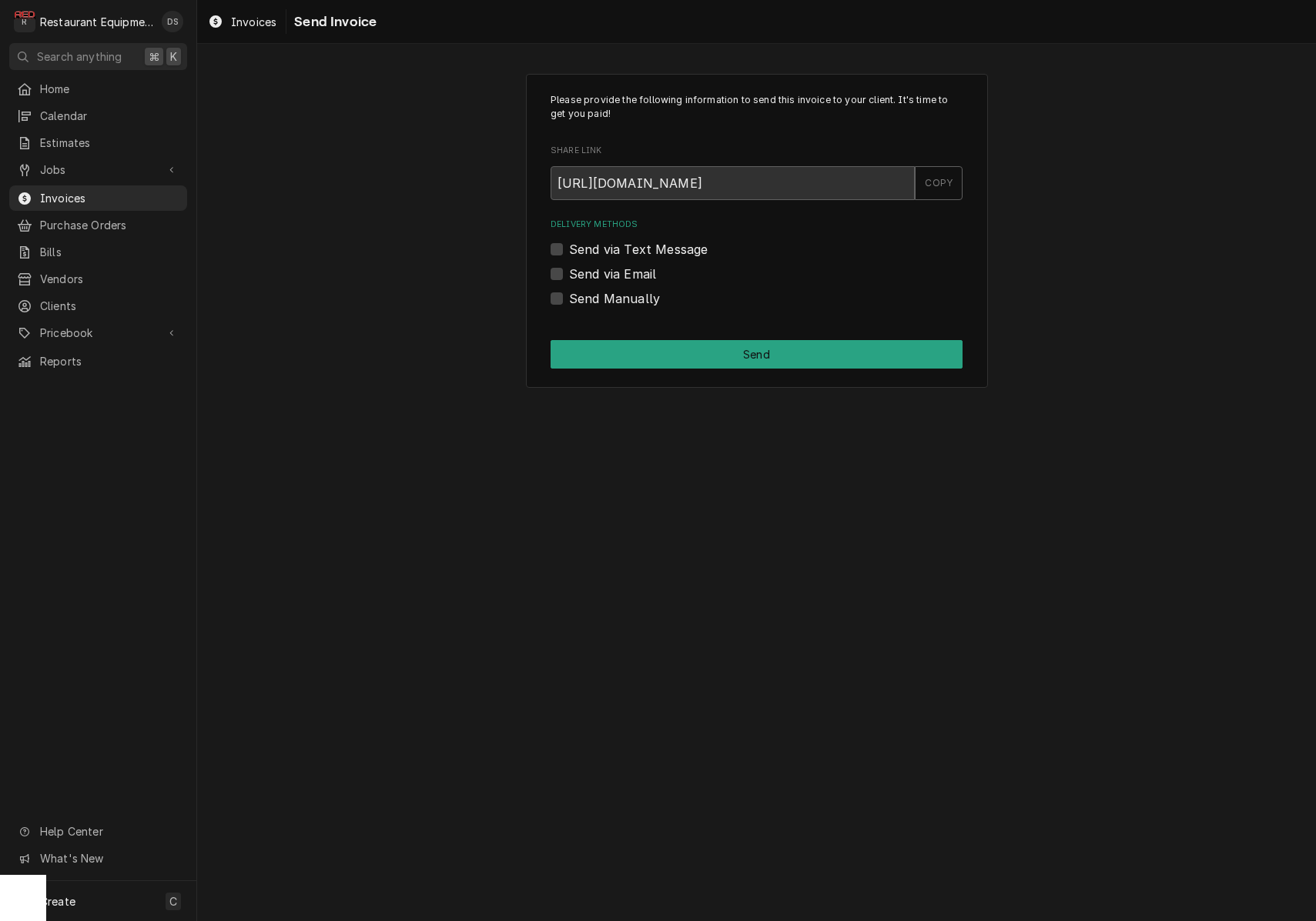
click at [569, 300] on label "Send Manually" at bounding box center [614, 298] width 91 height 18
click at [569, 300] on input "Send Manually" at bounding box center [775, 305] width 412 height 34
checkbox input "true"
click at [647, 340] on button "Send" at bounding box center [756, 354] width 412 height 28
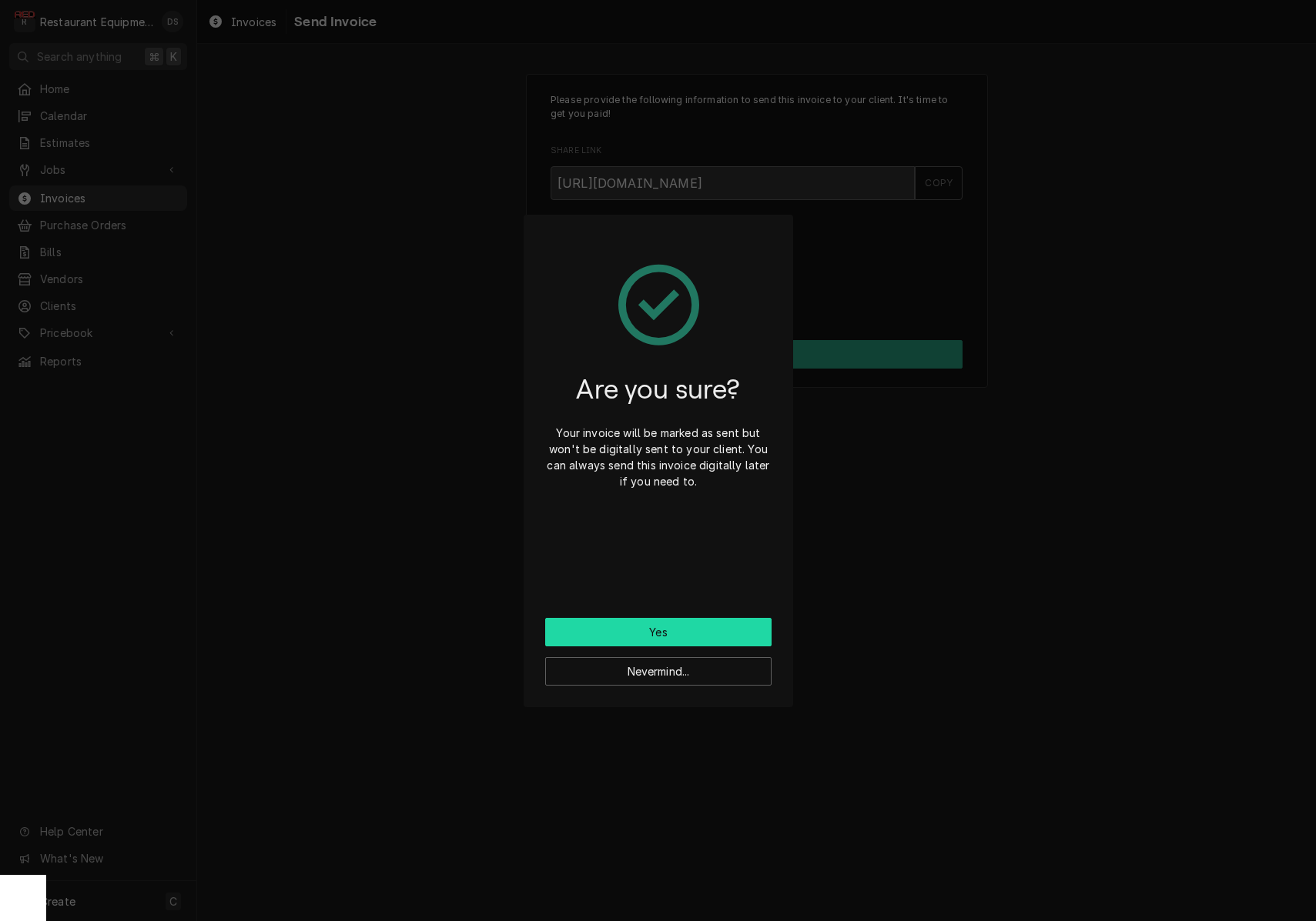
click at [656, 631] on button "Yes" at bounding box center [658, 631] width 226 height 28
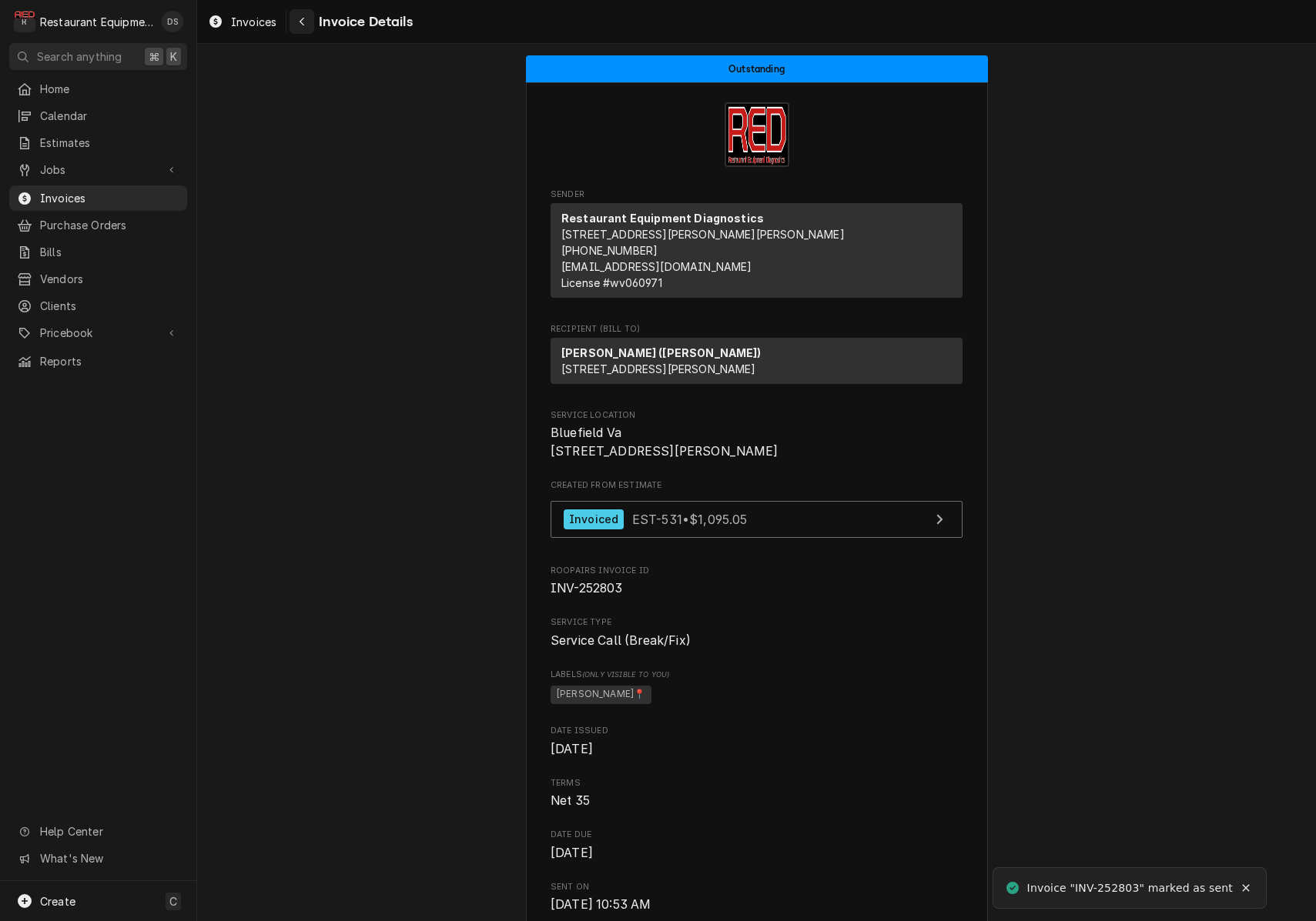
click at [304, 23] on icon "Navigate back" at bounding box center [302, 21] width 7 height 11
